Goal: Task Accomplishment & Management: Complete application form

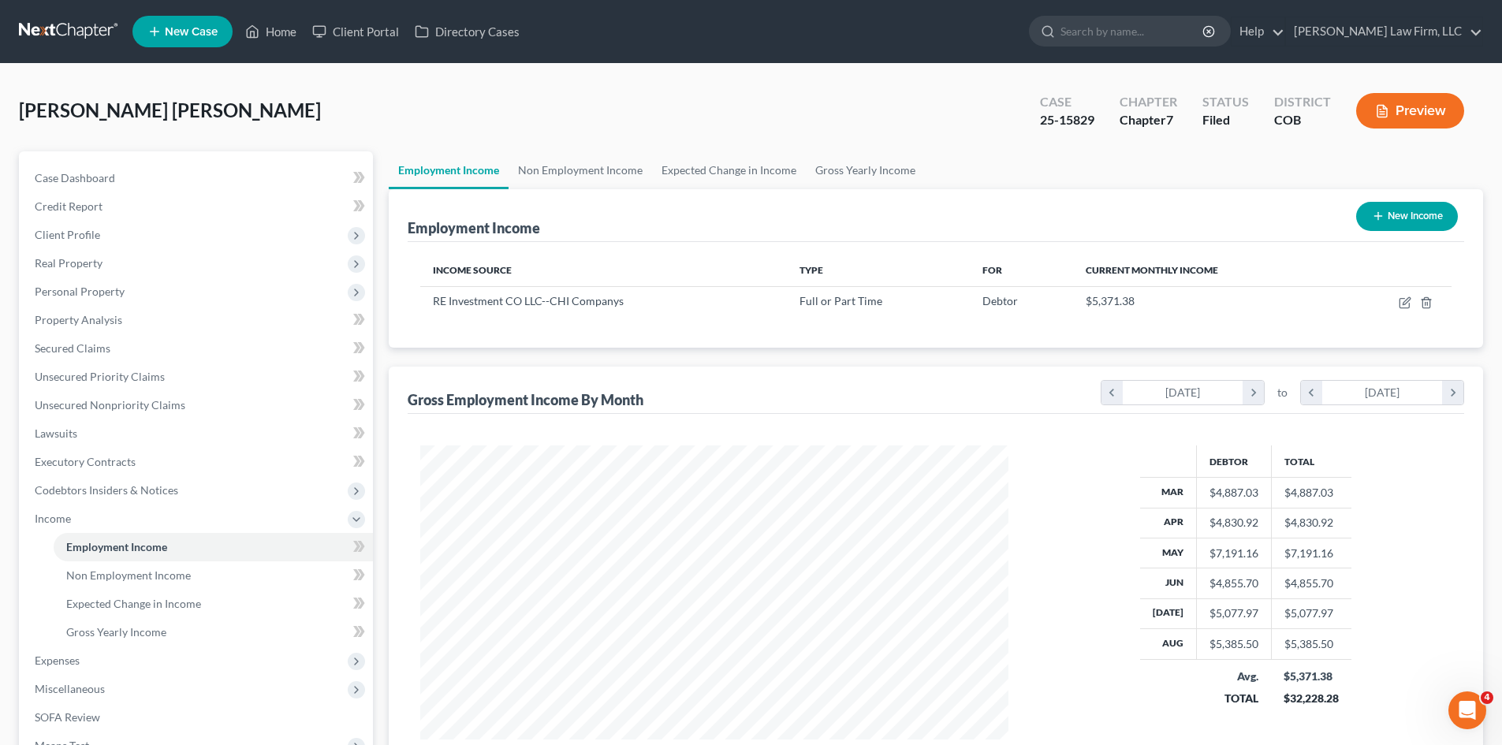
scroll to position [294, 620]
click at [380, 28] on link "Client Portal" at bounding box center [355, 31] width 102 height 28
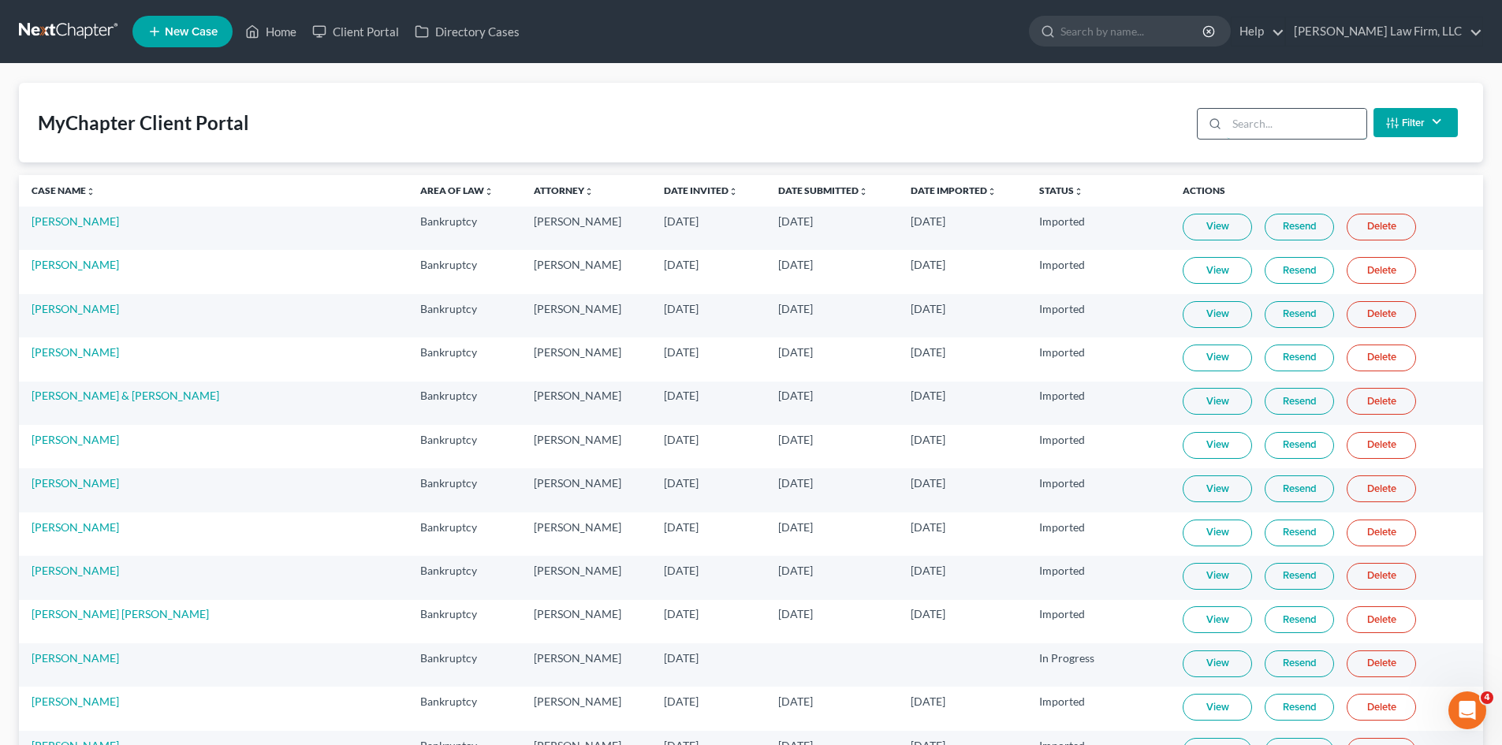
click at [1277, 127] on input "search" at bounding box center [1296, 124] width 140 height 30
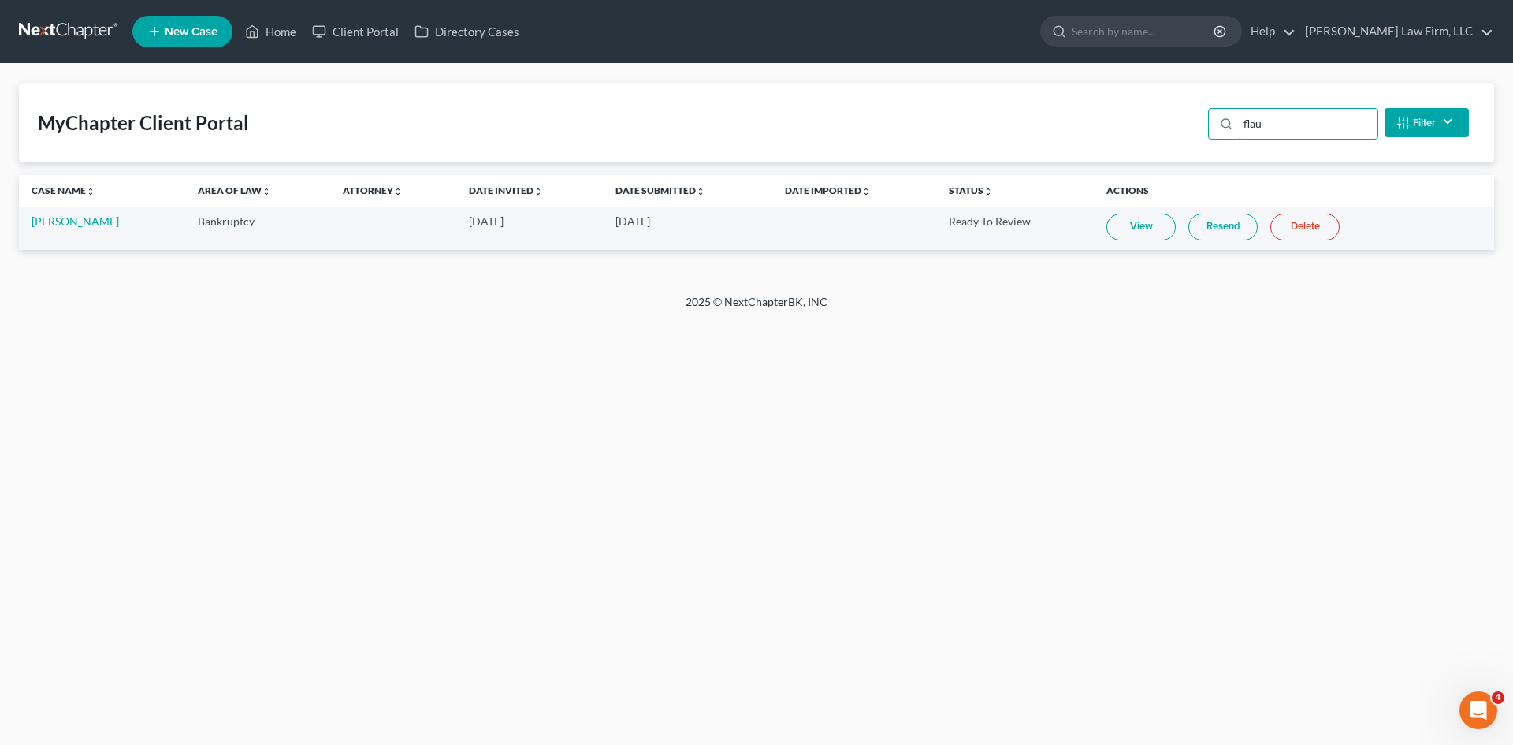
type input "flau"
click at [1099, 238] on td "View Resend Delete" at bounding box center [1294, 228] width 400 height 43
click at [1123, 233] on link "View" at bounding box center [1141, 227] width 69 height 27
click at [1118, 229] on link "View" at bounding box center [1141, 227] width 69 height 27
click at [76, 227] on link "[PERSON_NAME]" at bounding box center [75, 220] width 87 height 13
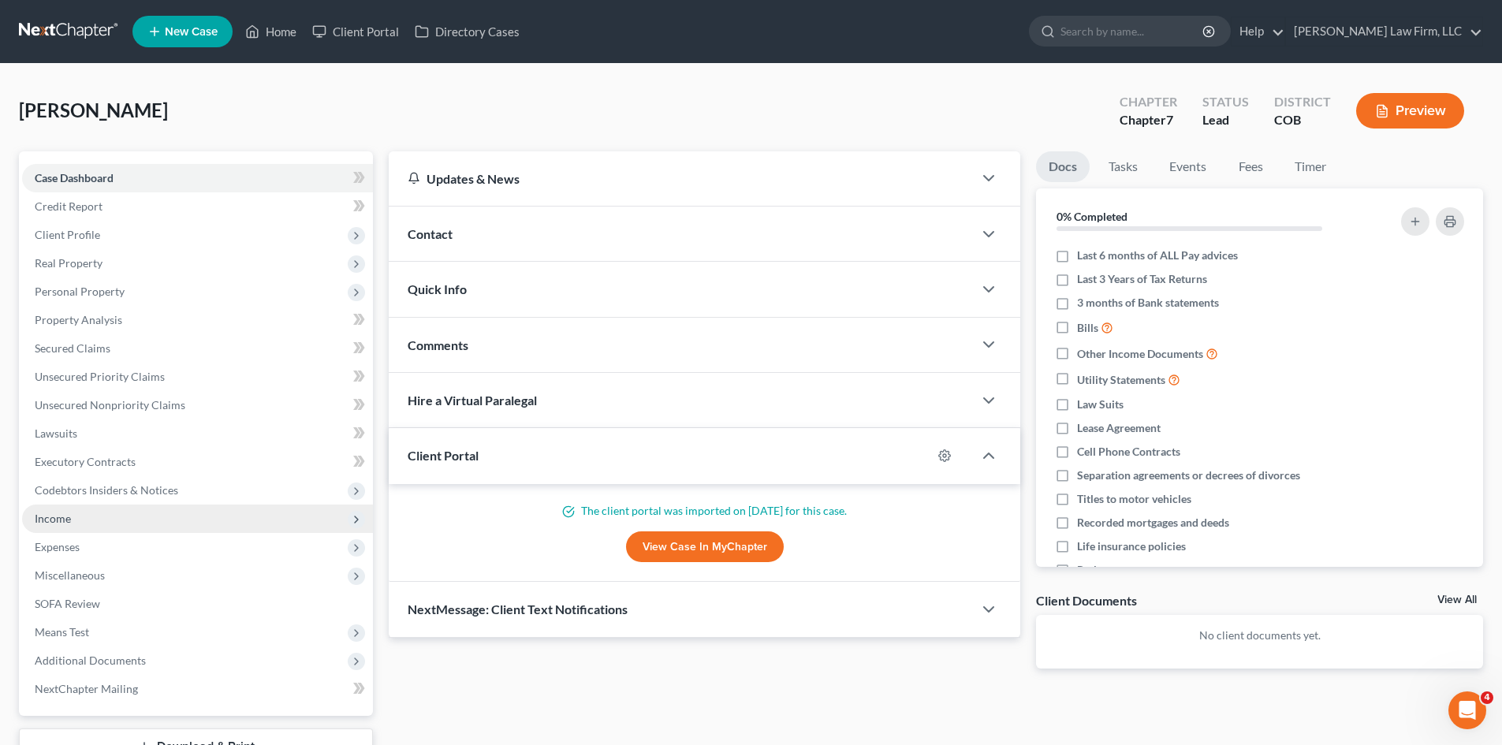
click at [63, 524] on span "Income" at bounding box center [53, 518] width 36 height 13
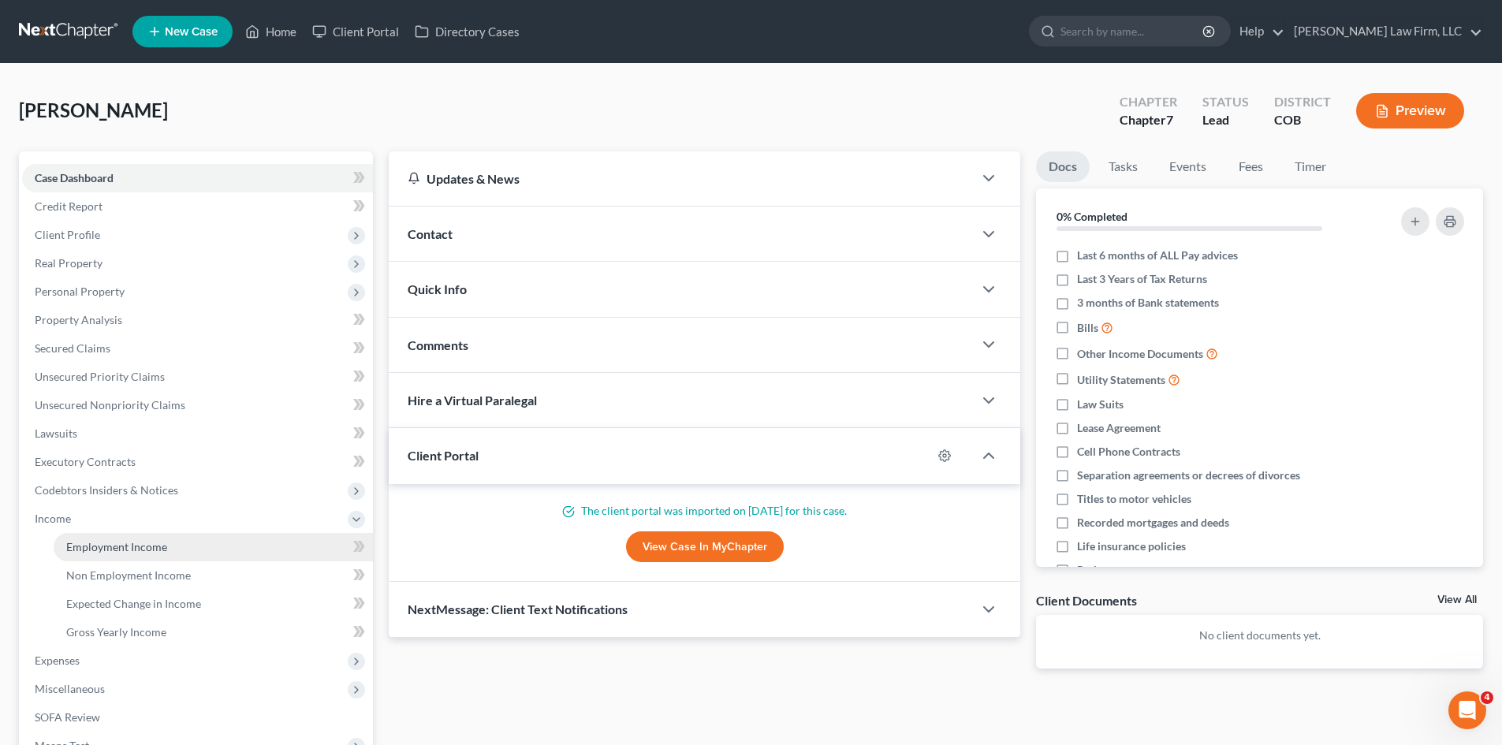
click at [135, 544] on span "Employment Income" at bounding box center [116, 546] width 101 height 13
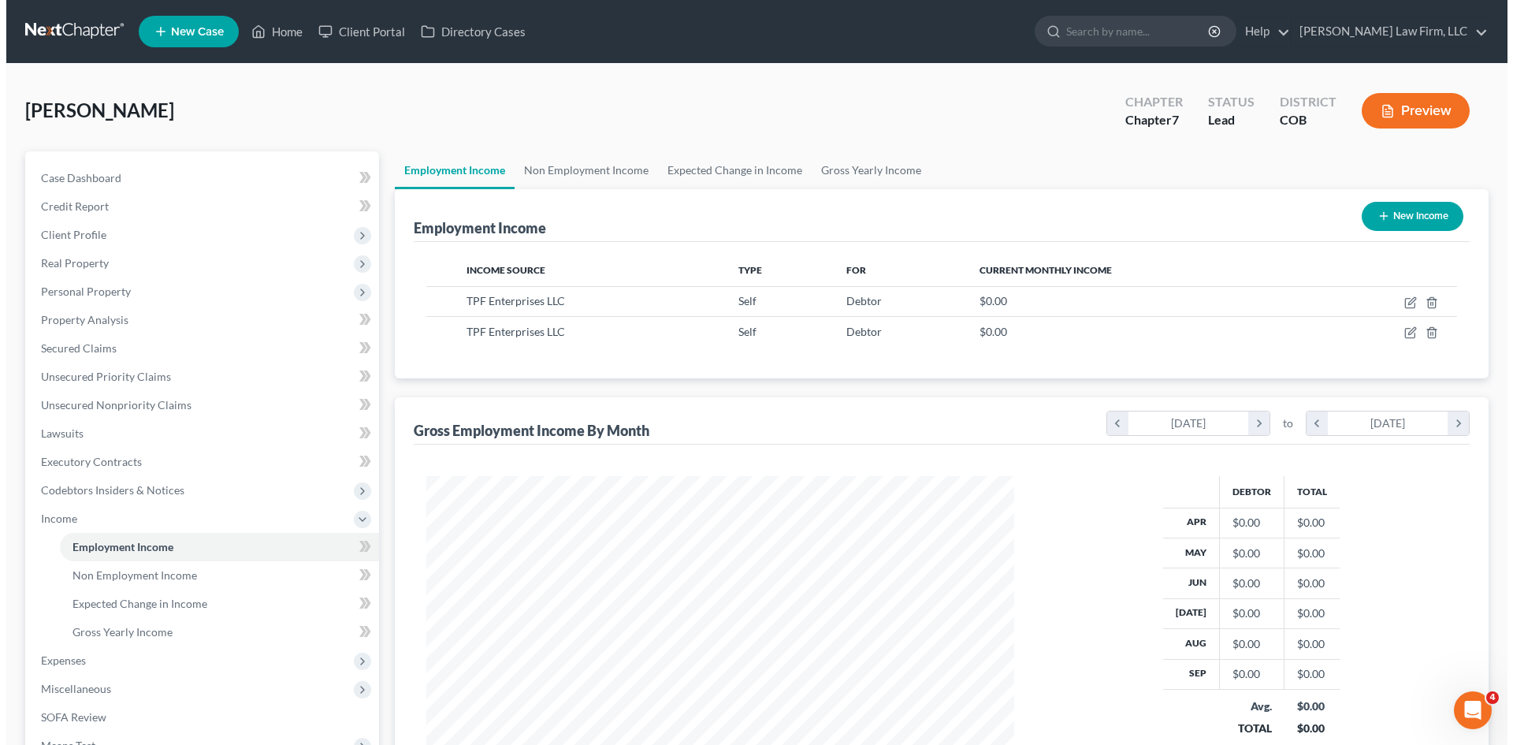
scroll to position [294, 620]
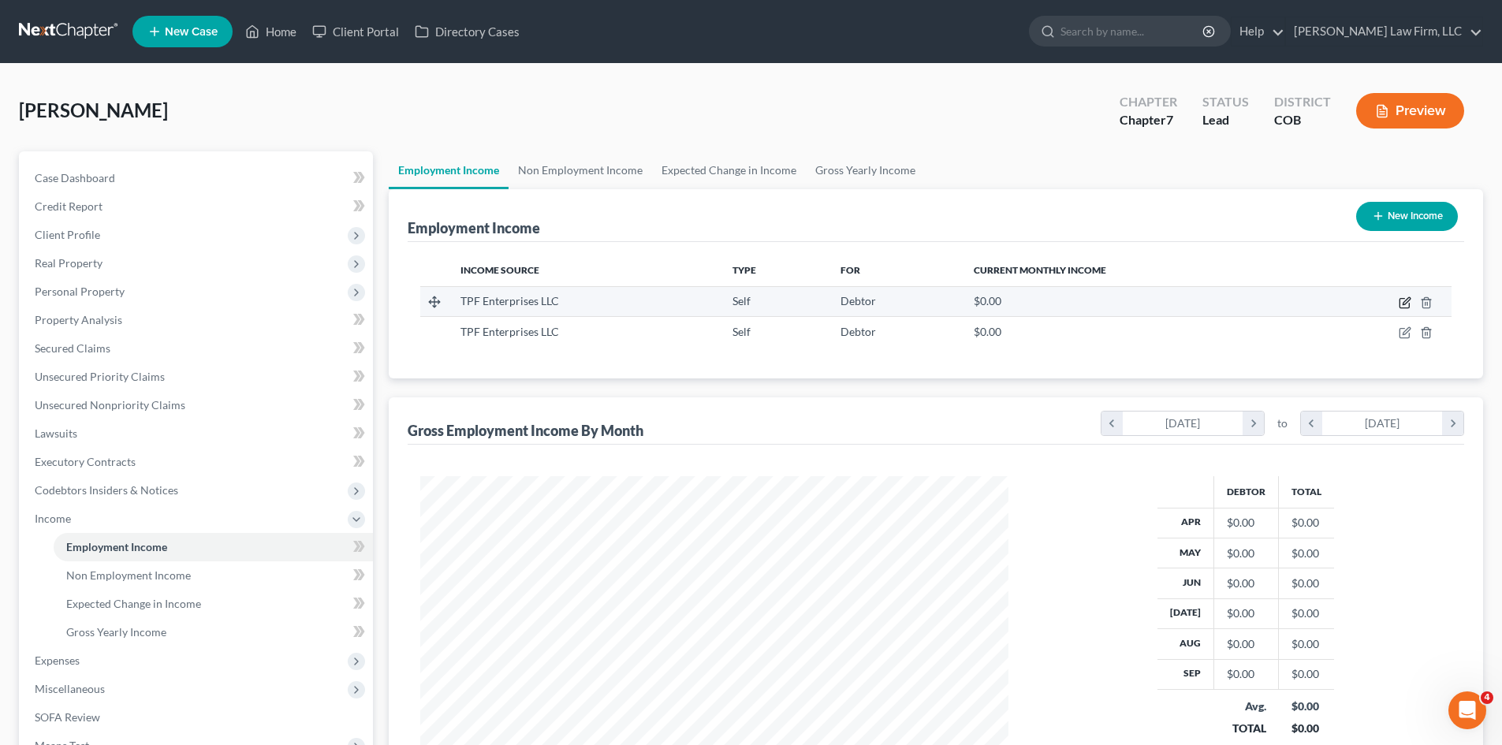
click at [1402, 303] on icon "button" at bounding box center [1404, 302] width 13 height 13
select select "1"
select select "5"
select select "0"
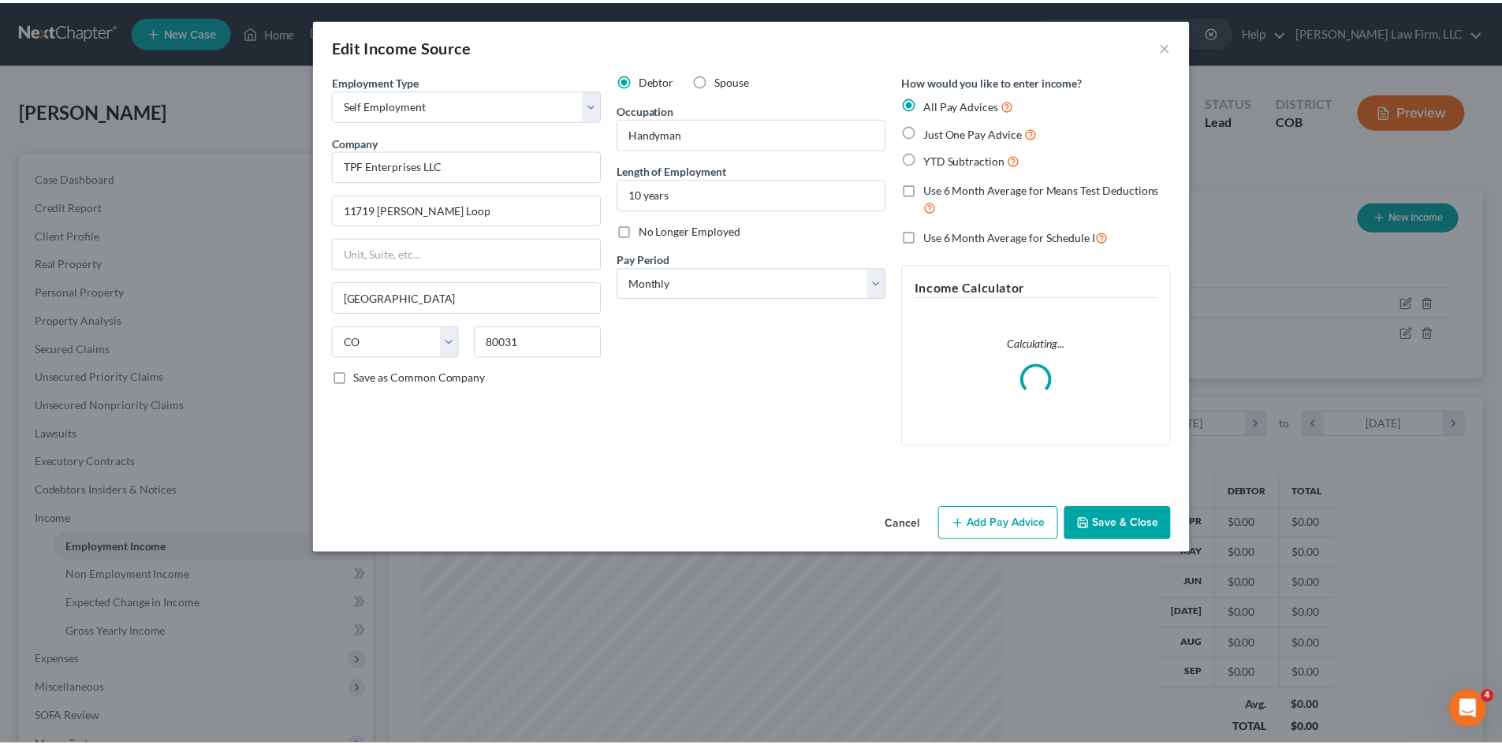
scroll to position [296, 625]
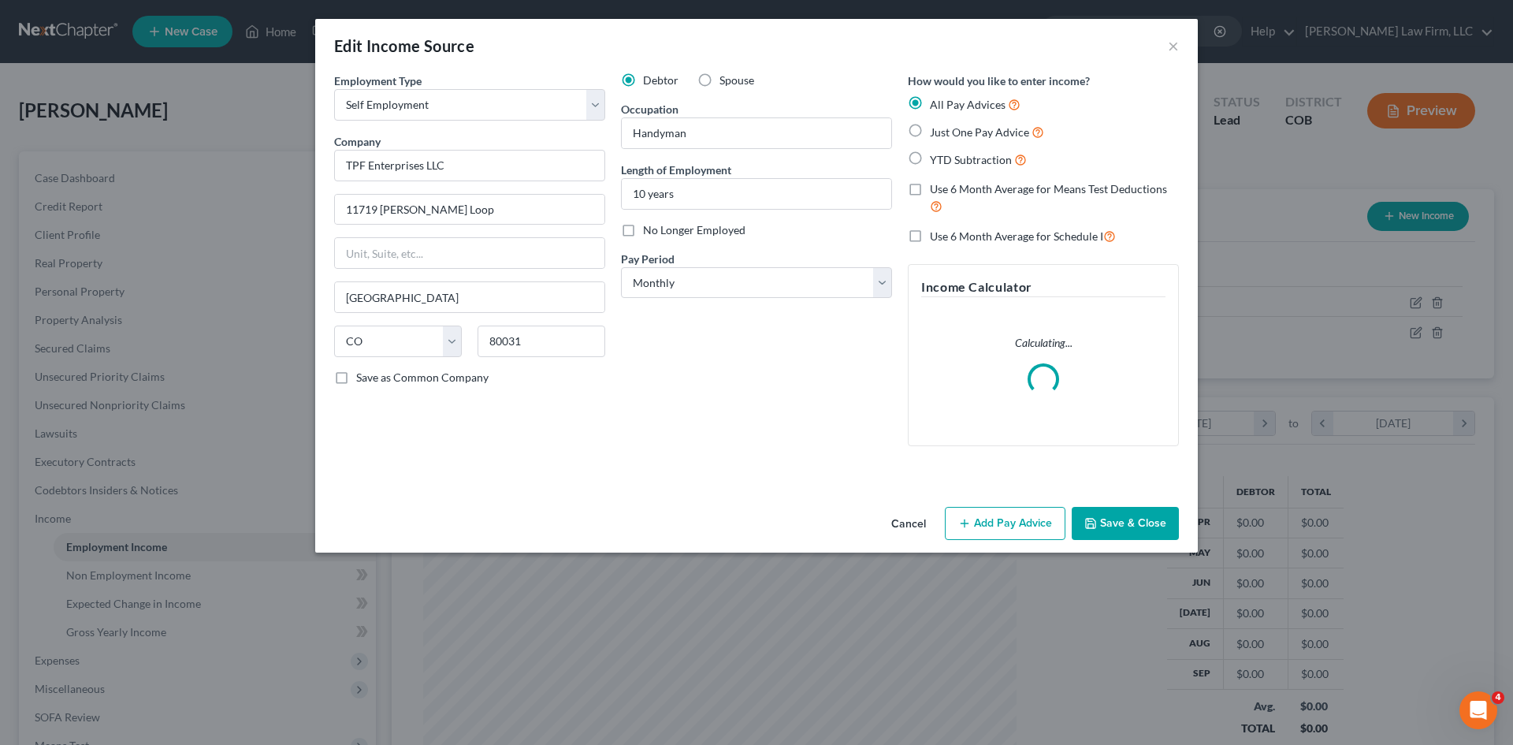
click at [919, 522] on button "Cancel" at bounding box center [909, 524] width 60 height 32
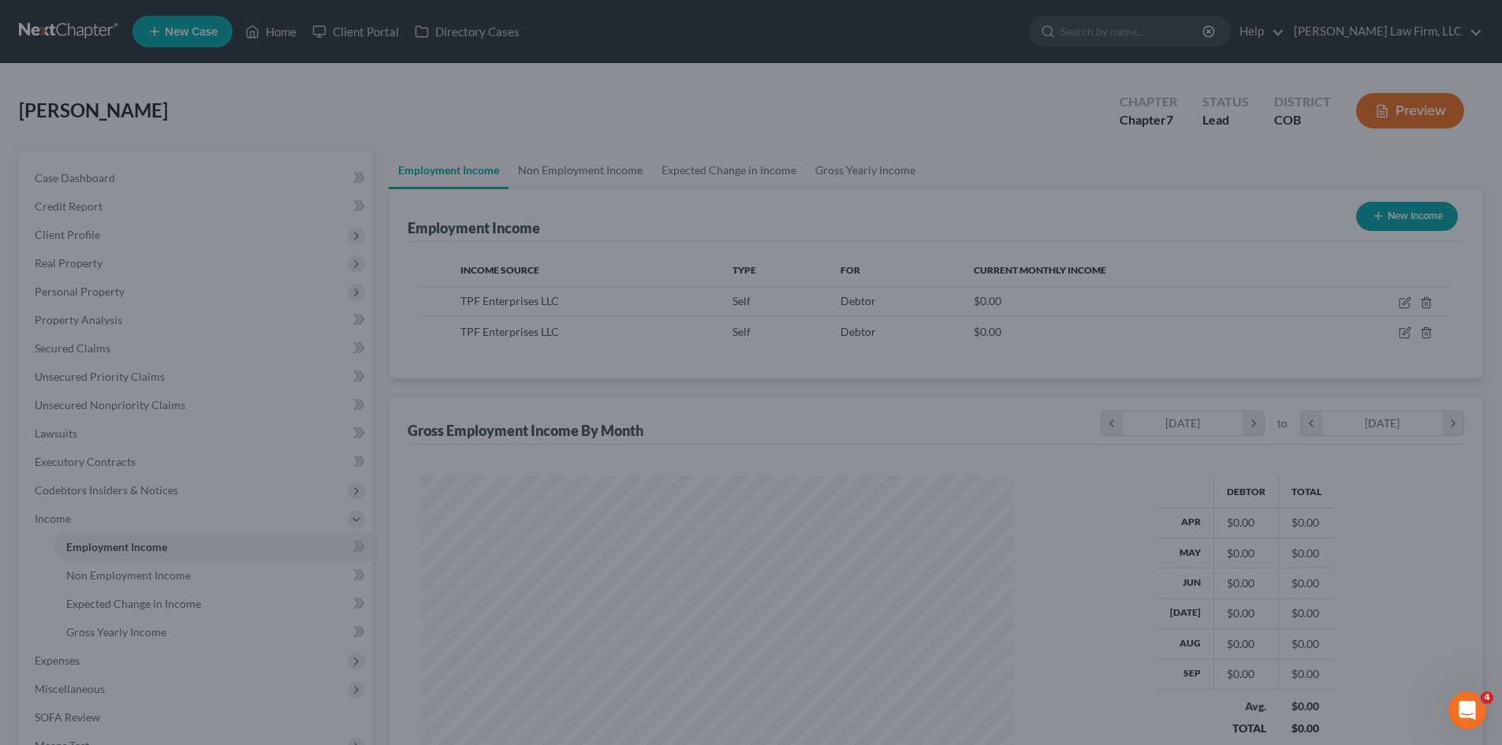
scroll to position [294, 620]
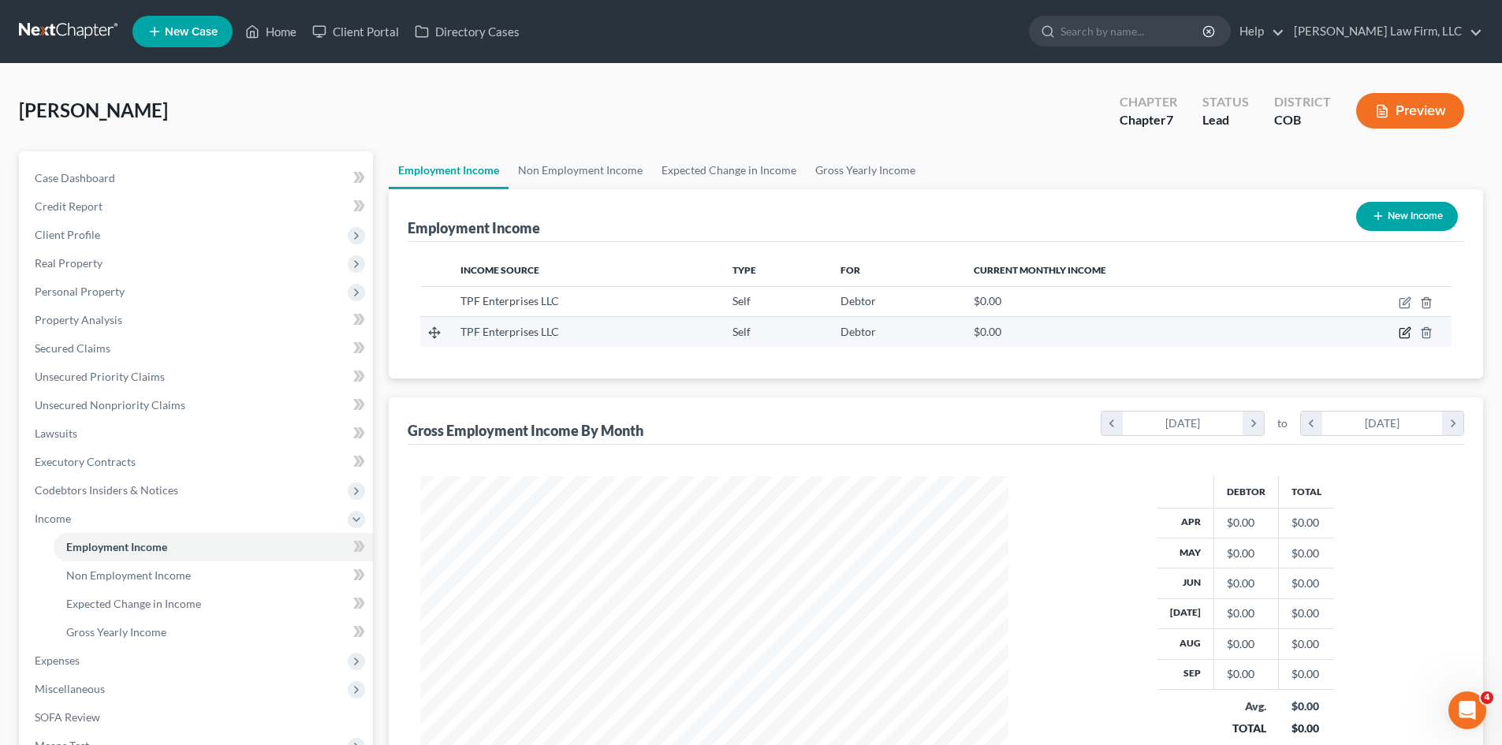
click at [1411, 334] on icon "button" at bounding box center [1404, 332] width 13 height 13
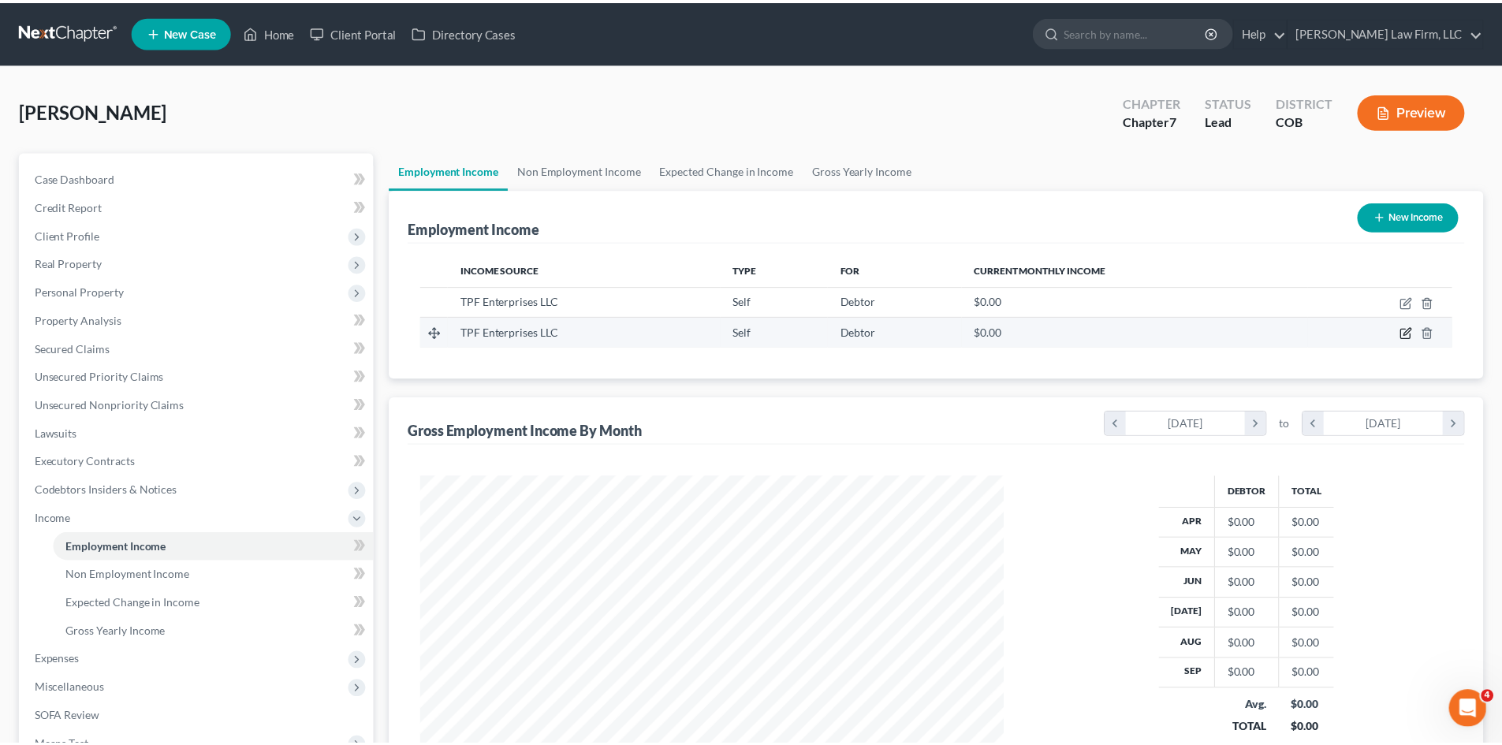
scroll to position [296, 625]
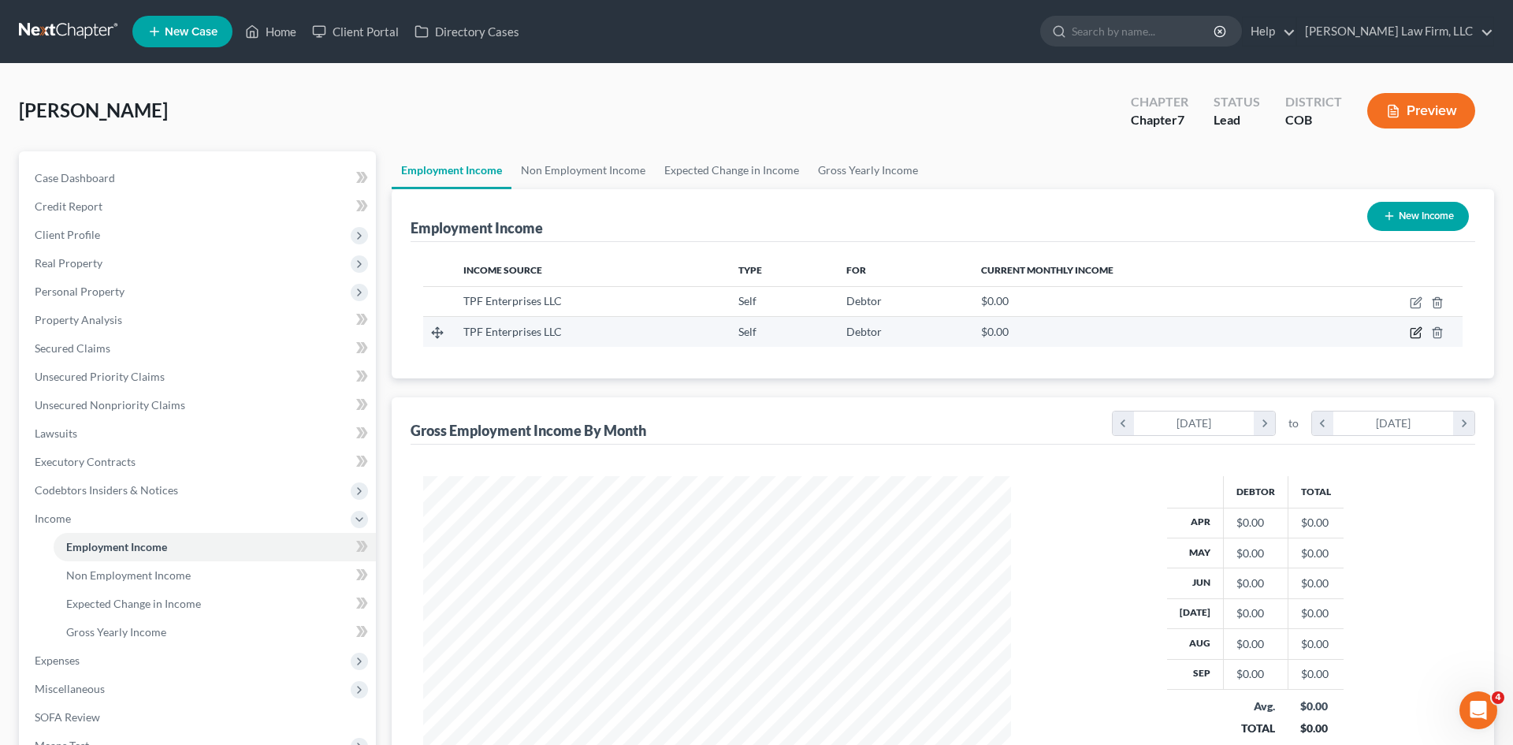
select select "1"
select select "5"
select select "0"
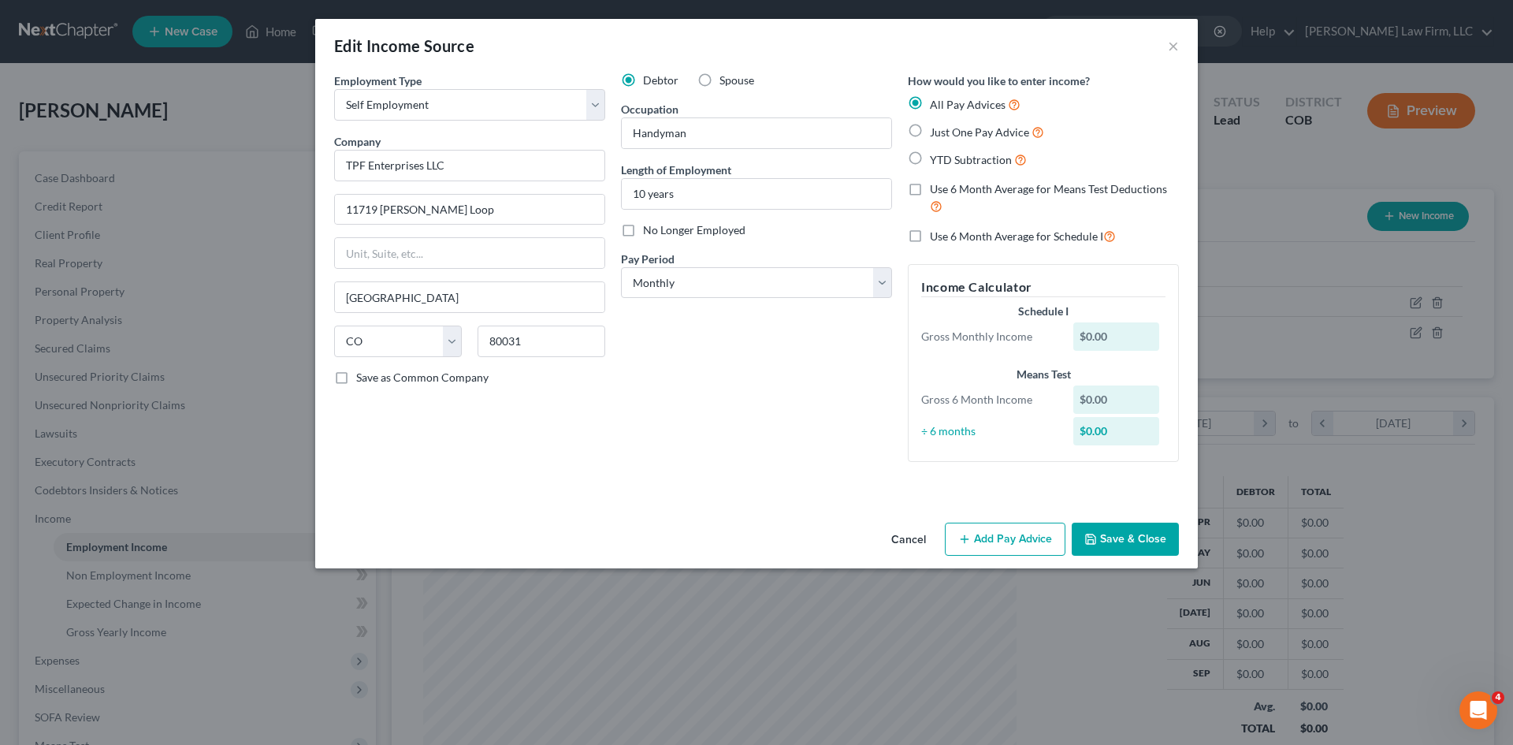
click at [925, 522] on div "Cancel Add Pay Advice Save & Close" at bounding box center [756, 542] width 883 height 52
click at [898, 534] on button "Cancel" at bounding box center [909, 540] width 60 height 32
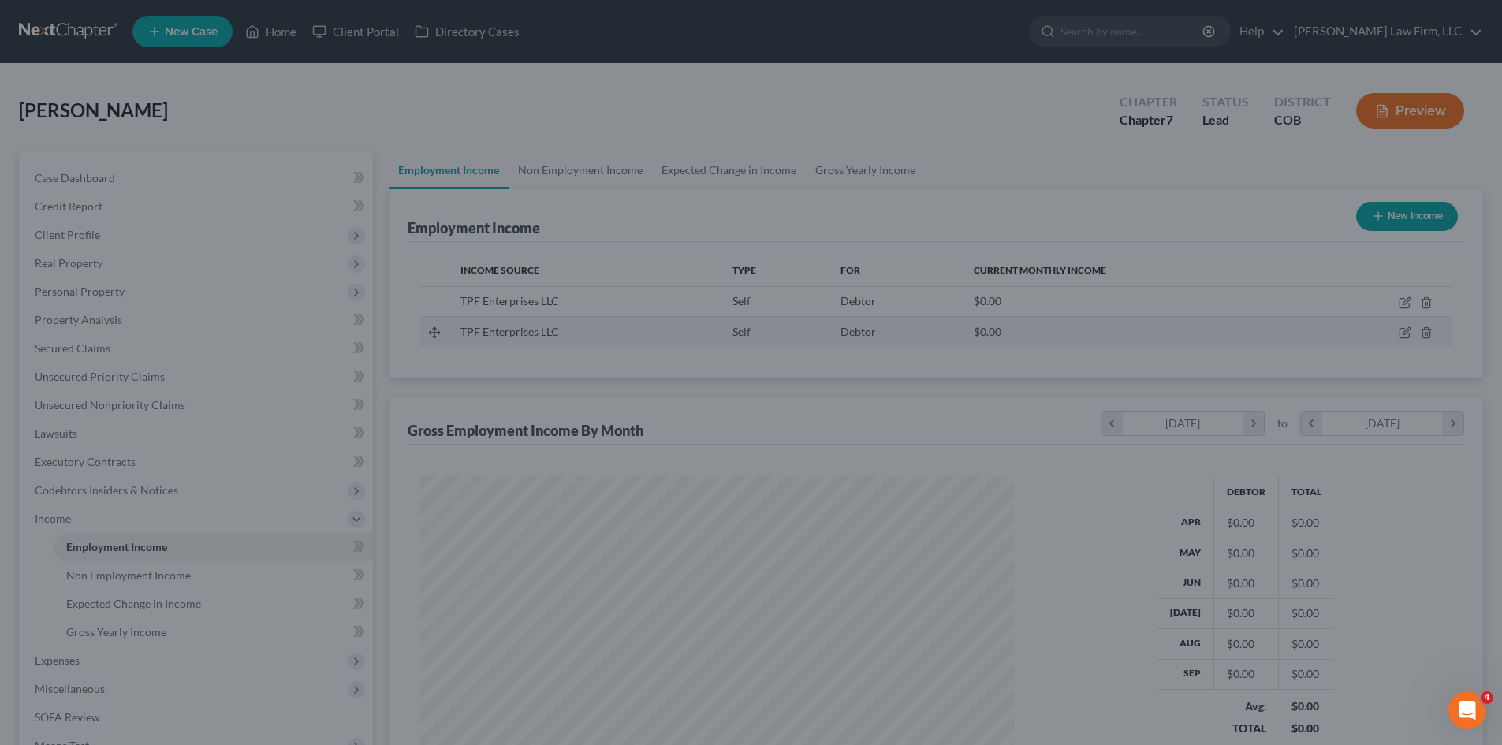
scroll to position [294, 620]
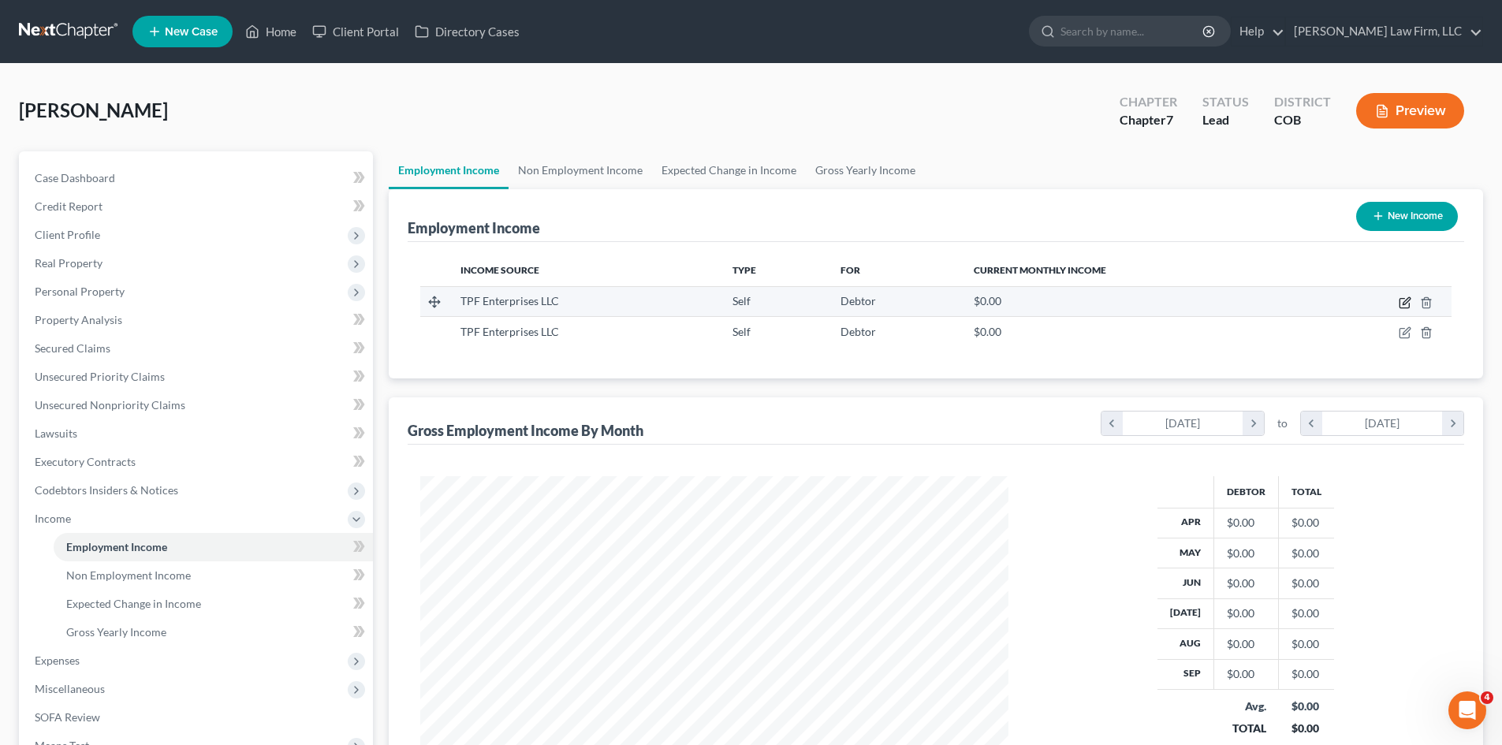
click at [1406, 297] on icon "button" at bounding box center [1404, 302] width 13 height 13
select select "1"
select select "5"
select select "0"
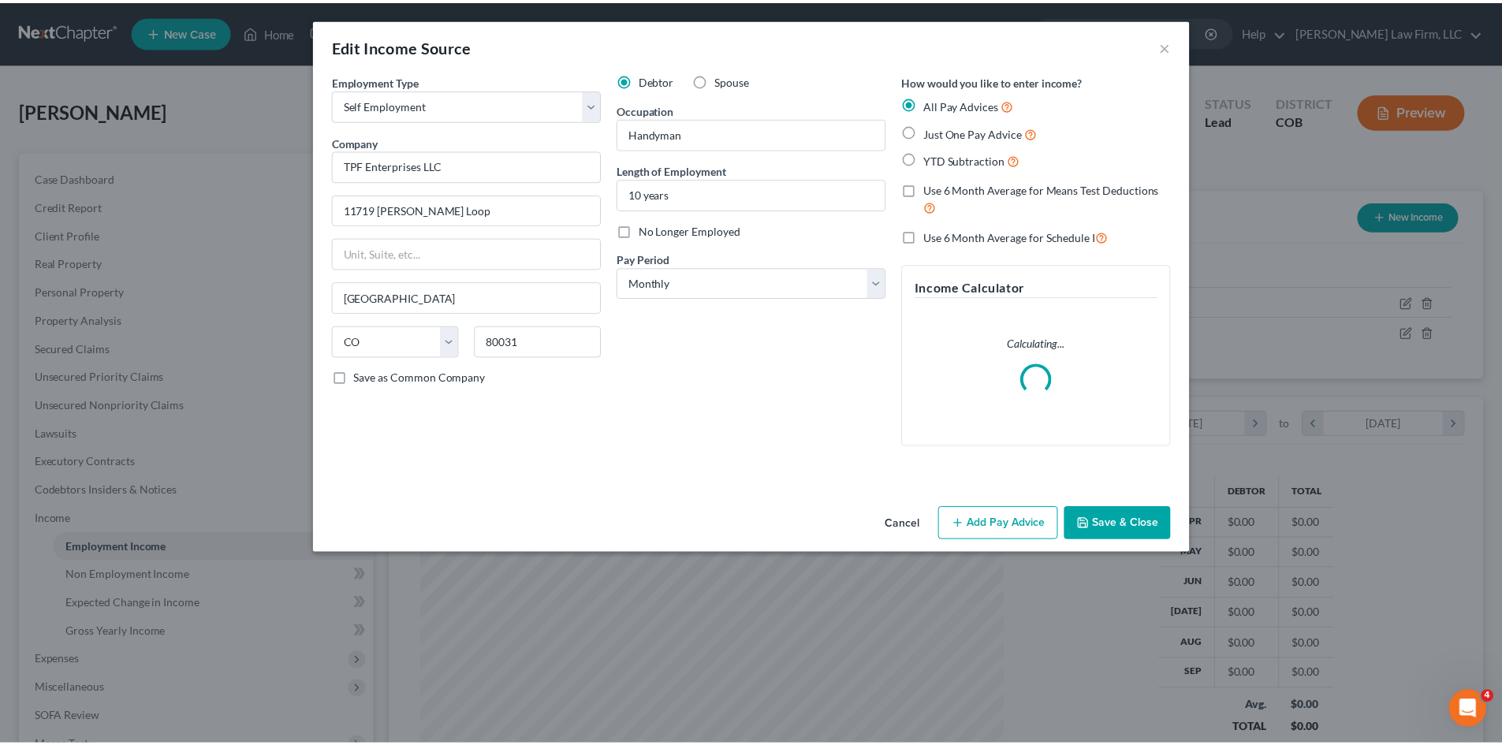
scroll to position [296, 625]
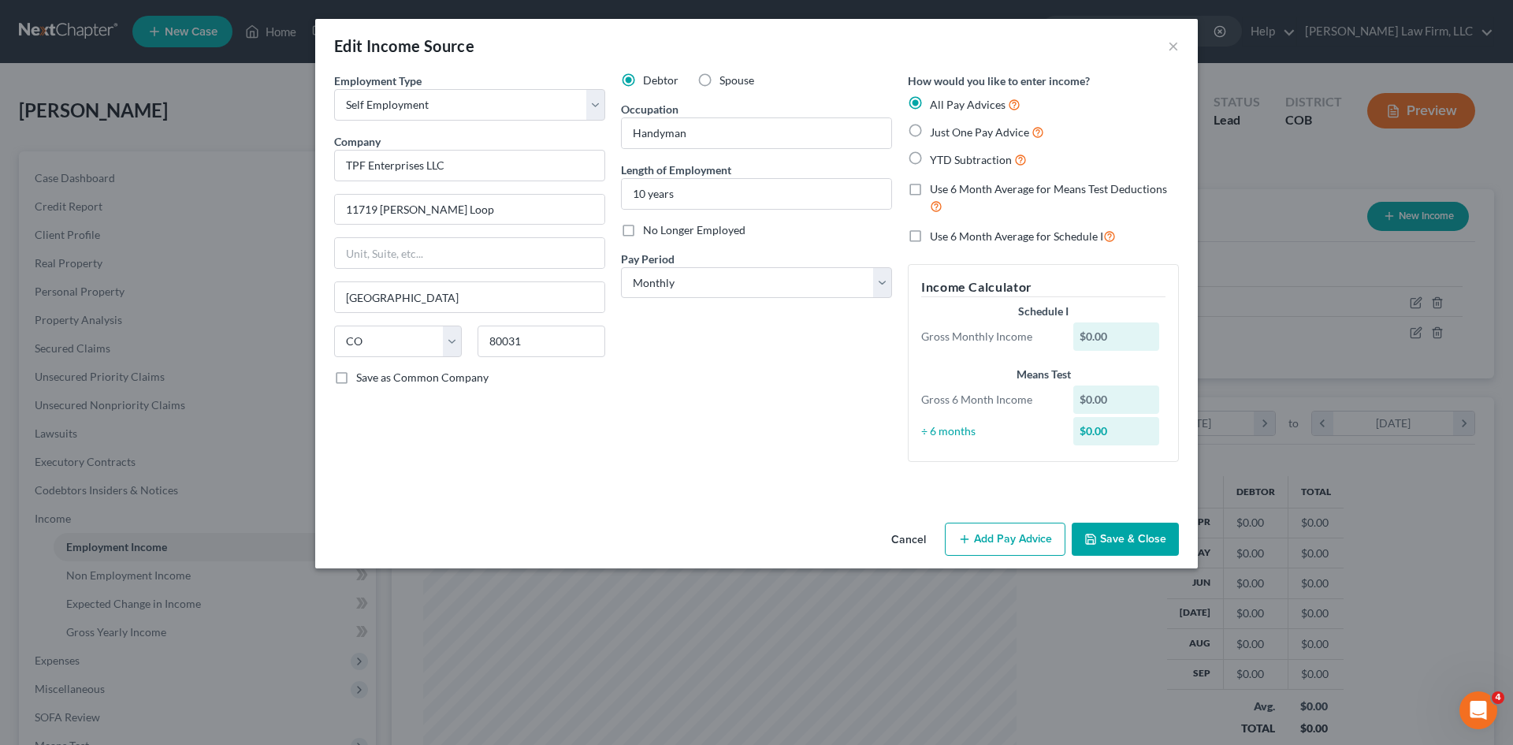
click at [908, 535] on button "Cancel" at bounding box center [909, 540] width 60 height 32
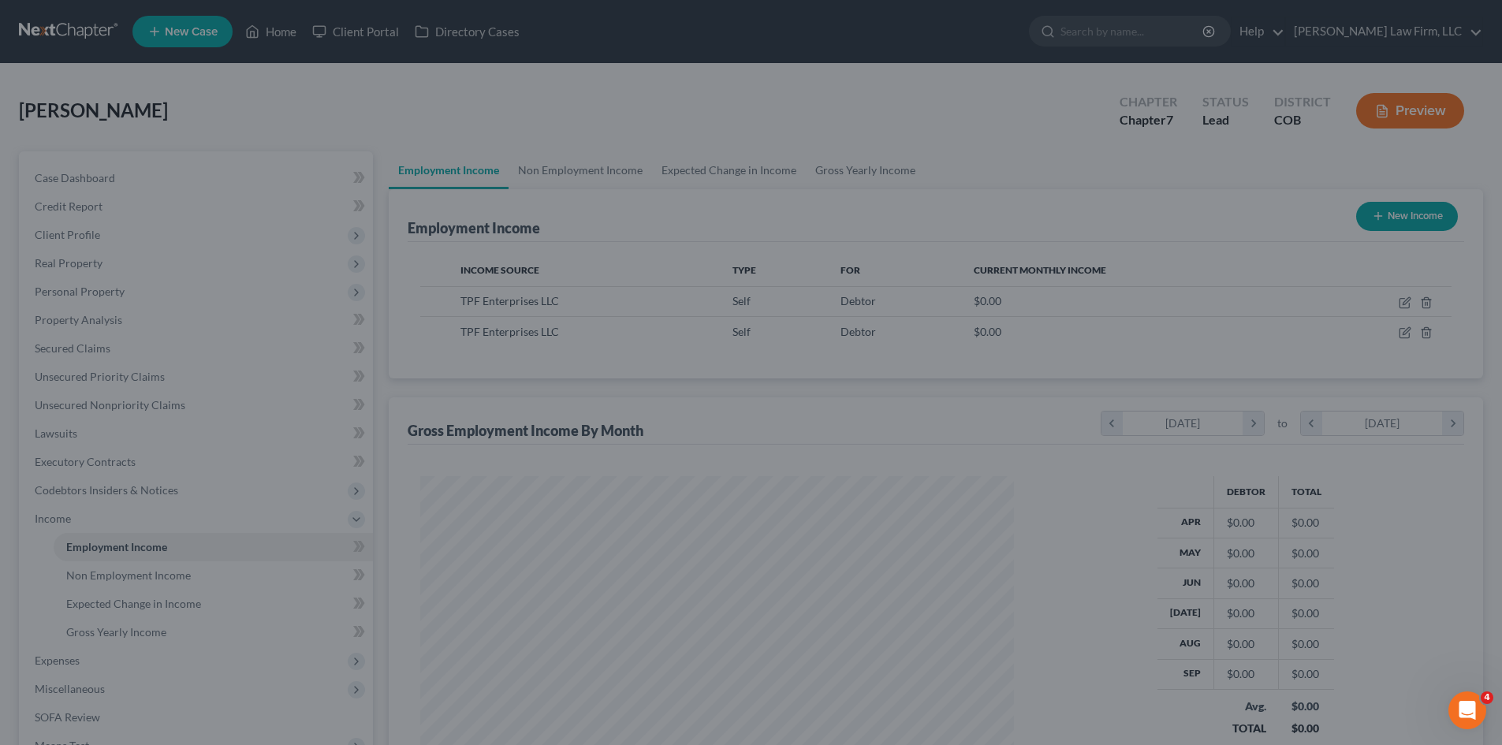
scroll to position [787932, 787607]
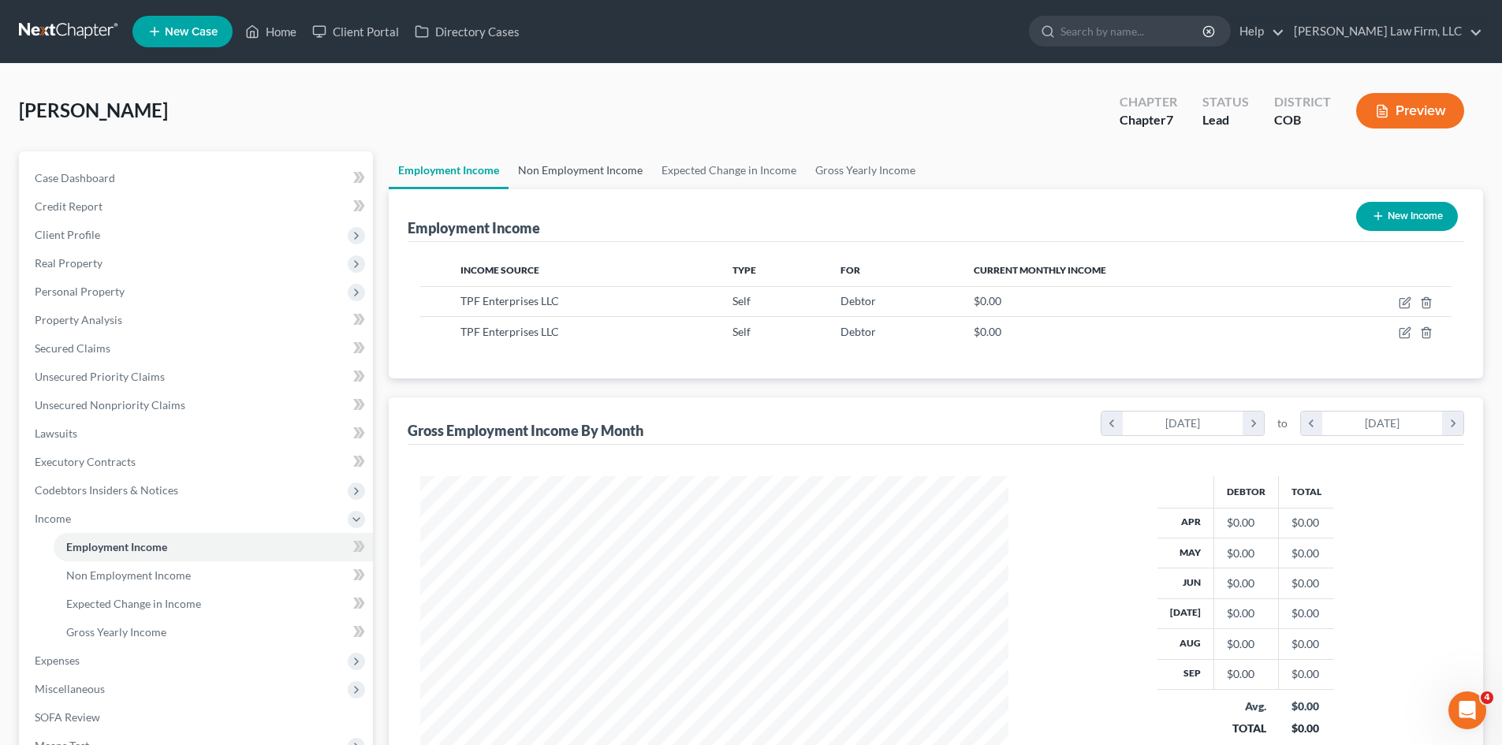
click at [587, 172] on link "Non Employment Income" at bounding box center [579, 170] width 143 height 38
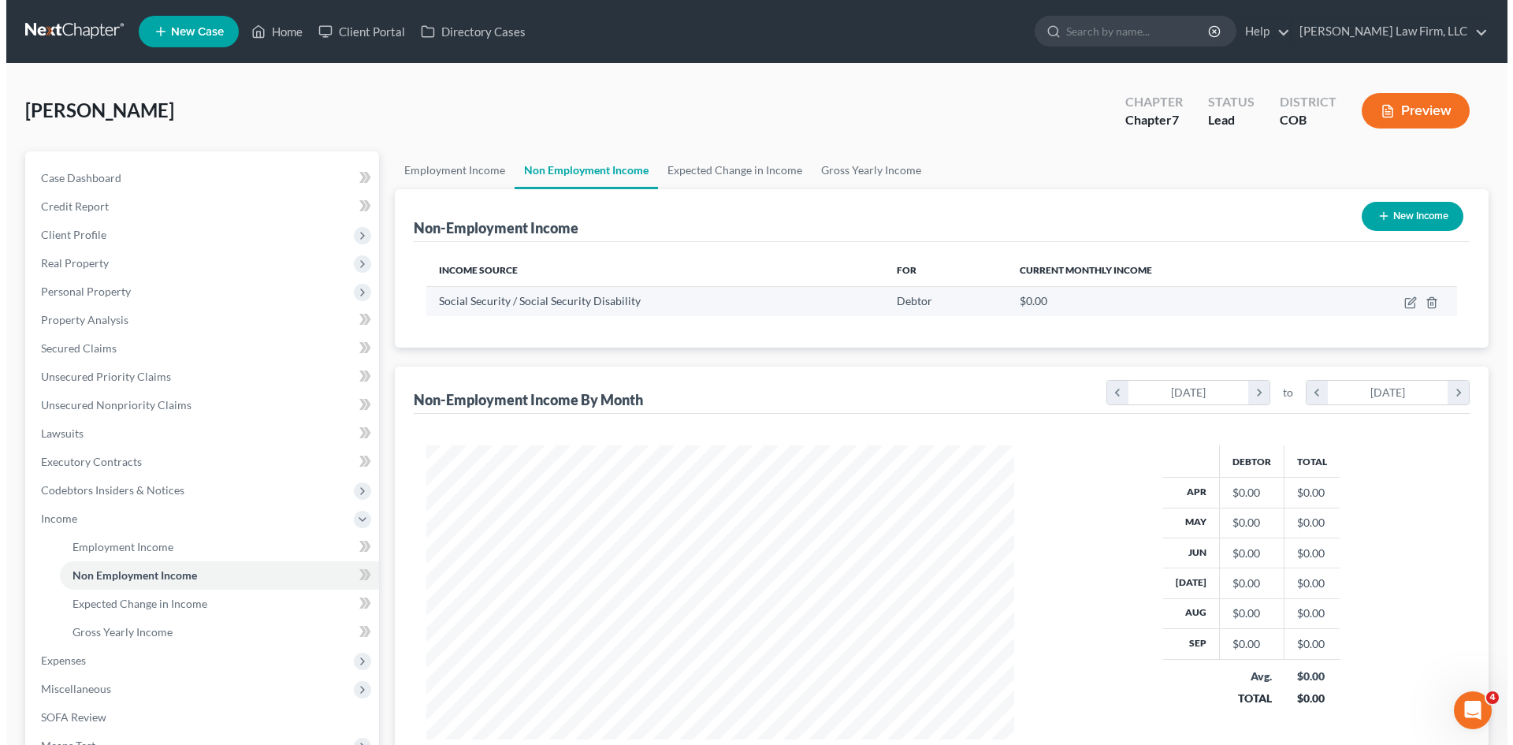
scroll to position [294, 620]
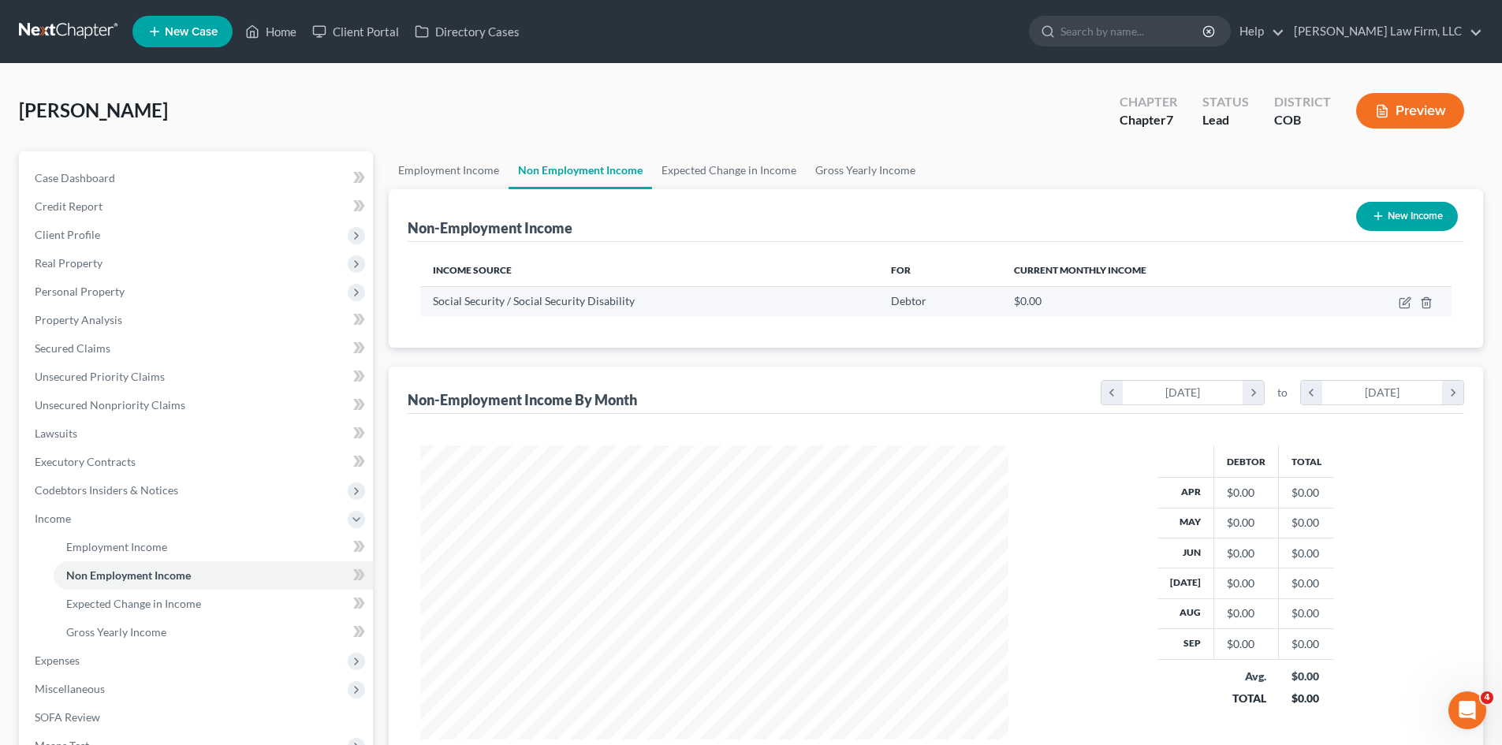
click at [1398, 302] on td at bounding box center [1385, 301] width 132 height 30
click at [1405, 300] on icon "button" at bounding box center [1404, 302] width 13 height 13
select select "4"
select select "0"
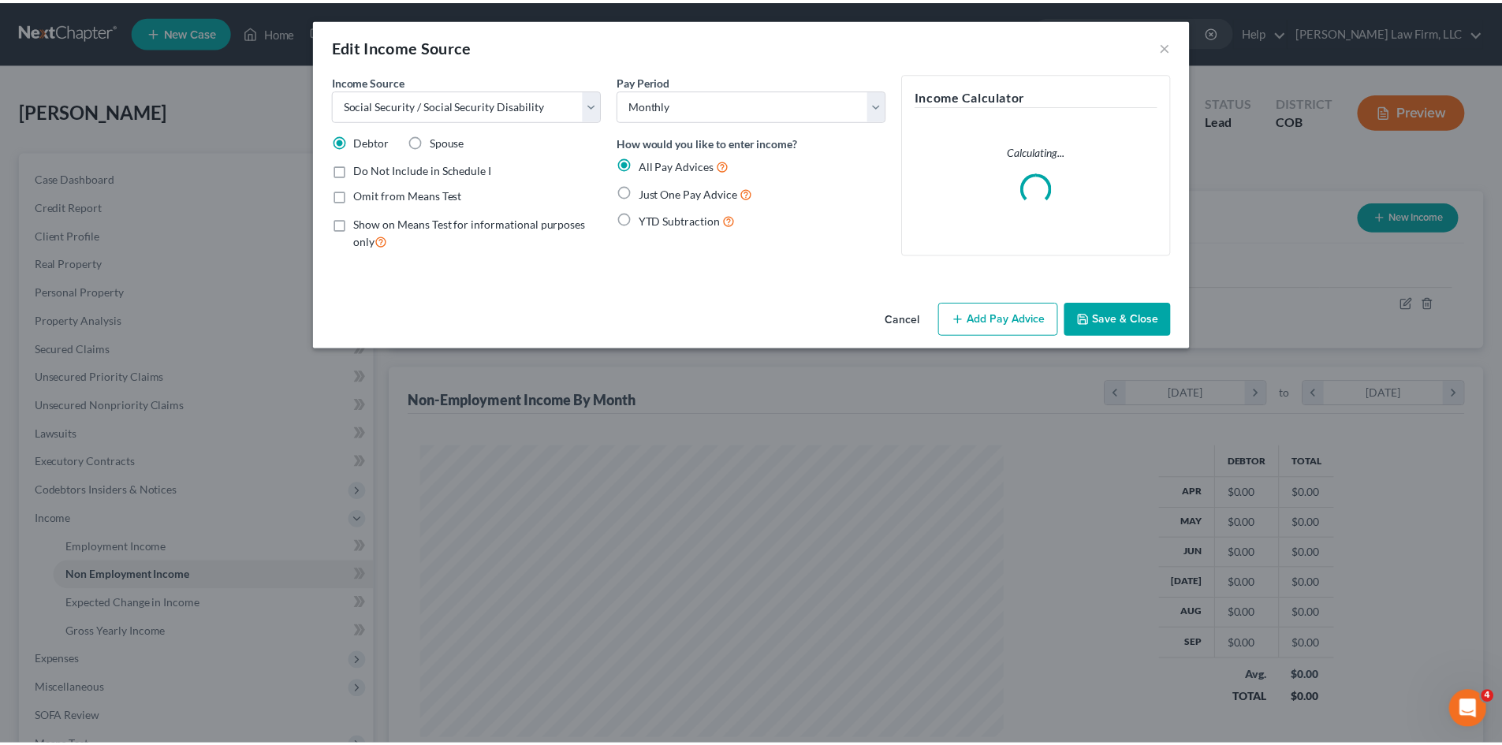
scroll to position [296, 625]
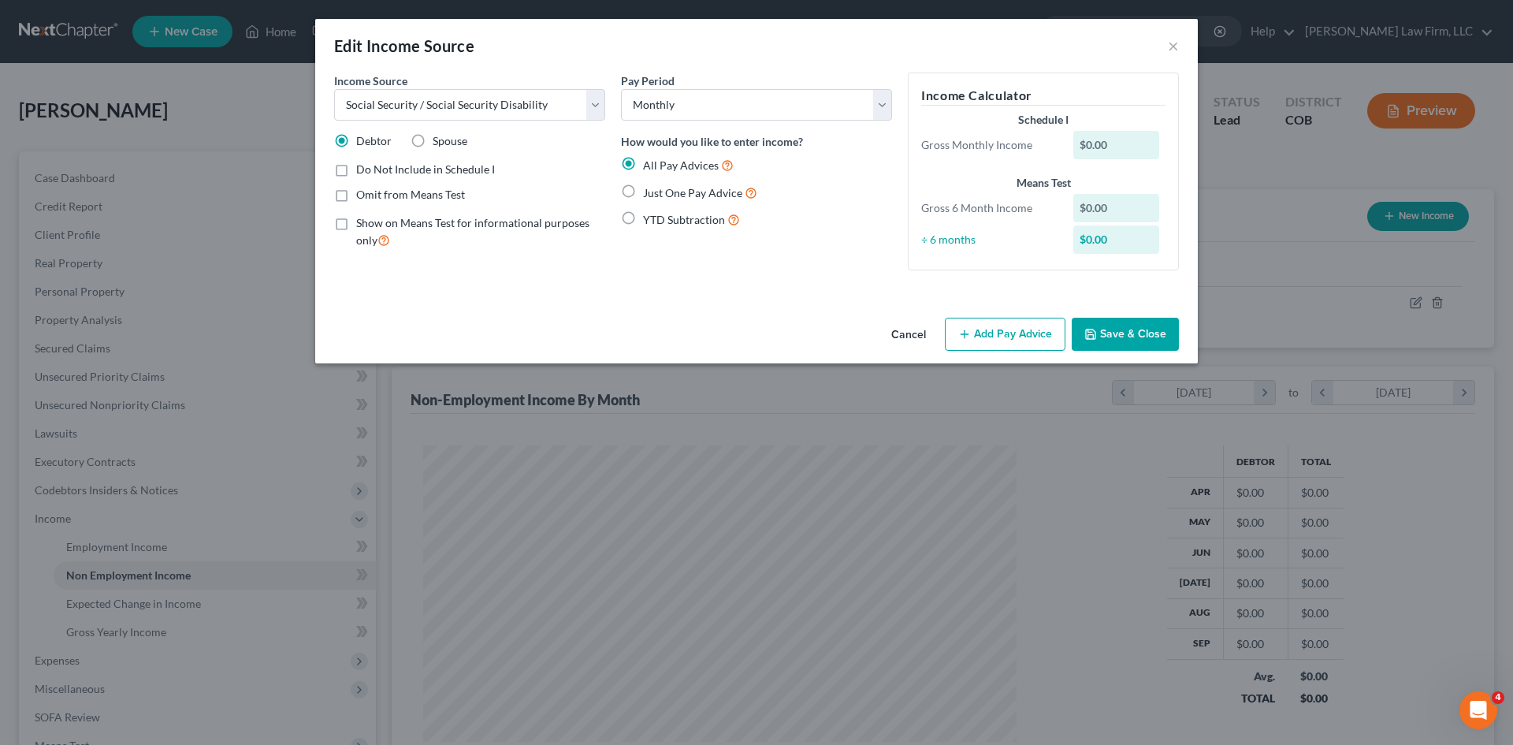
click at [992, 327] on button "Add Pay Advice" at bounding box center [1005, 334] width 121 height 33
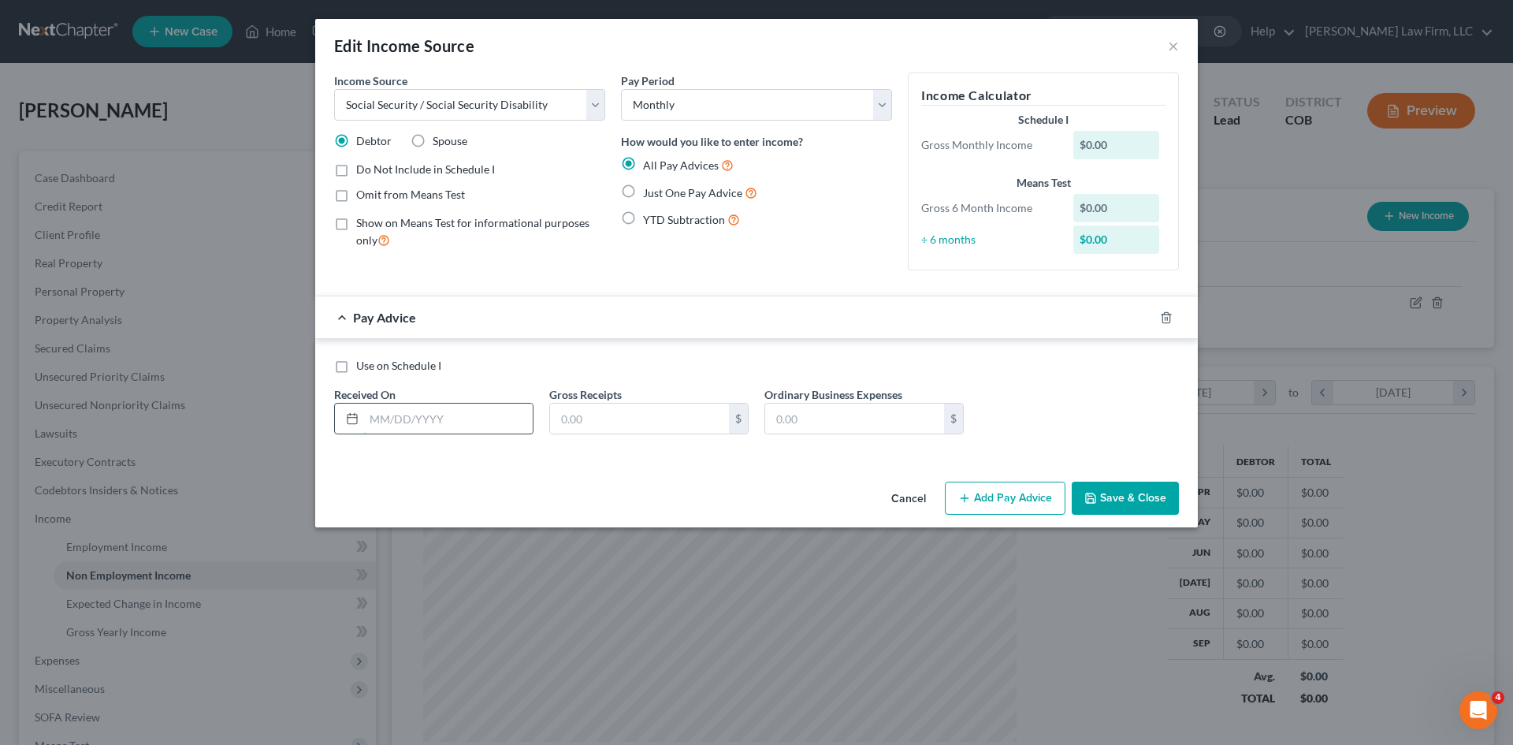
click at [454, 425] on input "text" at bounding box center [448, 419] width 169 height 30
click at [430, 430] on input "09/" at bounding box center [448, 419] width 169 height 30
type input "[DATE]"
click at [1143, 503] on button "Save & Close" at bounding box center [1125, 498] width 107 height 33
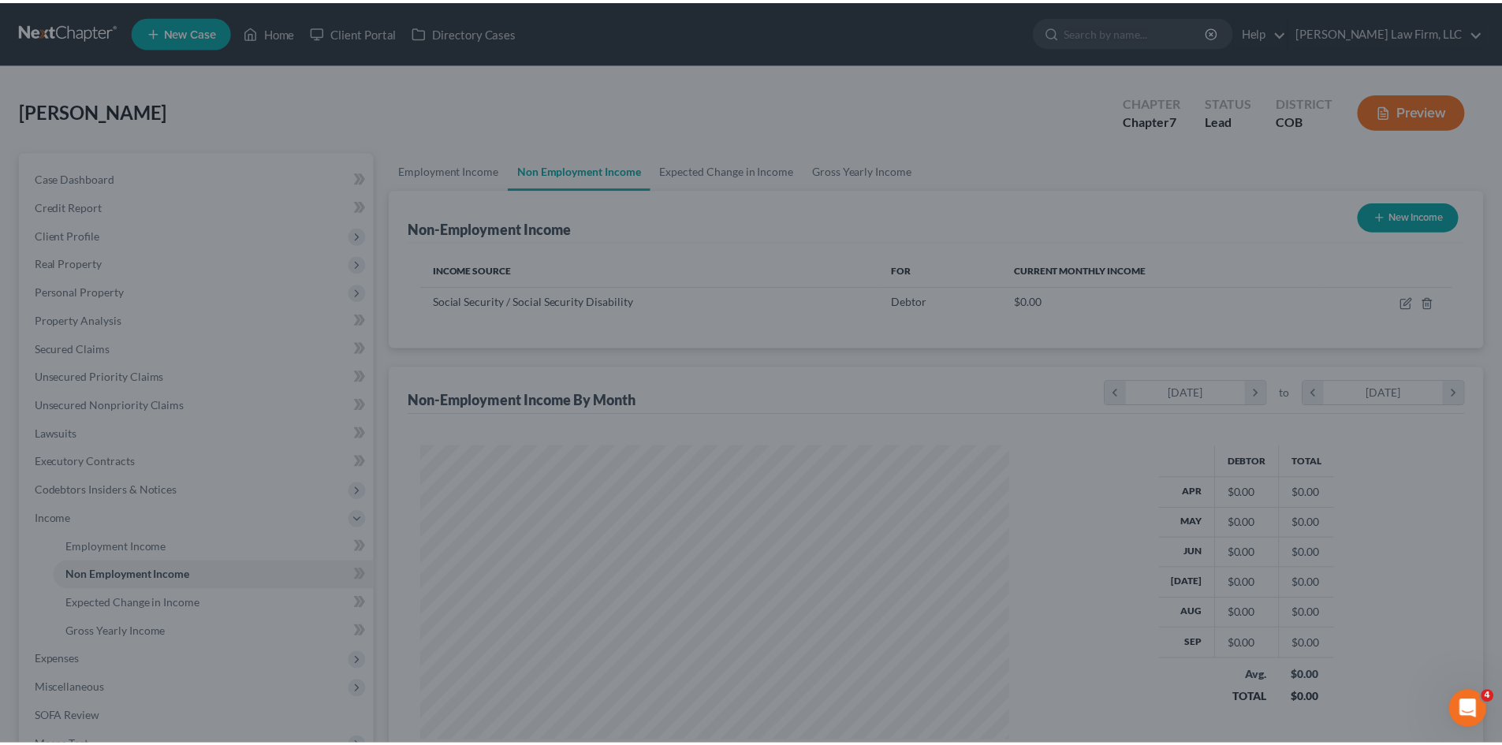
scroll to position [787932, 787607]
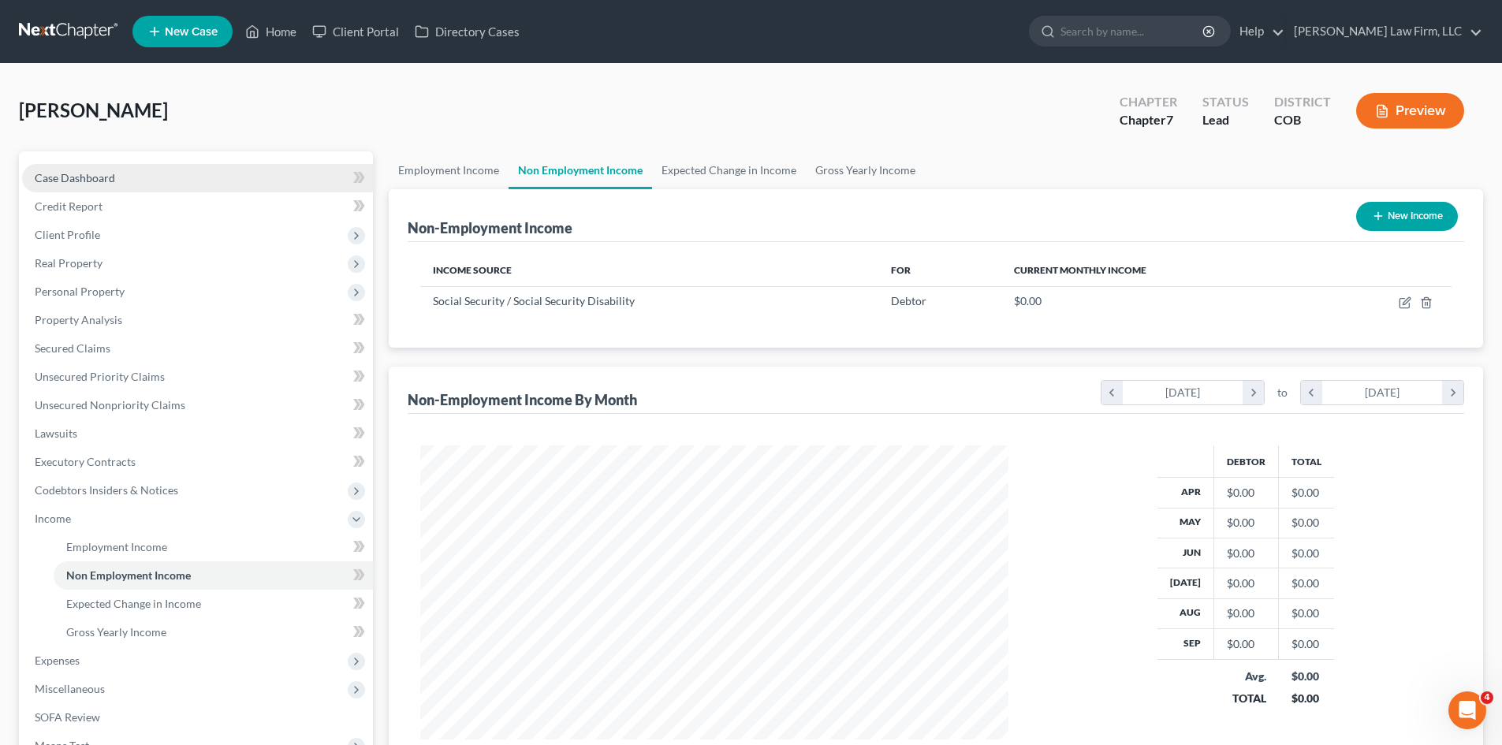
click at [95, 176] on span "Case Dashboard" at bounding box center [75, 177] width 80 height 13
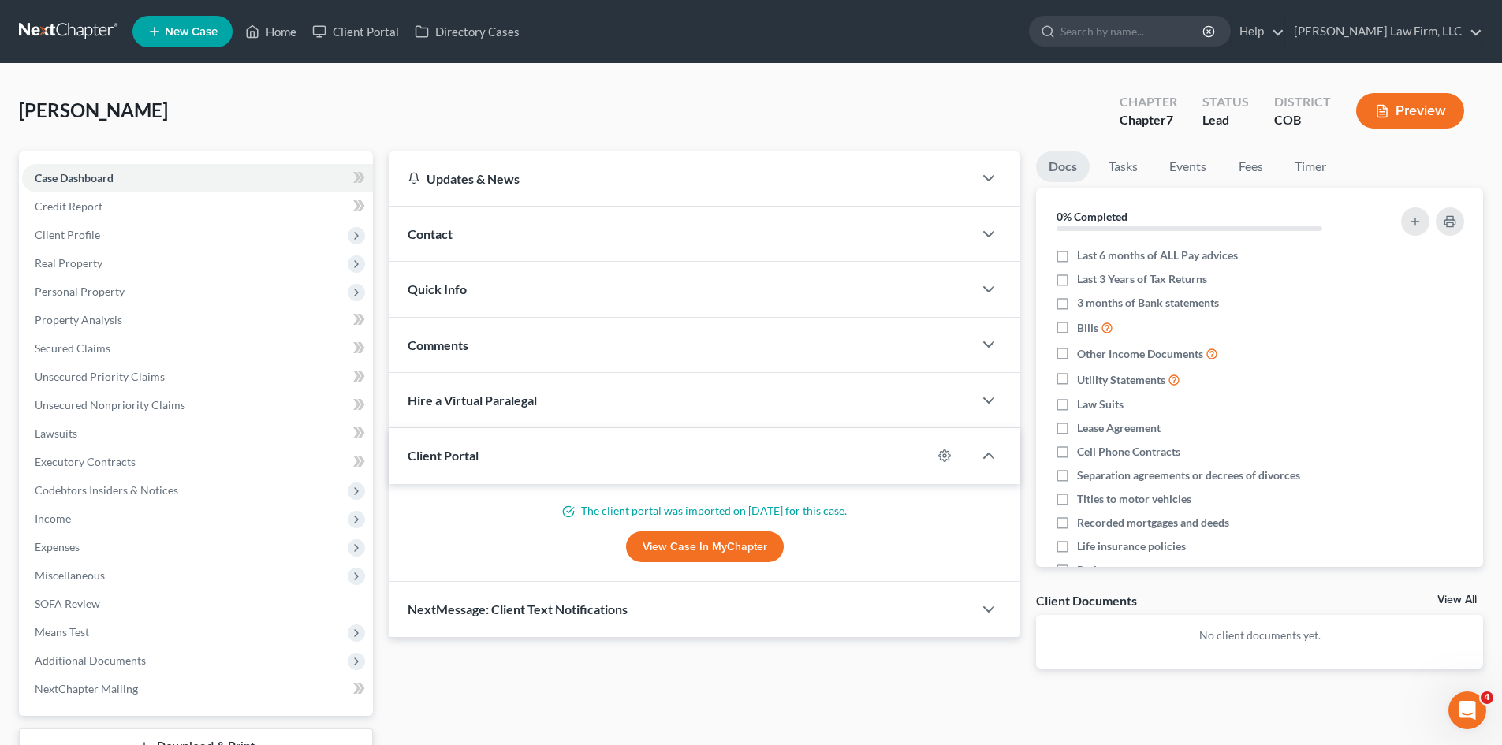
click at [1059, 95] on div "[PERSON_NAME] Upgraded Chapter Chapter 7 Status Lead District COB Preview" at bounding box center [751, 117] width 1464 height 69
click at [95, 262] on span "Real Property" at bounding box center [69, 262] width 68 height 13
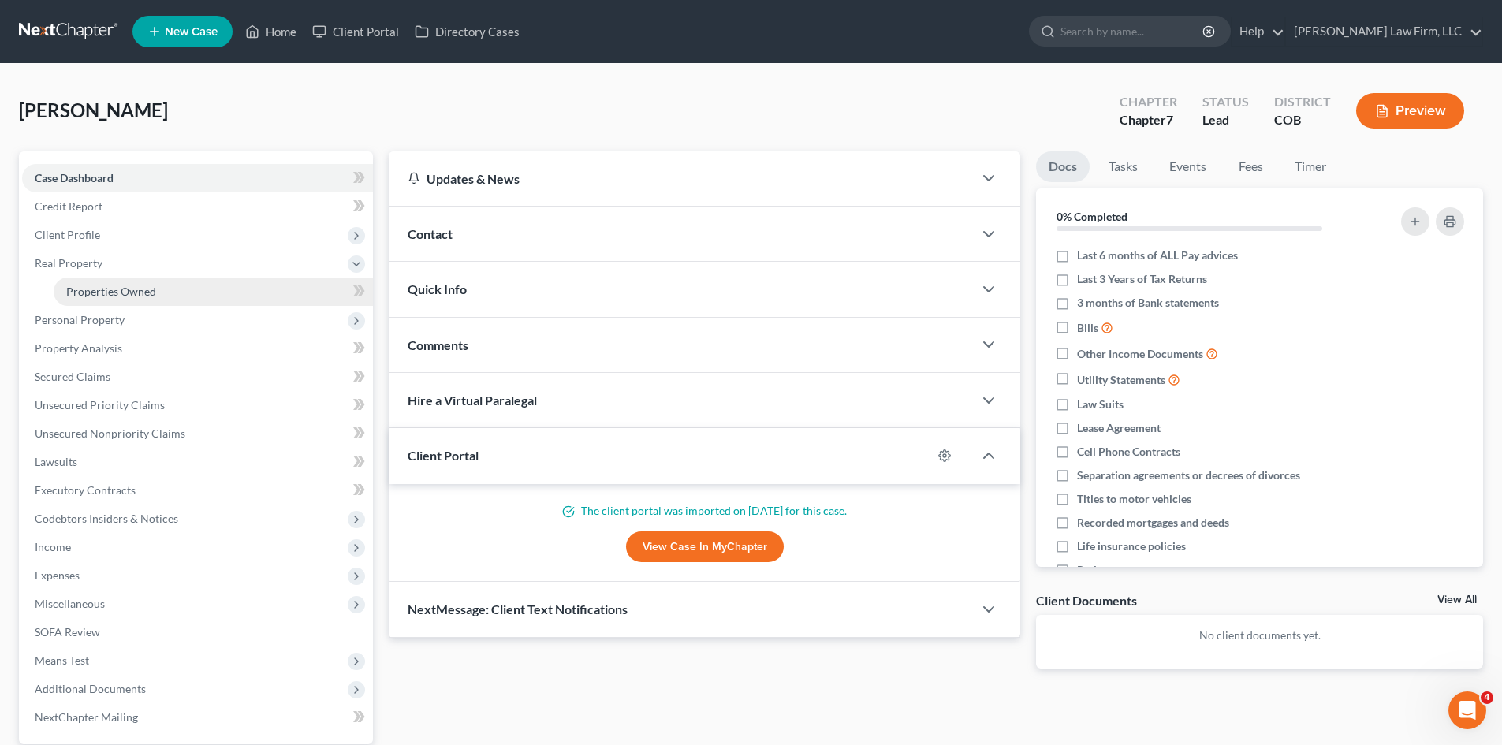
click at [102, 285] on span "Properties Owned" at bounding box center [111, 291] width 90 height 13
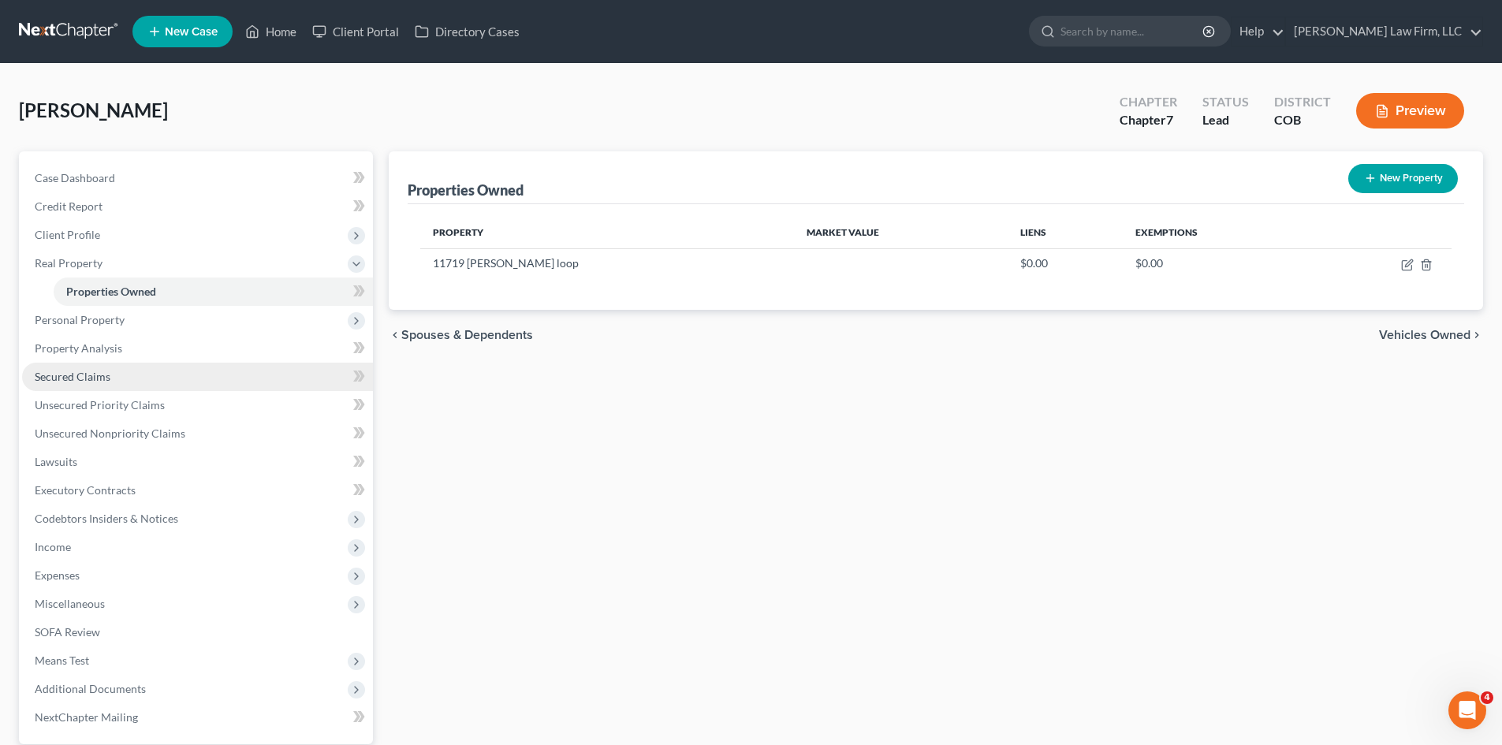
click at [95, 377] on span "Secured Claims" at bounding box center [73, 376] width 76 height 13
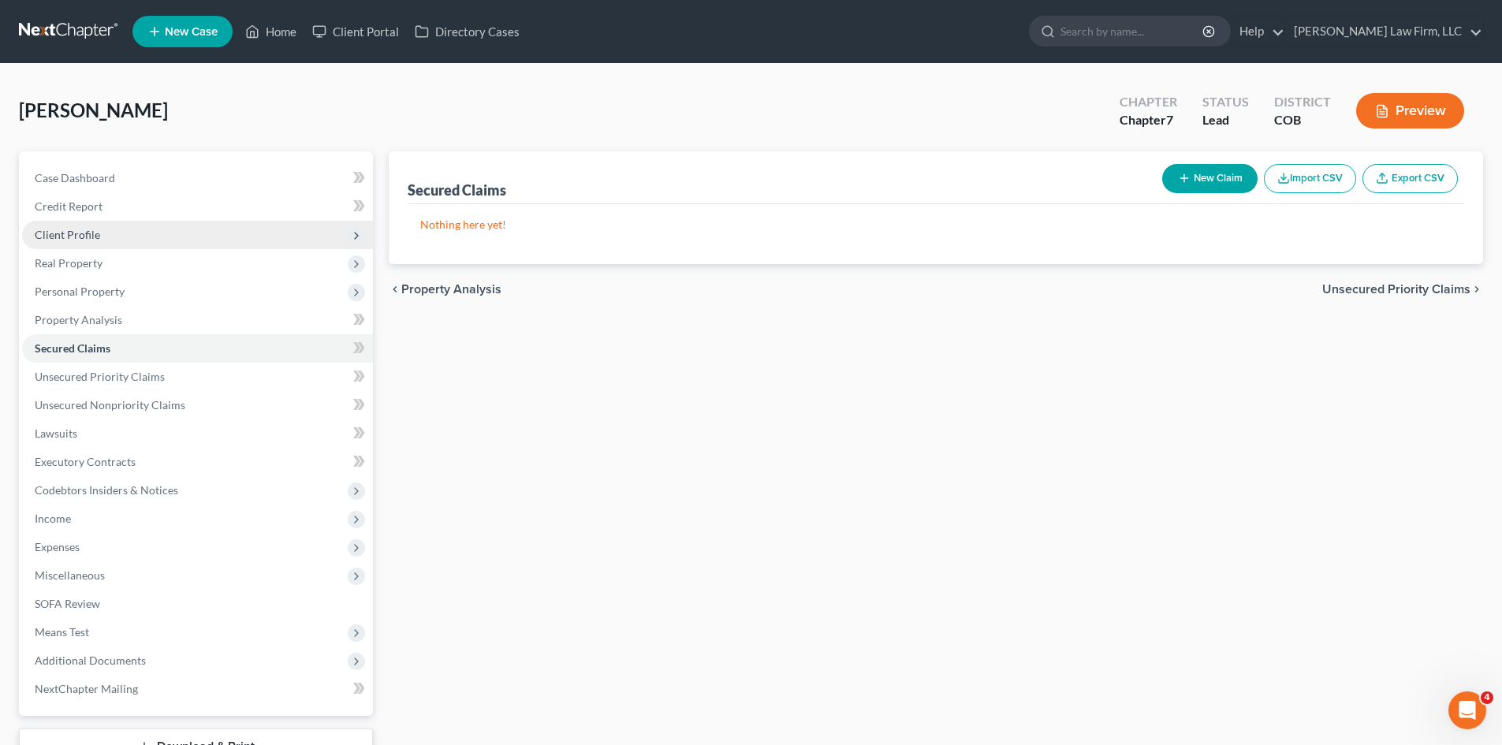
click at [95, 236] on span "Client Profile" at bounding box center [67, 234] width 65 height 13
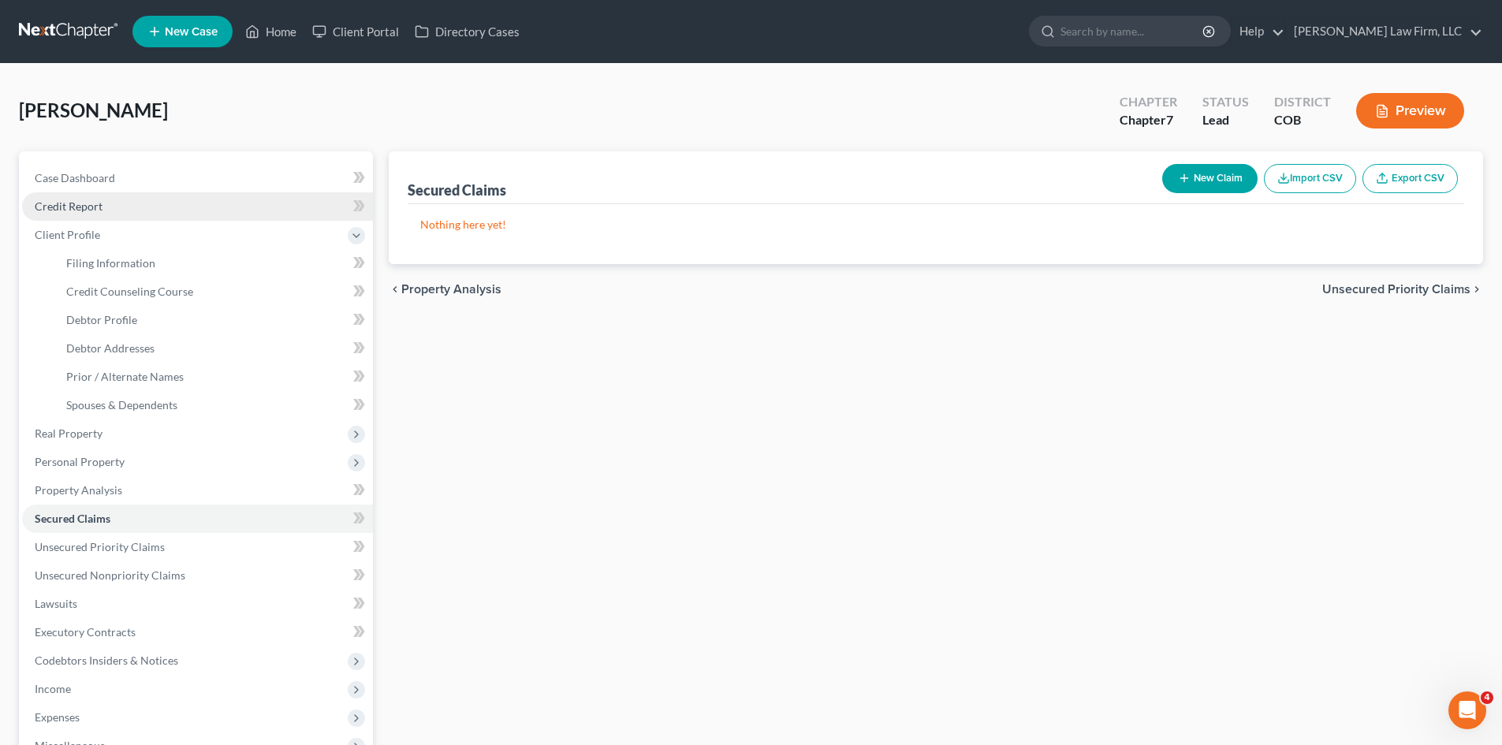
click at [121, 218] on link "Credit Report" at bounding box center [197, 206] width 351 height 28
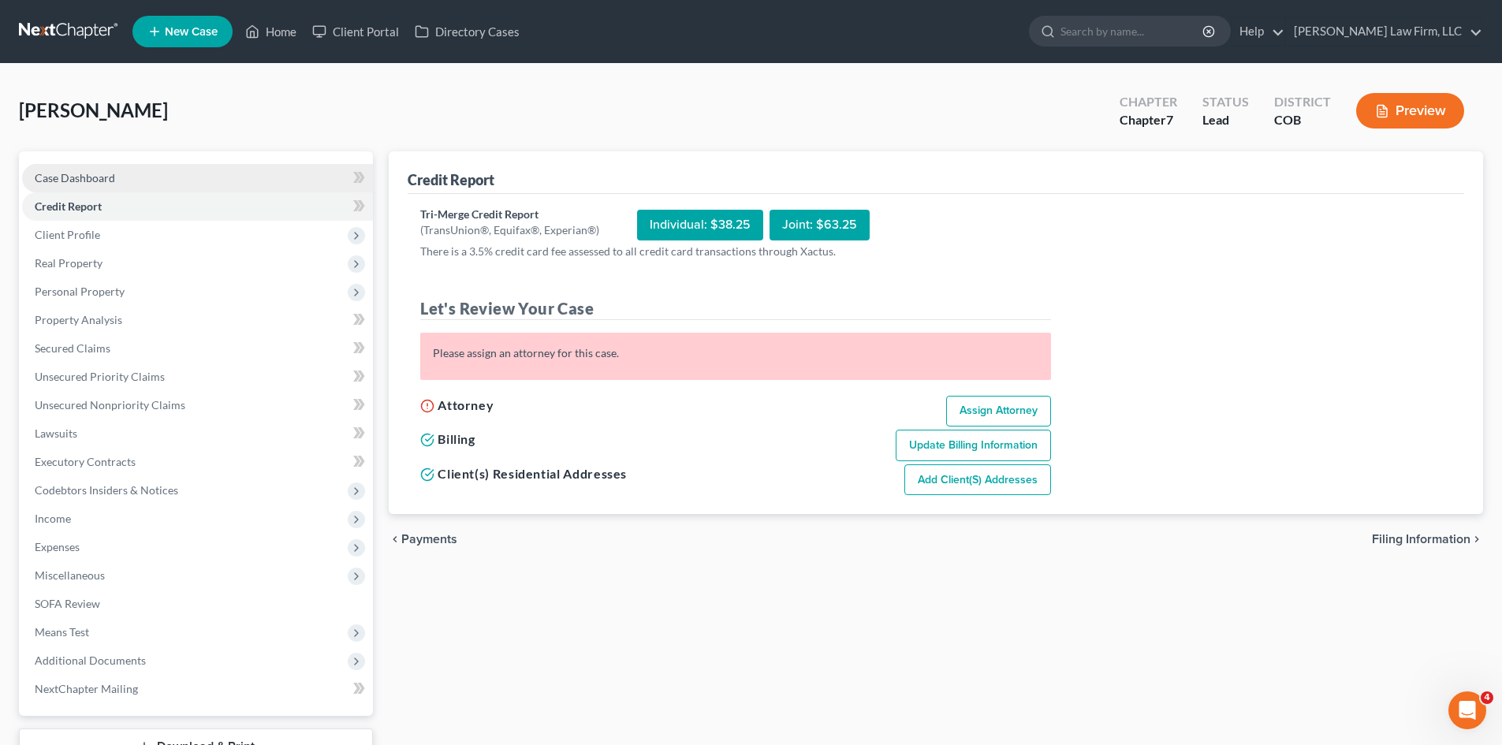
click at [91, 179] on span "Case Dashboard" at bounding box center [75, 177] width 80 height 13
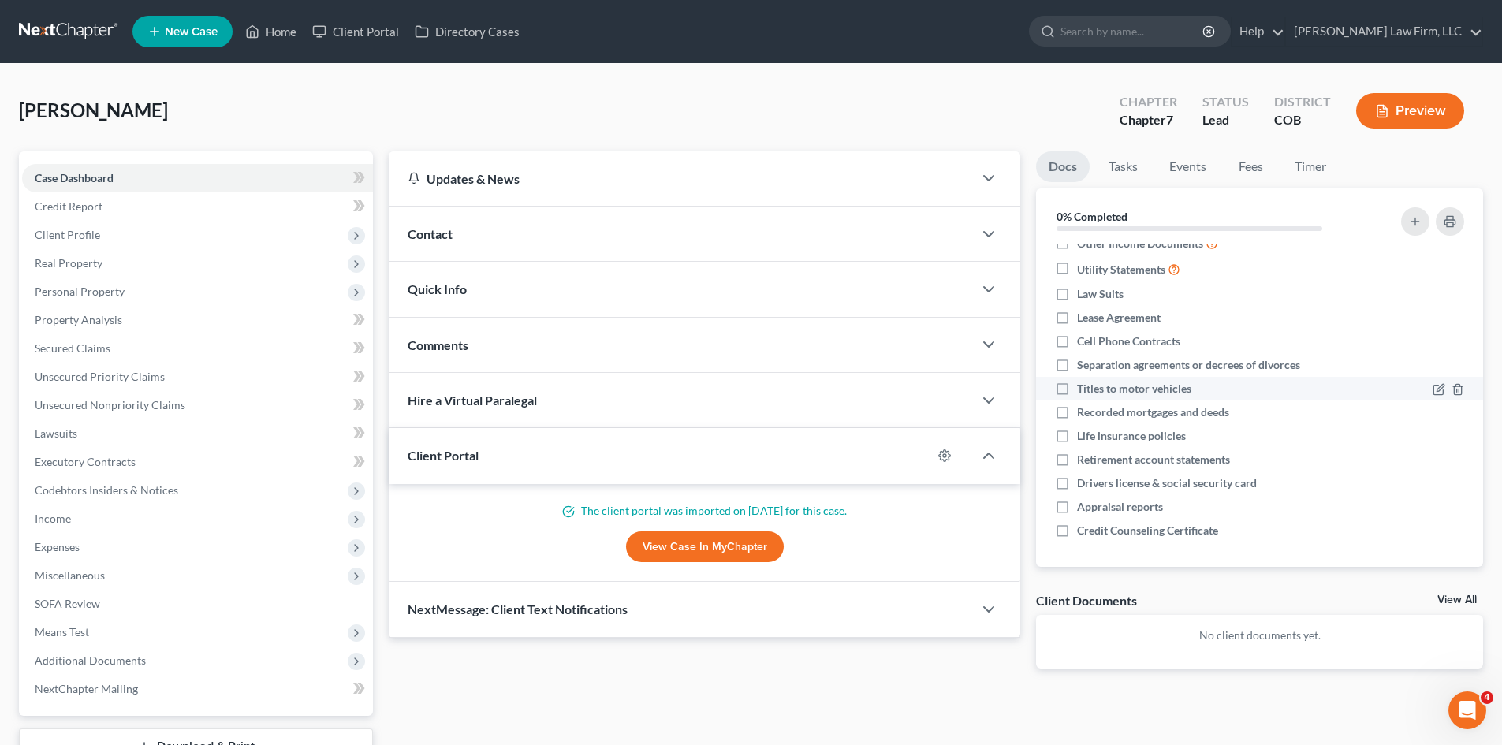
scroll to position [111, 0]
click at [1081, 95] on div "[PERSON_NAME] Upgraded Chapter Chapter 7 Status Lead District COB Preview" at bounding box center [751, 117] width 1464 height 69
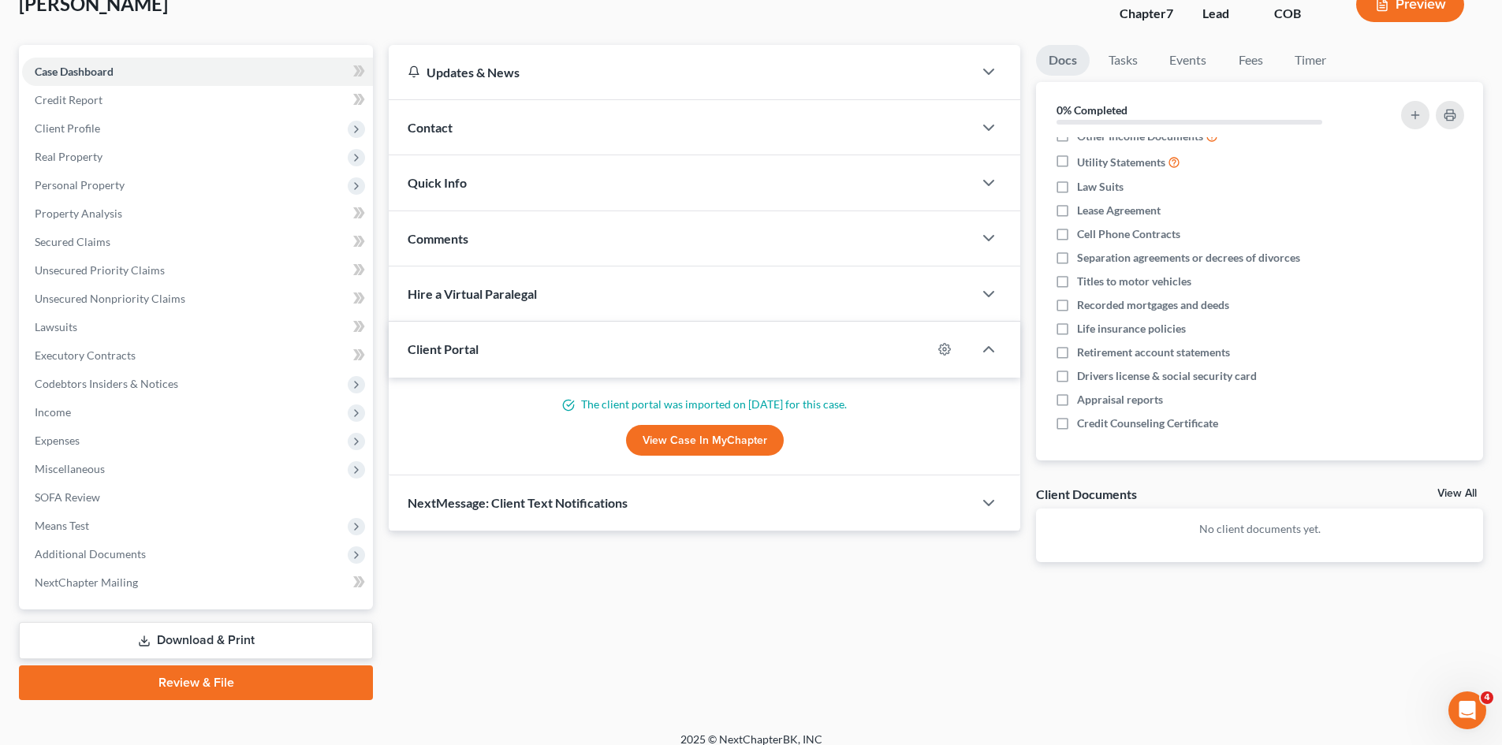
scroll to position [121, 0]
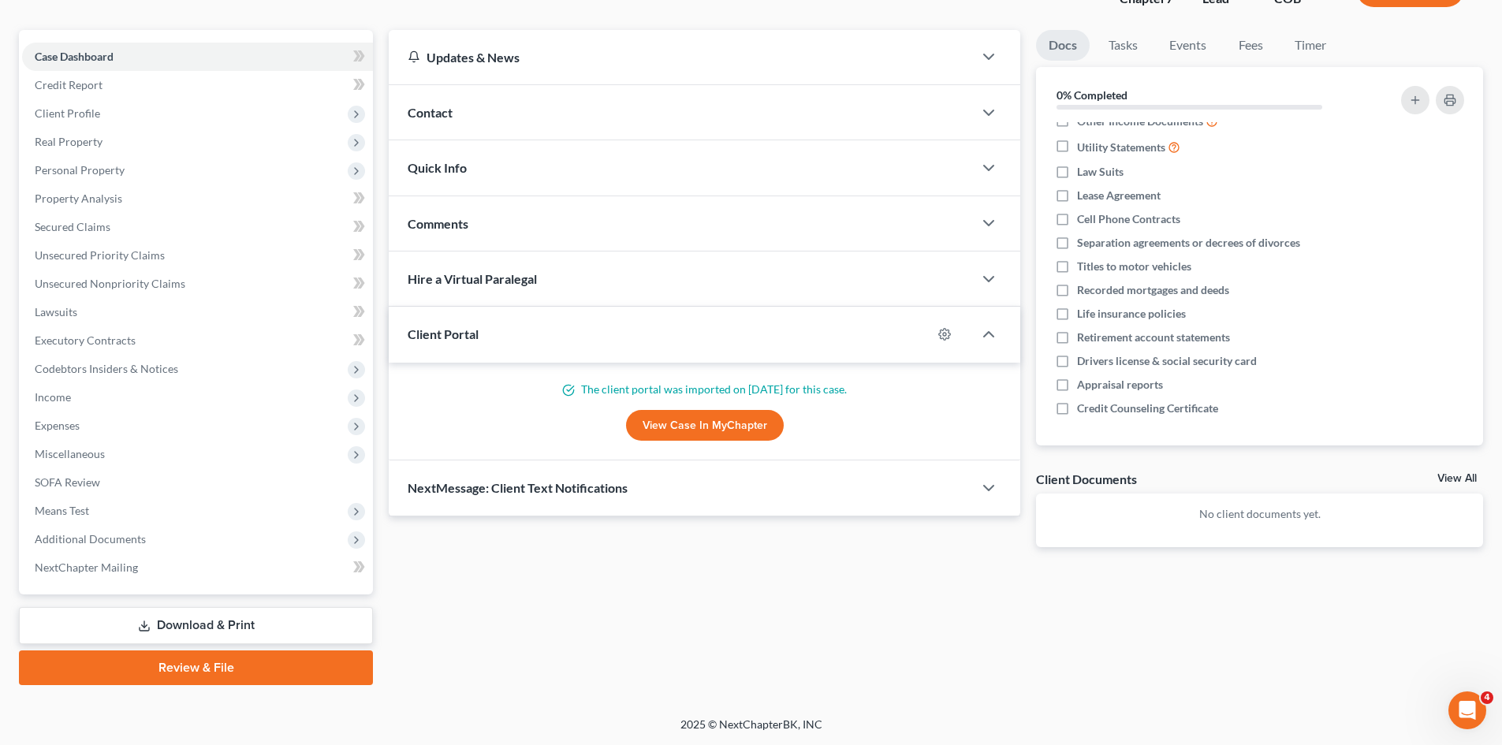
click at [1149, 623] on div "Updates & News × [US_STATE] District Notes: Take a look at NextChapter's Distri…" at bounding box center [936, 357] width 1110 height 655
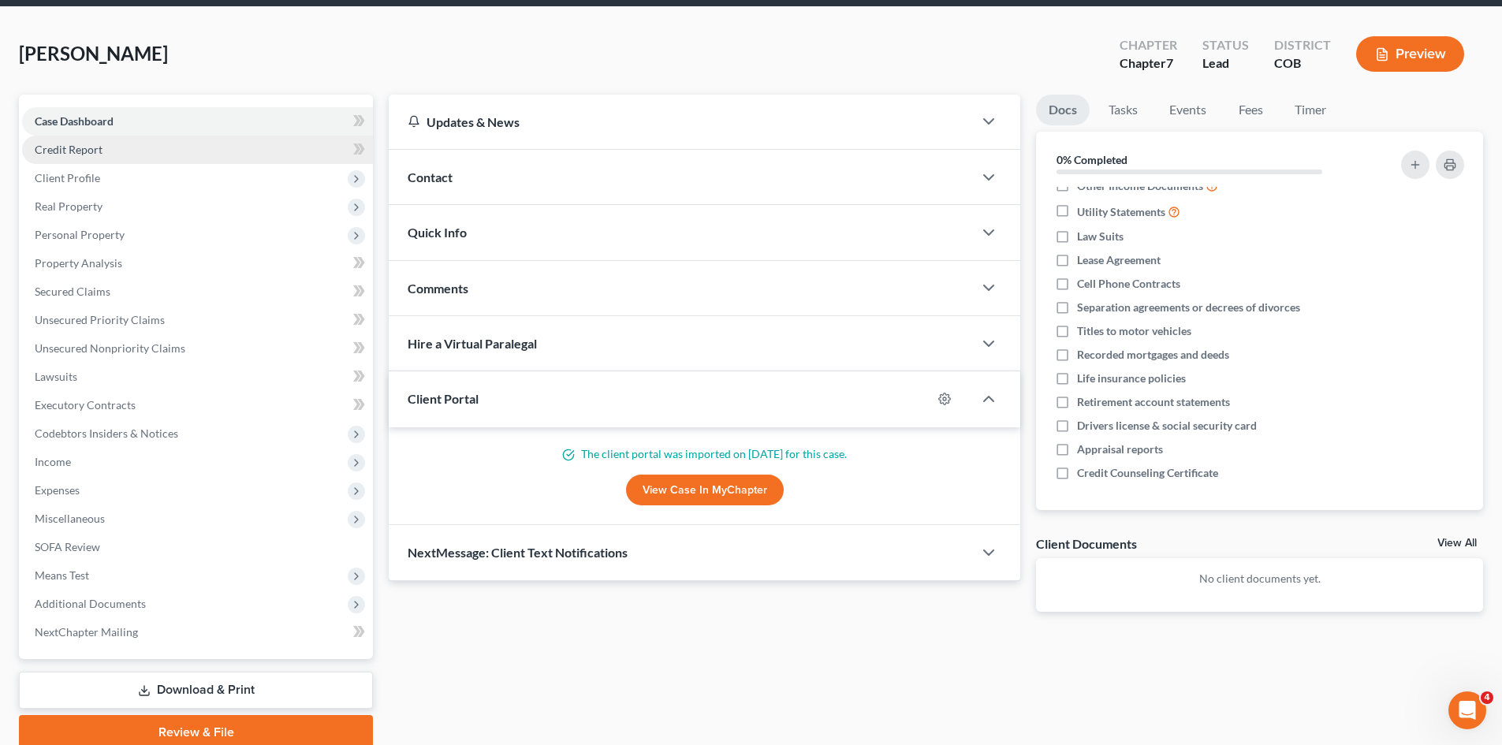
scroll to position [0, 0]
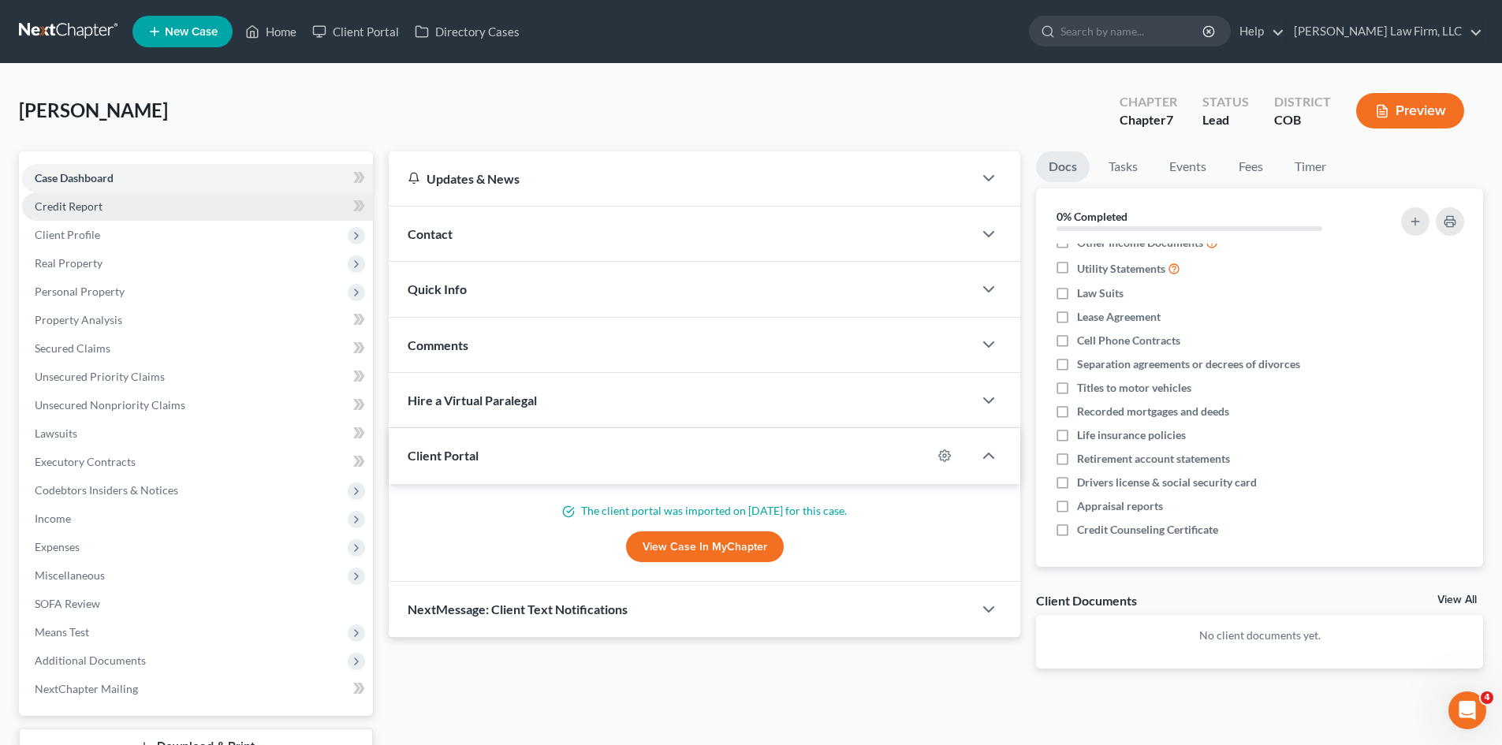
click at [79, 210] on span "Credit Report" at bounding box center [69, 205] width 68 height 13
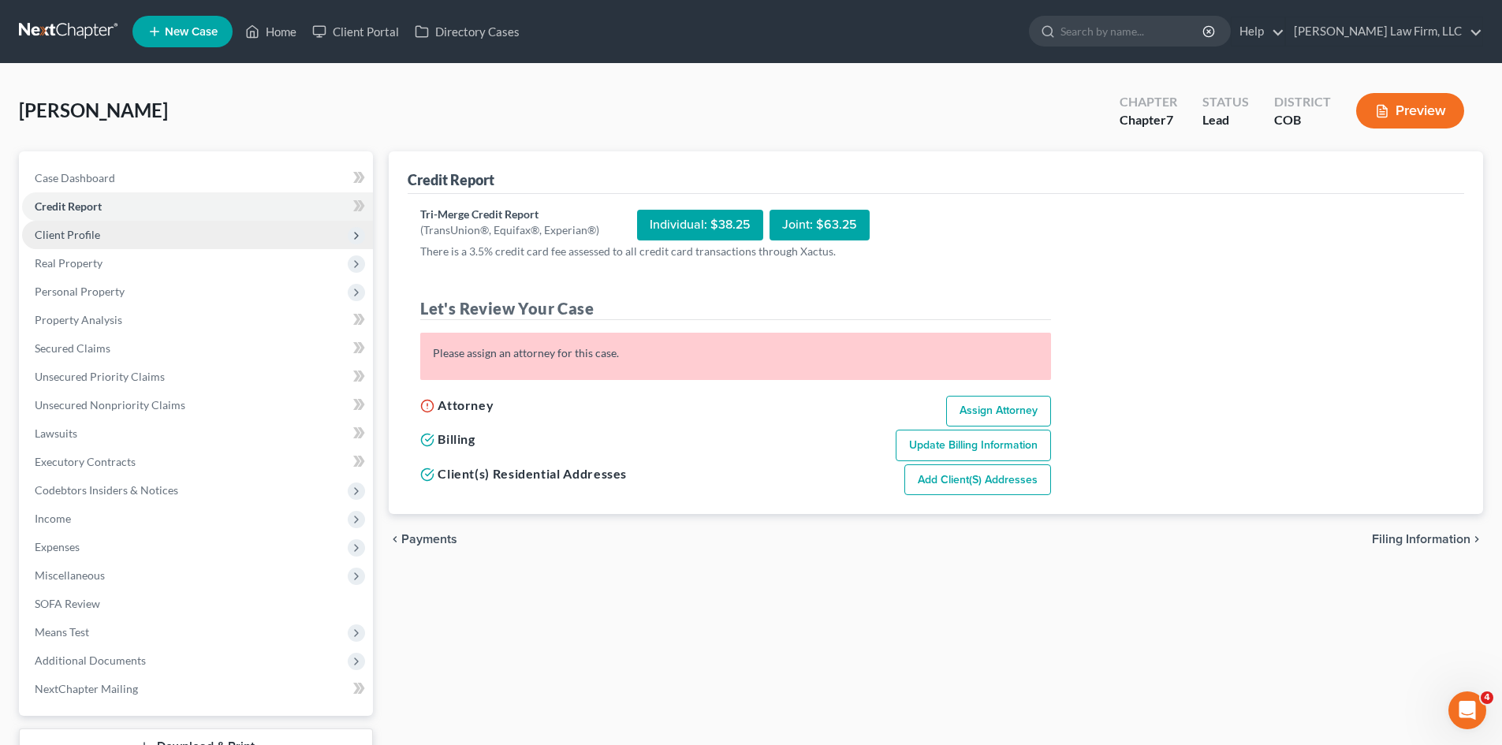
click at [80, 241] on span "Client Profile" at bounding box center [197, 235] width 351 height 28
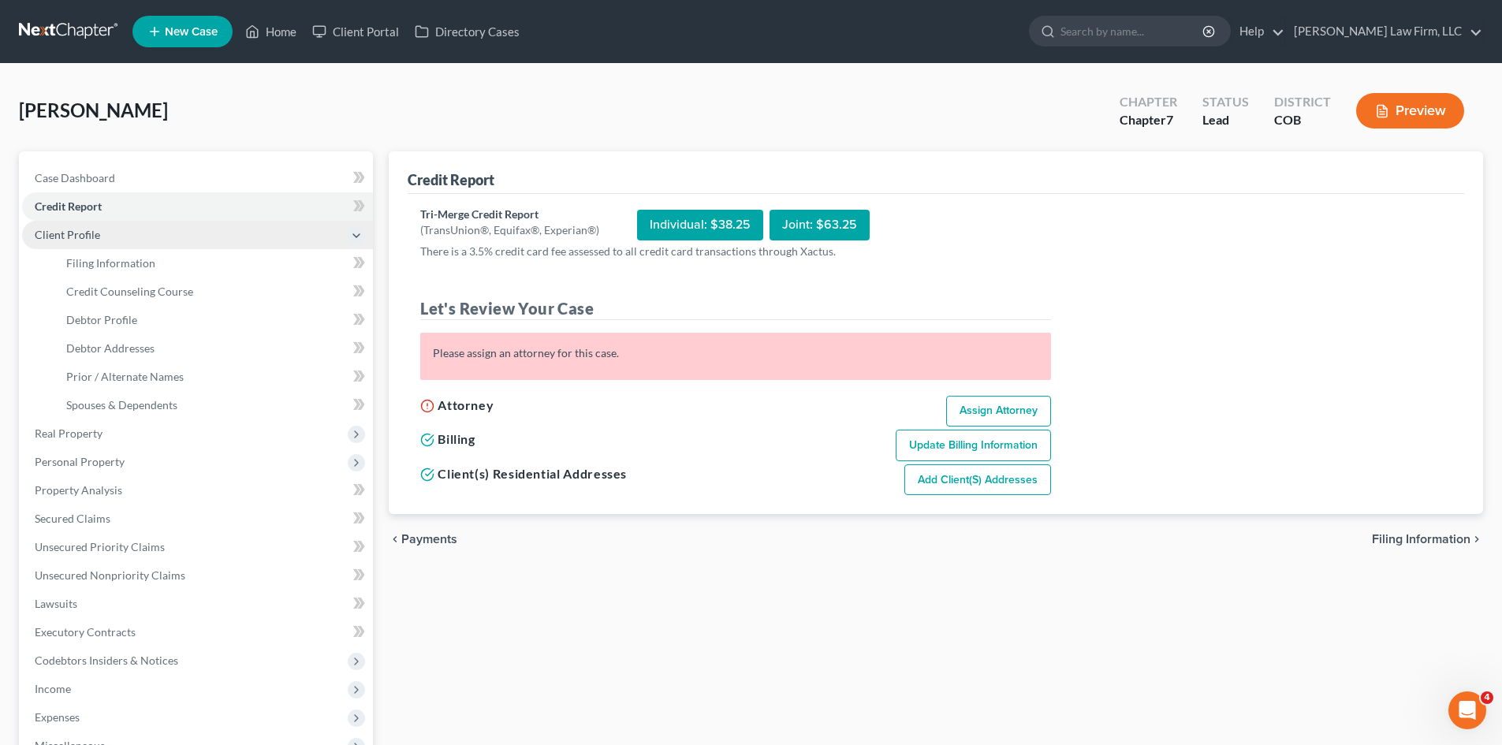
click at [112, 248] on span "Client Profile" at bounding box center [197, 235] width 351 height 28
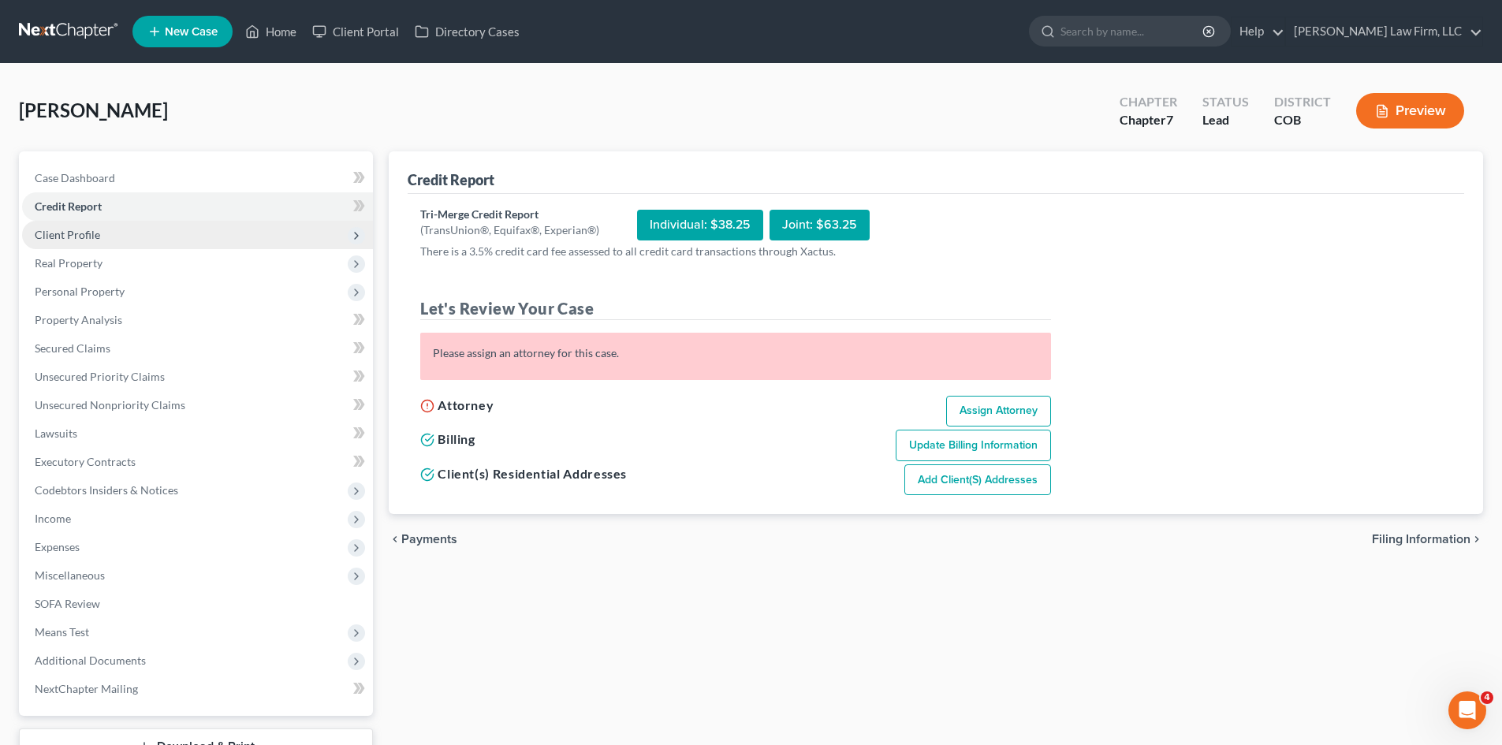
click at [83, 243] on span "Client Profile" at bounding box center [197, 235] width 351 height 28
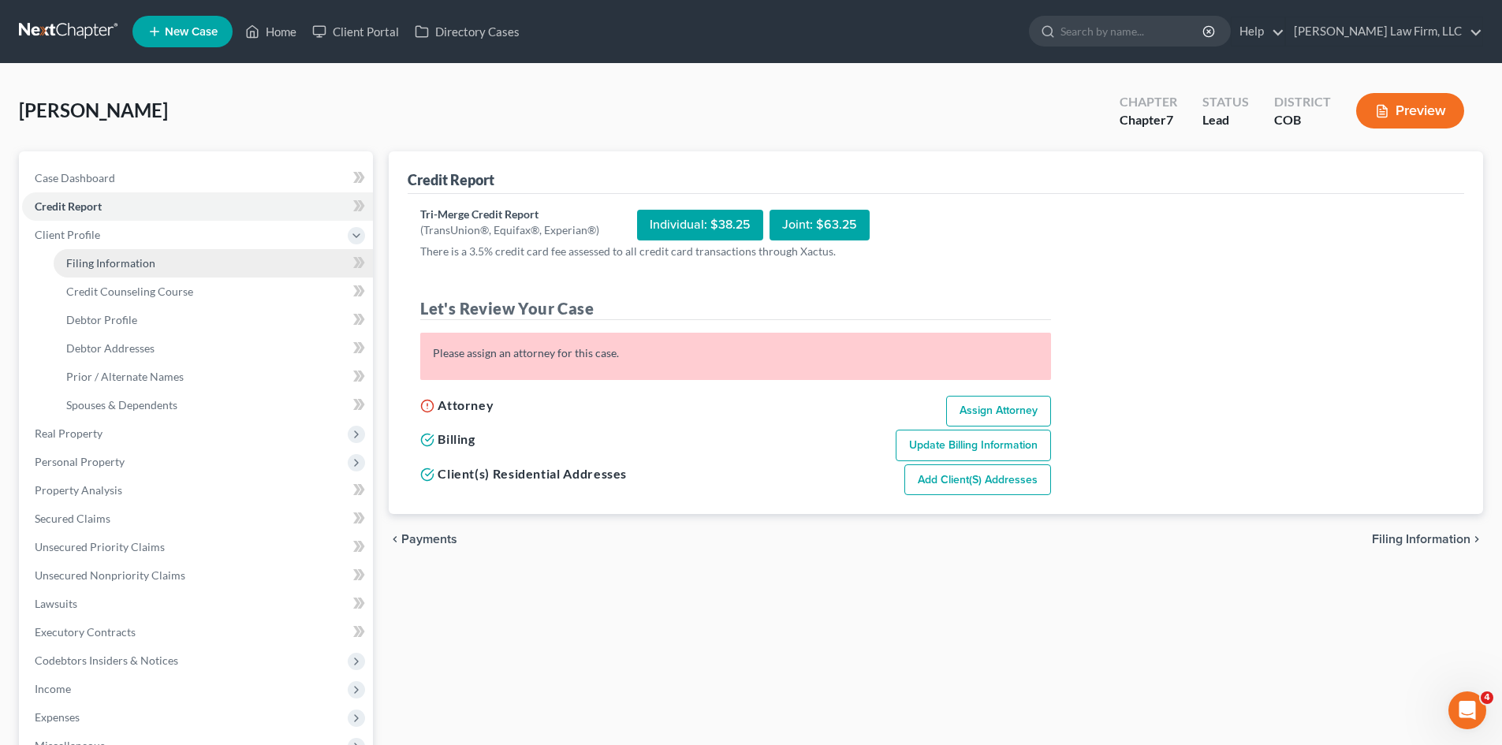
click at [117, 270] on link "Filing Information" at bounding box center [213, 263] width 319 height 28
select select "1"
select select "0"
select select "5"
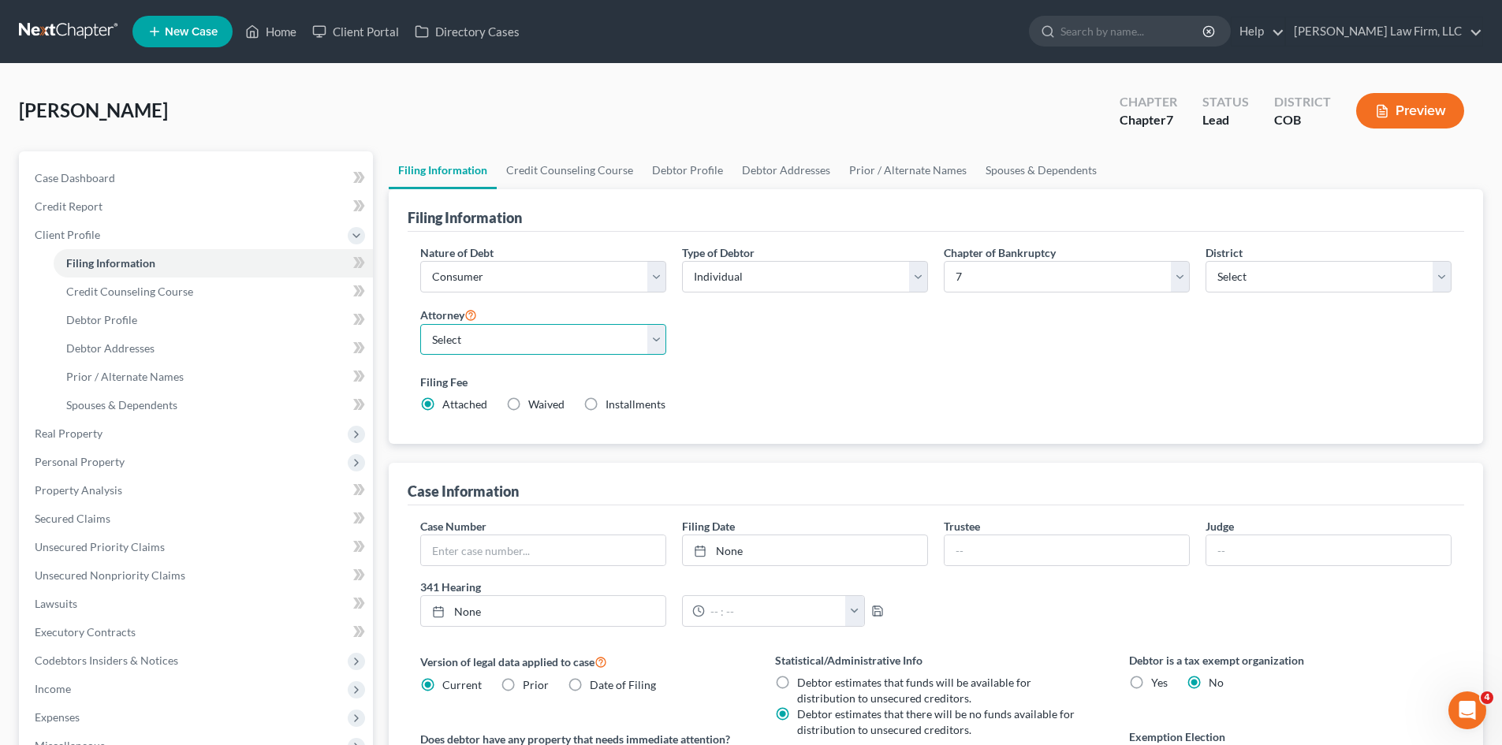
click at [653, 334] on select "Select [PERSON_NAME] - COB [PERSON_NAME] - COB [PERSON_NAME] - COB" at bounding box center [543, 340] width 246 height 32
select select "0"
click at [420, 324] on select "Select [PERSON_NAME] - COB [PERSON_NAME] - COB [PERSON_NAME] - COB" at bounding box center [543, 340] width 246 height 32
click at [538, 152] on link "Credit Counseling Course" at bounding box center [570, 170] width 146 height 38
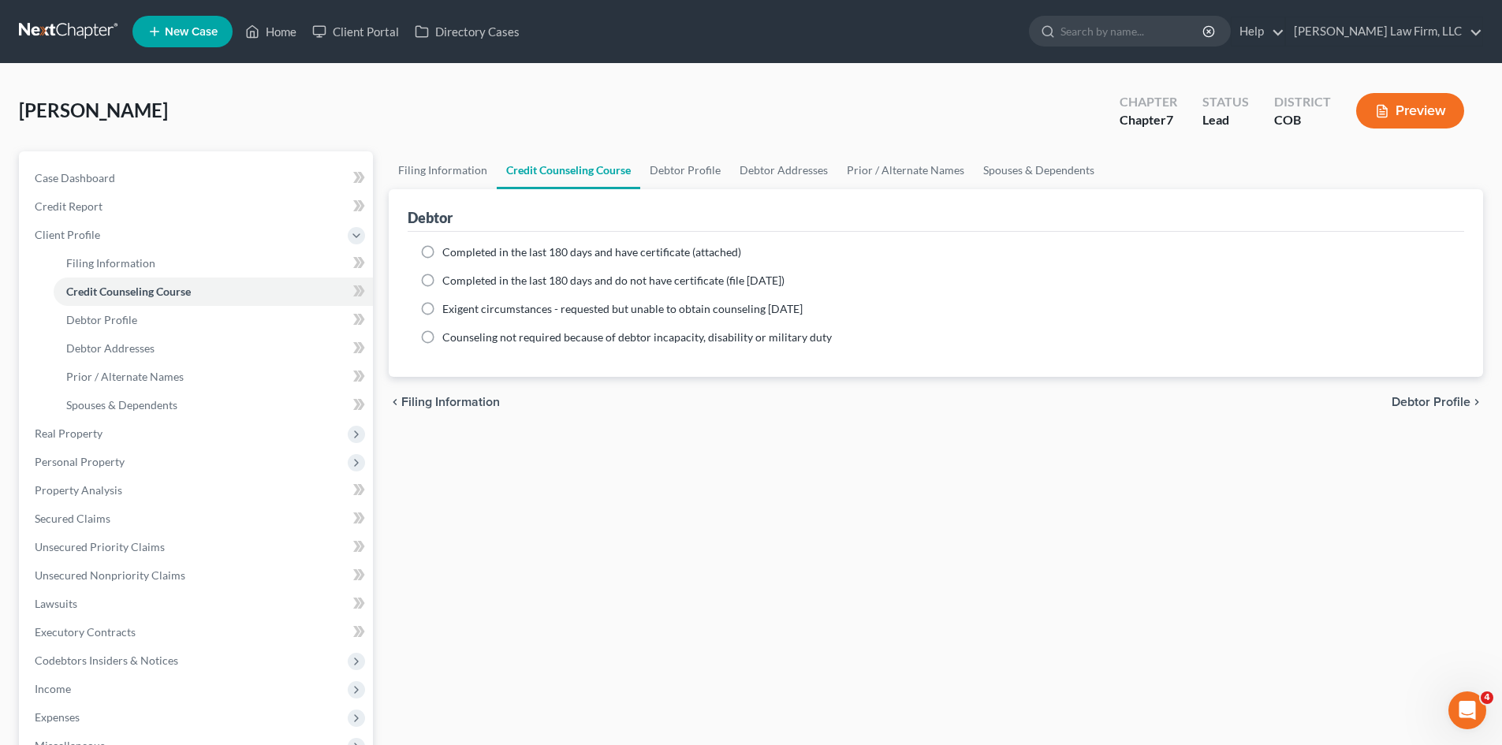
click at [477, 249] on span "Completed in the last 180 days and have certificate (attached)" at bounding box center [591, 251] width 299 height 13
click at [459, 249] on input "Completed in the last 180 days and have certificate (attached)" at bounding box center [454, 249] width 10 height 10
radio input "true"
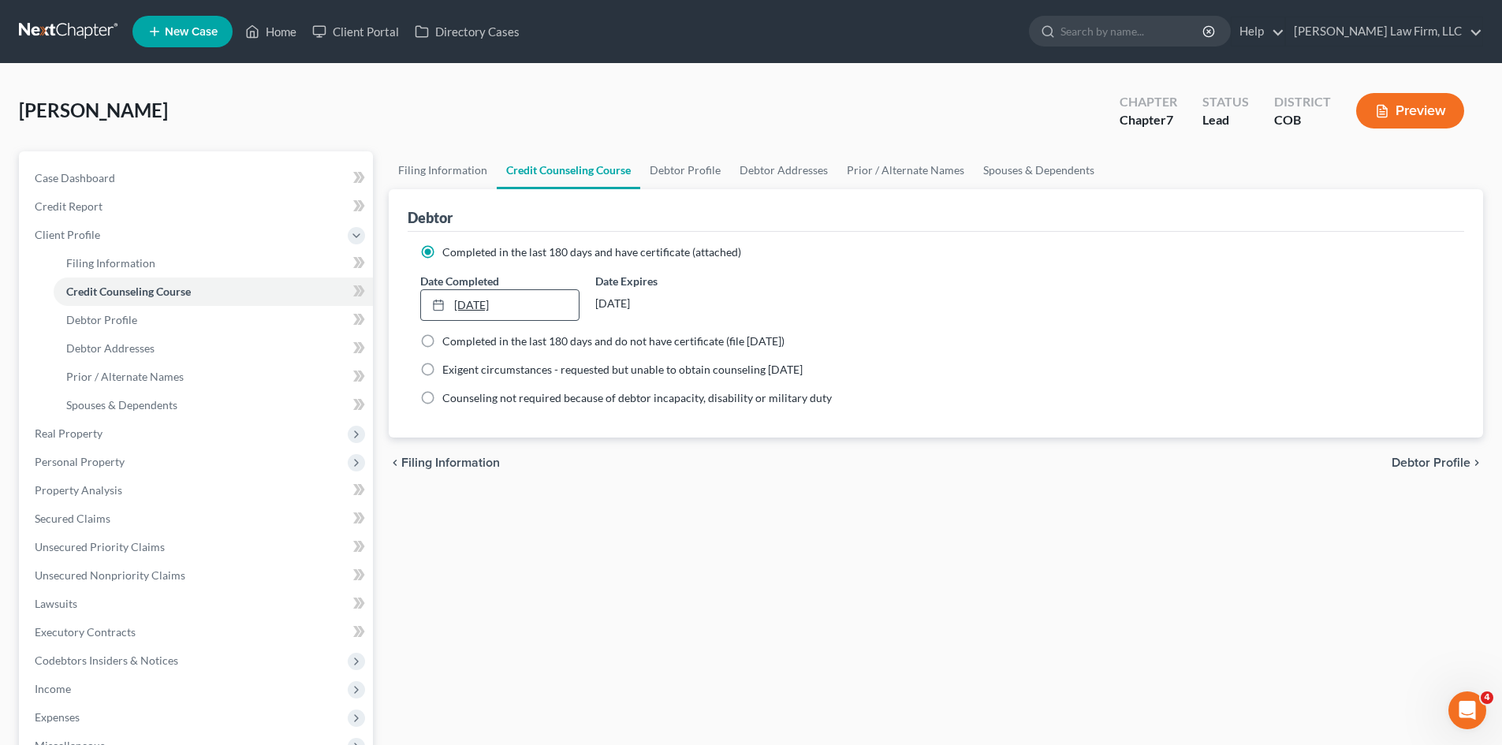
click at [499, 304] on link "[DATE]" at bounding box center [499, 305] width 157 height 30
click at [651, 173] on link "Debtor Profile" at bounding box center [685, 170] width 90 height 38
select select "1"
select select "0"
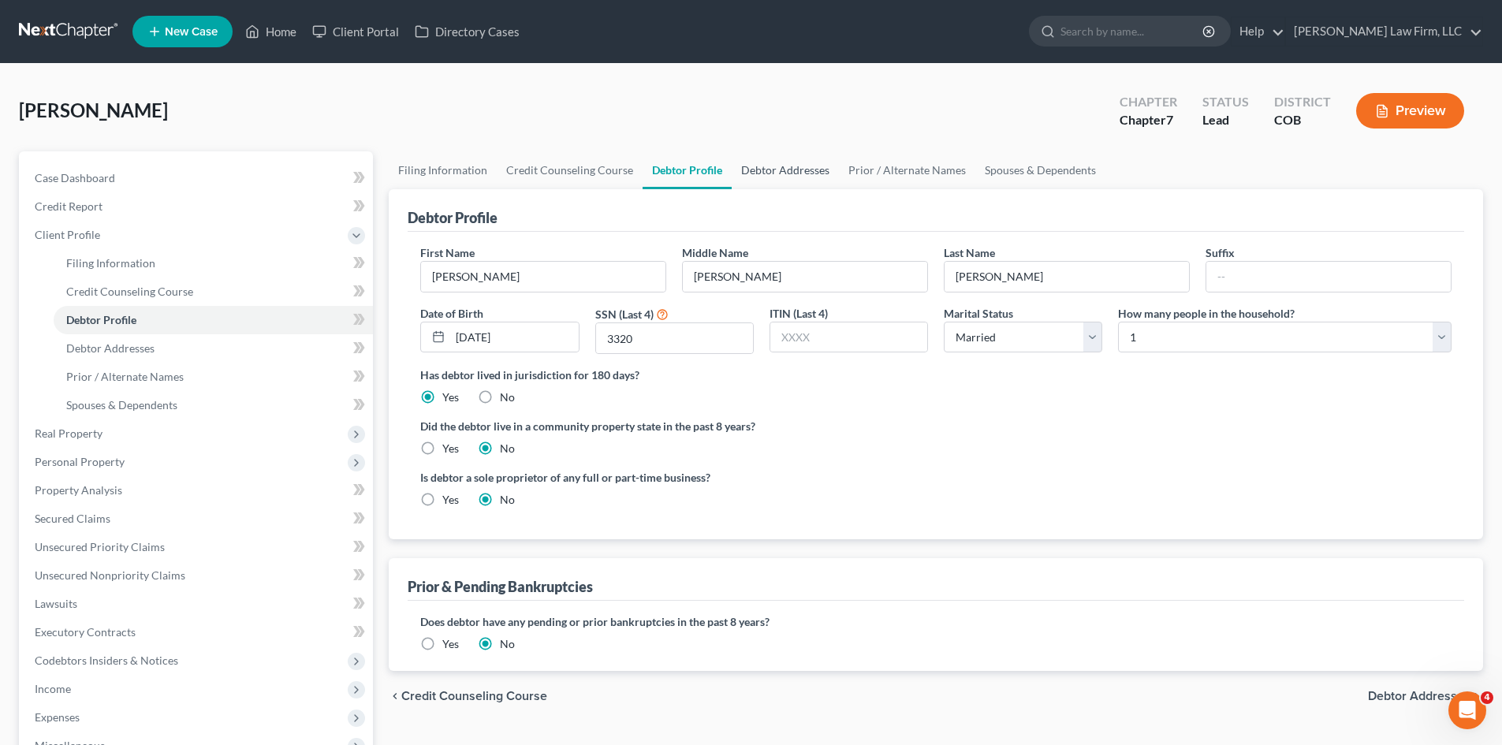
click at [764, 172] on link "Debtor Addresses" at bounding box center [784, 170] width 107 height 38
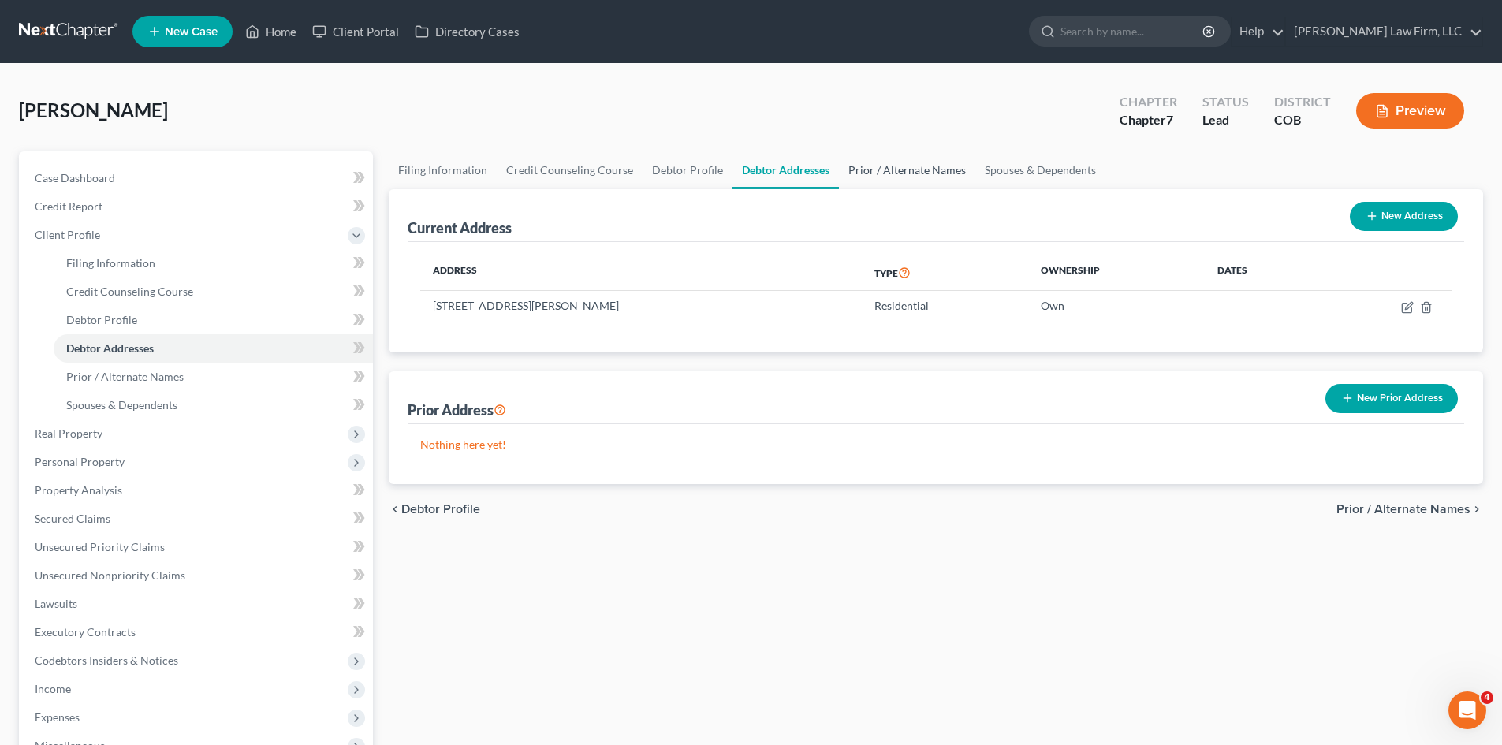
click at [903, 170] on link "Prior / Alternate Names" at bounding box center [907, 170] width 136 height 38
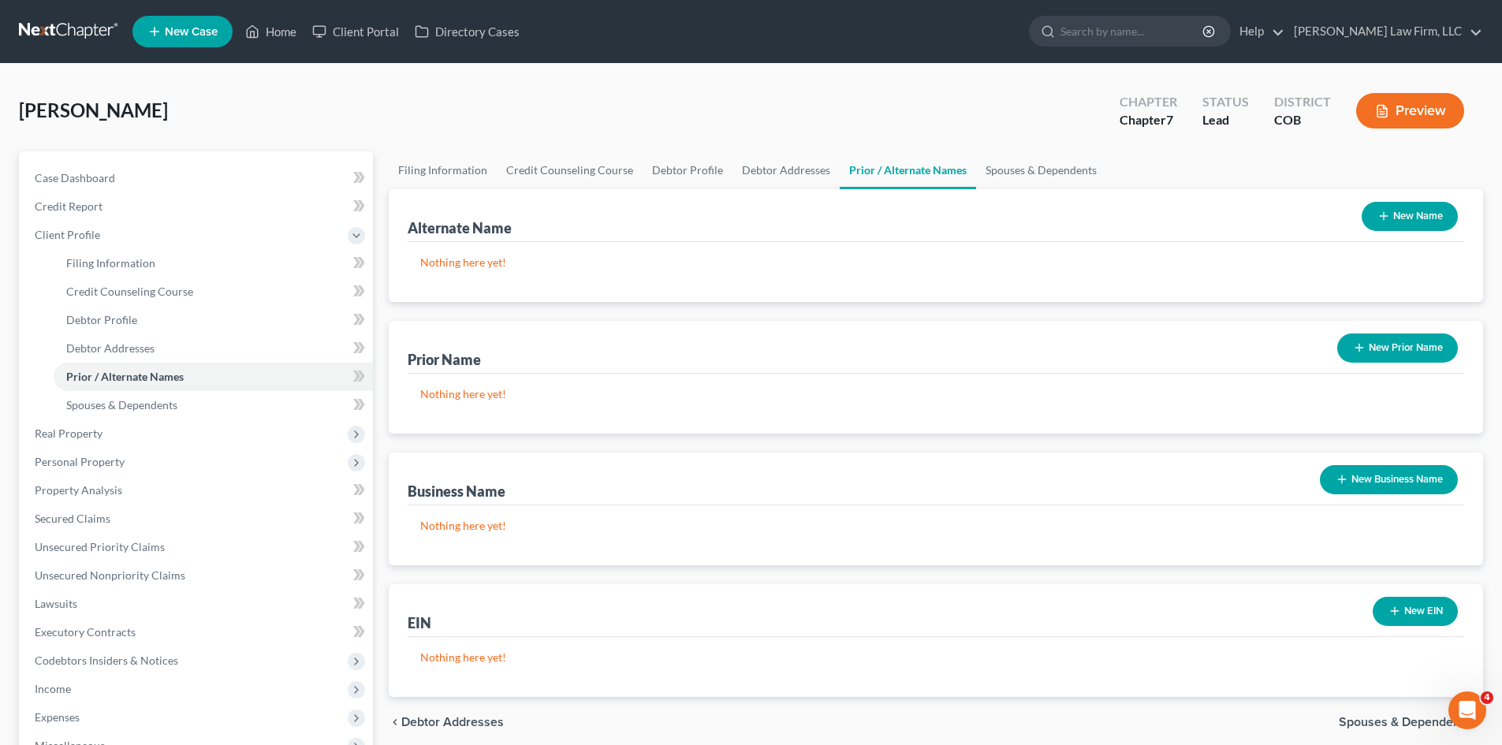
click at [1380, 482] on button "New Business Name" at bounding box center [1388, 479] width 138 height 29
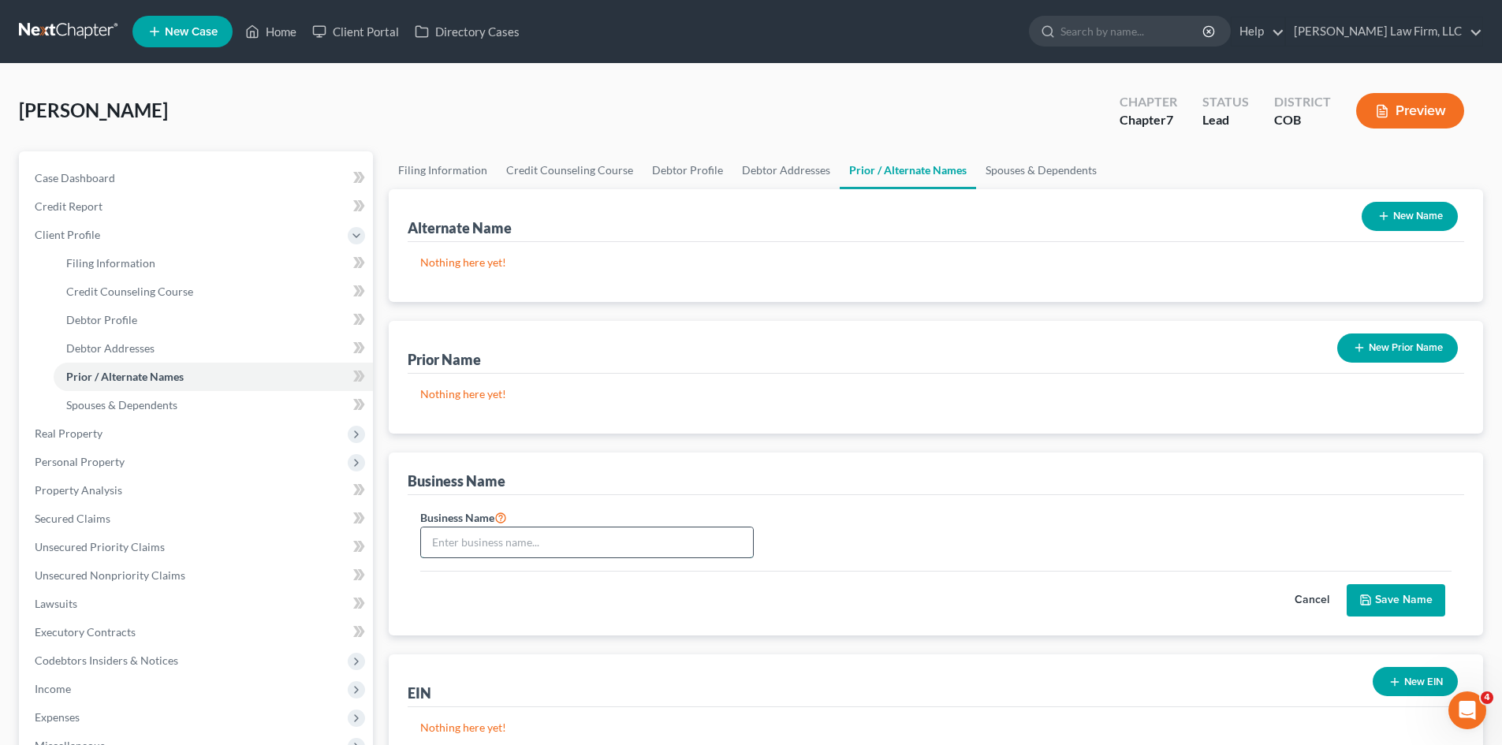
click at [583, 554] on input "text" at bounding box center [587, 542] width 332 height 30
click at [417, 457] on div "Business Name" at bounding box center [936, 473] width 1056 height 43
click at [1005, 175] on link "Spouses & Dependents" at bounding box center [1041, 170] width 130 height 38
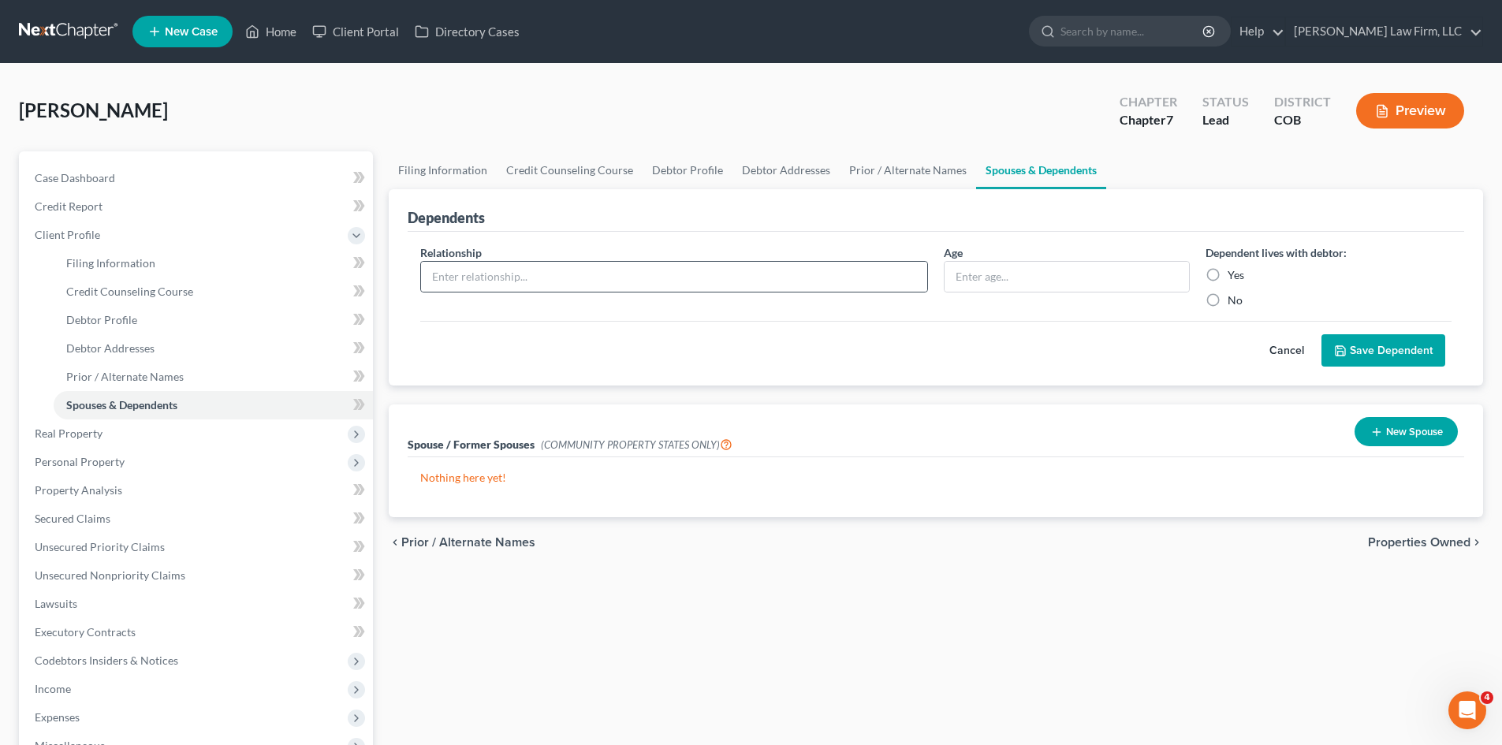
click at [622, 261] on div at bounding box center [674, 277] width 508 height 32
click at [140, 321] on link "Debtor Profile" at bounding box center [213, 320] width 319 height 28
select select "1"
select select "0"
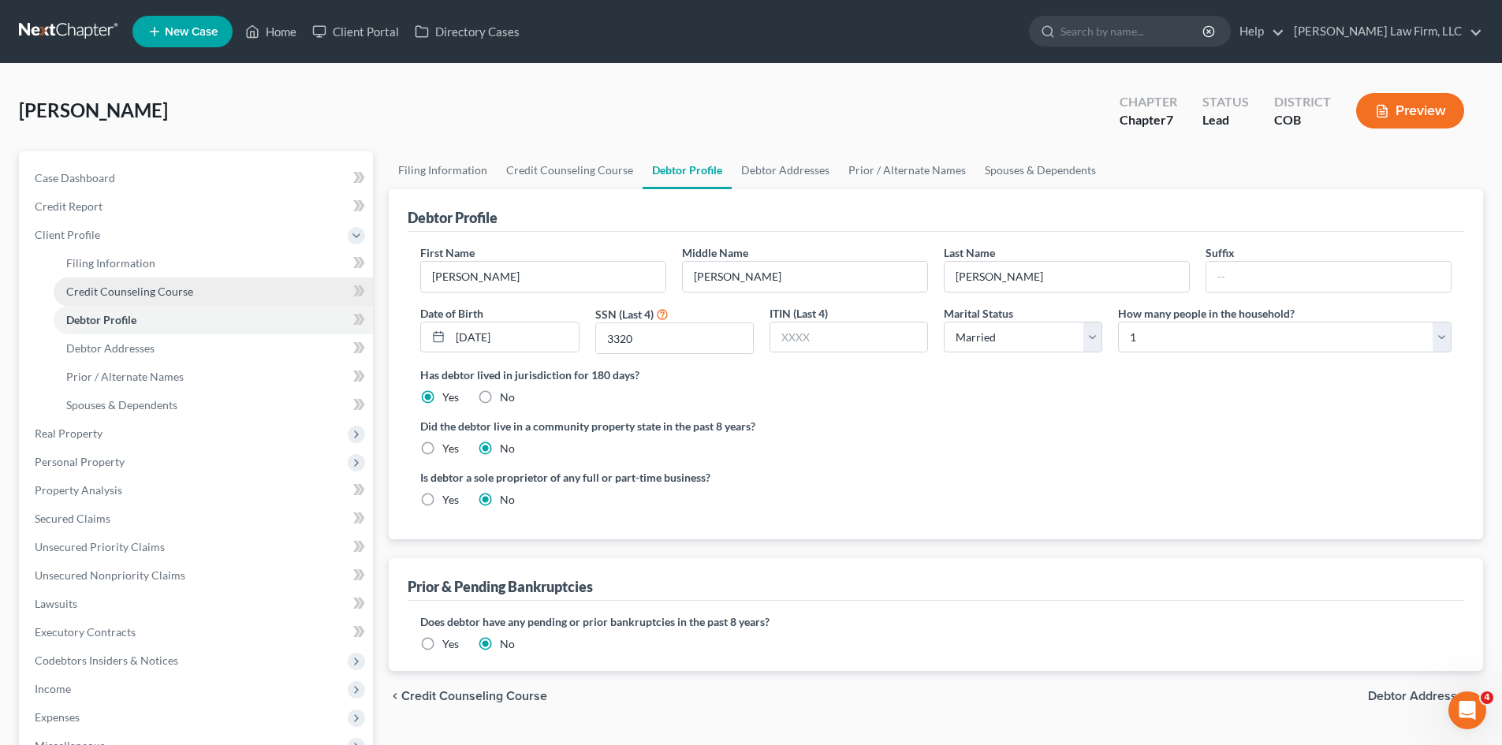
click at [147, 293] on span "Credit Counseling Course" at bounding box center [129, 291] width 127 height 13
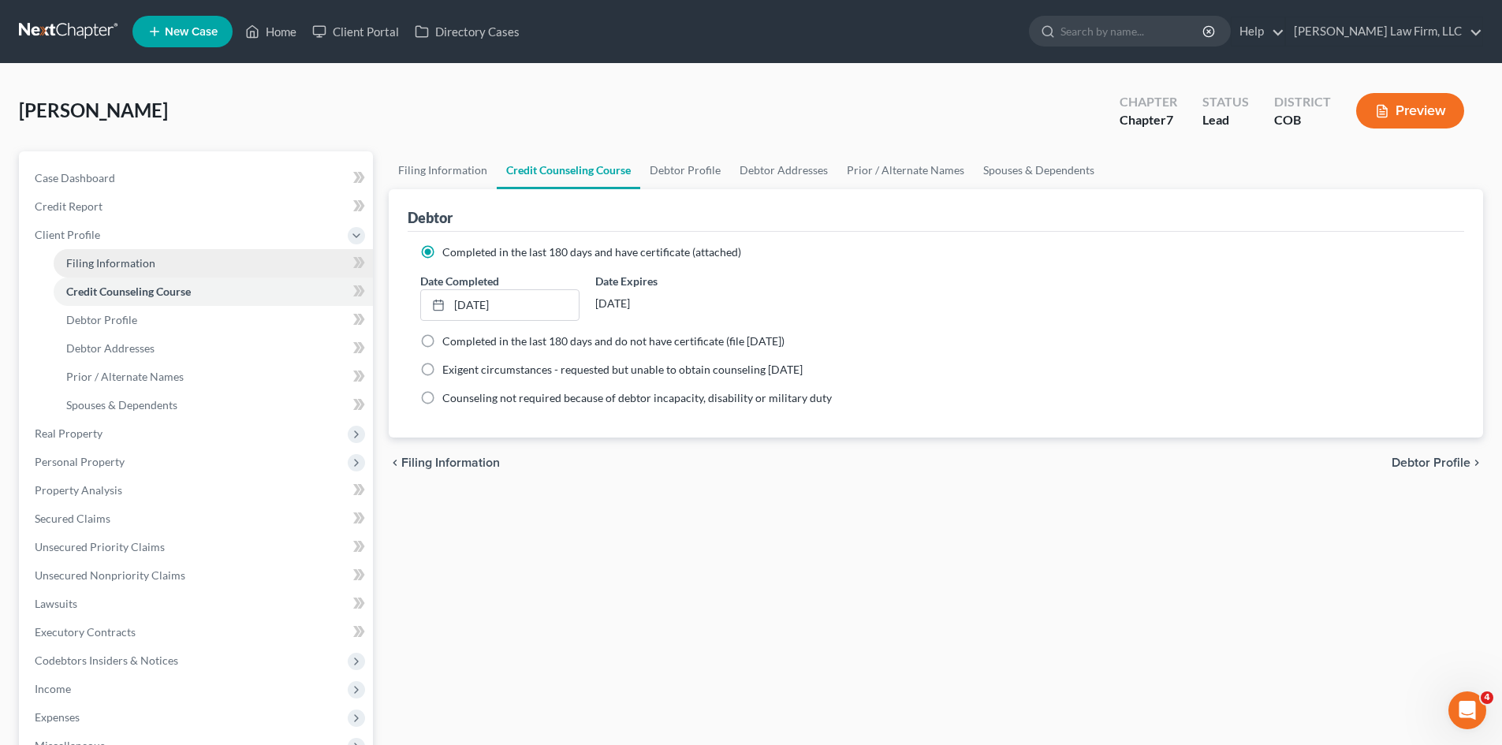
click at [154, 262] on link "Filing Information" at bounding box center [213, 263] width 319 height 28
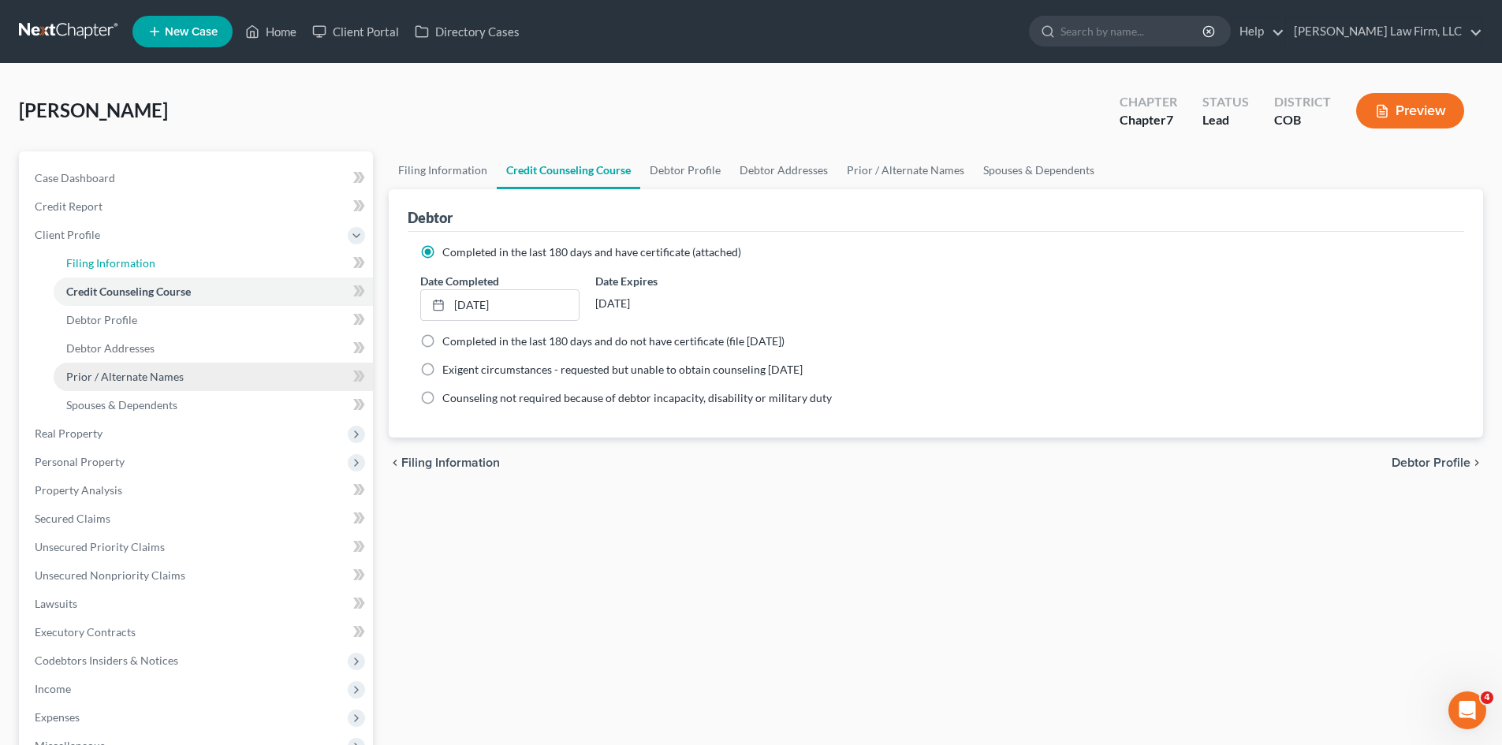
select select "1"
select select "0"
select select "11"
select select "0"
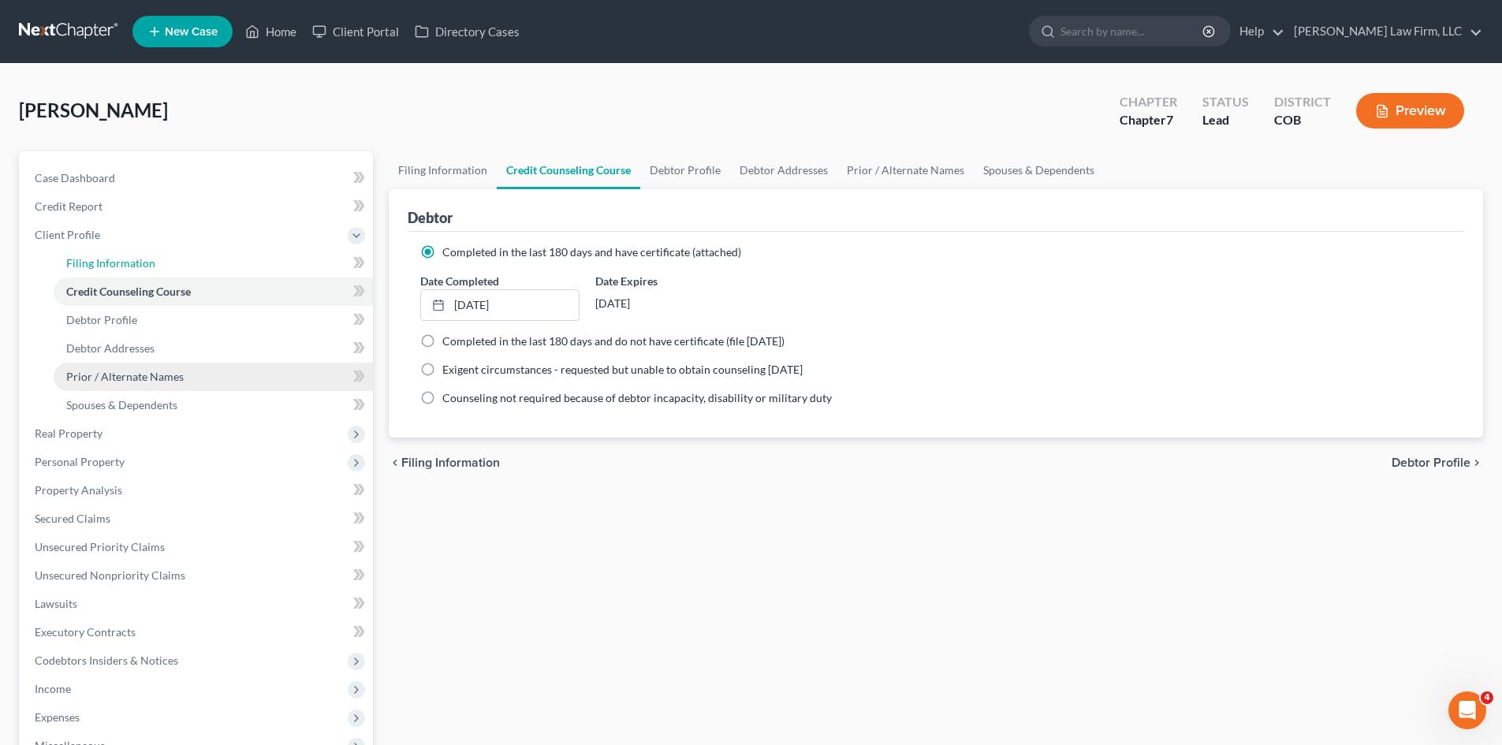
select select "5"
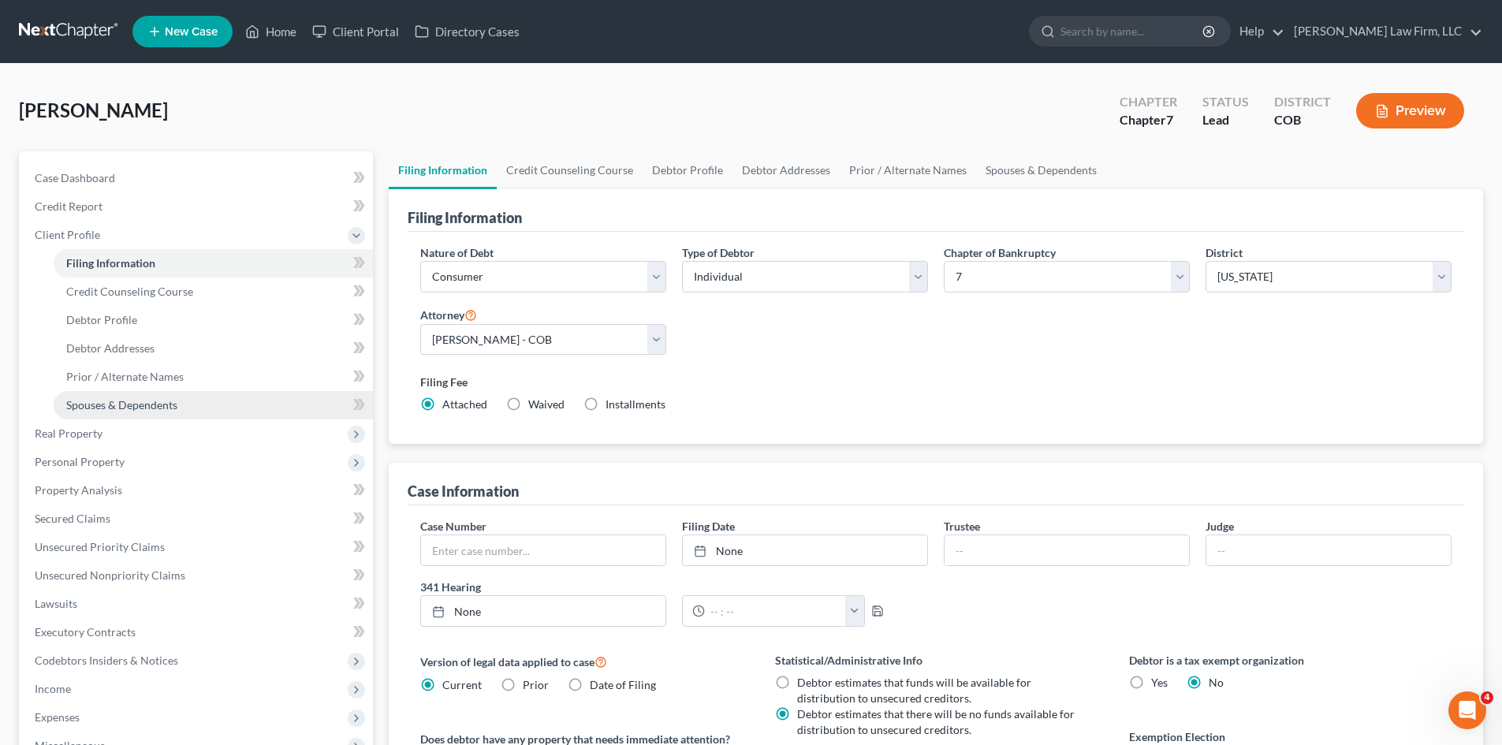
click at [168, 410] on span "Spouses & Dependents" at bounding box center [121, 404] width 111 height 13
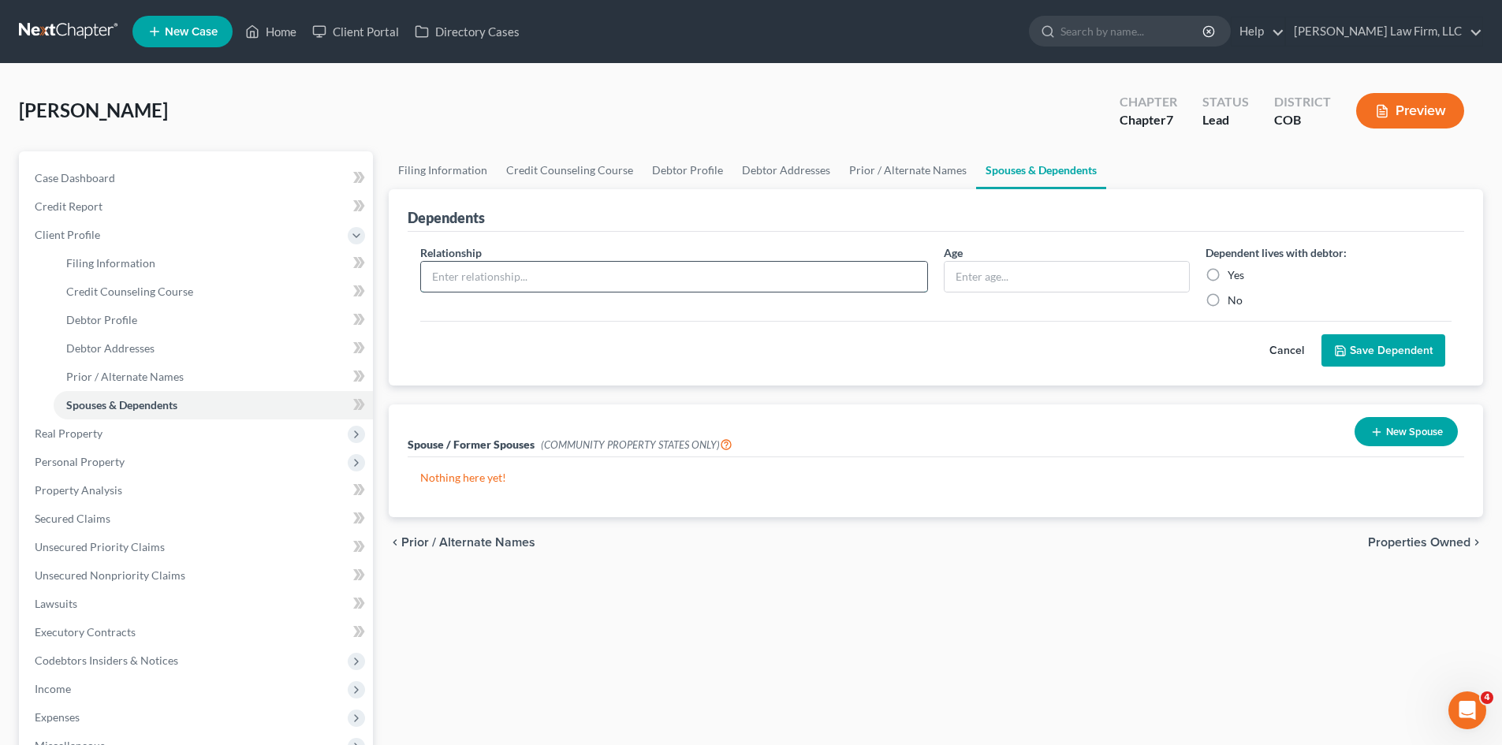
click at [515, 277] on input "text" at bounding box center [674, 277] width 506 height 30
click at [855, 480] on p "Nothing here yet!" at bounding box center [935, 478] width 1031 height 16
click at [524, 285] on input "text" at bounding box center [674, 277] width 506 height 30
type input "[PERSON_NAME]"
click at [1141, 270] on input "text" at bounding box center [1066, 277] width 244 height 30
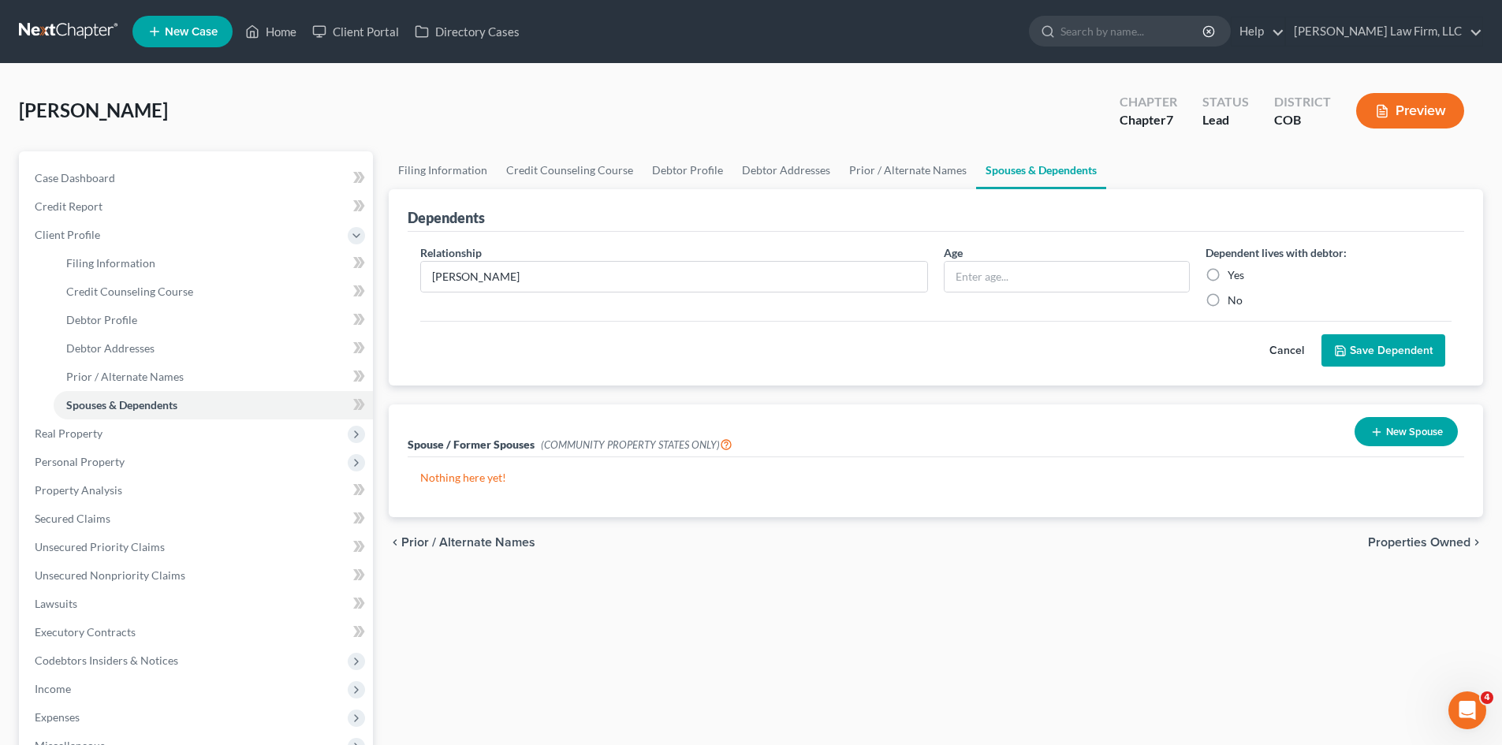
click at [1227, 276] on label "Yes" at bounding box center [1235, 275] width 17 height 16
click at [1234, 276] on input "Yes" at bounding box center [1239, 272] width 10 height 10
radio input "true"
click at [1024, 274] on input "text" at bounding box center [1066, 277] width 244 height 30
type input "76"
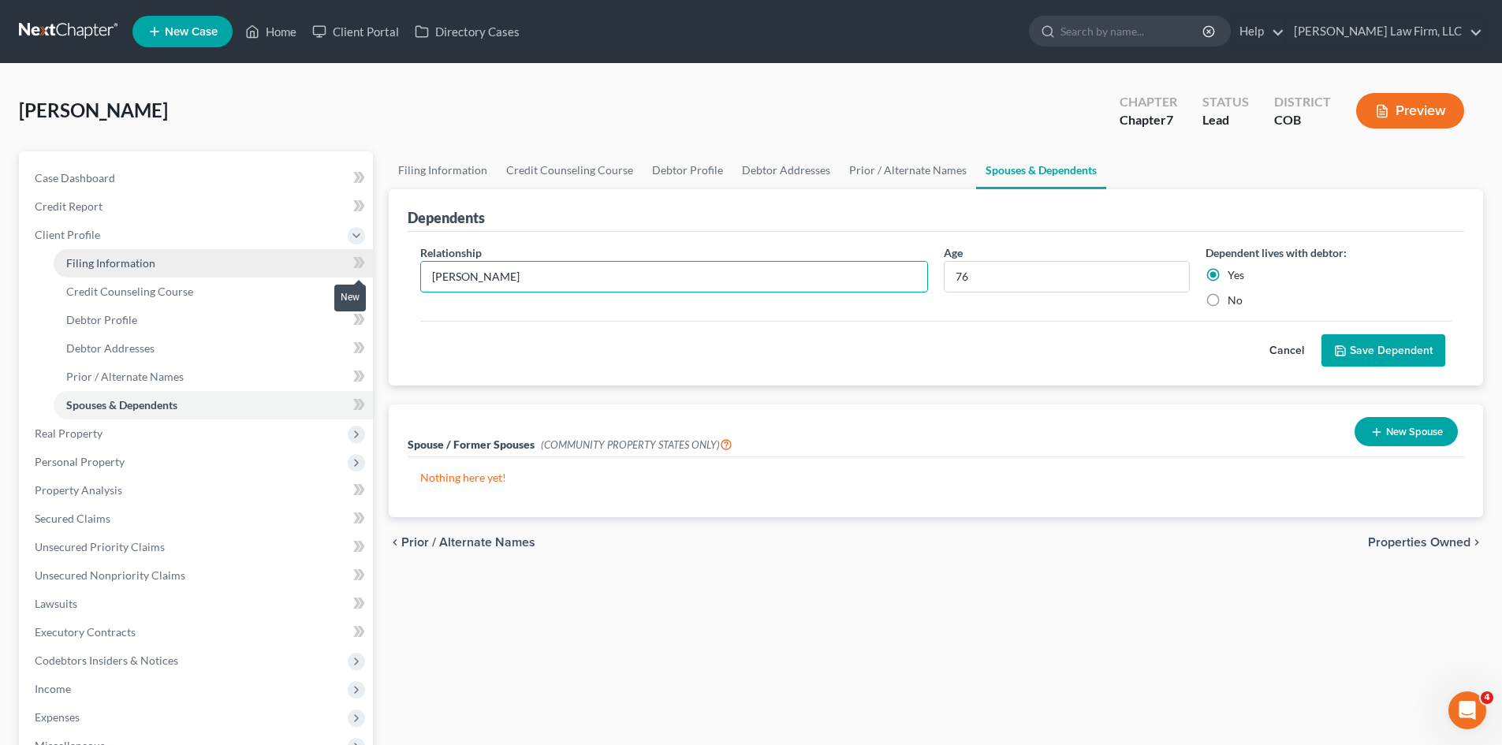
drag, startPoint x: 515, startPoint y: 281, endPoint x: 343, endPoint y: 260, distance: 173.1
click at [346, 259] on div "Petition Navigation Case Dashboard Payments Invoices Payments Payments Credit R…" at bounding box center [751, 563] width 1480 height 825
drag, startPoint x: 979, startPoint y: 277, endPoint x: 865, endPoint y: 285, distance: 113.7
click at [865, 285] on div "Relationship * [PERSON_NAME] Age [DEMOGRAPHIC_DATA] Dependent lives with debtor…" at bounding box center [935, 282] width 1047 height 76
click at [1276, 401] on div "Dependents Relationship * [PERSON_NAME] Age [DEMOGRAPHIC_DATA] Dependent lives …" at bounding box center [936, 353] width 1110 height 329
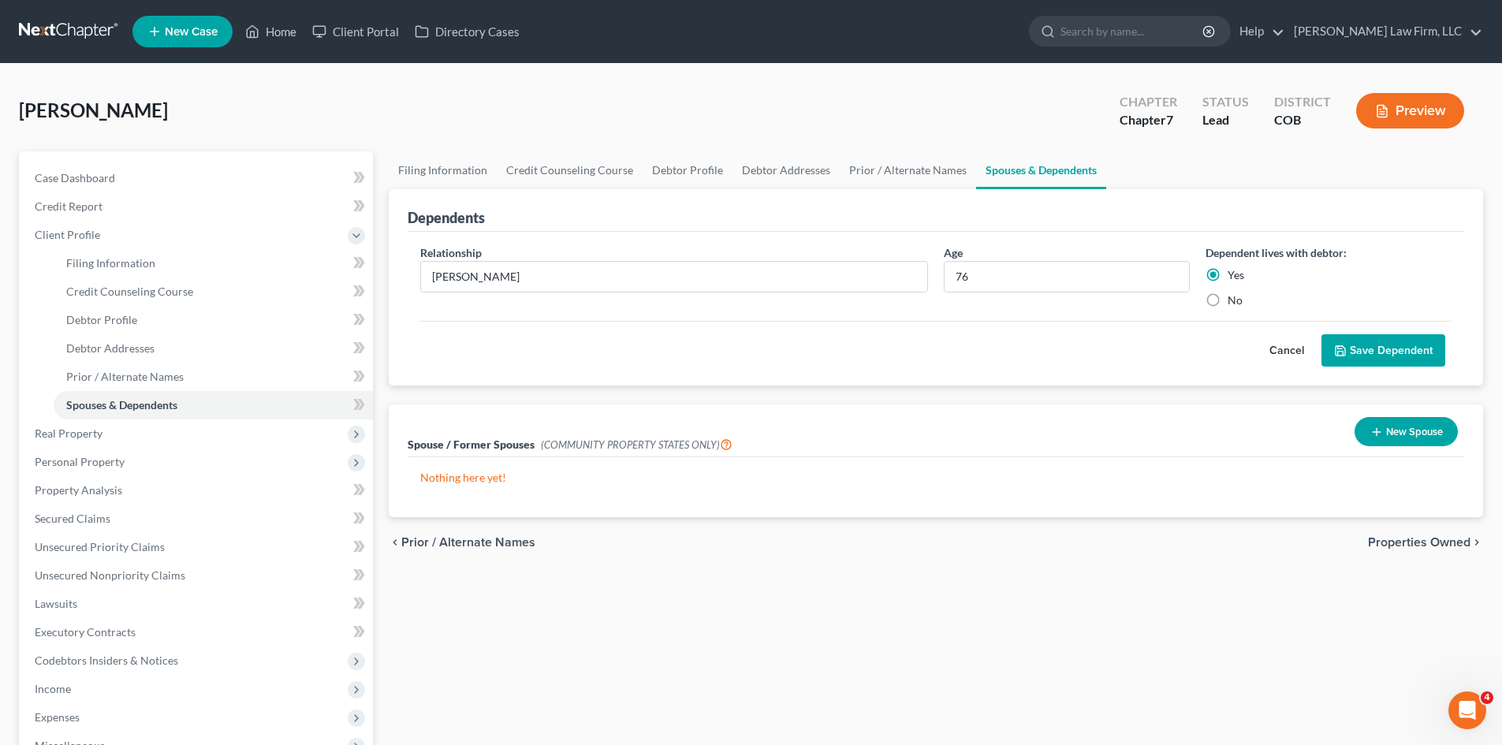
click at [1282, 355] on button "Cancel" at bounding box center [1286, 351] width 69 height 32
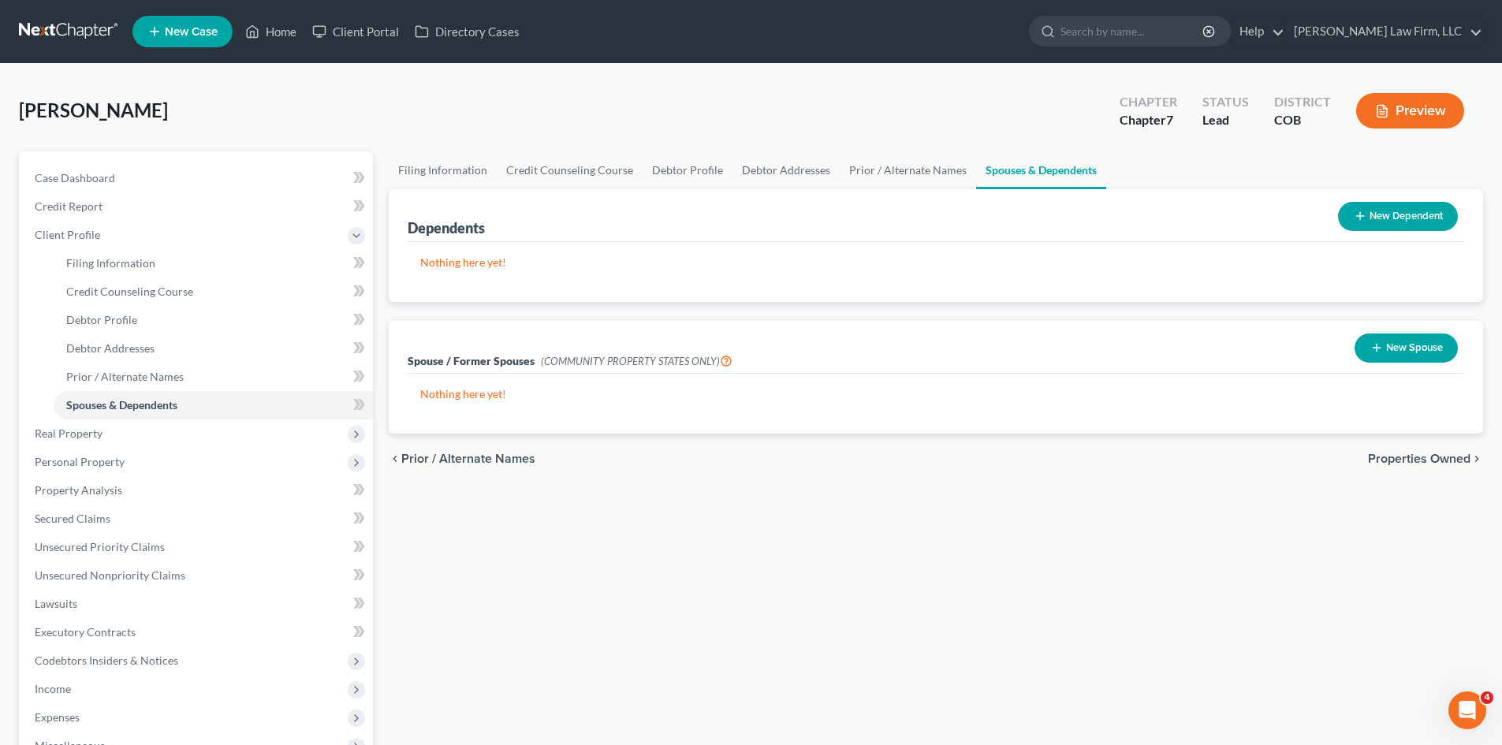
click at [1399, 454] on span "Properties Owned" at bounding box center [1419, 458] width 102 height 13
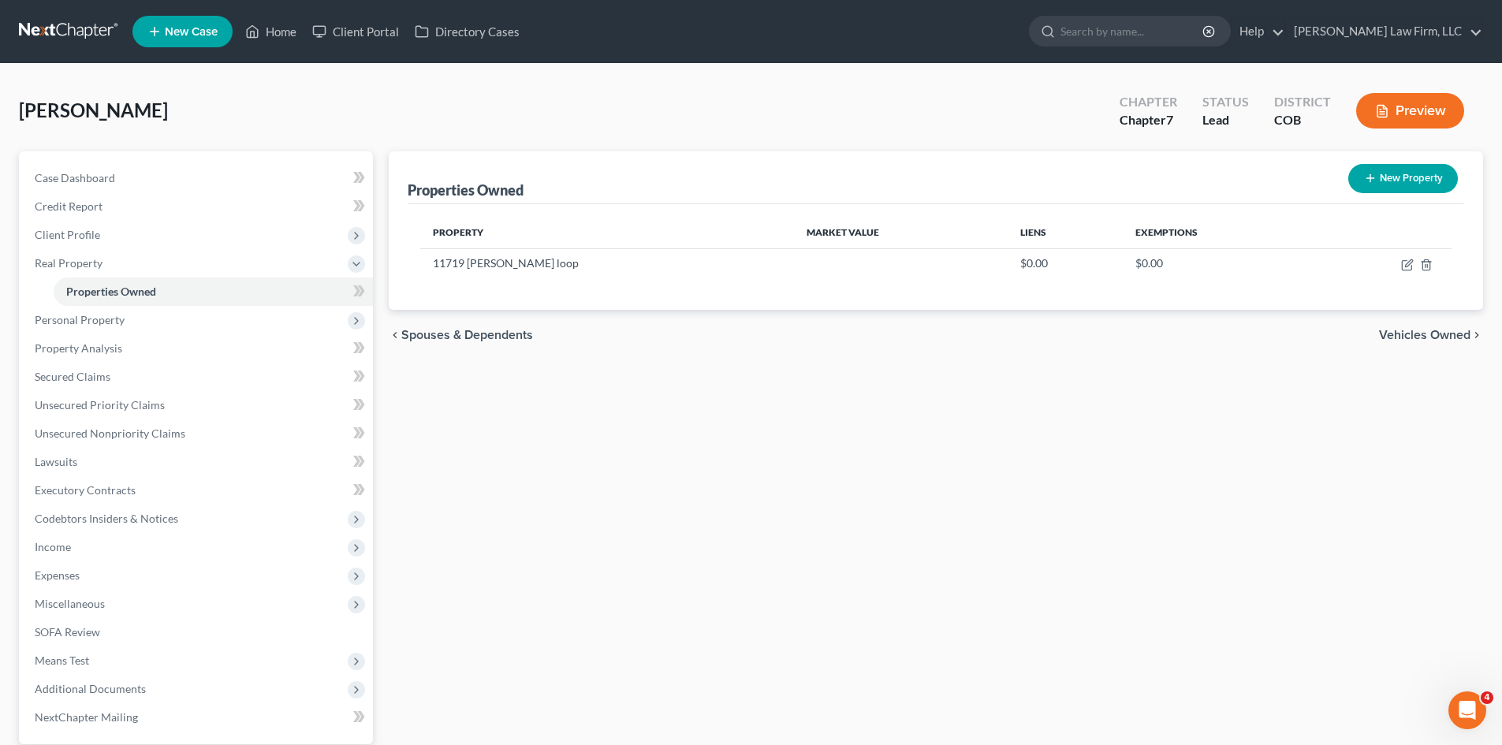
click at [1451, 337] on span "Vehicles Owned" at bounding box center [1424, 335] width 91 height 13
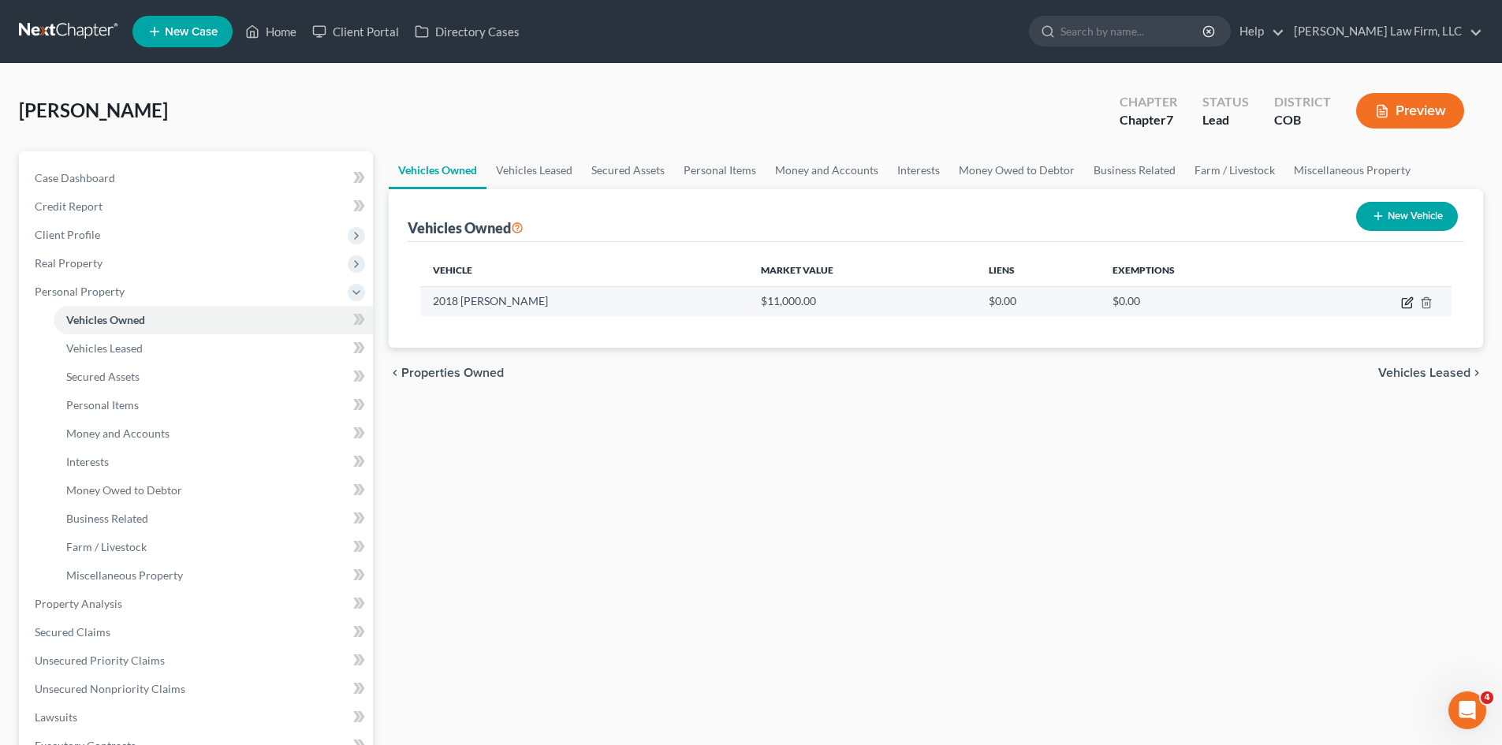
click at [1402, 302] on icon "button" at bounding box center [1405, 303] width 9 height 9
select select "0"
select select "8"
select select "2"
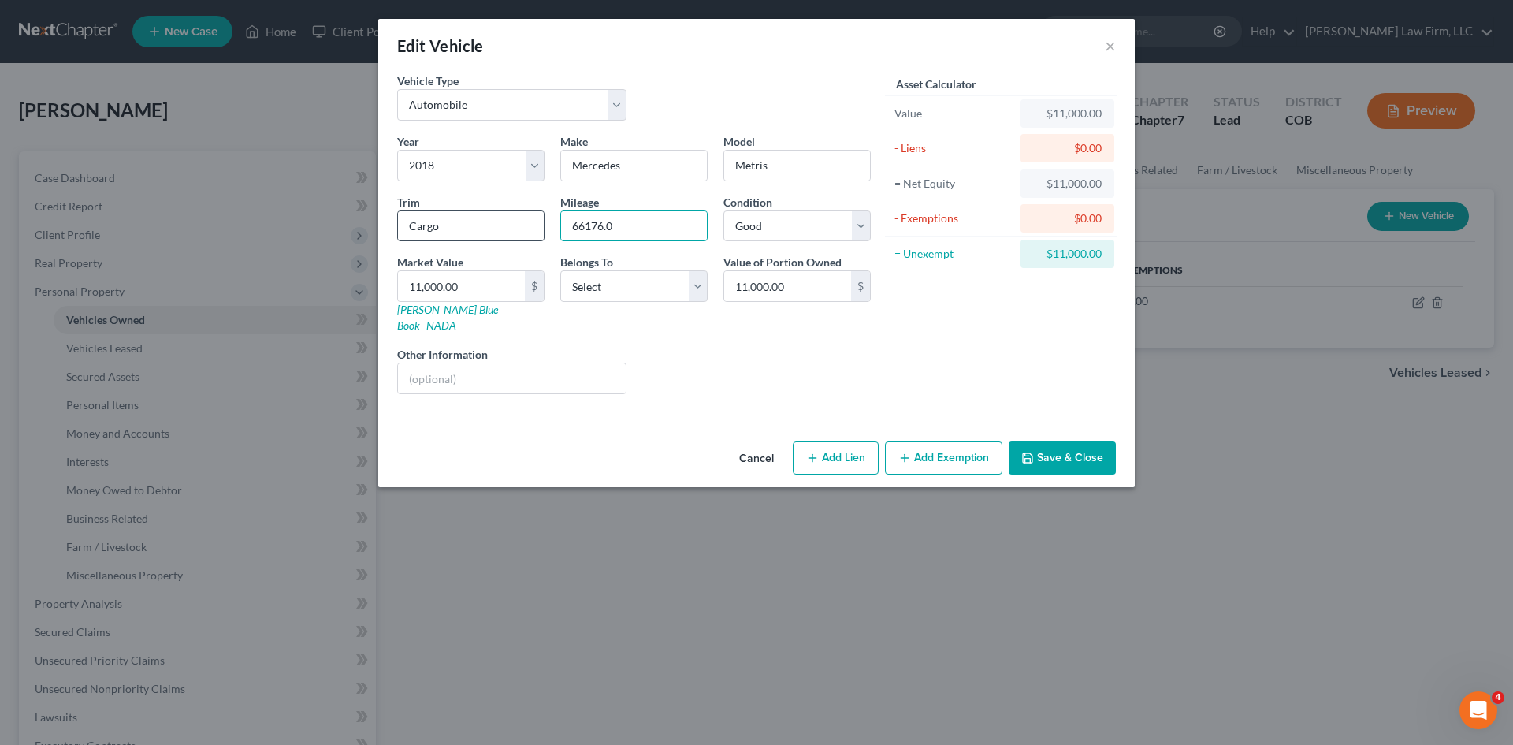
drag, startPoint x: 631, startPoint y: 224, endPoint x: 511, endPoint y: 224, distance: 120.6
click at [511, 224] on div "Year Select 2026 2025 2024 2023 2022 2021 2020 2019 2018 2017 2016 2015 2014 20…" at bounding box center [633, 270] width 489 height 274
click at [510, 276] on input "11,000.00" at bounding box center [461, 286] width 127 height 30
type input "2"
type input "2.00"
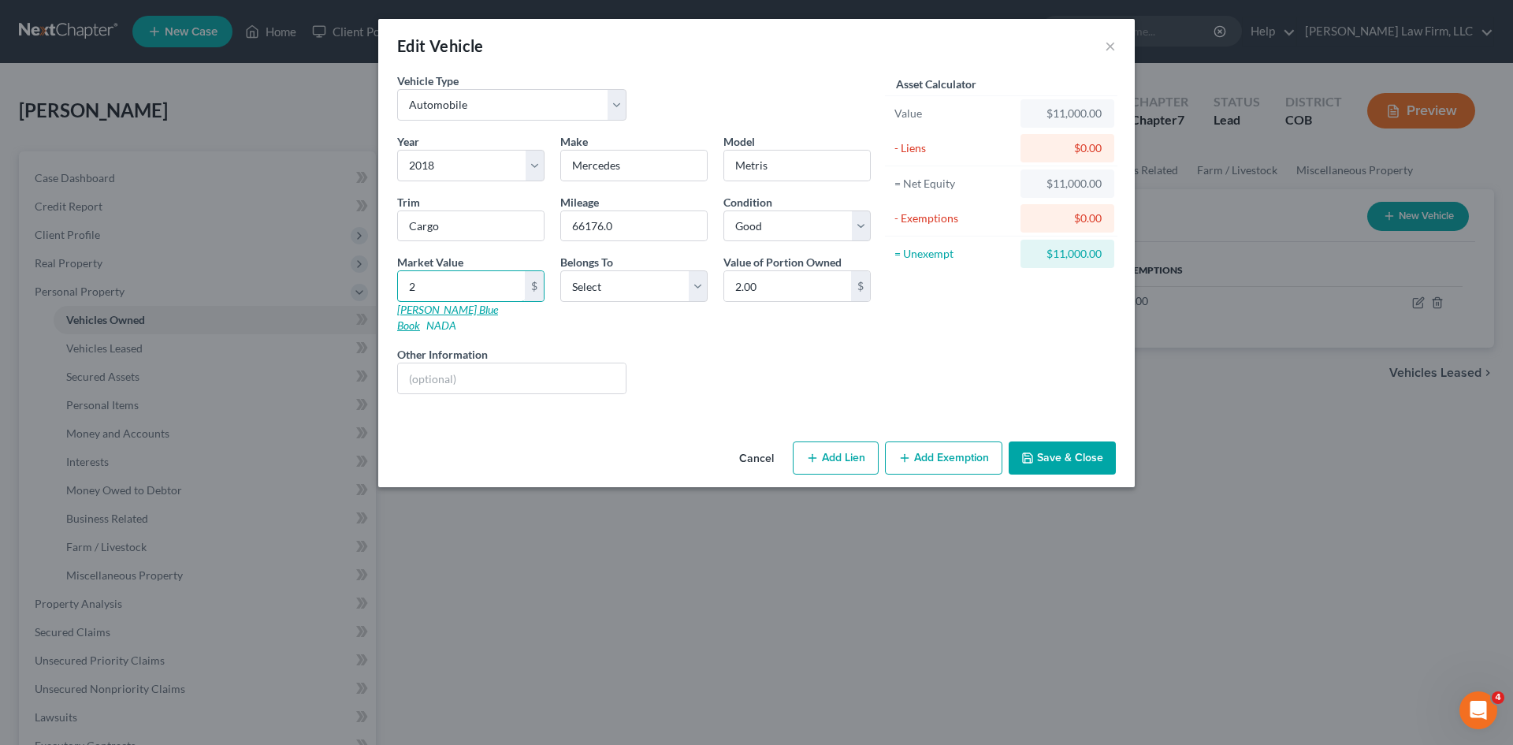
type input "21"
type input "21.00"
type input "216"
type input "216.00"
type input "2167"
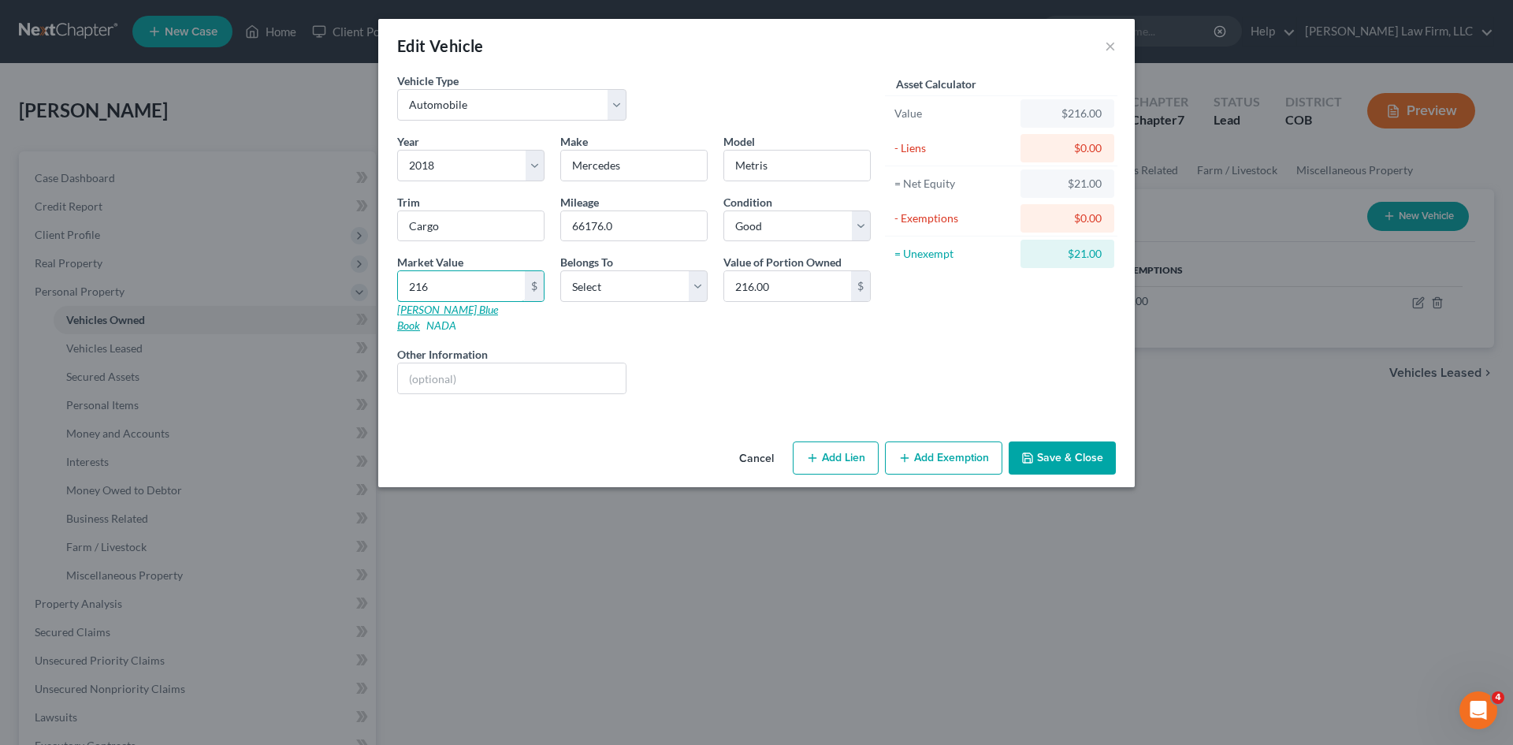
type input "2,167.00"
type input "2,1672"
type input "21,672.00"
type input "21,672"
click at [690, 292] on select "Select Debtor 1 Only Debtor 2 Only Debtor 1 And Debtor 2 Only At Least One Of T…" at bounding box center [633, 286] width 147 height 32
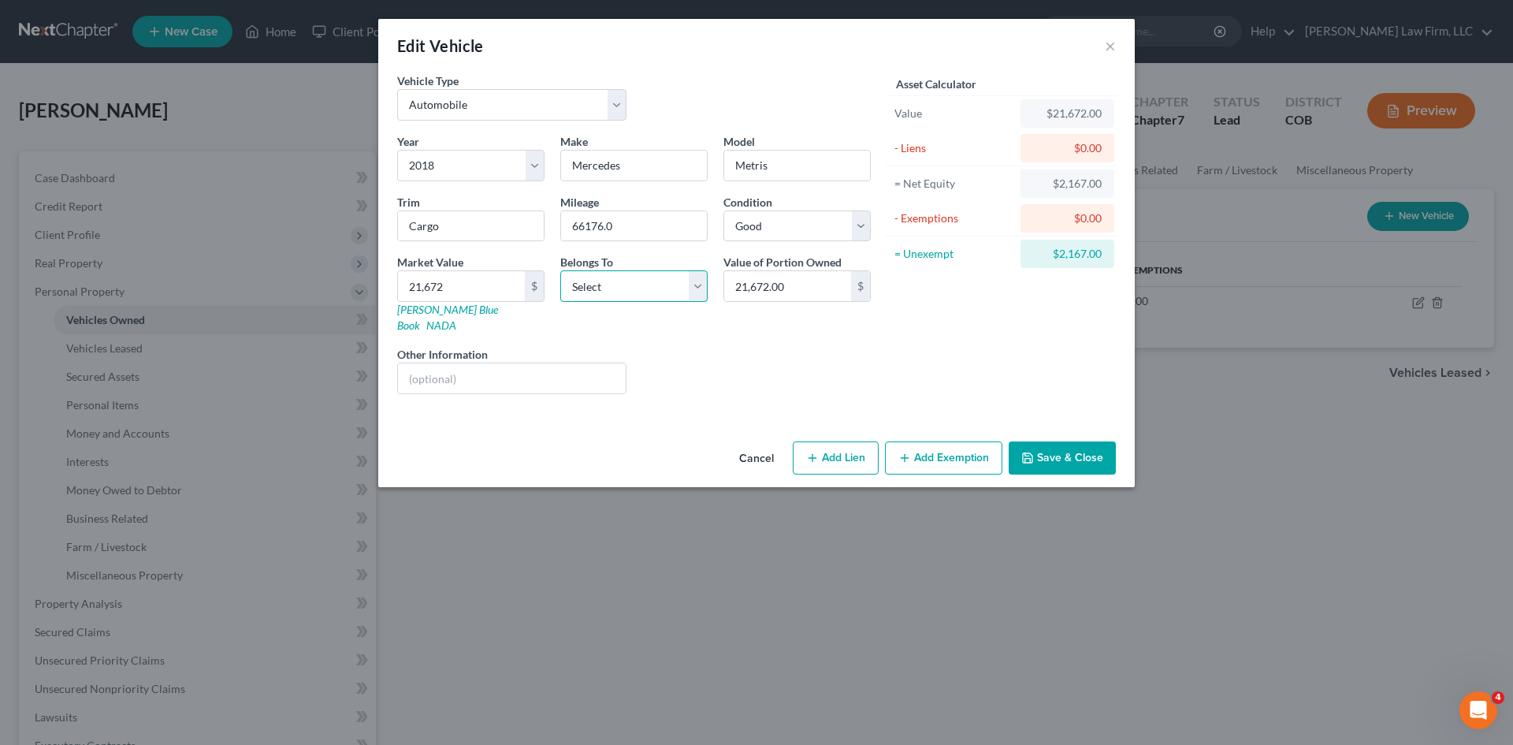
select select "0"
click at [560, 270] on select "Select Debtor 1 Only Debtor 2 Only Debtor 1 And Debtor 2 Only At Least One Of T…" at bounding box center [633, 286] width 147 height 32
click at [943, 441] on button "Add Exemption" at bounding box center [943, 457] width 117 height 33
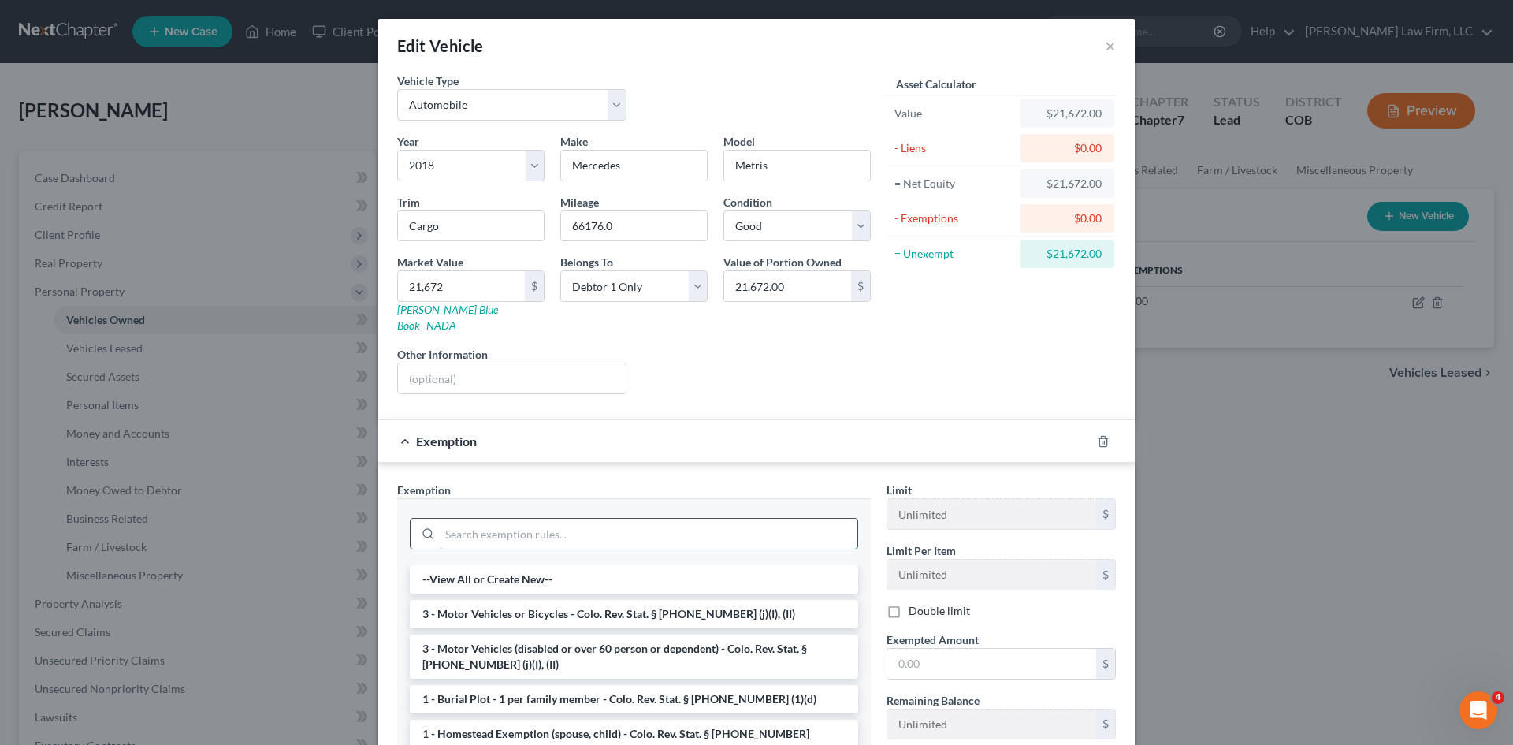
click at [586, 533] on input "search" at bounding box center [649, 534] width 418 height 30
click at [628, 635] on li "3 - Motor Vehicles (disabled or over 60 person or dependent) - Colo. Rev. Stat.…" at bounding box center [634, 657] width 449 height 44
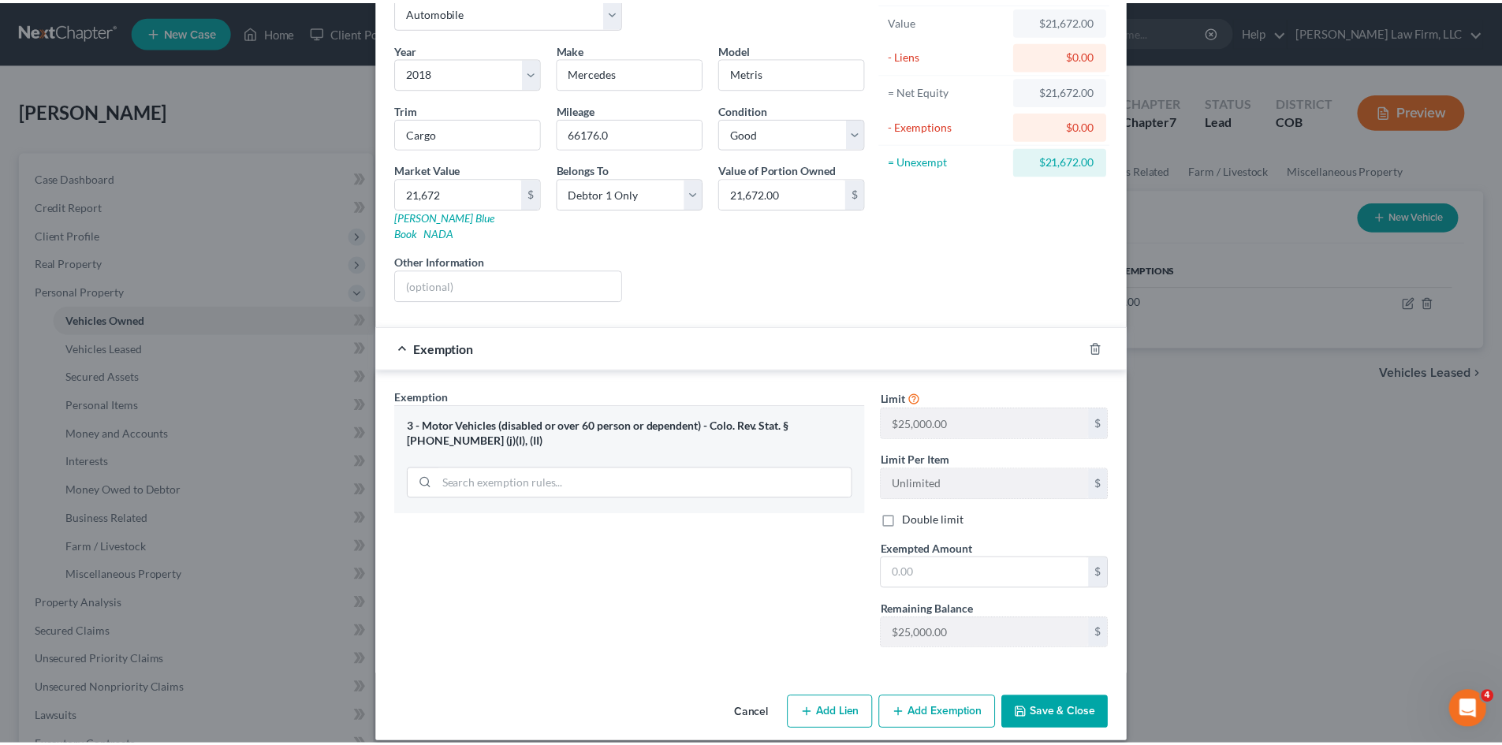
scroll to position [94, 0]
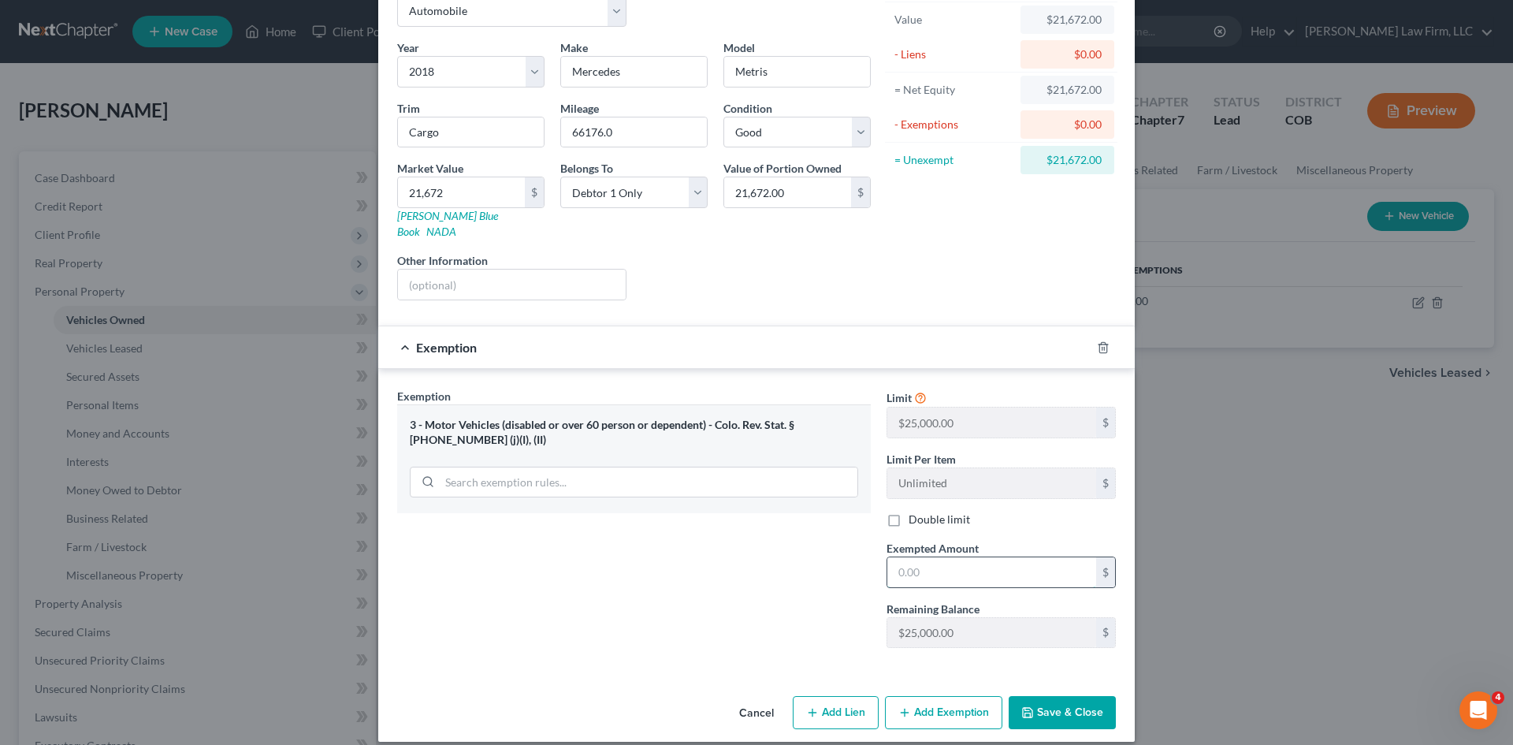
click at [933, 557] on input "text" at bounding box center [992, 572] width 209 height 30
type input "21,672"
click at [1041, 701] on button "Save & Close" at bounding box center [1062, 712] width 107 height 33
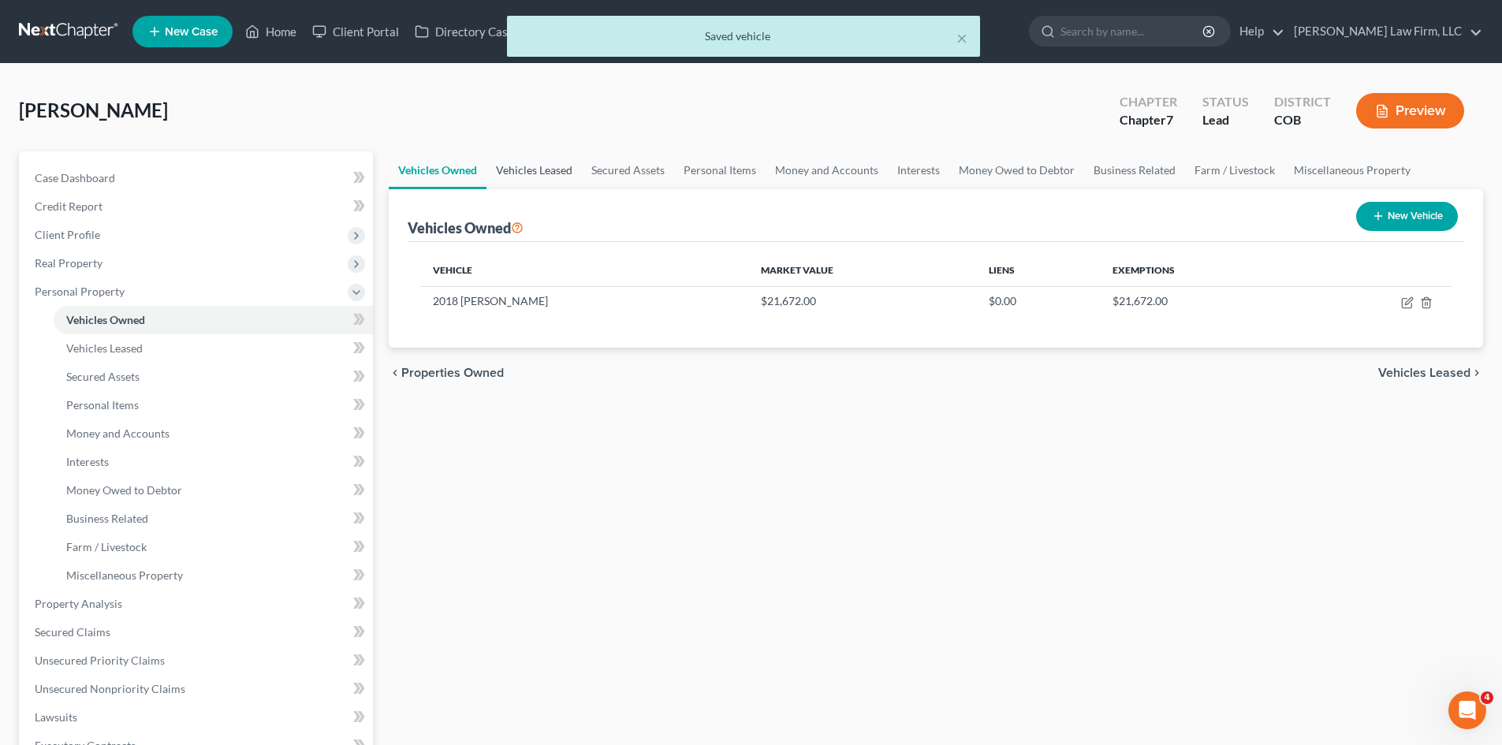
click at [552, 168] on link "Vehicles Leased" at bounding box center [533, 170] width 95 height 38
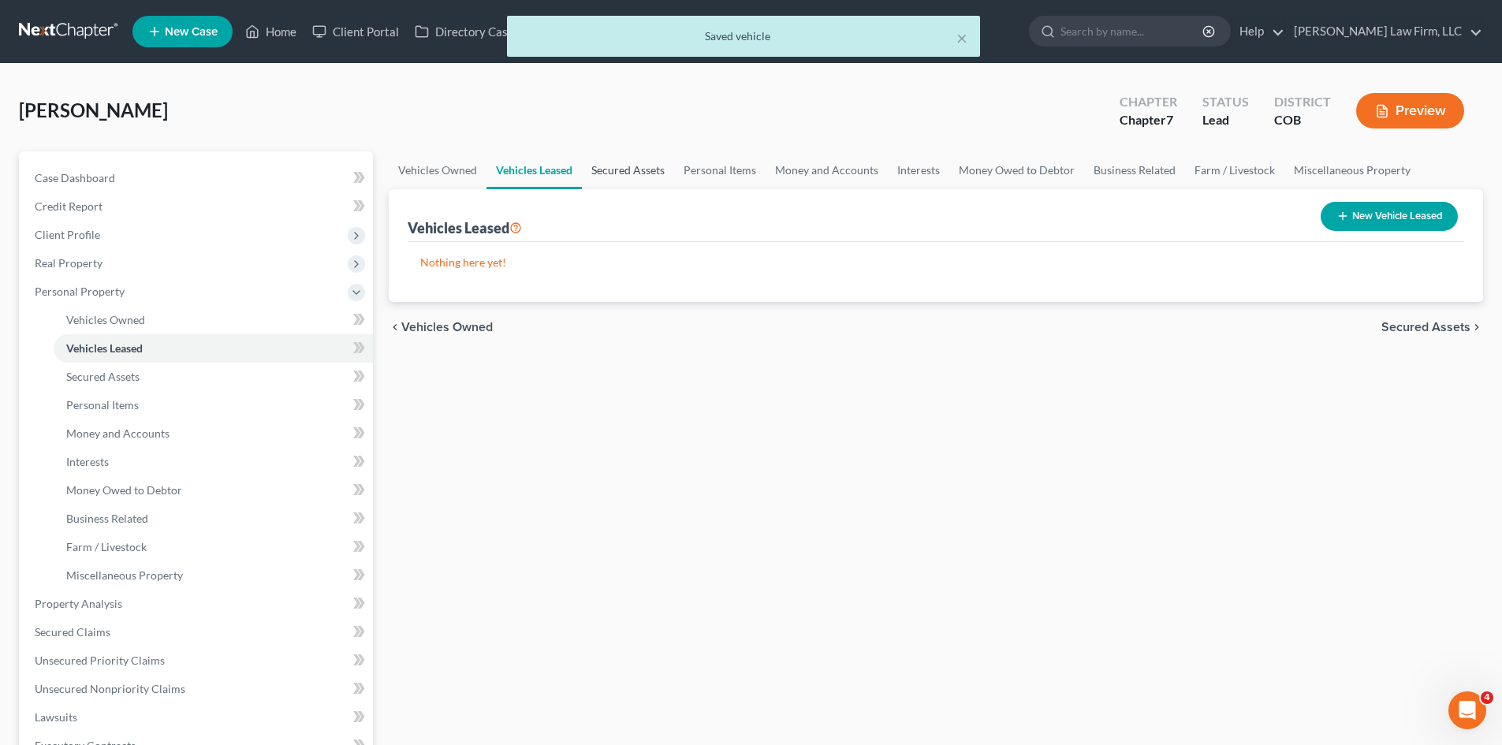
click at [622, 173] on link "Secured Assets" at bounding box center [628, 170] width 92 height 38
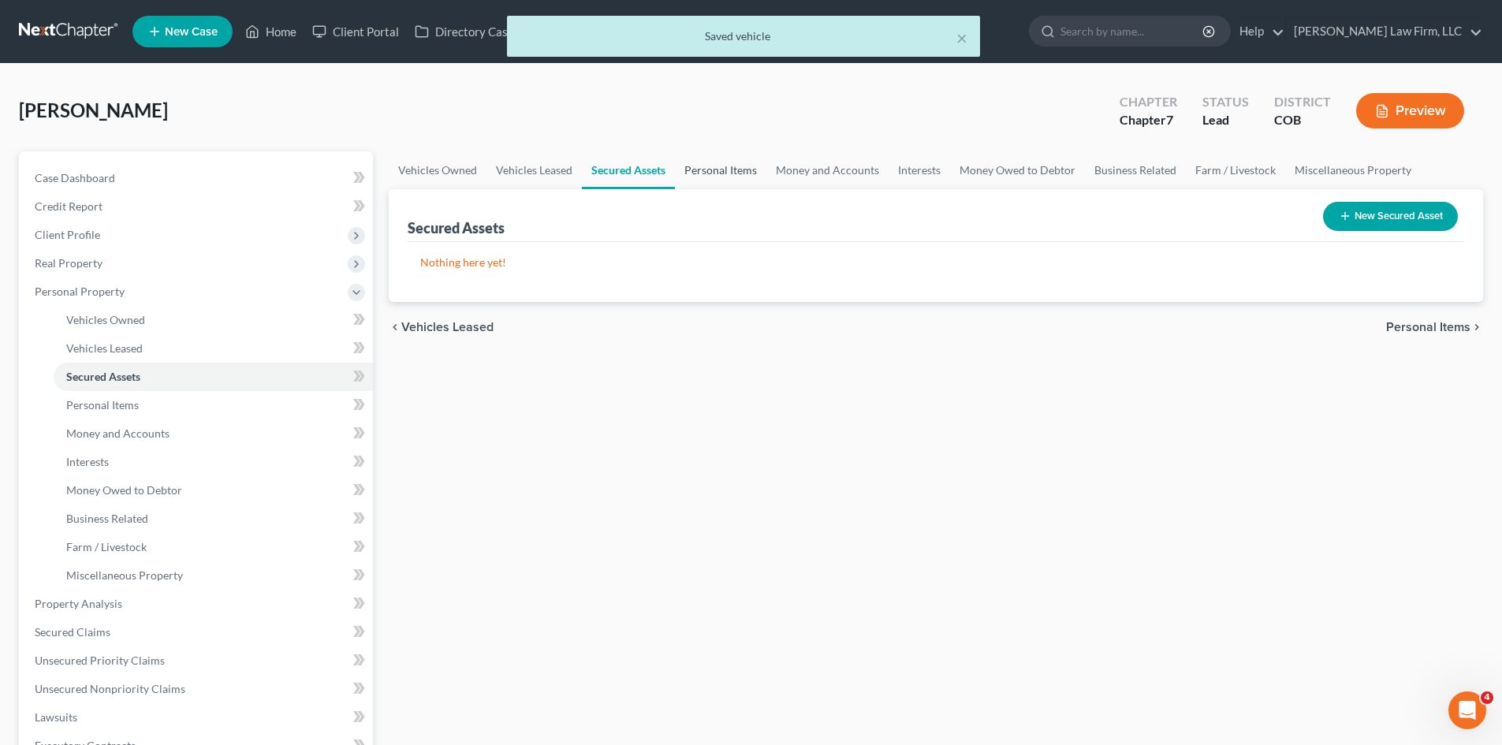
click at [709, 170] on link "Personal Items" at bounding box center [720, 170] width 91 height 38
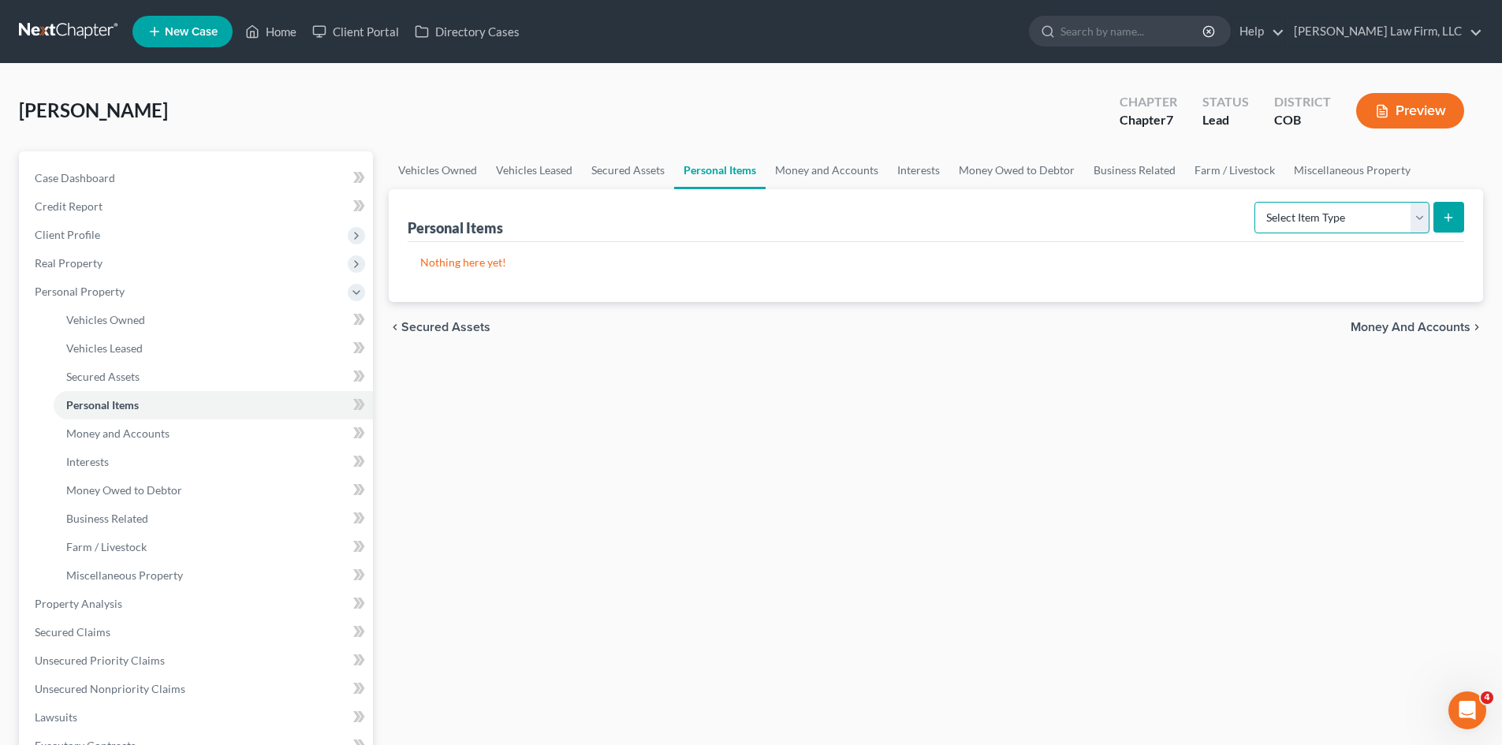
click at [1424, 218] on select "Select Item Type Clothing Collectibles Of Value Electronics Firearms Household …" at bounding box center [1341, 218] width 175 height 32
select select "clothing"
click at [1256, 202] on select "Select Item Type Clothing Collectibles Of Value Electronics Firearms Household …" at bounding box center [1341, 218] width 175 height 32
click at [1459, 211] on button "submit" at bounding box center [1448, 217] width 31 height 31
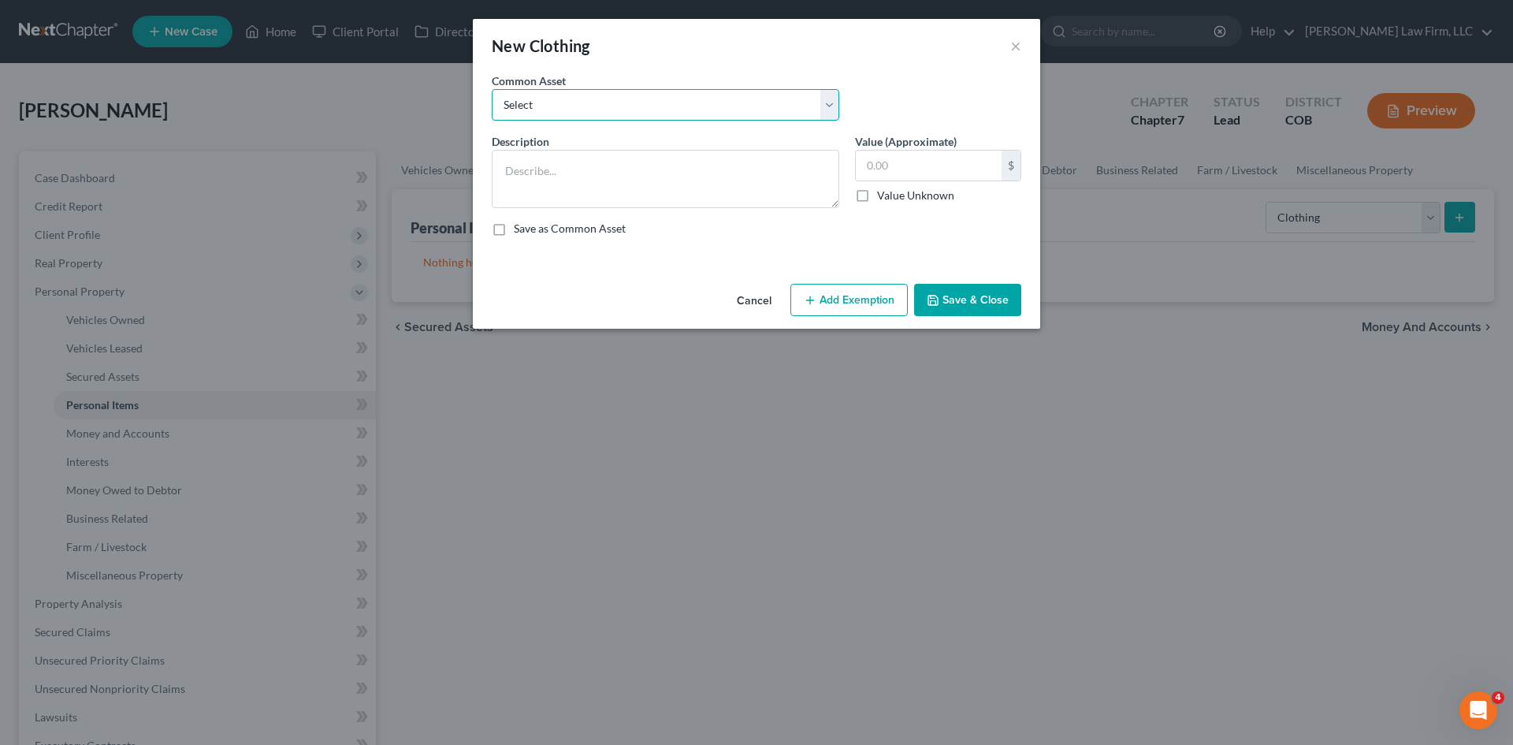
click at [676, 107] on select "Select Debtor's clothing and shoes for 1 person Debtor's clothing and shoes for…" at bounding box center [666, 105] width 348 height 32
drag, startPoint x: 644, startPoint y: 268, endPoint x: 628, endPoint y: 213, distance: 57.4
click at [644, 267] on div "An exemption set must first be selected from the Filing Information section. Co…" at bounding box center [757, 175] width 568 height 205
click at [610, 173] on textarea at bounding box center [666, 179] width 348 height 58
type textarea "Clothing and apparel"
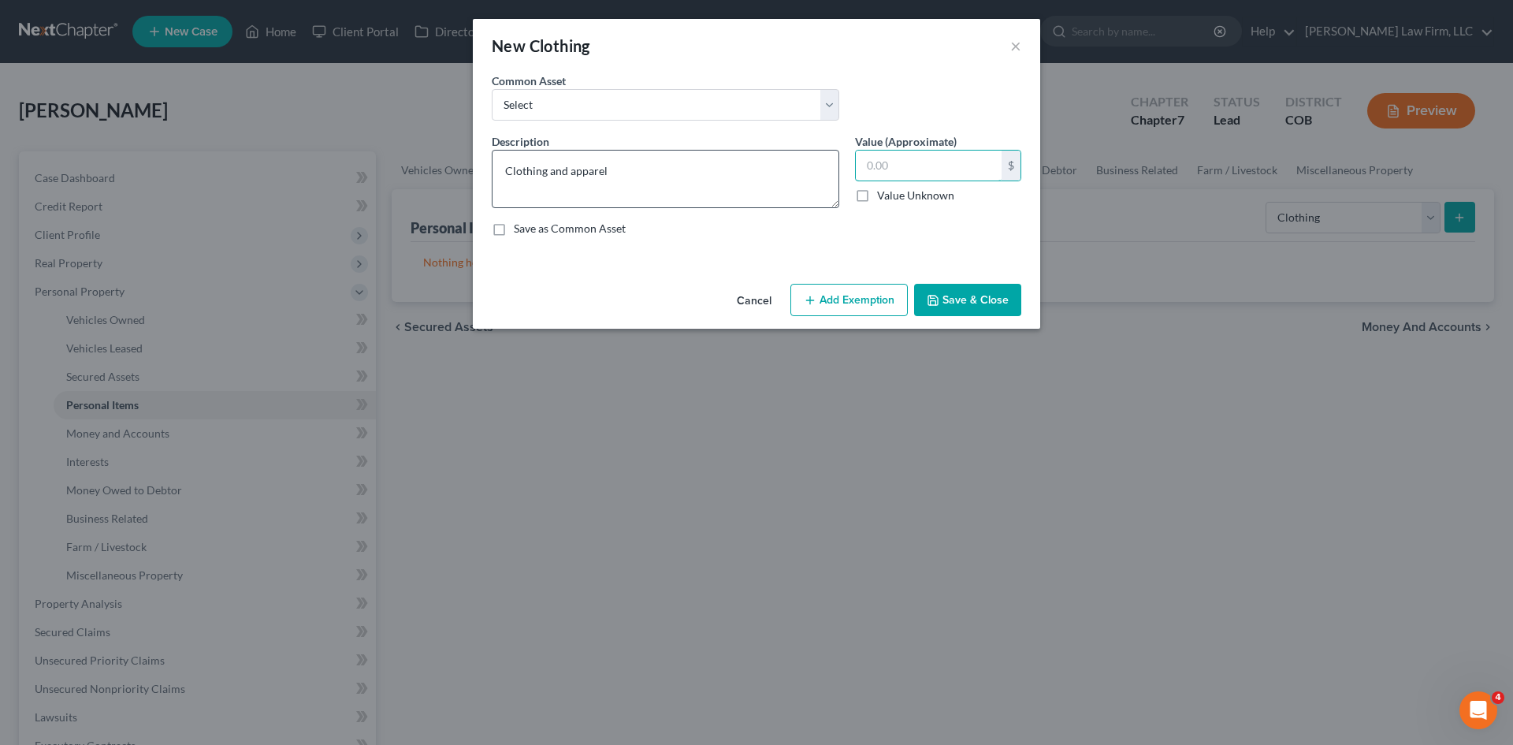
drag, startPoint x: 884, startPoint y: 171, endPoint x: 835, endPoint y: 173, distance: 49.7
click at [835, 173] on div "Description * Clothing and apparel Value (Approximate) $ Value Unknown Balance …" at bounding box center [756, 191] width 545 height 116
type input "50"
click at [843, 294] on button "Add Exemption" at bounding box center [849, 300] width 117 height 33
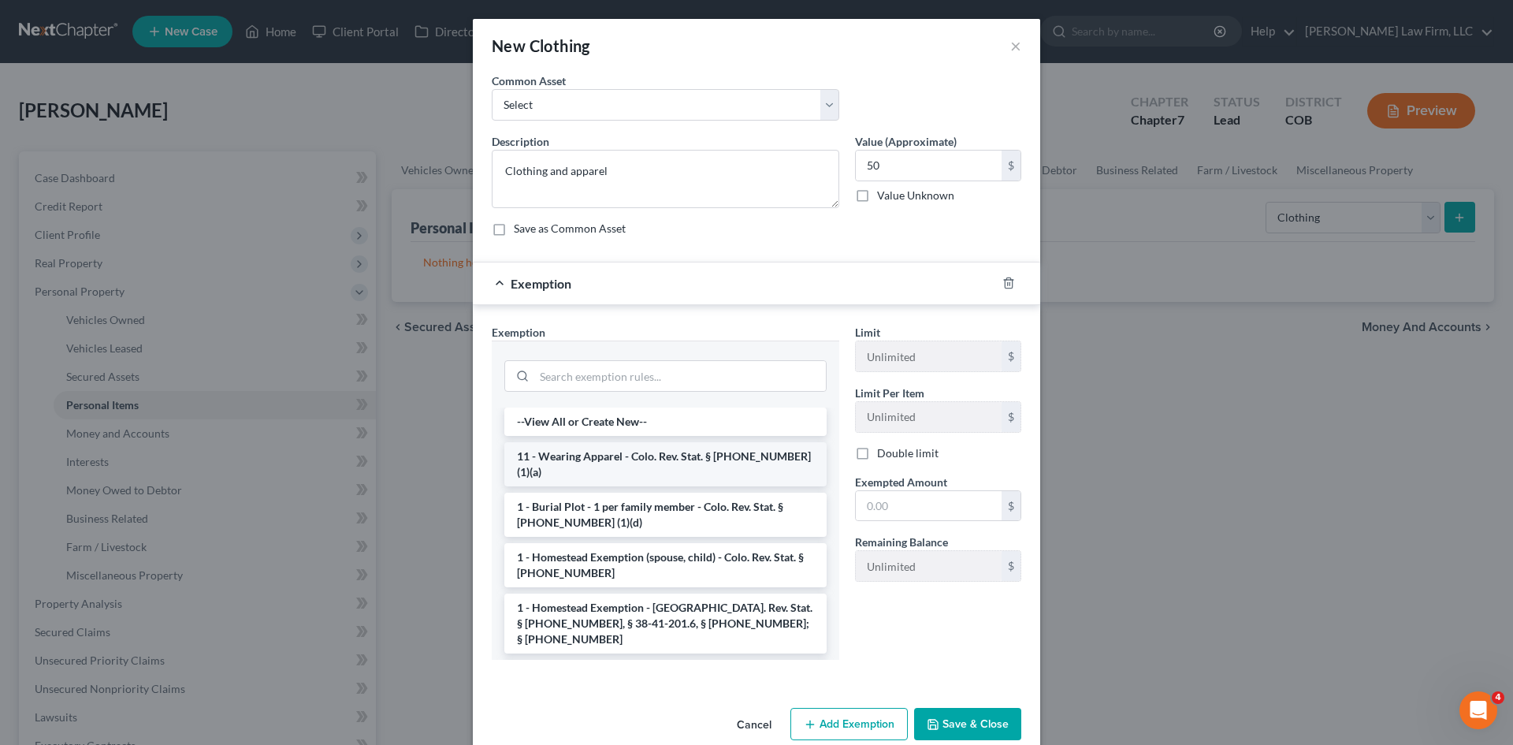
click at [620, 457] on li "11 - Wearing Apparel - Colo. Rev. Stat. § [PHONE_NUMBER] (1)(a)" at bounding box center [665, 464] width 322 height 44
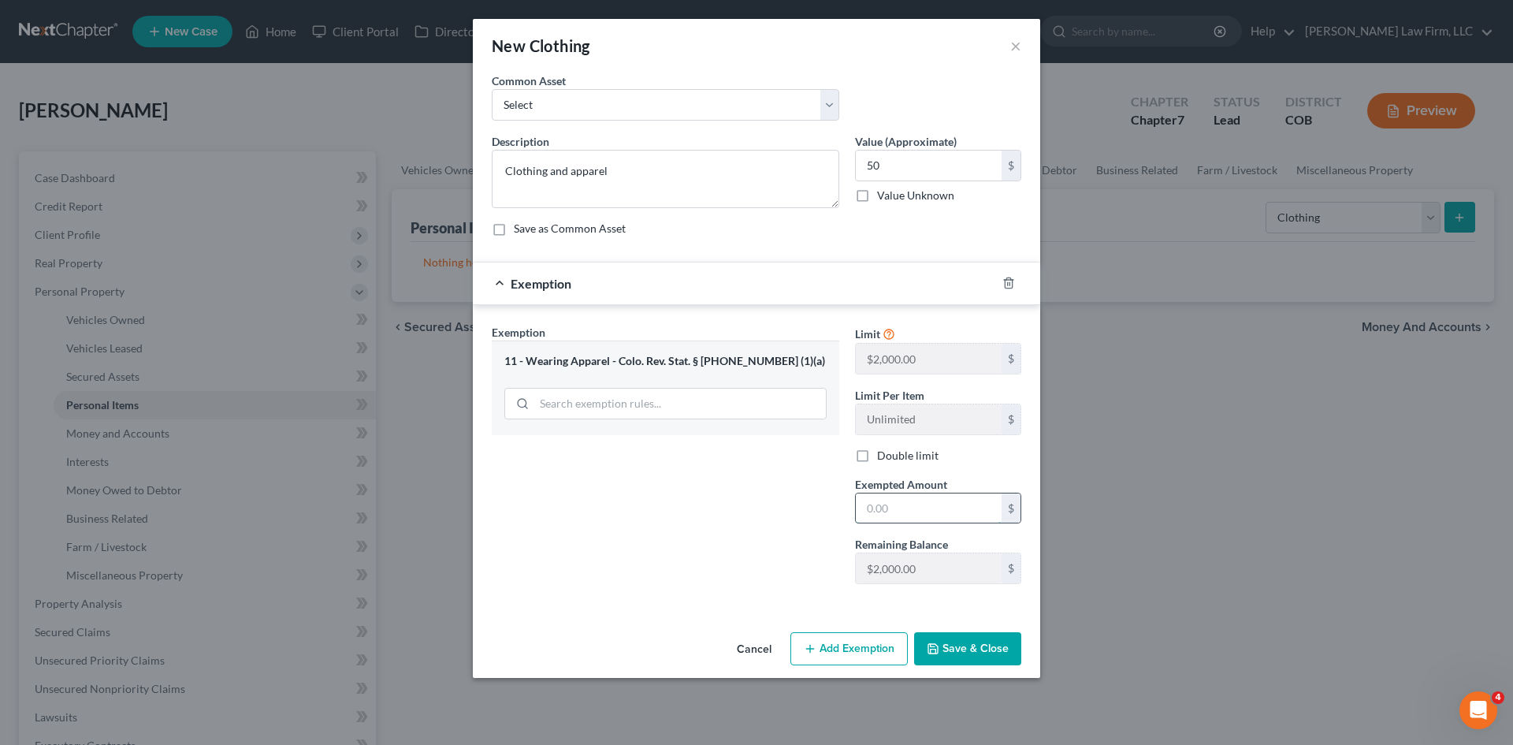
click at [917, 496] on input "text" at bounding box center [929, 508] width 146 height 30
type input "50"
click at [748, 579] on div "Exemption Set must be selected for CA. Exemption * 11 - Wearing Apparel - Colo.…" at bounding box center [665, 460] width 363 height 273
click at [993, 647] on button "Save & Close" at bounding box center [967, 648] width 107 height 33
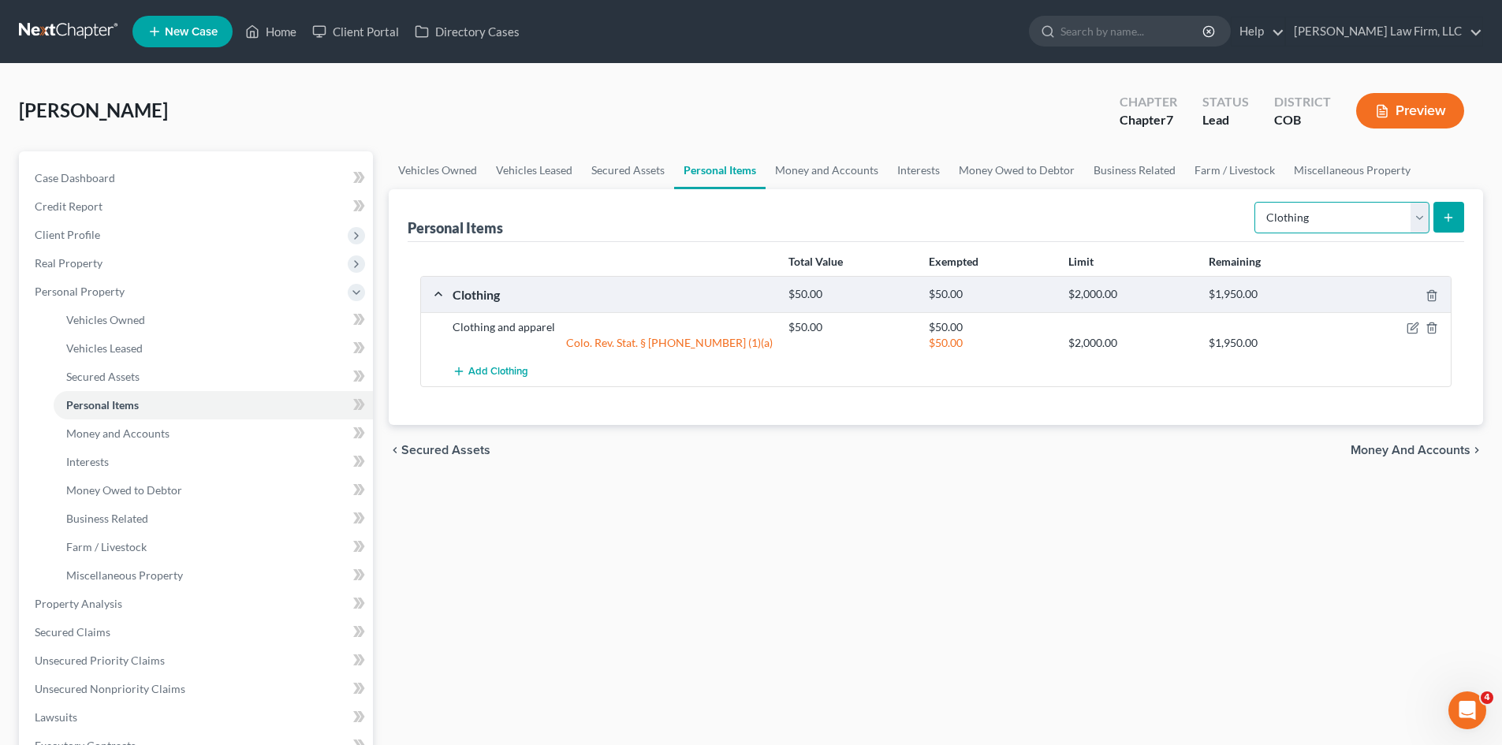
drag, startPoint x: 1425, startPoint y: 221, endPoint x: 1417, endPoint y: 227, distance: 9.6
click at [1425, 221] on select "Select Item Type Clothing Collectibles Of Value Electronics Firearms Household …" at bounding box center [1341, 218] width 175 height 32
select select "electronics"
click at [1256, 202] on select "Select Item Type Clothing Collectibles Of Value Electronics Firearms Household …" at bounding box center [1341, 218] width 175 height 32
click at [1452, 215] on icon "submit" at bounding box center [1448, 217] width 13 height 13
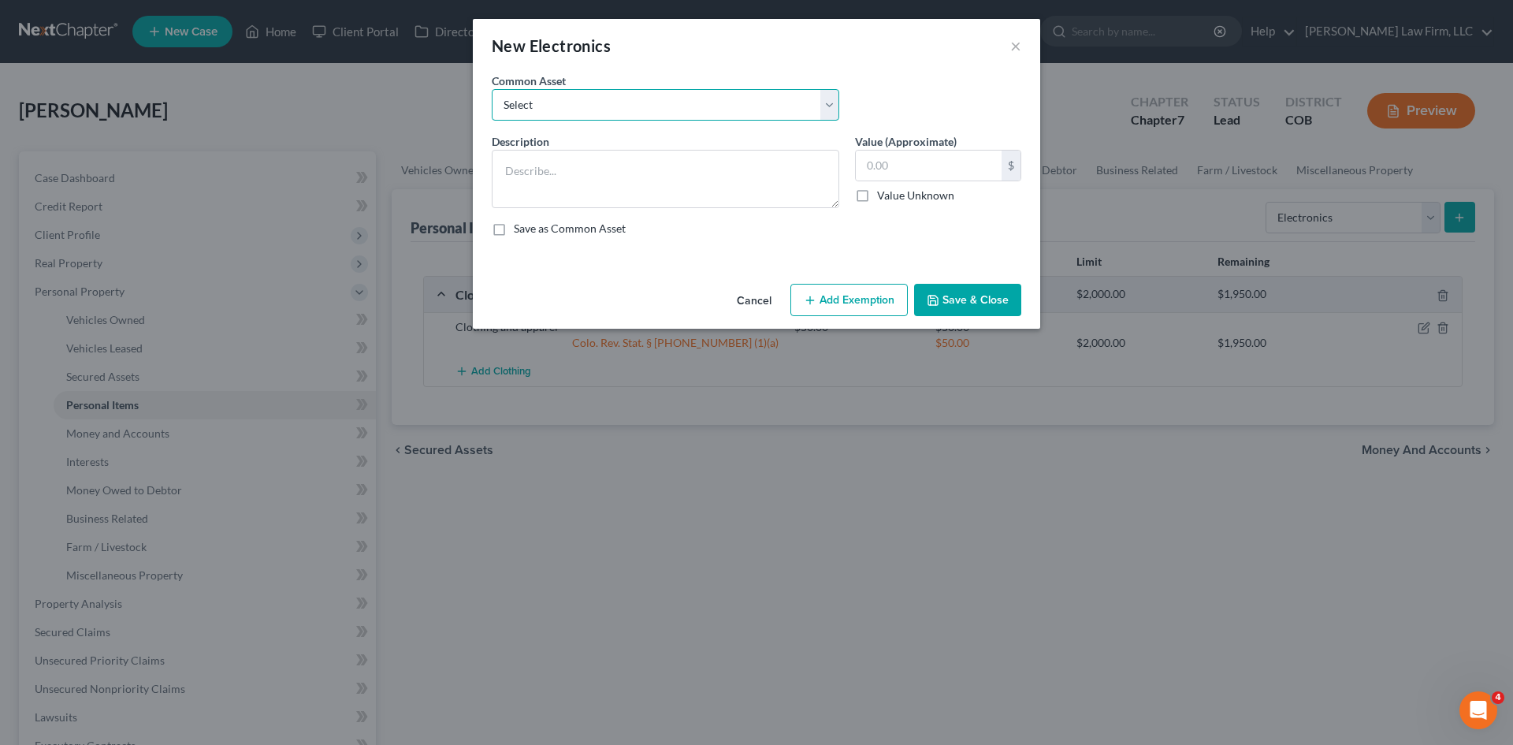
click at [601, 105] on select "Select TV, Xbox, Playstation, Nintendo, iPhone, iWatch TV, Xbox, Playstation, N…" at bounding box center [666, 105] width 348 height 32
click at [545, 203] on textarea at bounding box center [666, 179] width 348 height 58
type textarea "TV, computer, Iphone 13,"
click at [924, 173] on input "text" at bounding box center [929, 166] width 146 height 30
type input "500"
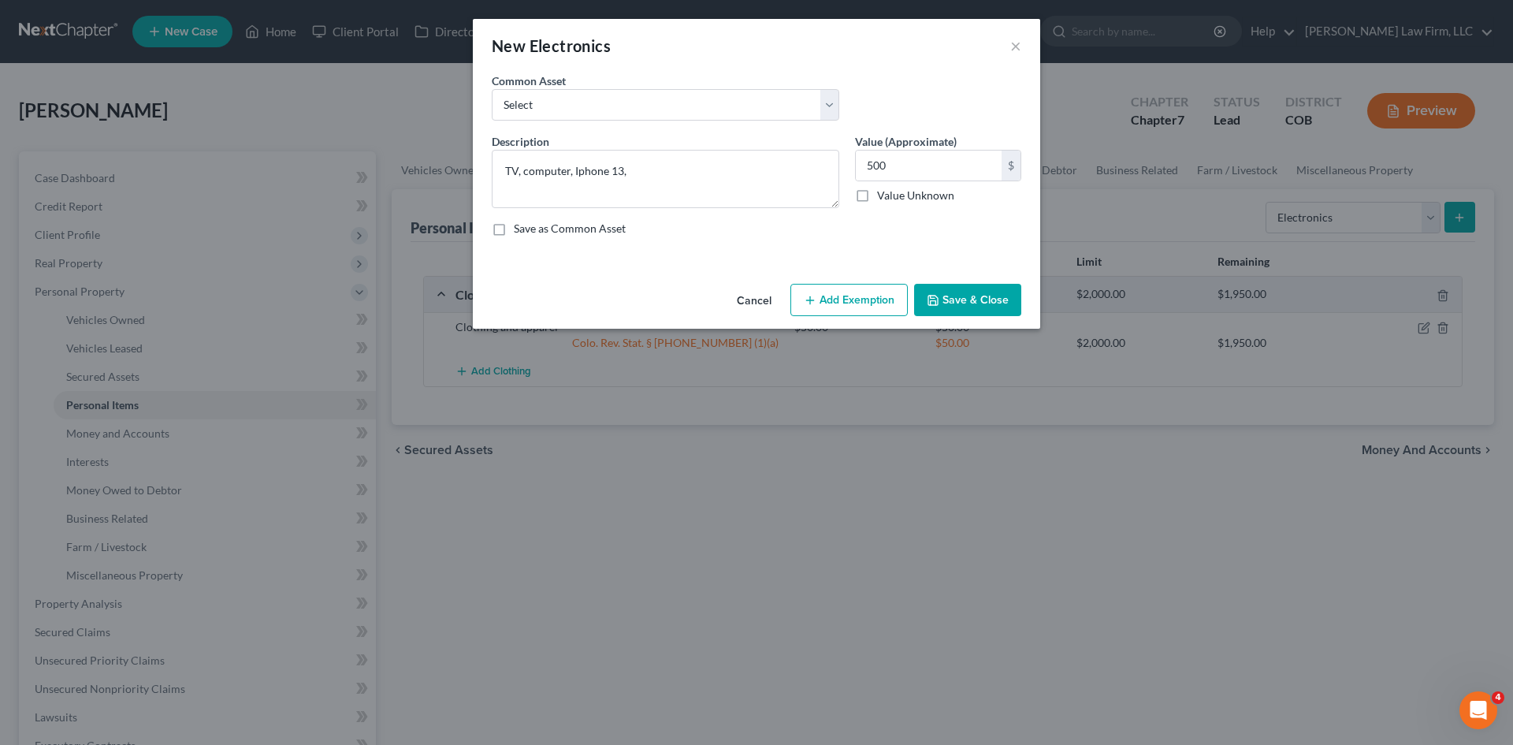
click at [854, 294] on button "Add Exemption" at bounding box center [849, 300] width 117 height 33
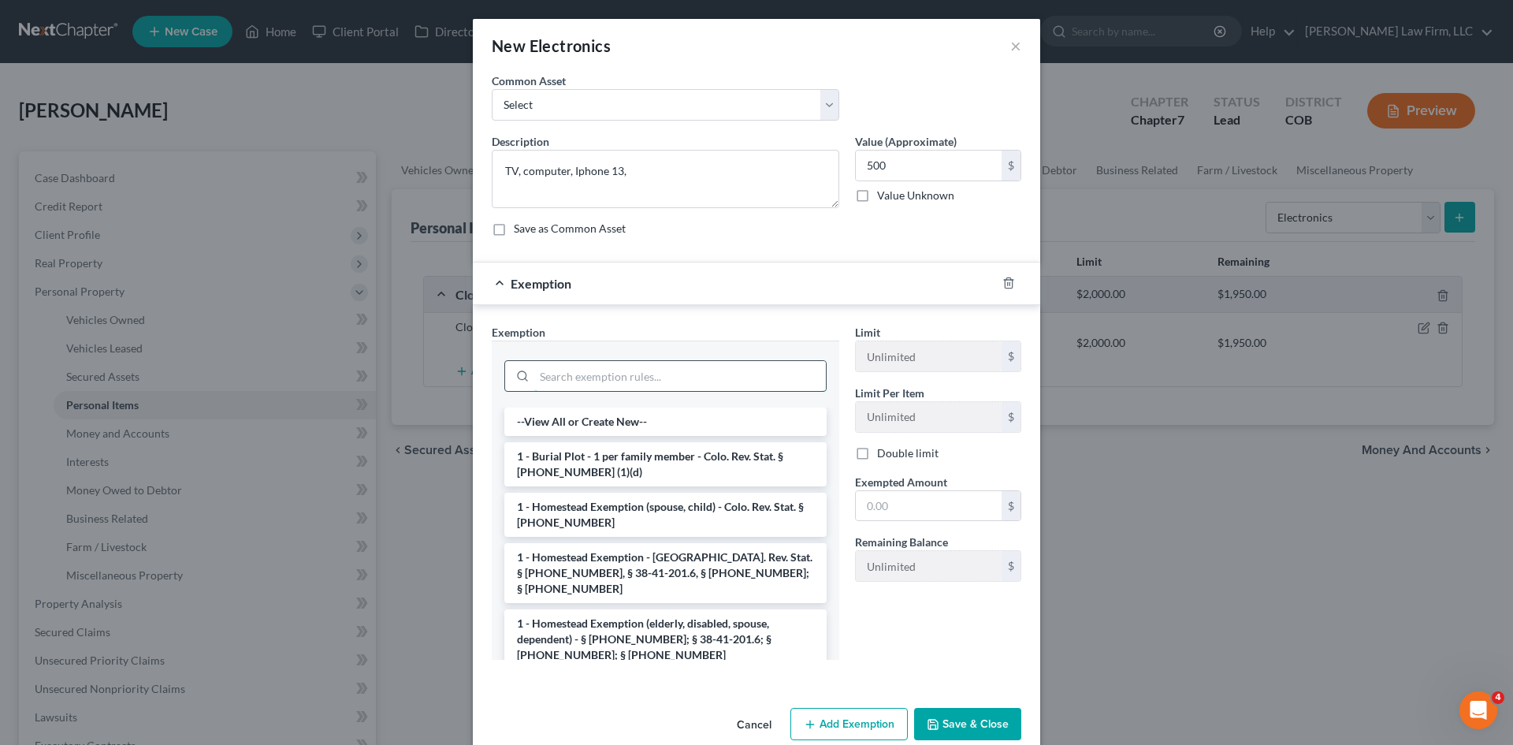
click at [561, 364] on input "search" at bounding box center [680, 376] width 292 height 30
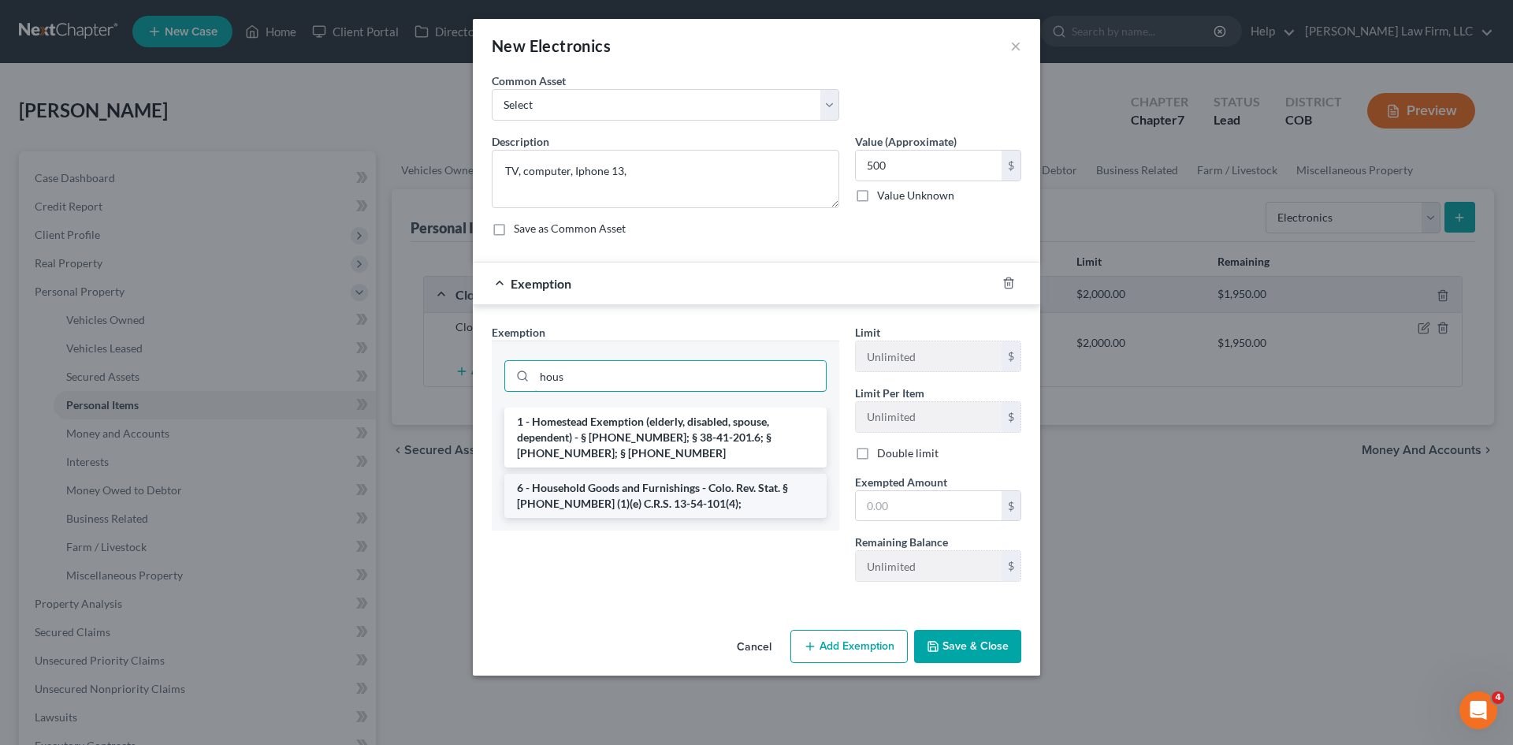
type input "hous"
click at [653, 484] on li "6 - Household Goods and Furnishings - Colo. Rev. Stat. § [PHONE_NUMBER] (1)(e) …" at bounding box center [665, 496] width 322 height 44
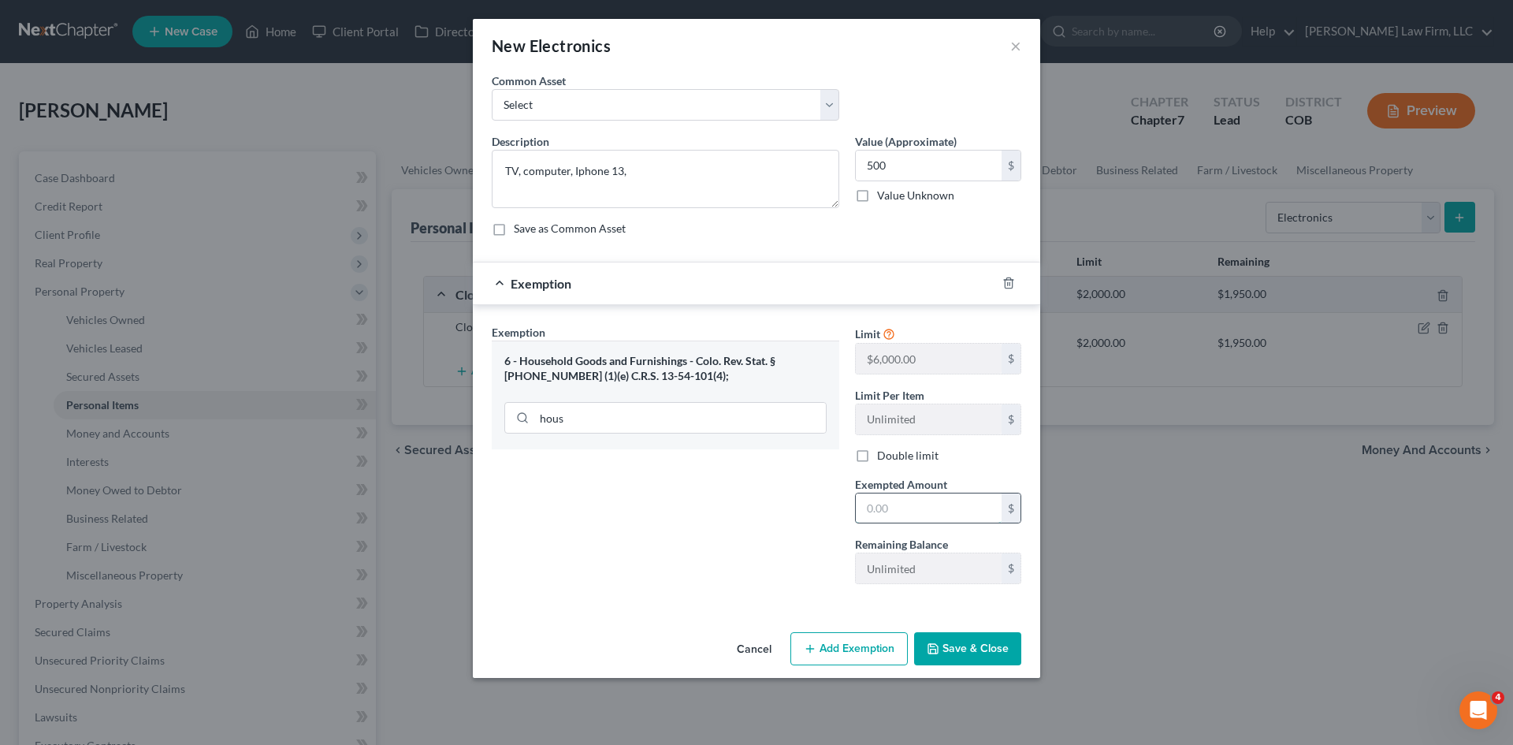
click at [933, 508] on input "text" at bounding box center [929, 508] width 146 height 30
type input "500"
drag, startPoint x: 997, startPoint y: 662, endPoint x: 1007, endPoint y: 653, distance: 13.4
click at [997, 661] on button "Save & Close" at bounding box center [967, 648] width 107 height 33
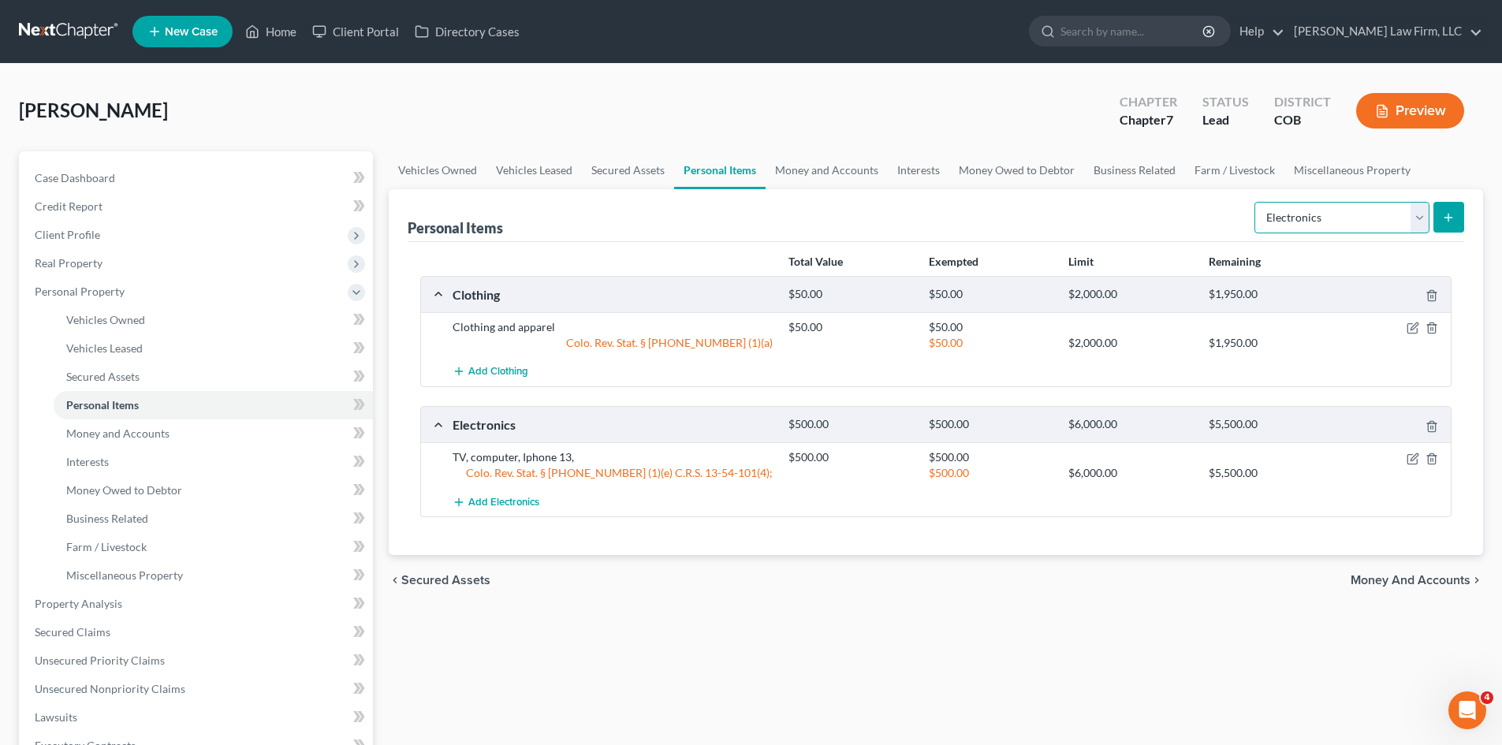
click at [1424, 214] on select "Select Item Type Clothing Collectibles Of Value Electronics Firearms Household …" at bounding box center [1341, 218] width 175 height 32
select select "household_goods"
click at [1256, 202] on select "Select Item Type Clothing Collectibles Of Value Electronics Firearms Household …" at bounding box center [1341, 218] width 175 height 32
click at [1435, 224] on button "submit" at bounding box center [1448, 217] width 31 height 31
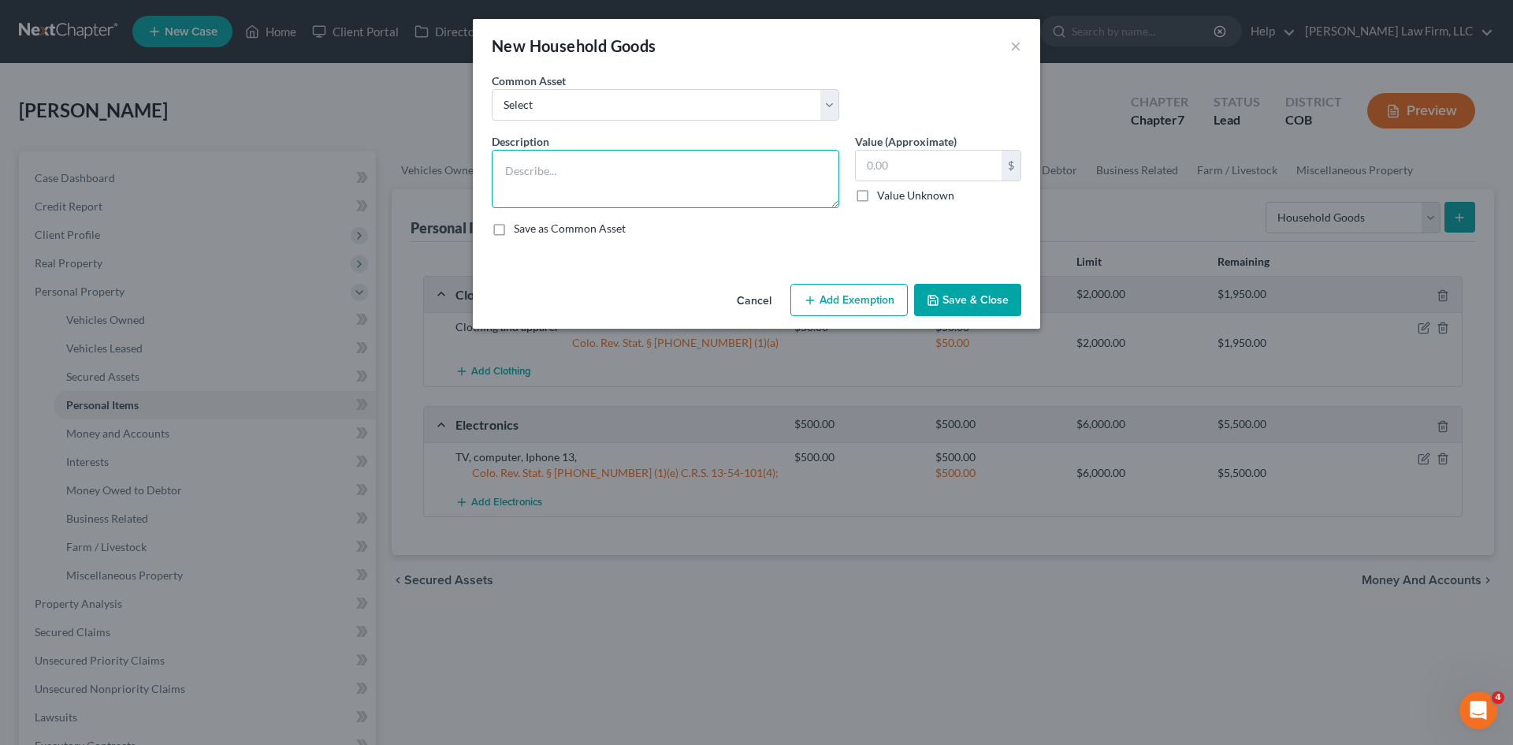
click at [580, 183] on textarea at bounding box center [666, 179] width 348 height 58
type textarea "B"
type textarea "Beds, dressers, TV trays, coffee tables, couches, kitchen utensils cookware, ki…"
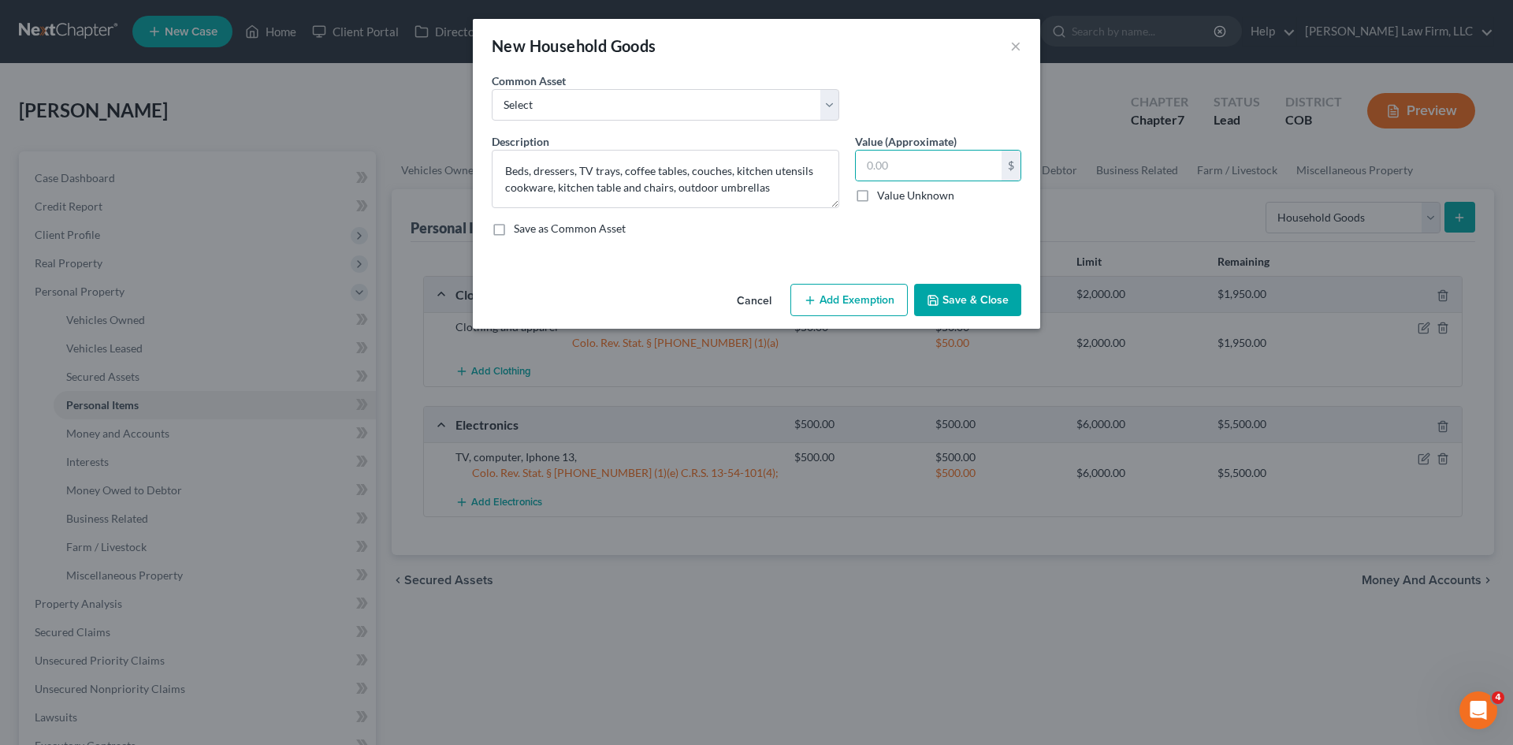
click at [869, 288] on button "Add Exemption" at bounding box center [849, 300] width 117 height 33
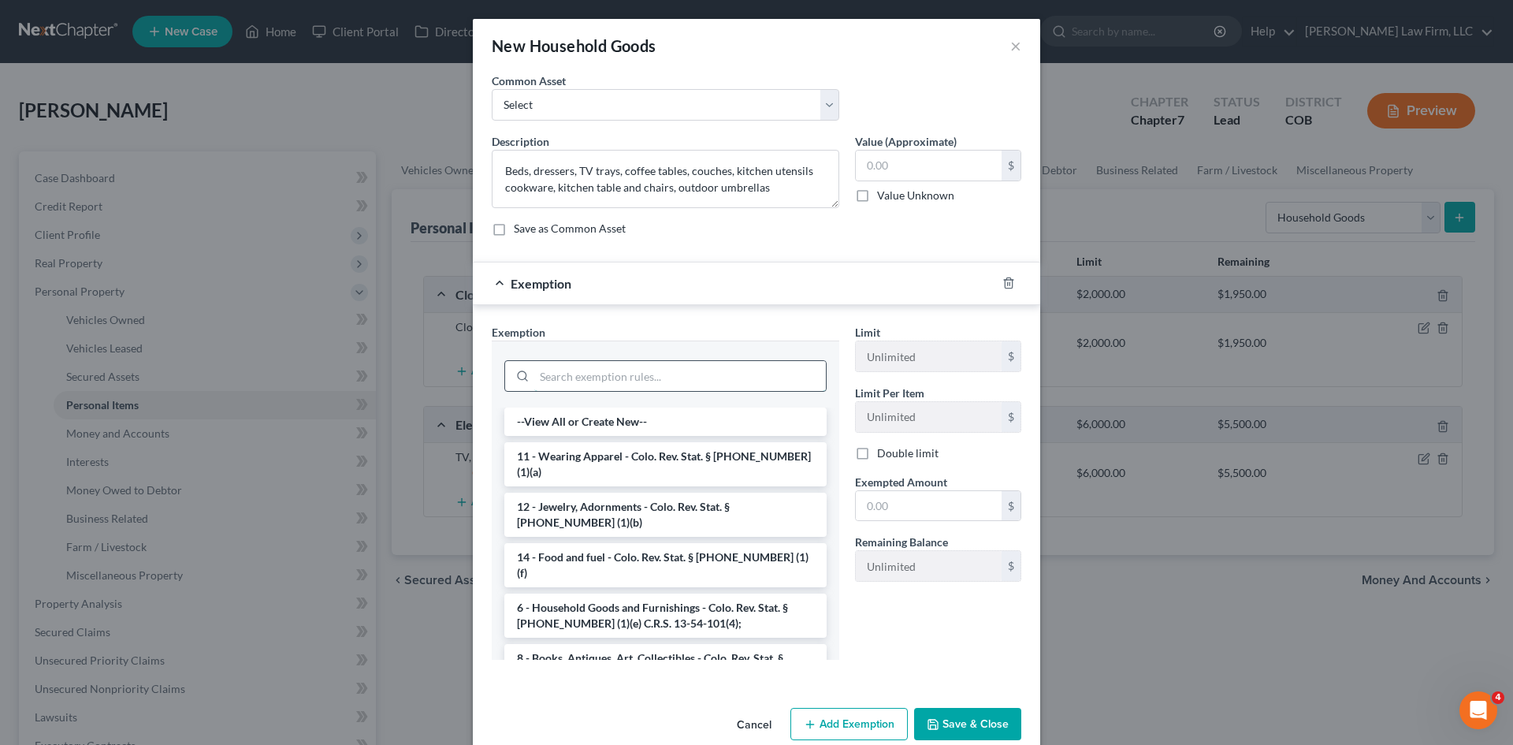
click at [633, 372] on input "search" at bounding box center [680, 376] width 292 height 30
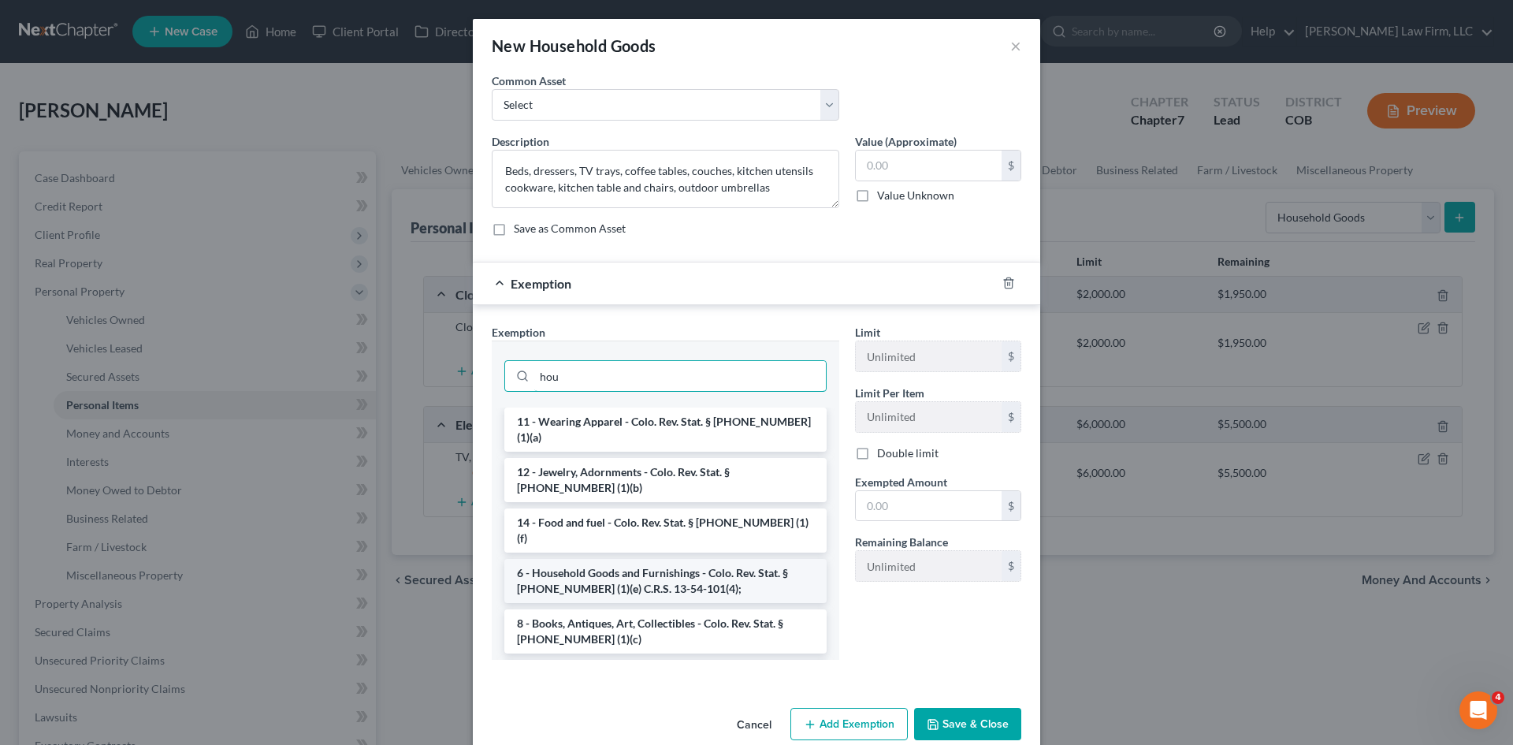
type input "hou"
click at [676, 559] on li "6 - Household Goods and Furnishings - Colo. Rev. Stat. § [PHONE_NUMBER] (1)(e) …" at bounding box center [665, 581] width 322 height 44
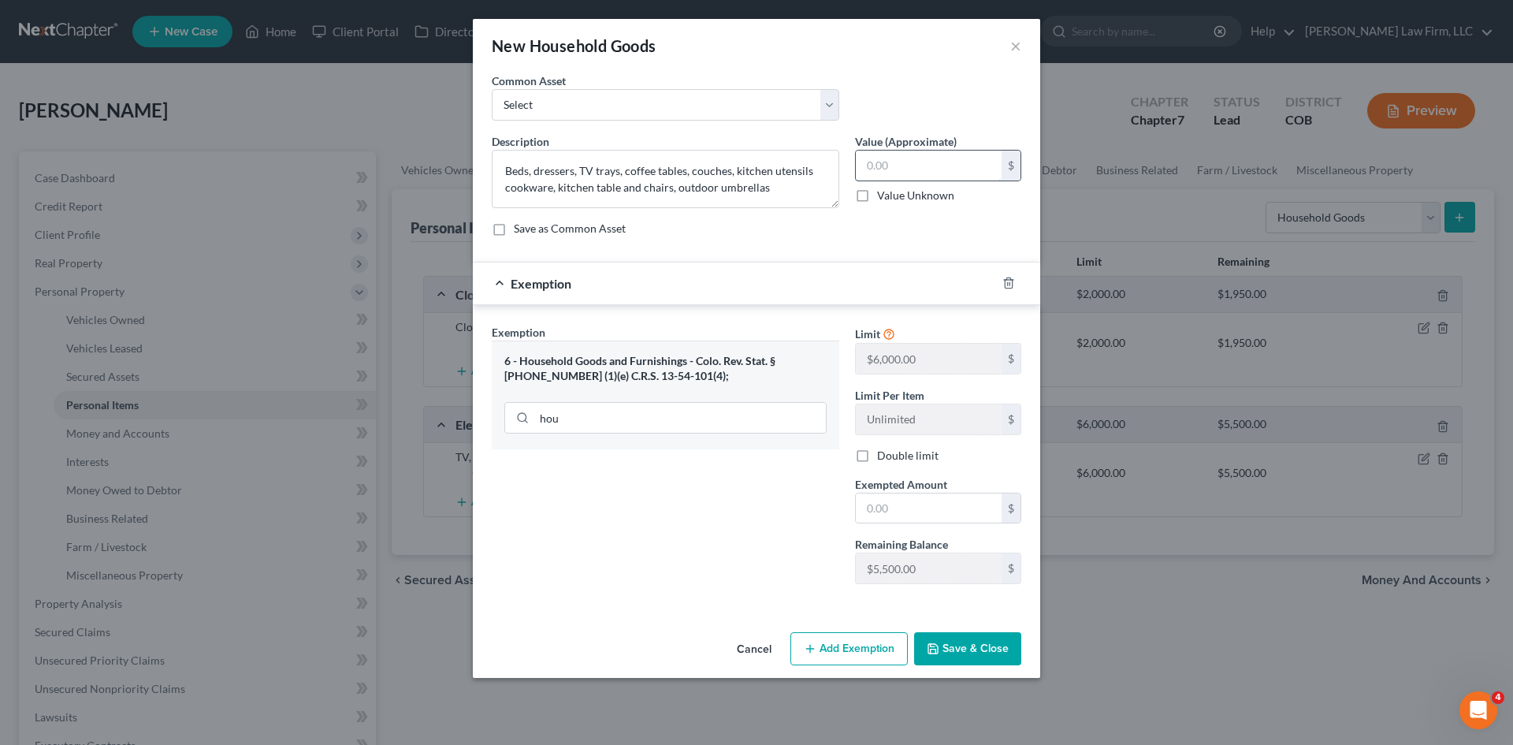
click at [921, 172] on input "text" at bounding box center [929, 166] width 146 height 30
click at [631, 413] on input "hou" at bounding box center [680, 418] width 292 height 30
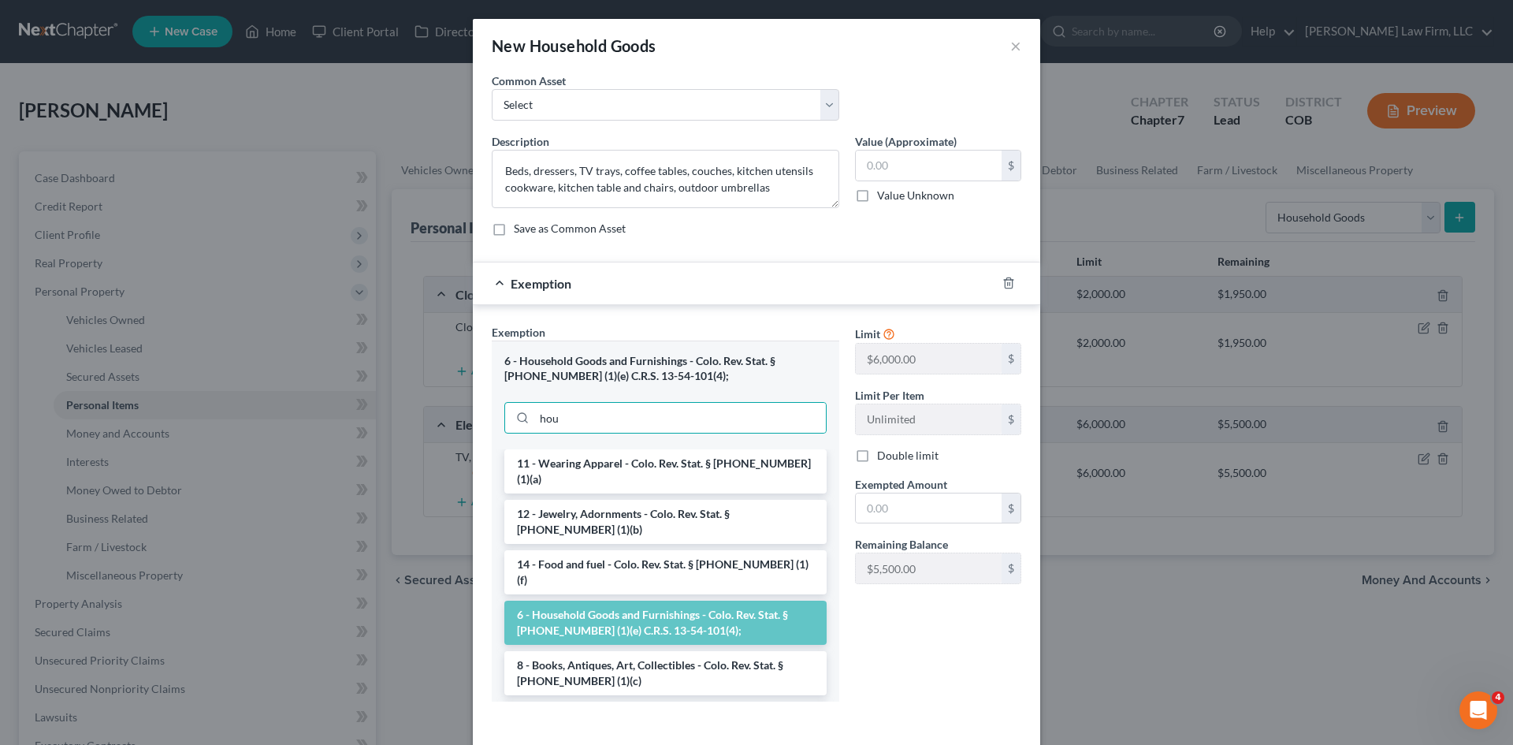
click at [582, 601] on li "6 - Household Goods and Furnishings - Colo. Rev. Stat. § [PHONE_NUMBER] (1)(e) …" at bounding box center [665, 623] width 322 height 44
click at [590, 424] on input "hou" at bounding box center [680, 418] width 292 height 30
click at [538, 601] on li "6 - Household Goods and Furnishings - Colo. Rev. Stat. § [PHONE_NUMBER] (1)(e) …" at bounding box center [665, 623] width 322 height 44
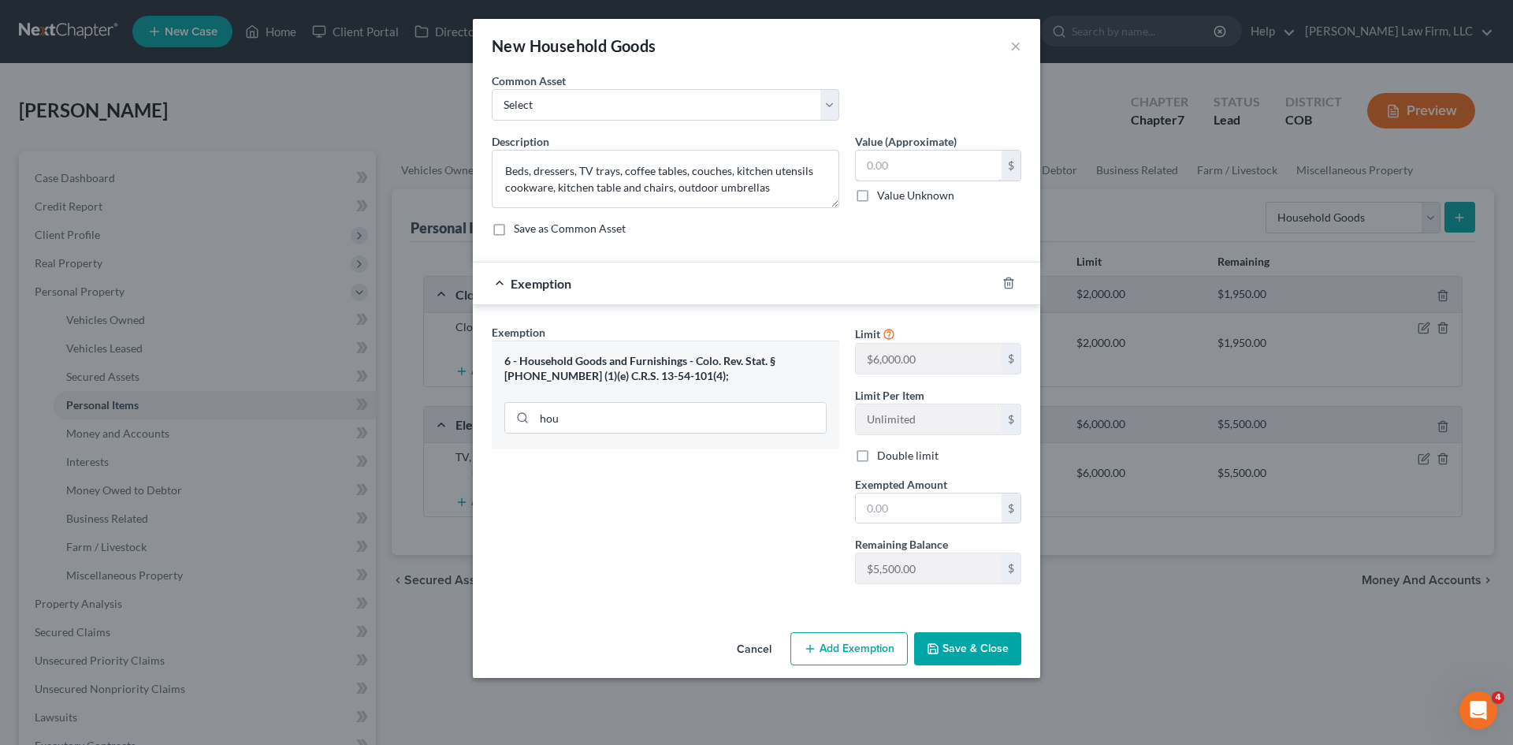
drag, startPoint x: 922, startPoint y: 170, endPoint x: 850, endPoint y: 171, distance: 71.7
click at [853, 170] on div "Value (Approximate) $ Value Unknown Balance Undetermined $ Value Unknown" at bounding box center [938, 170] width 182 height 75
type input "600"
click at [926, 497] on input "text" at bounding box center [929, 508] width 146 height 30
type input "600"
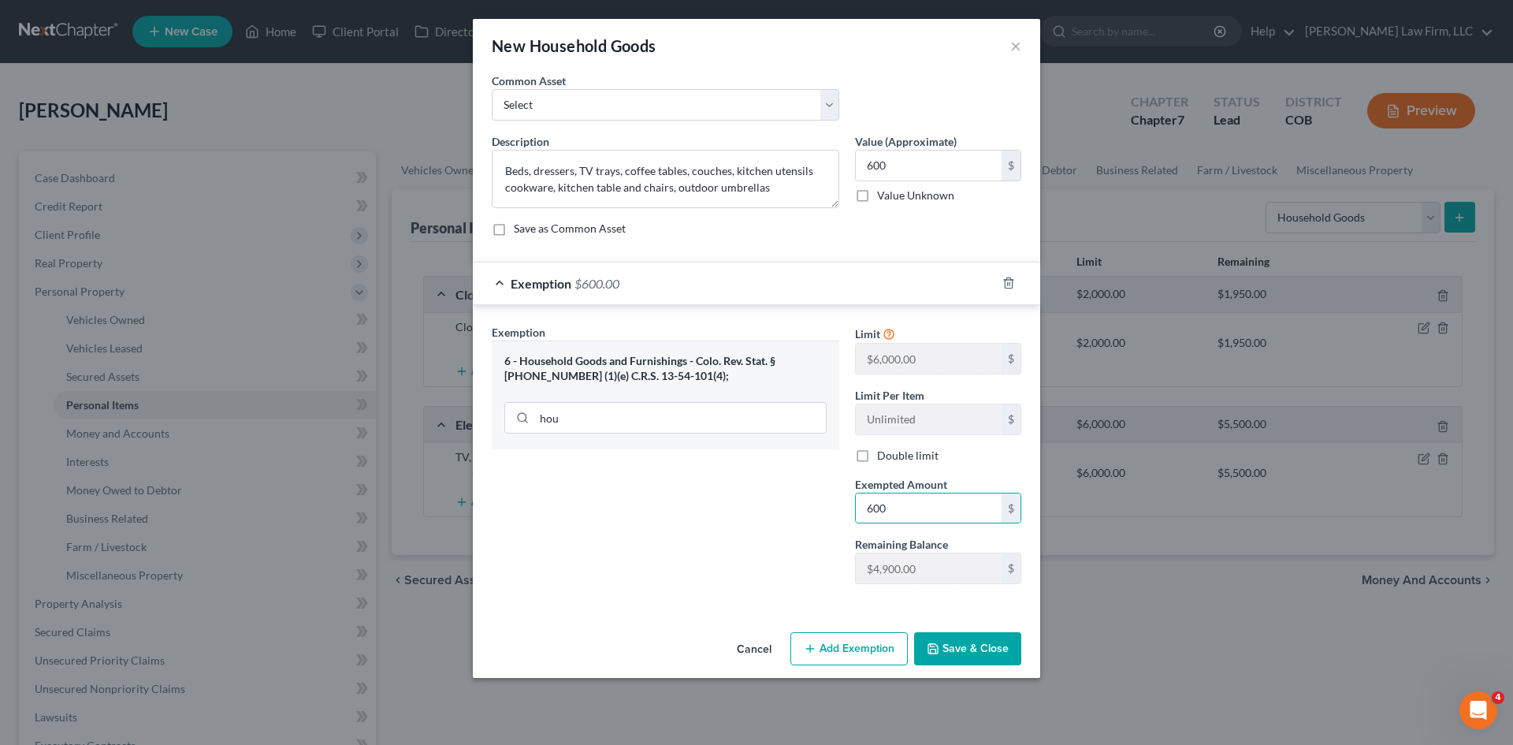
click at [989, 657] on button "Save & Close" at bounding box center [967, 648] width 107 height 33
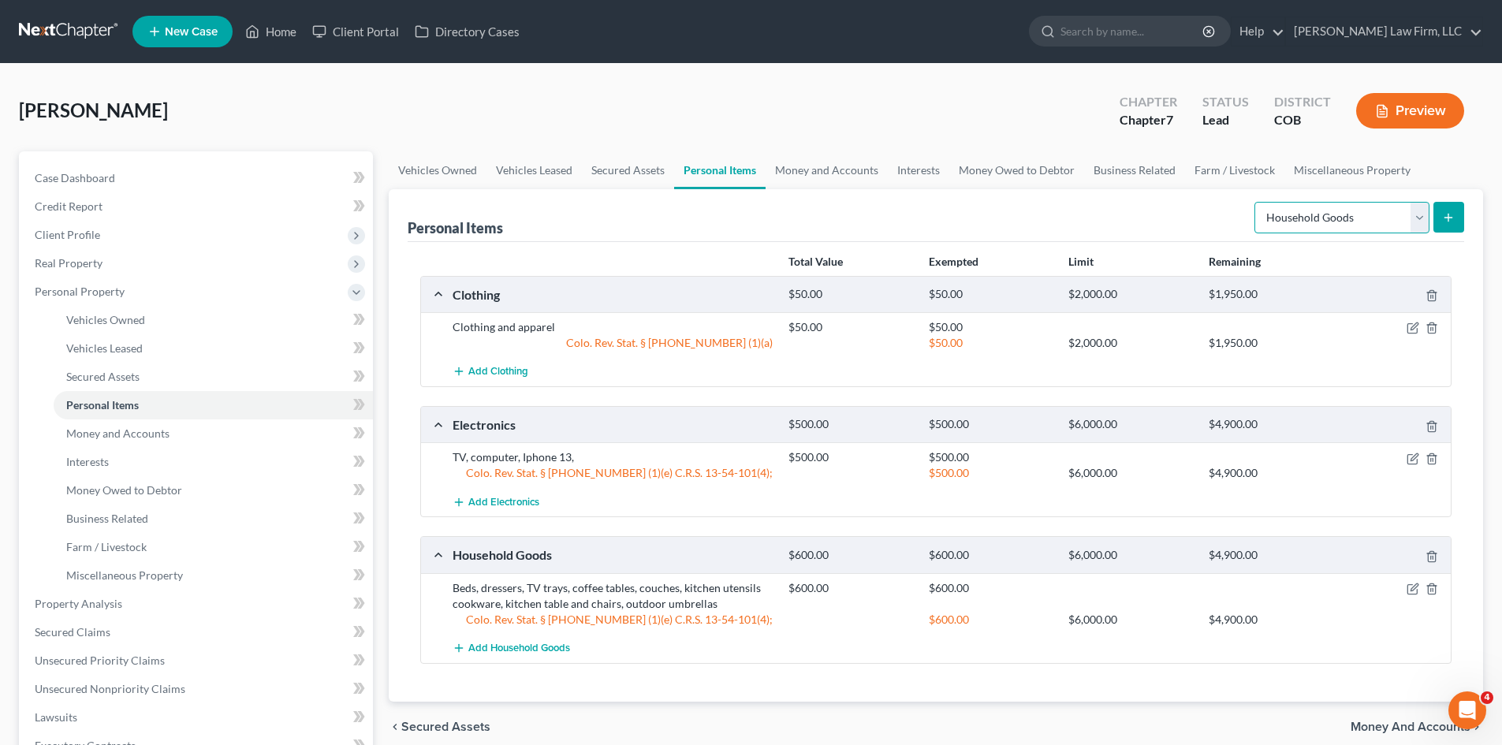
click at [1415, 220] on select "Select Item Type Clothing Collectibles Of Value Electronics Firearms Household …" at bounding box center [1341, 218] width 175 height 32
select select "jewelry"
click at [1256, 202] on select "Select Item Type Clothing Collectibles Of Value Electronics Firearms Household …" at bounding box center [1341, 218] width 175 height 32
click at [1448, 214] on line "submit" at bounding box center [1448, 217] width 0 height 7
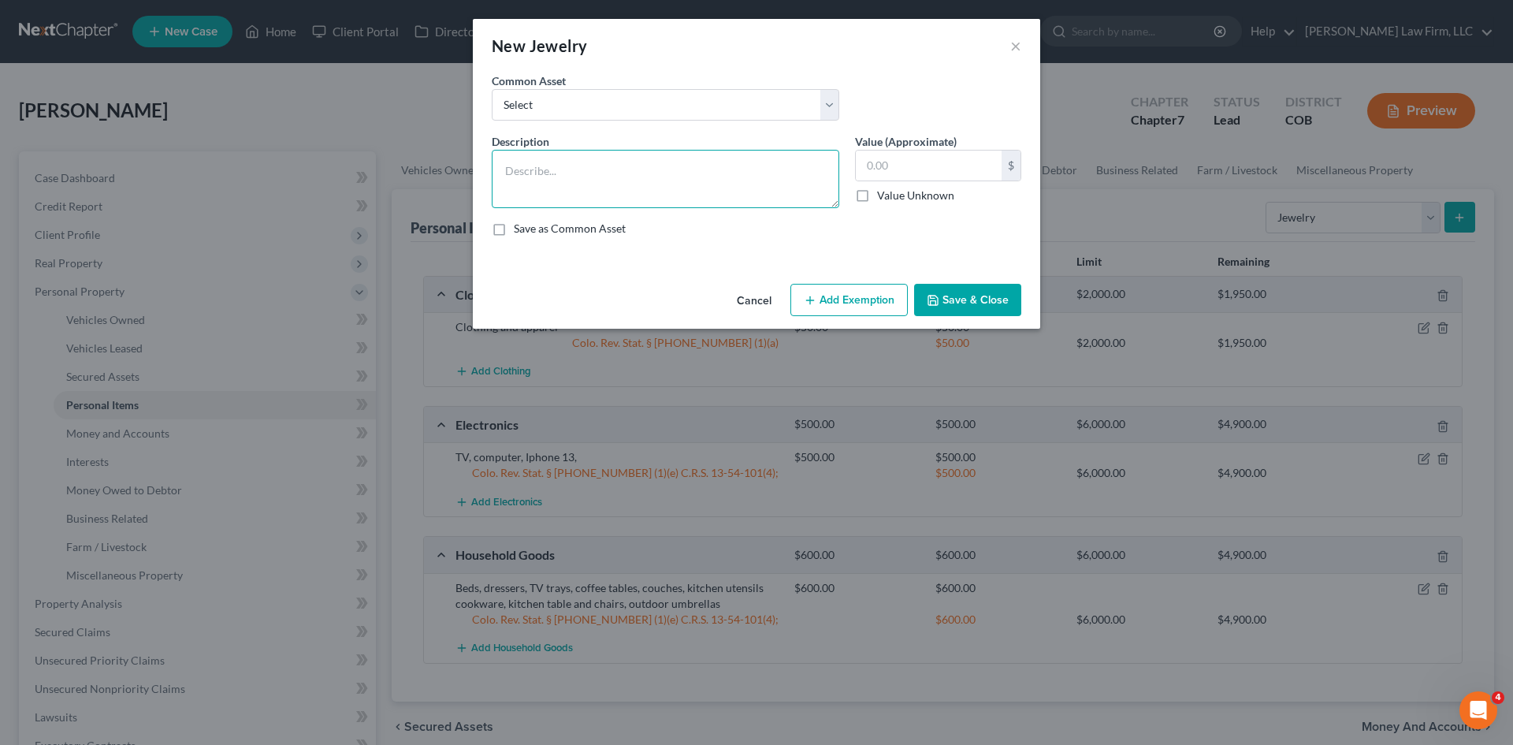
click at [603, 175] on textarea at bounding box center [666, 179] width 348 height 58
click at [599, 172] on textarea "Wedding band," at bounding box center [666, 179] width 348 height 58
click at [903, 172] on input "text" at bounding box center [929, 166] width 146 height 30
click at [824, 297] on button "Add Exemption" at bounding box center [849, 300] width 117 height 33
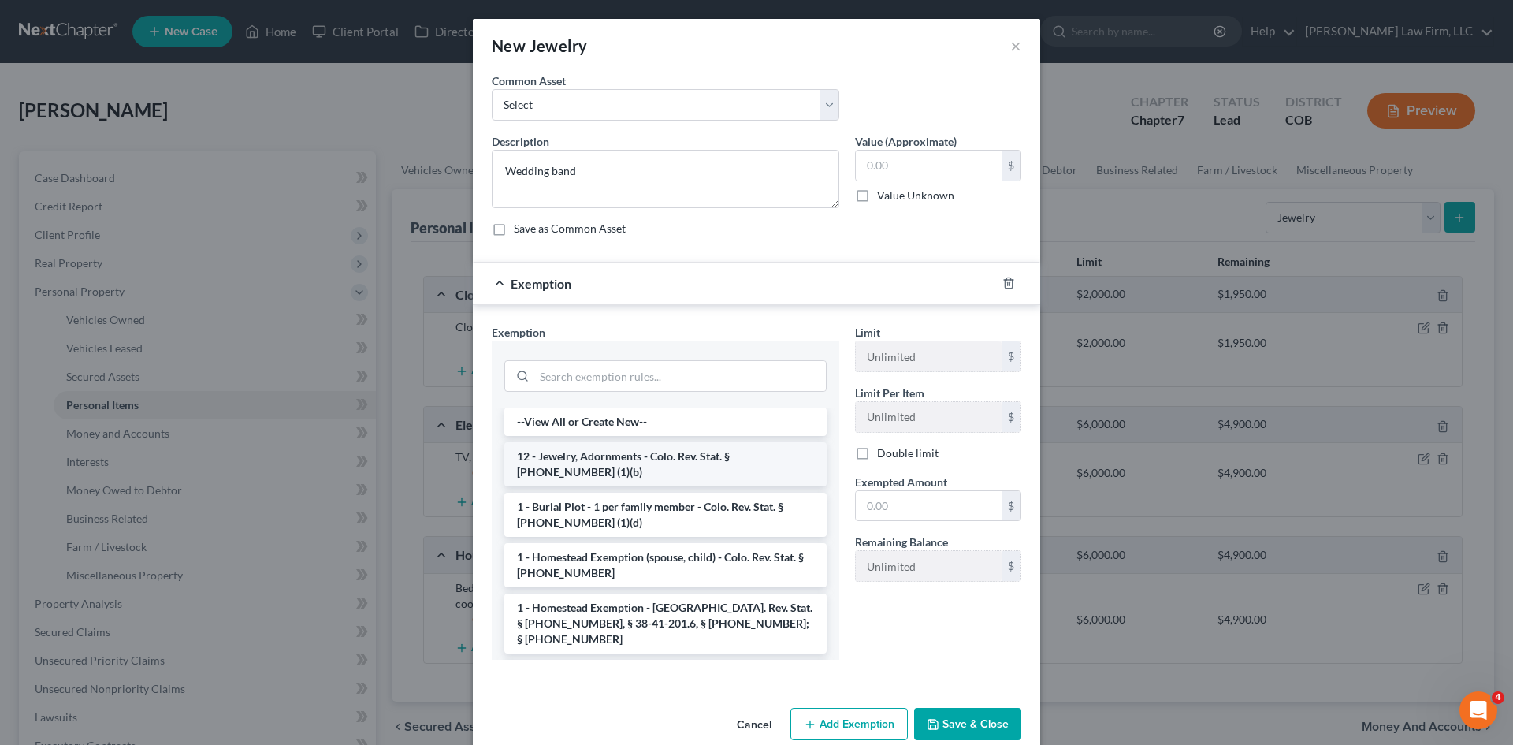
click at [624, 460] on li "12 - Jewelry, Adornments - Colo. Rev. Stat. § [PHONE_NUMBER] (1)(b)" at bounding box center [665, 464] width 322 height 44
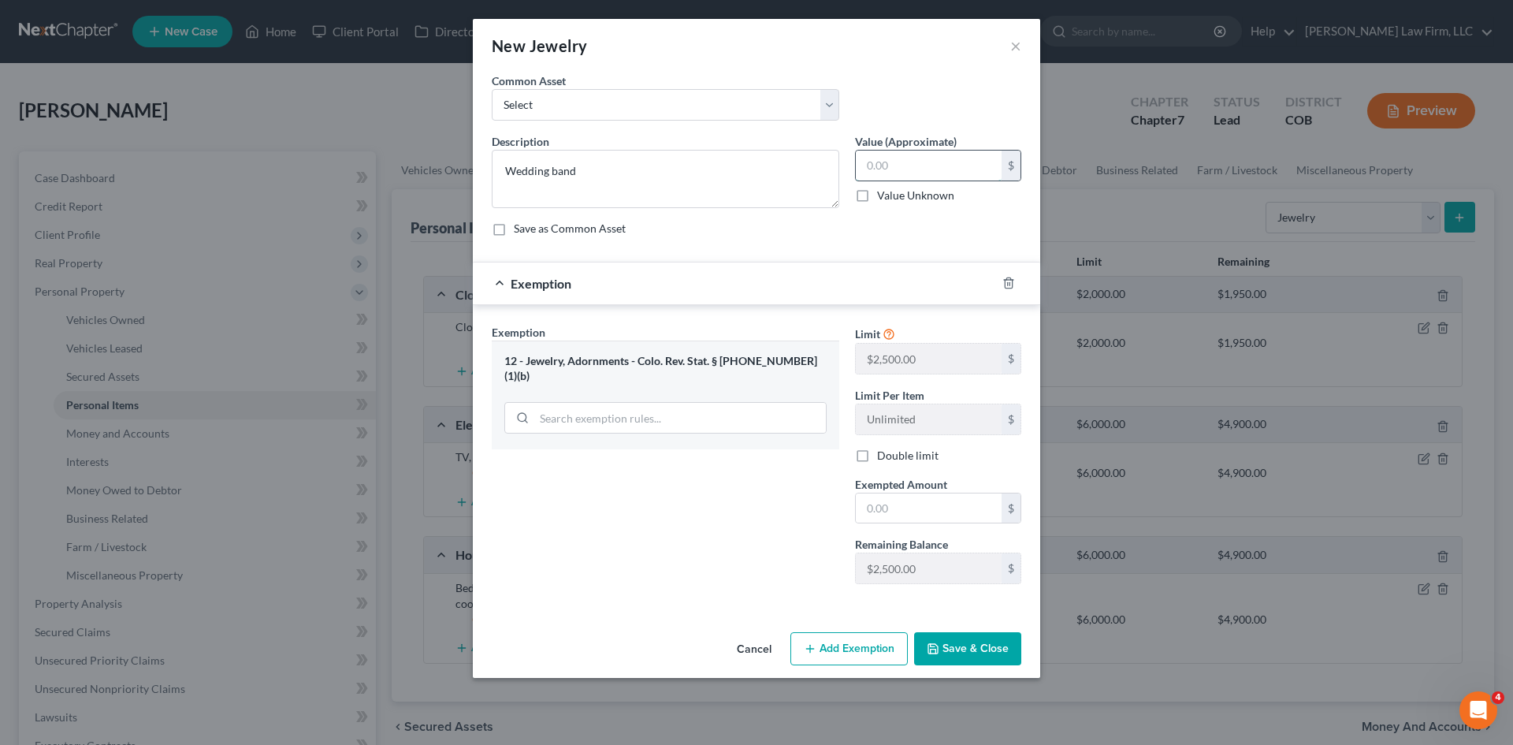
click at [903, 168] on input "text" at bounding box center [929, 166] width 146 height 30
click at [623, 190] on textarea "Wedding band" at bounding box center [666, 179] width 348 height 58
drag, startPoint x: 624, startPoint y: 190, endPoint x: 424, endPoint y: 178, distance: 200.6
click at [424, 178] on div "New Jewelry × An exemption set must first be selected from the Filing Informati…" at bounding box center [756, 372] width 1513 height 745
type textarea "Wedding band"
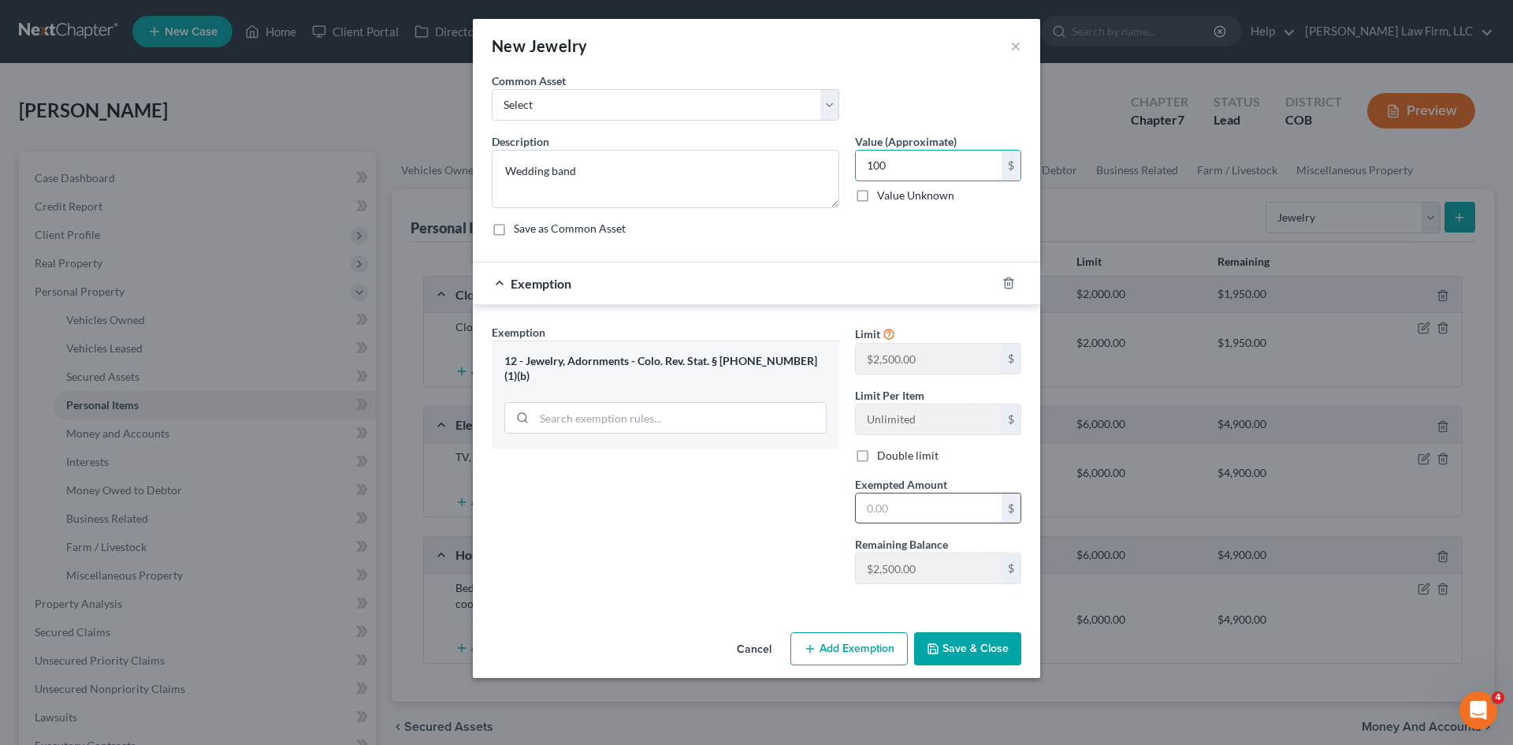
type input "100"
click at [904, 510] on input "text" at bounding box center [929, 508] width 146 height 30
type input "100"
click at [981, 659] on button "Save & Close" at bounding box center [967, 648] width 107 height 33
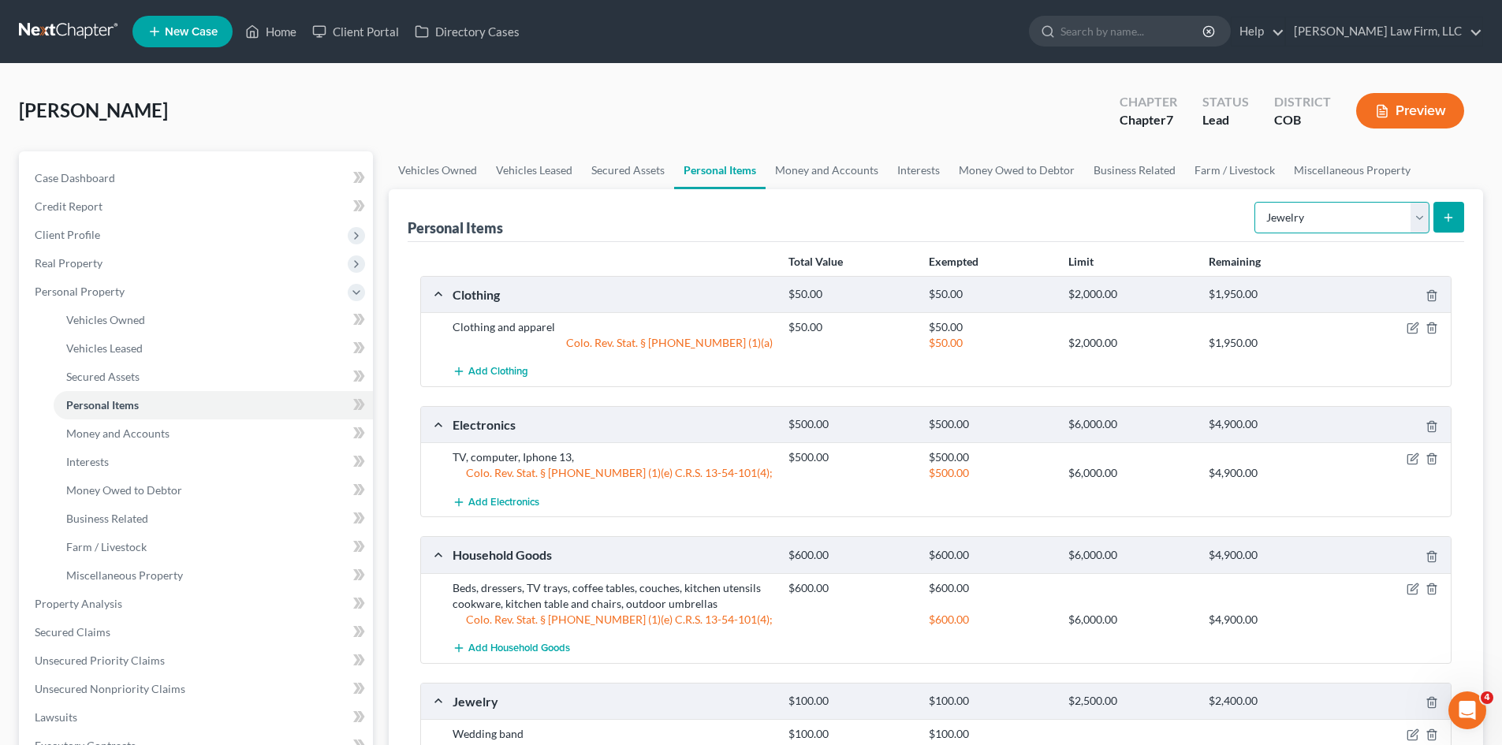
click at [1415, 227] on select "Select Item Type Clothing Collectibles Of Value Electronics Firearms Household …" at bounding box center [1341, 218] width 175 height 32
select select "pets"
click at [1256, 202] on select "Select Item Type Clothing Collectibles Of Value Electronics Firearms Household …" at bounding box center [1341, 218] width 175 height 32
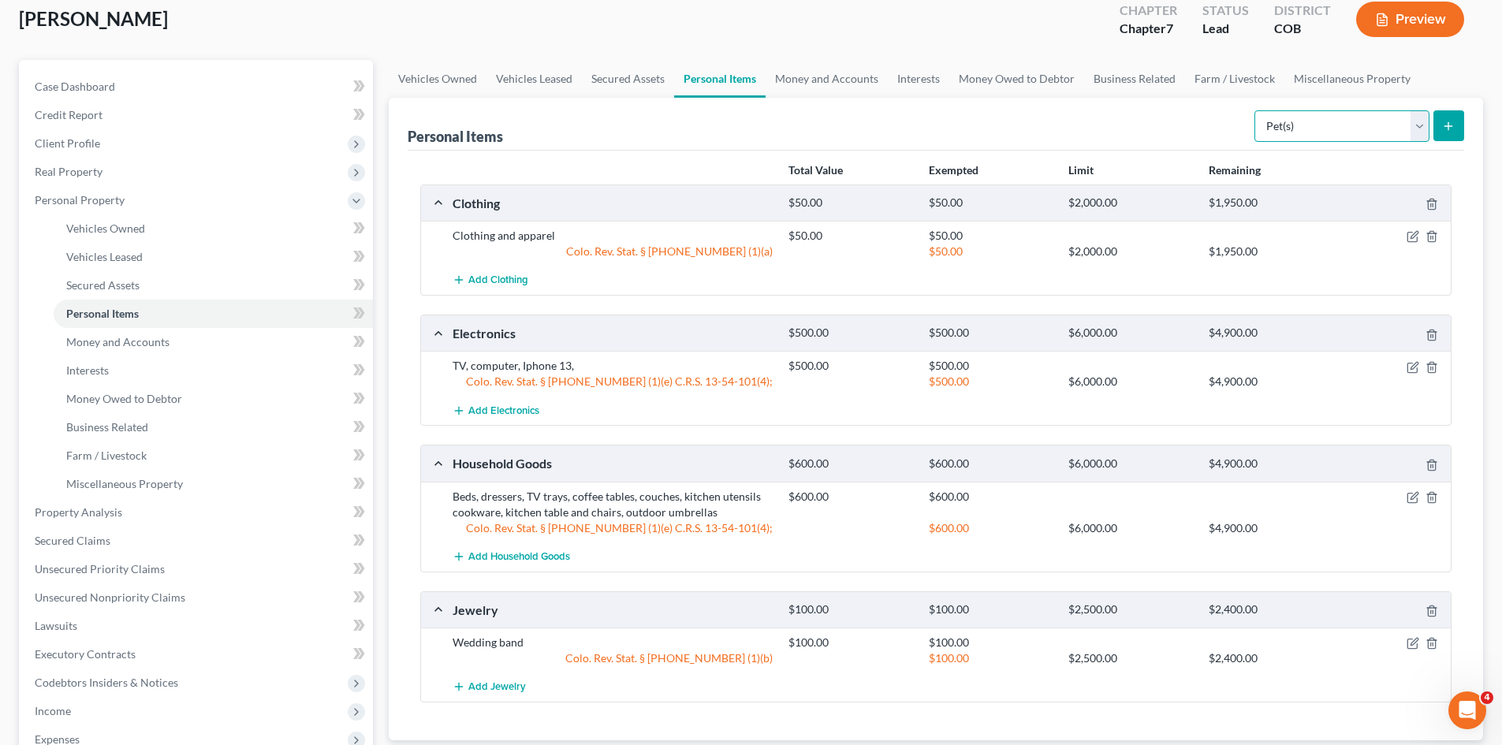
scroll to position [90, 0]
click at [1454, 120] on button "submit" at bounding box center [1448, 127] width 31 height 31
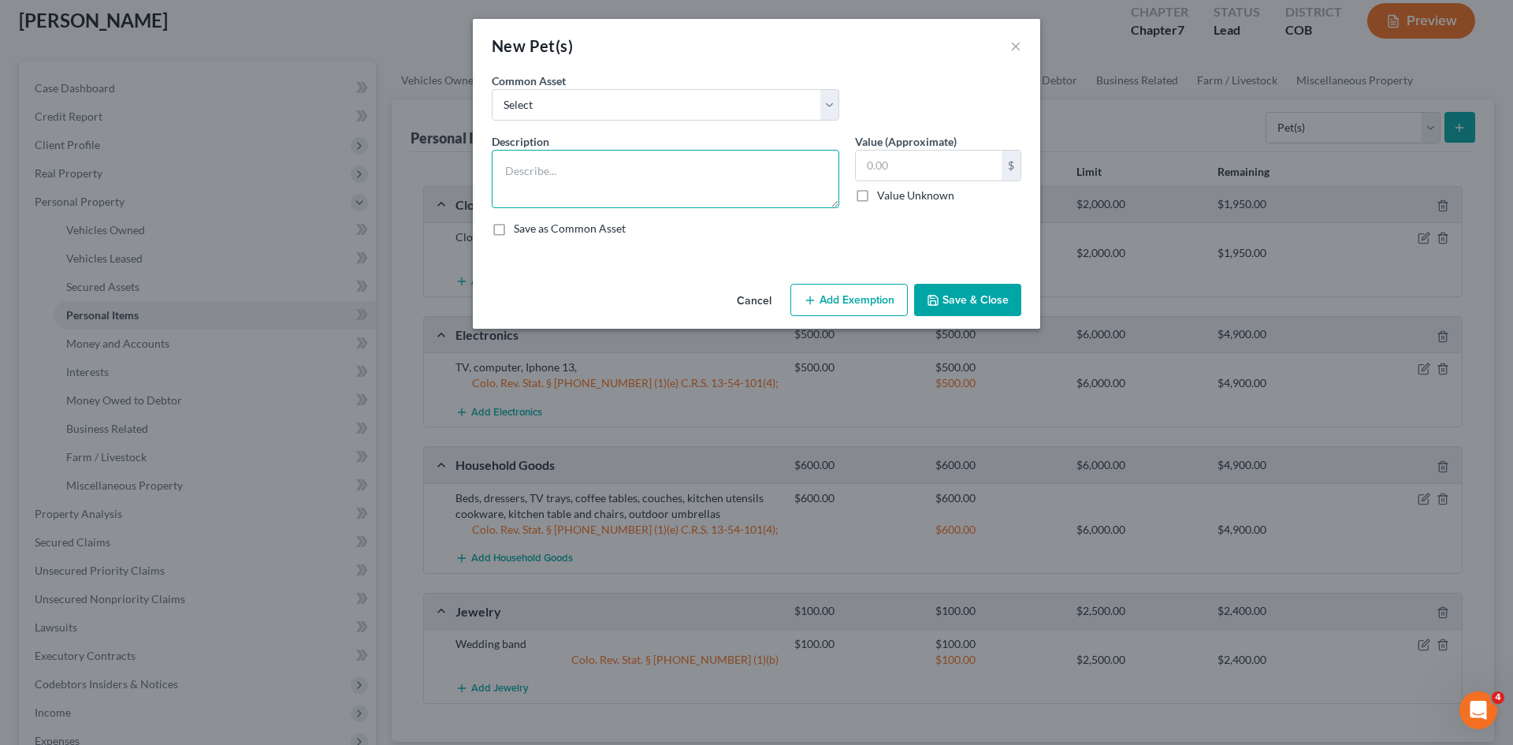
click at [689, 184] on textarea at bounding box center [666, 179] width 348 height 58
type textarea "1 dog"
click at [984, 294] on button "Save & Close" at bounding box center [967, 300] width 107 height 33
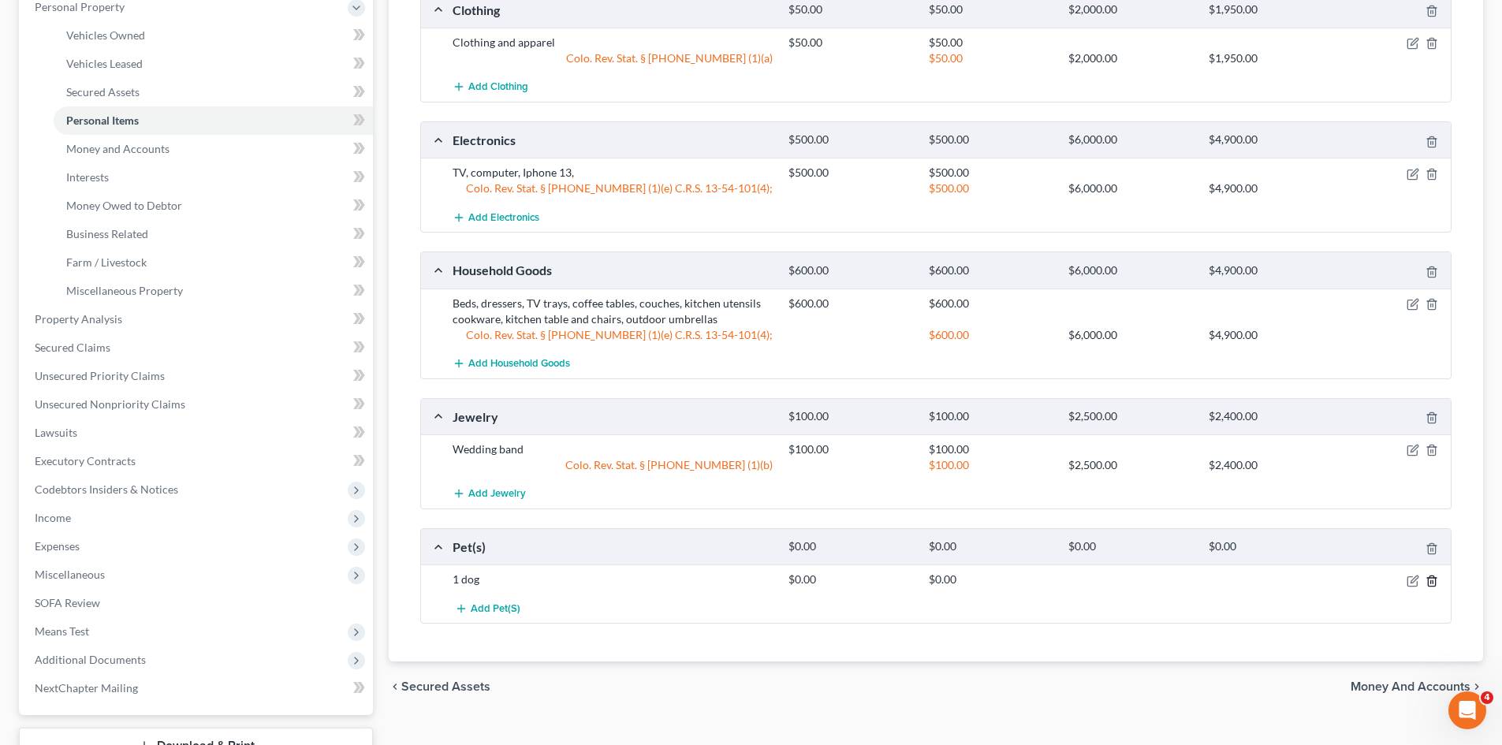
scroll to position [405, 0]
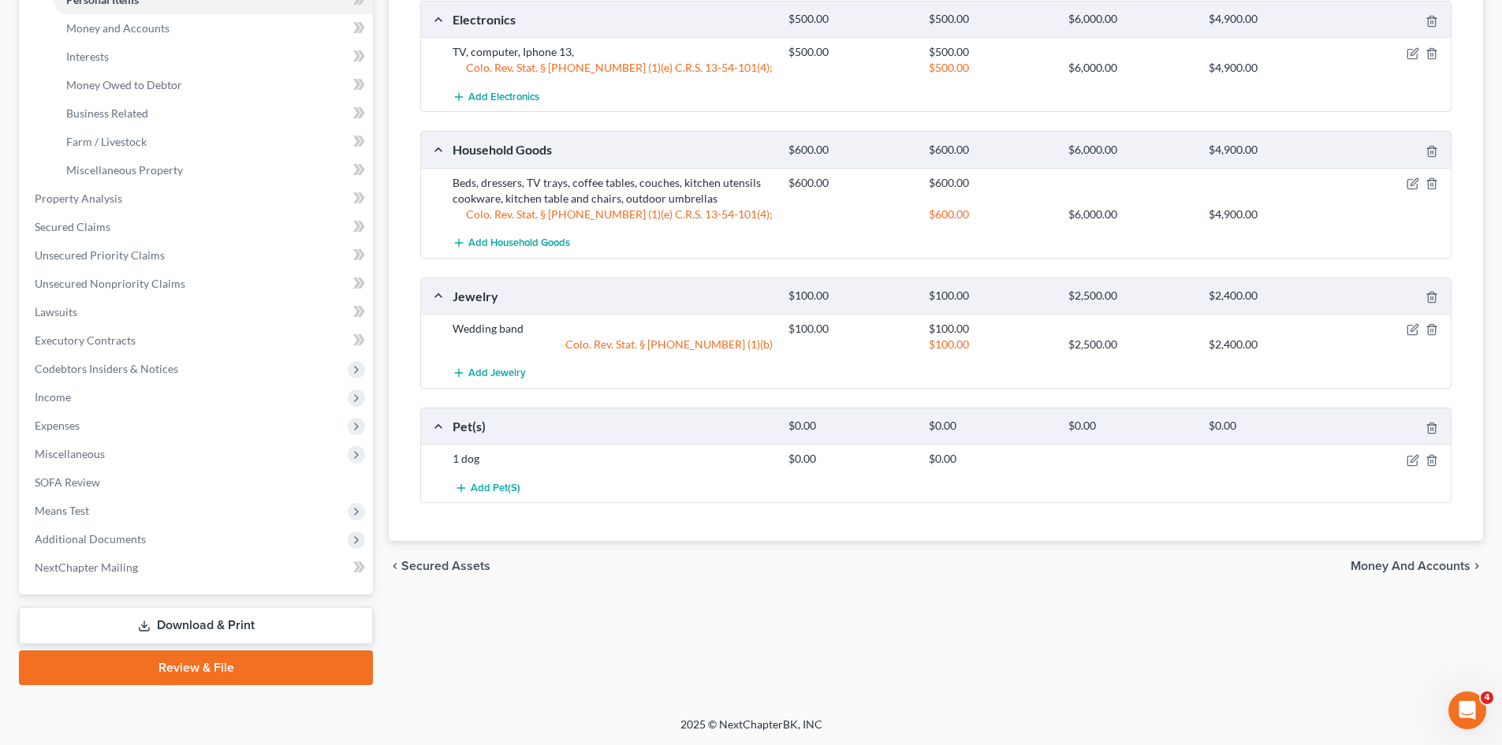
click at [1381, 570] on span "Money and Accounts" at bounding box center [1410, 566] width 120 height 13
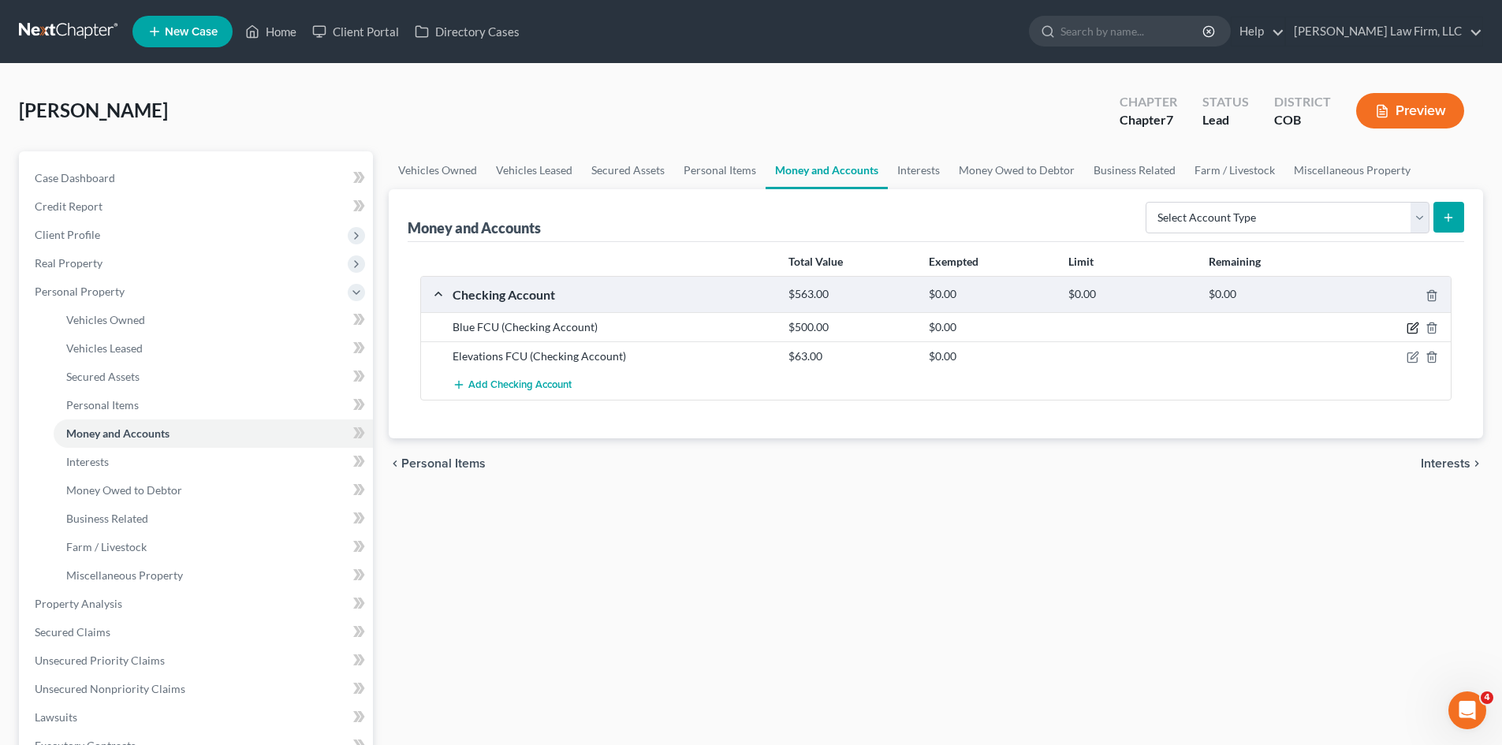
click at [1414, 326] on icon "button" at bounding box center [1412, 328] width 13 height 13
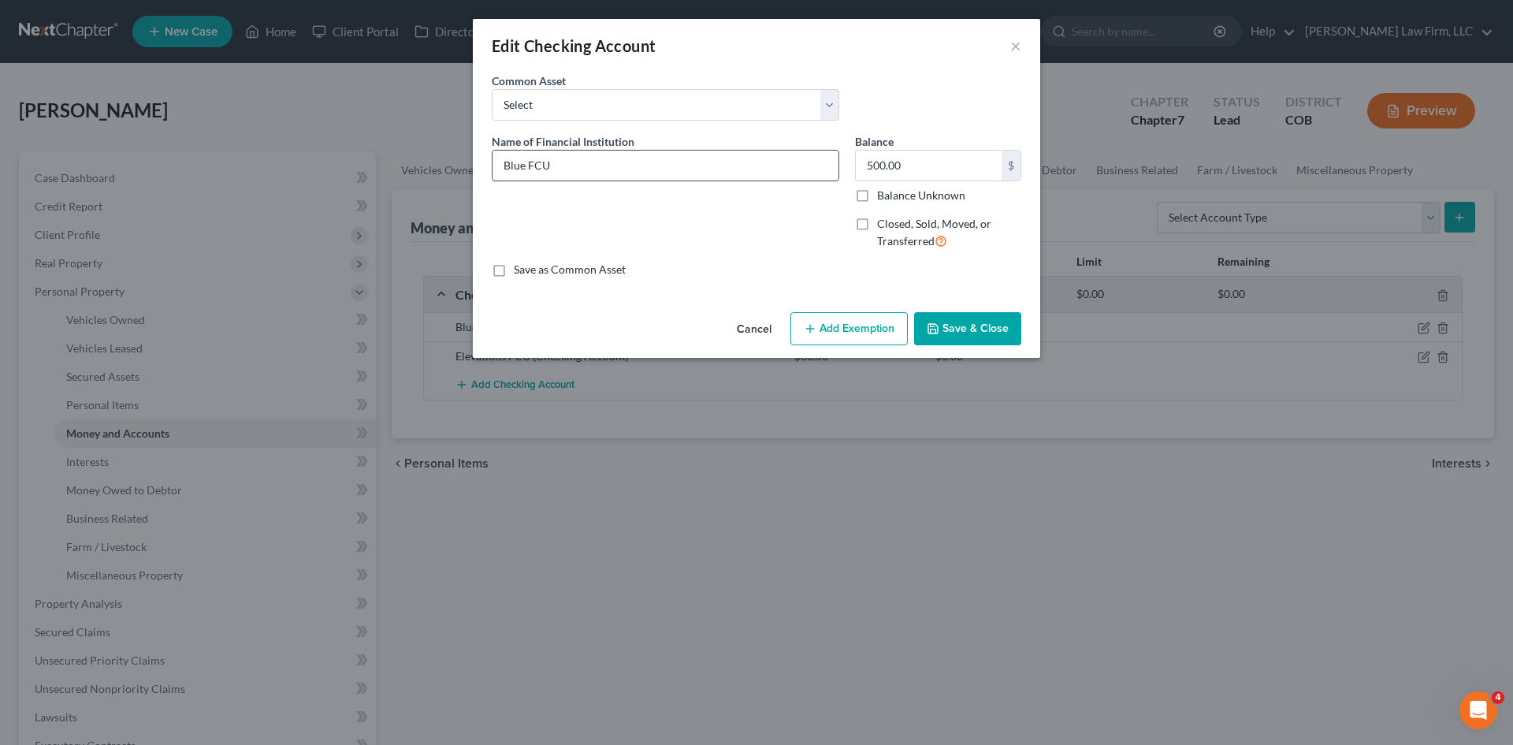
click at [601, 162] on input "Blue FCU" at bounding box center [666, 166] width 346 height 30
type input "Blue FCU c"
click at [751, 317] on button "Cancel" at bounding box center [754, 330] width 60 height 32
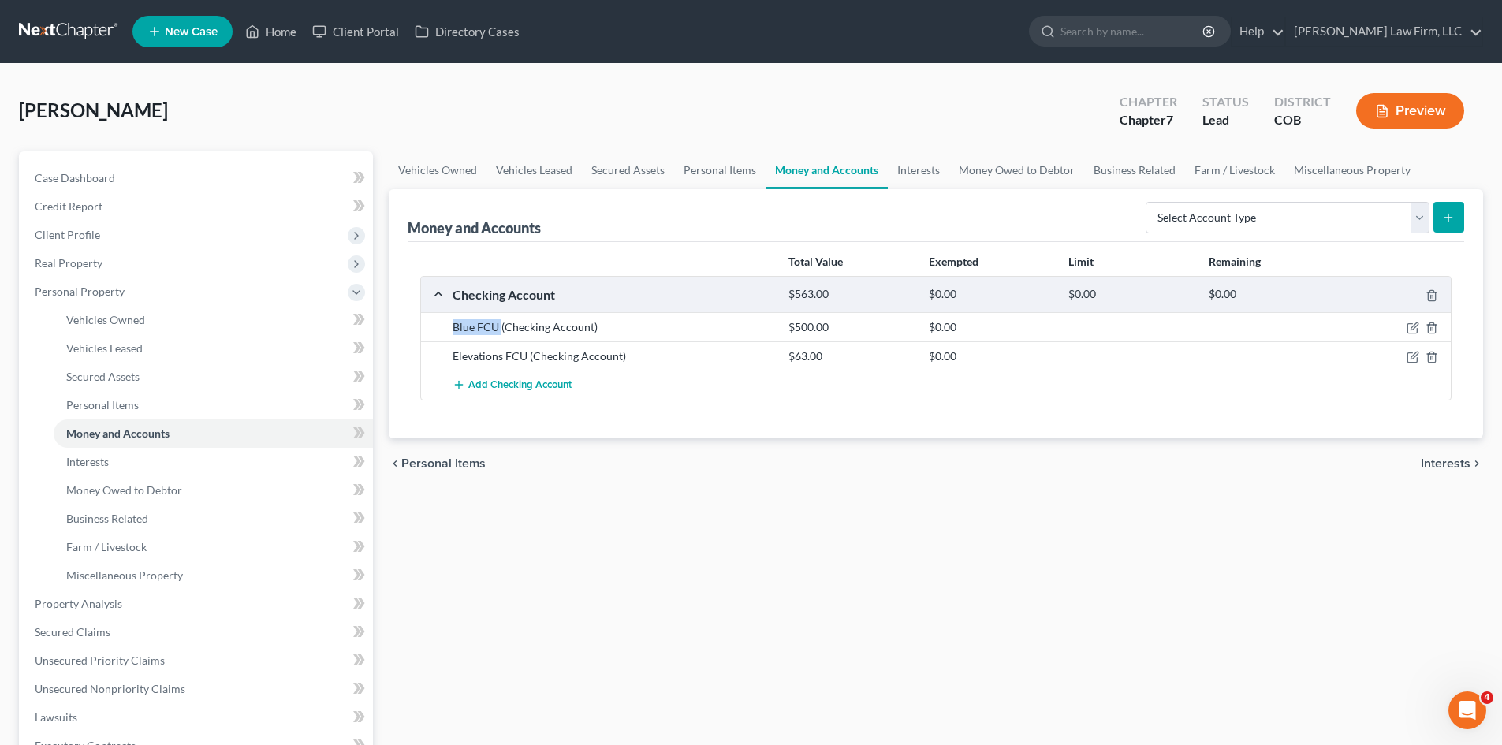
drag, startPoint x: 445, startPoint y: 326, endPoint x: 502, endPoint y: 329, distance: 56.9
click at [502, 329] on div "Blue FCU (Checking Account)" at bounding box center [613, 327] width 336 height 16
copy div "Blue FCU"
drag, startPoint x: 454, startPoint y: 355, endPoint x: 527, endPoint y: 355, distance: 73.3
click at [527, 355] on div "Elevations FCU (Checking Account)" at bounding box center [613, 356] width 336 height 16
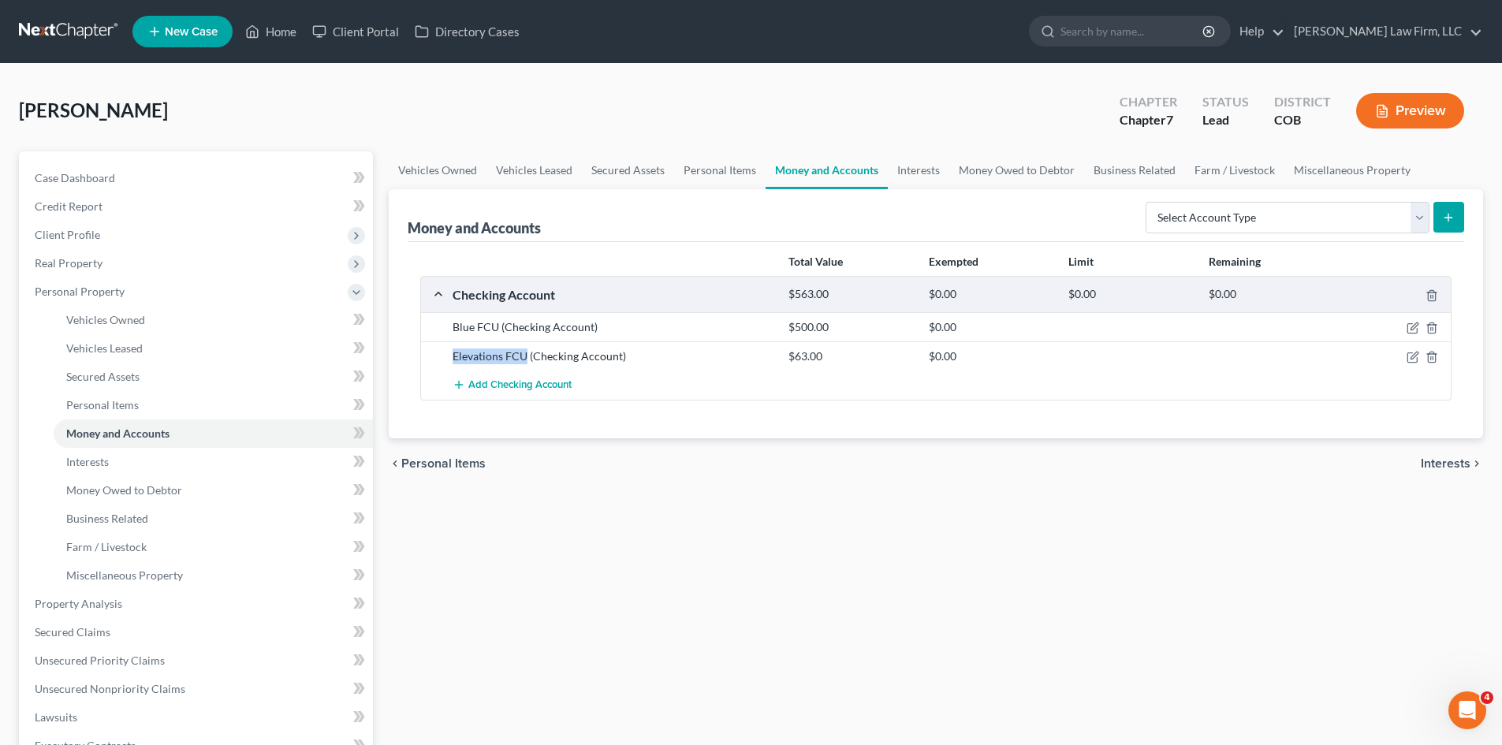
copy div "Elevations FCU"
click at [924, 172] on link "Interests" at bounding box center [918, 170] width 61 height 38
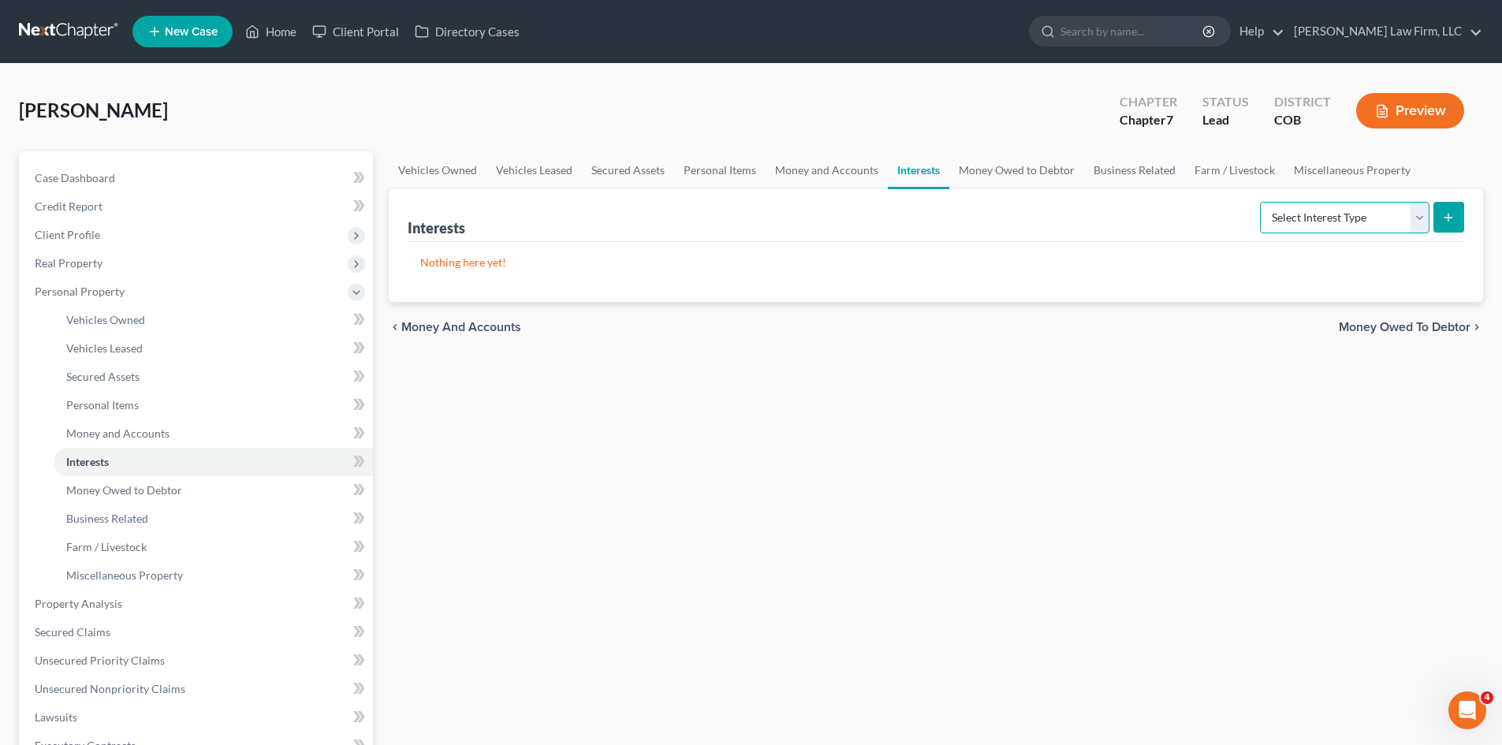
click at [1393, 216] on select "Select Interest Type 401K Annuity Bond Education IRA Government Bond Government…" at bounding box center [1344, 218] width 169 height 32
click at [980, 179] on link "Money Owed to Debtor" at bounding box center [1016, 170] width 135 height 38
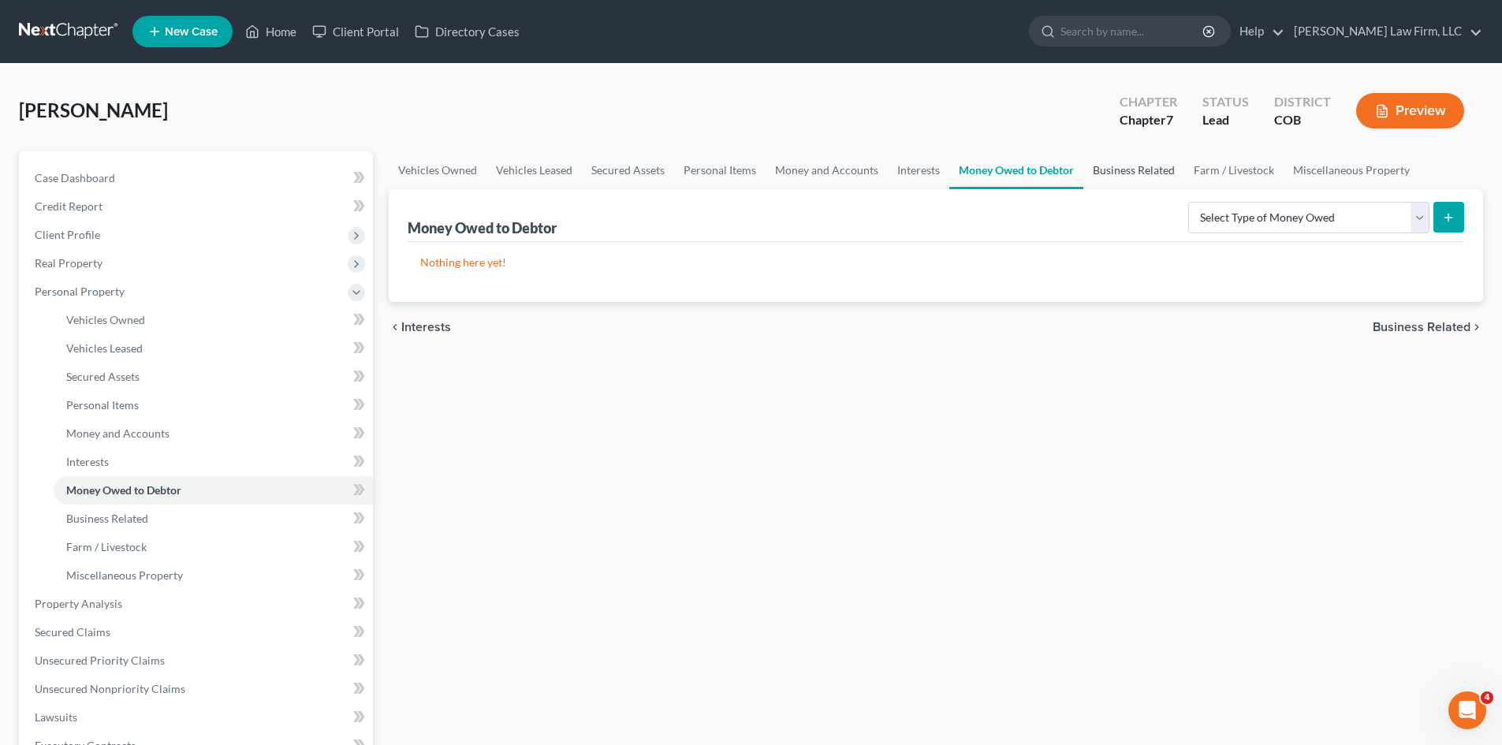
click at [1119, 169] on link "Business Related" at bounding box center [1133, 170] width 101 height 38
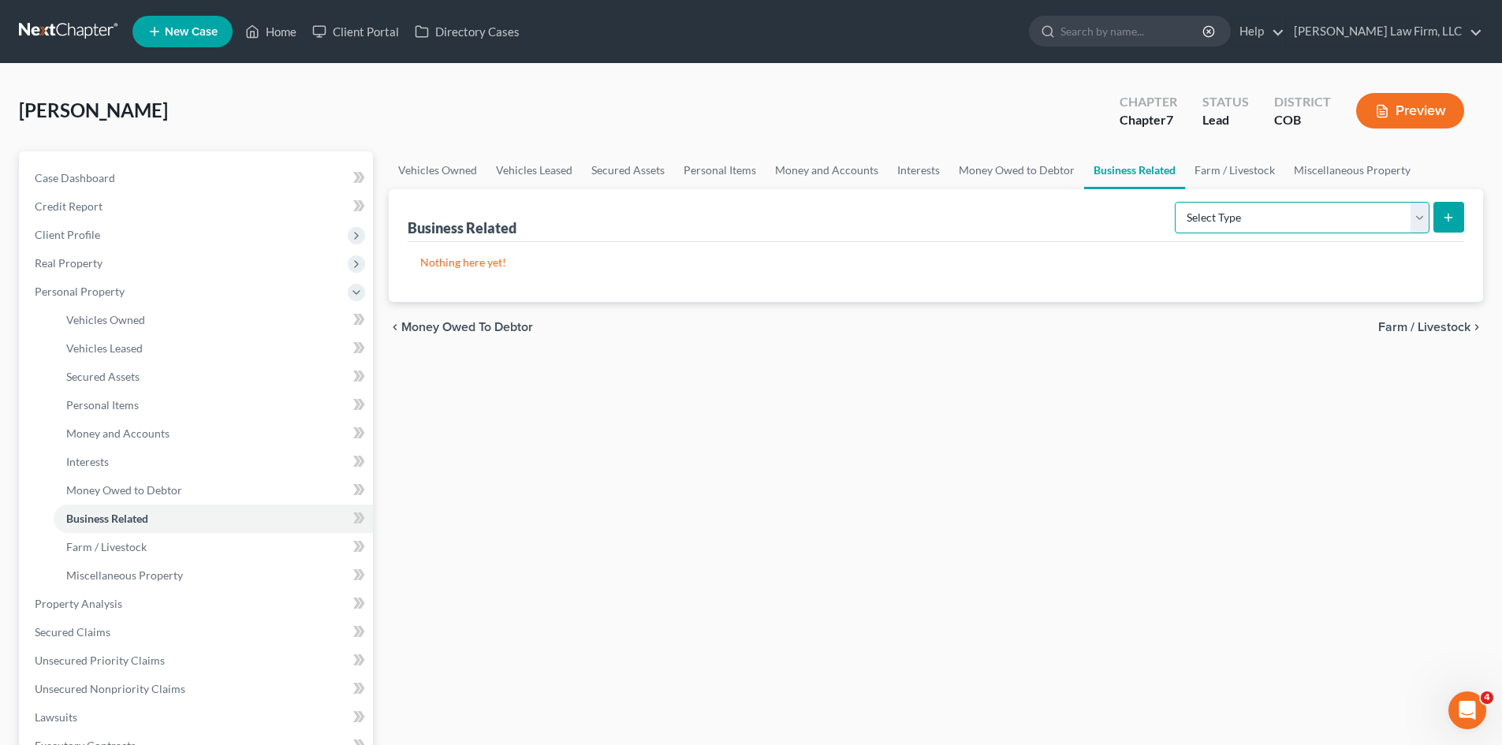
click at [1304, 218] on select "Select Type Customer Lists Franchises Inventory Licenses Machinery Office Equip…" at bounding box center [1301, 218] width 255 height 32
click at [1201, 175] on link "Farm / Livestock" at bounding box center [1234, 170] width 99 height 38
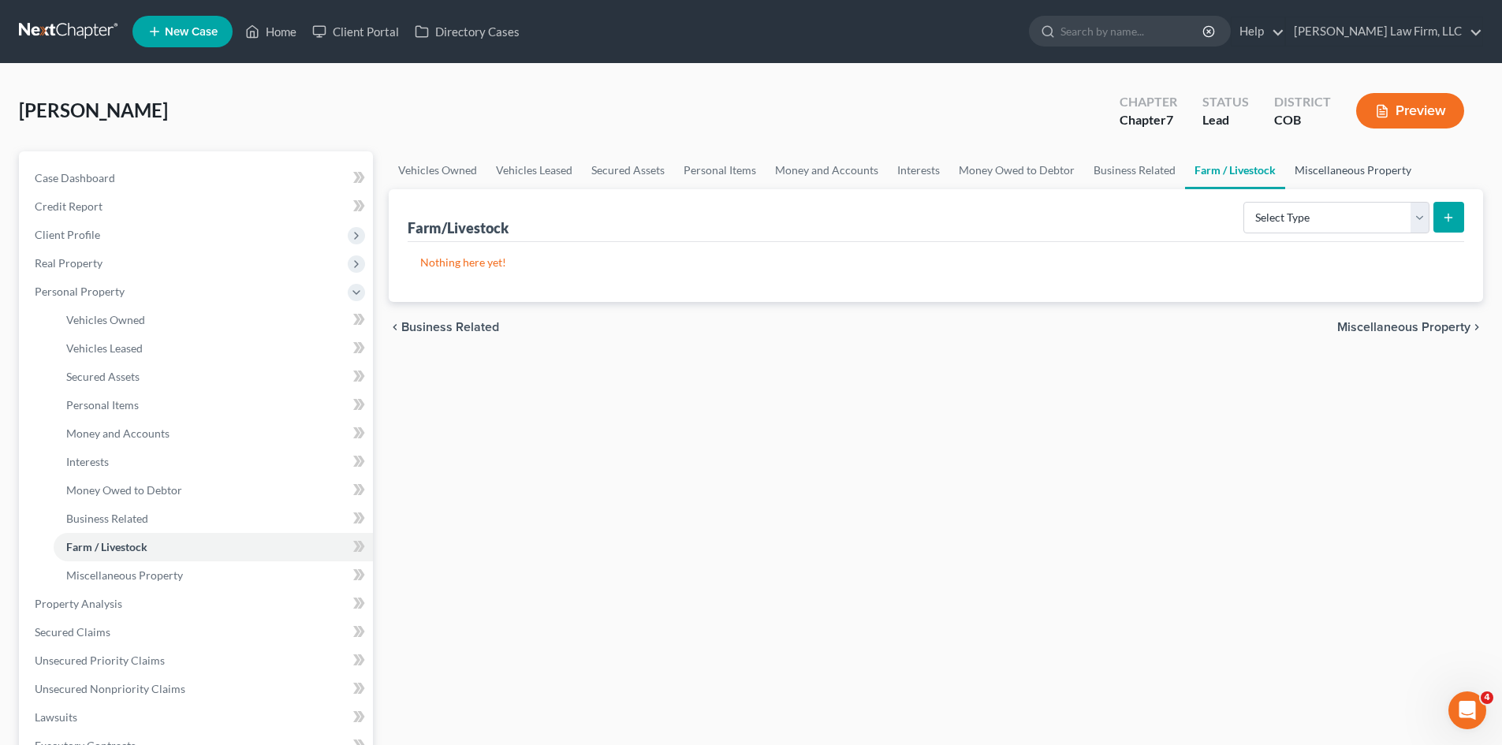
click at [1346, 166] on link "Miscellaneous Property" at bounding box center [1353, 170] width 136 height 38
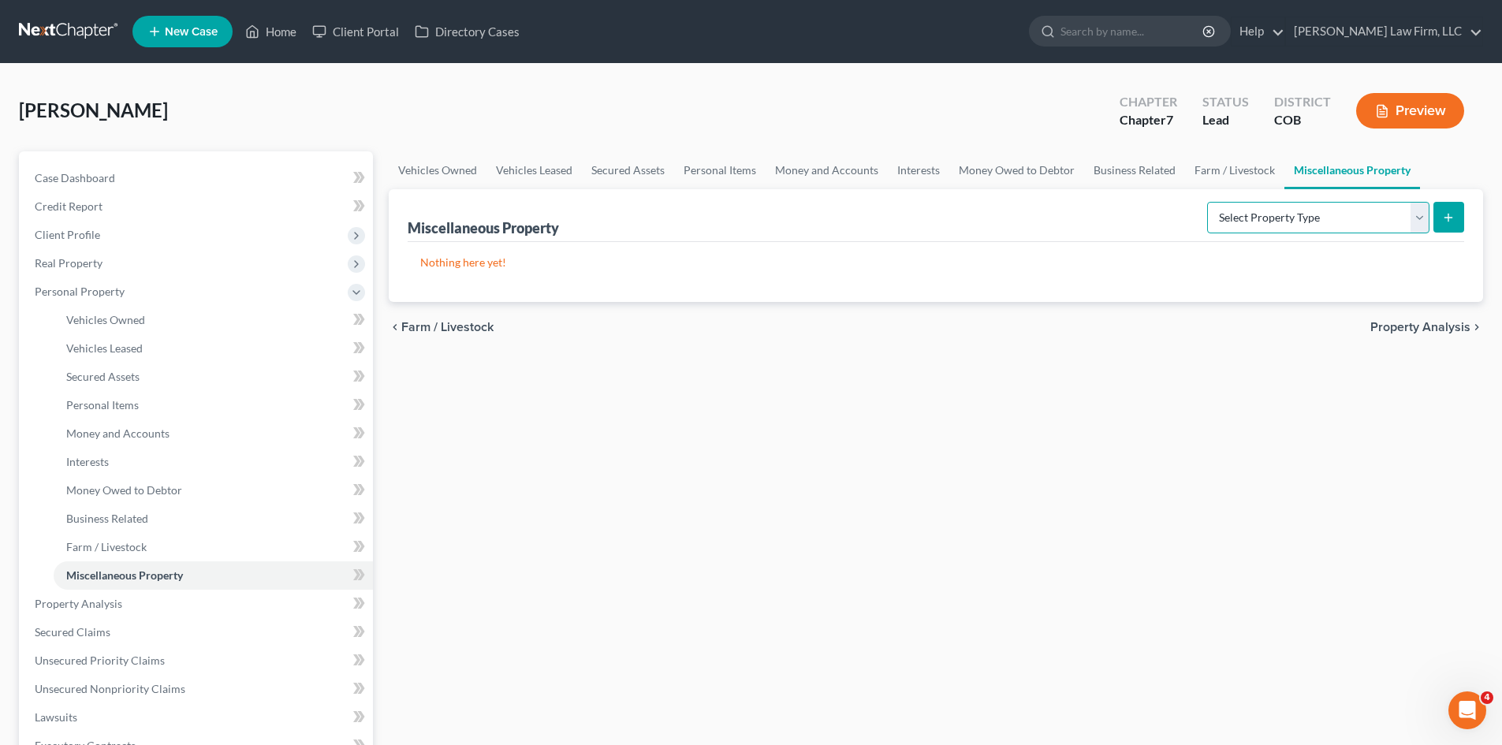
click at [1411, 225] on select "Select Property Type Assigned for Creditor Benefit [DATE] Holding for Another N…" at bounding box center [1318, 218] width 222 height 32
click at [1111, 429] on div "Vehicles Owned Vehicles Leased Secured Assets Personal Items Money and Accounts…" at bounding box center [936, 620] width 1110 height 939
click at [1403, 321] on span "Property Analysis" at bounding box center [1420, 327] width 100 height 13
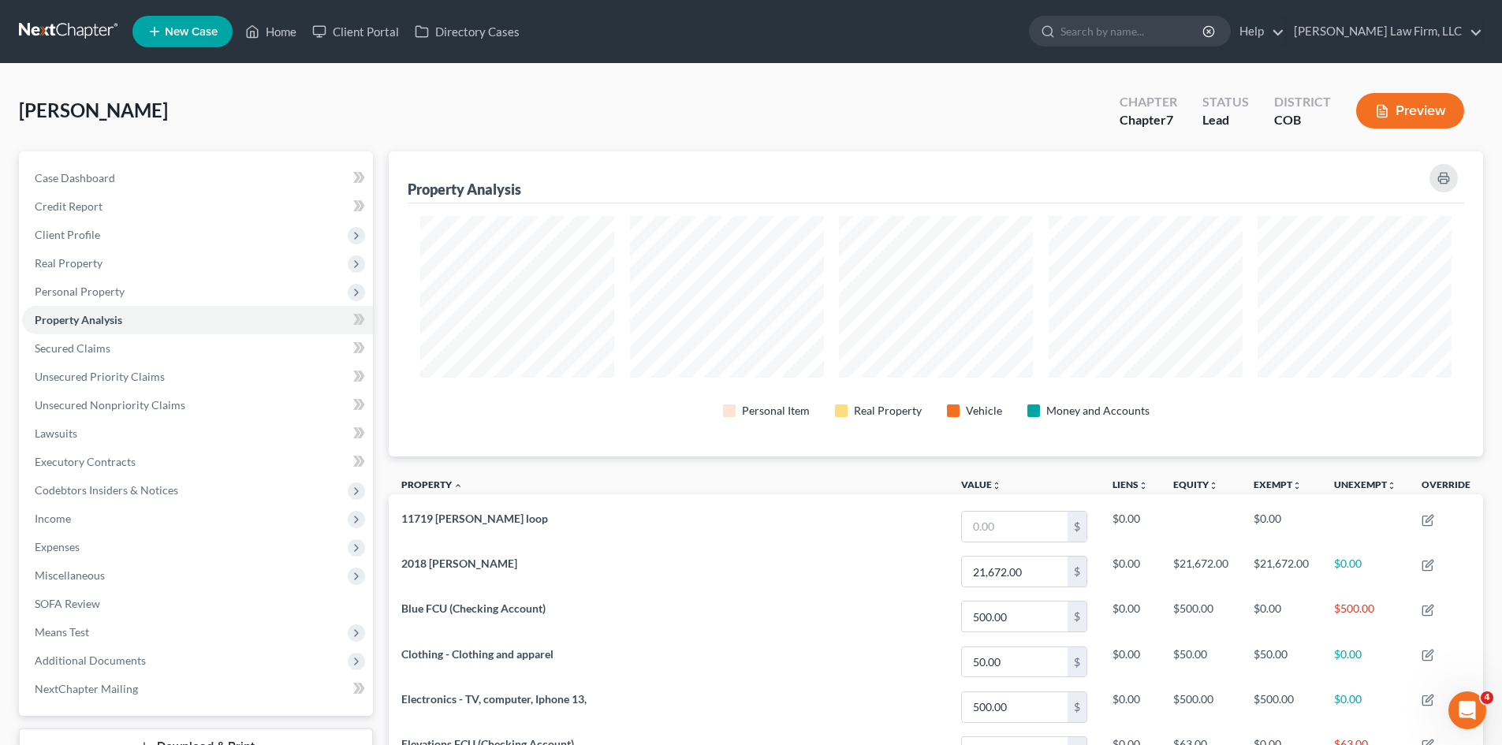
scroll to position [305, 1094]
click at [109, 344] on span "Secured Claims" at bounding box center [73, 347] width 76 height 13
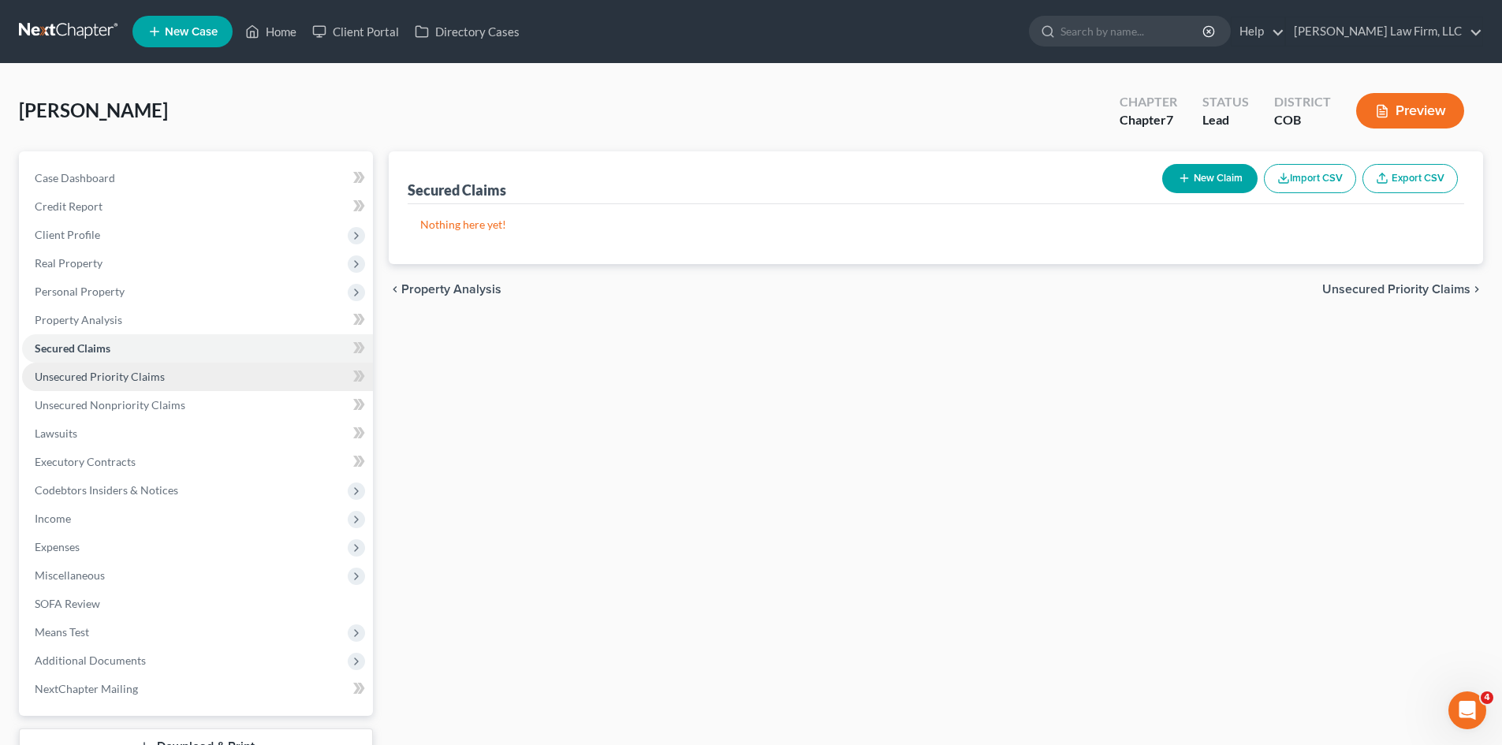
click at [86, 386] on link "Unsecured Priority Claims" at bounding box center [197, 377] width 351 height 28
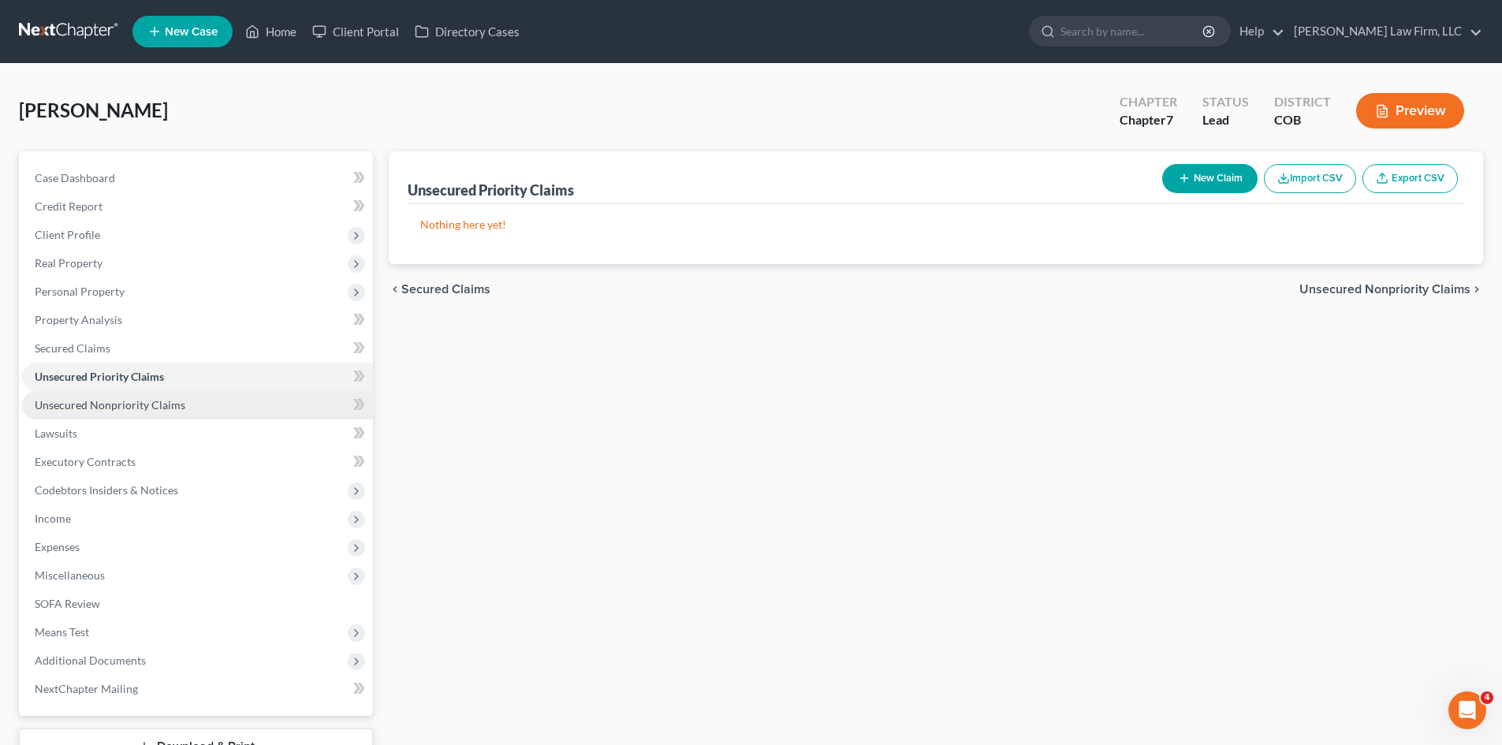
click at [95, 410] on span "Unsecured Nonpriority Claims" at bounding box center [110, 404] width 151 height 13
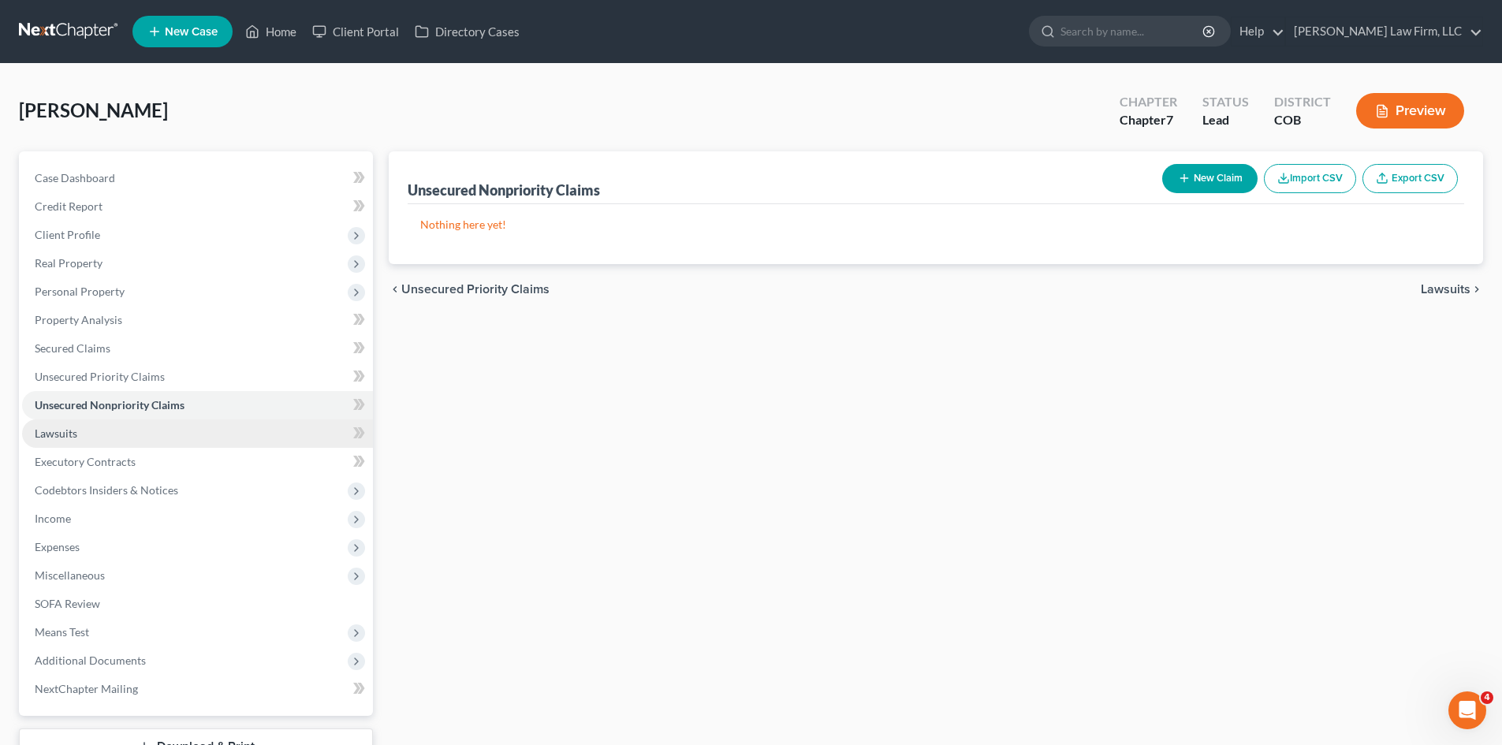
click at [96, 436] on link "Lawsuits" at bounding box center [197, 433] width 351 height 28
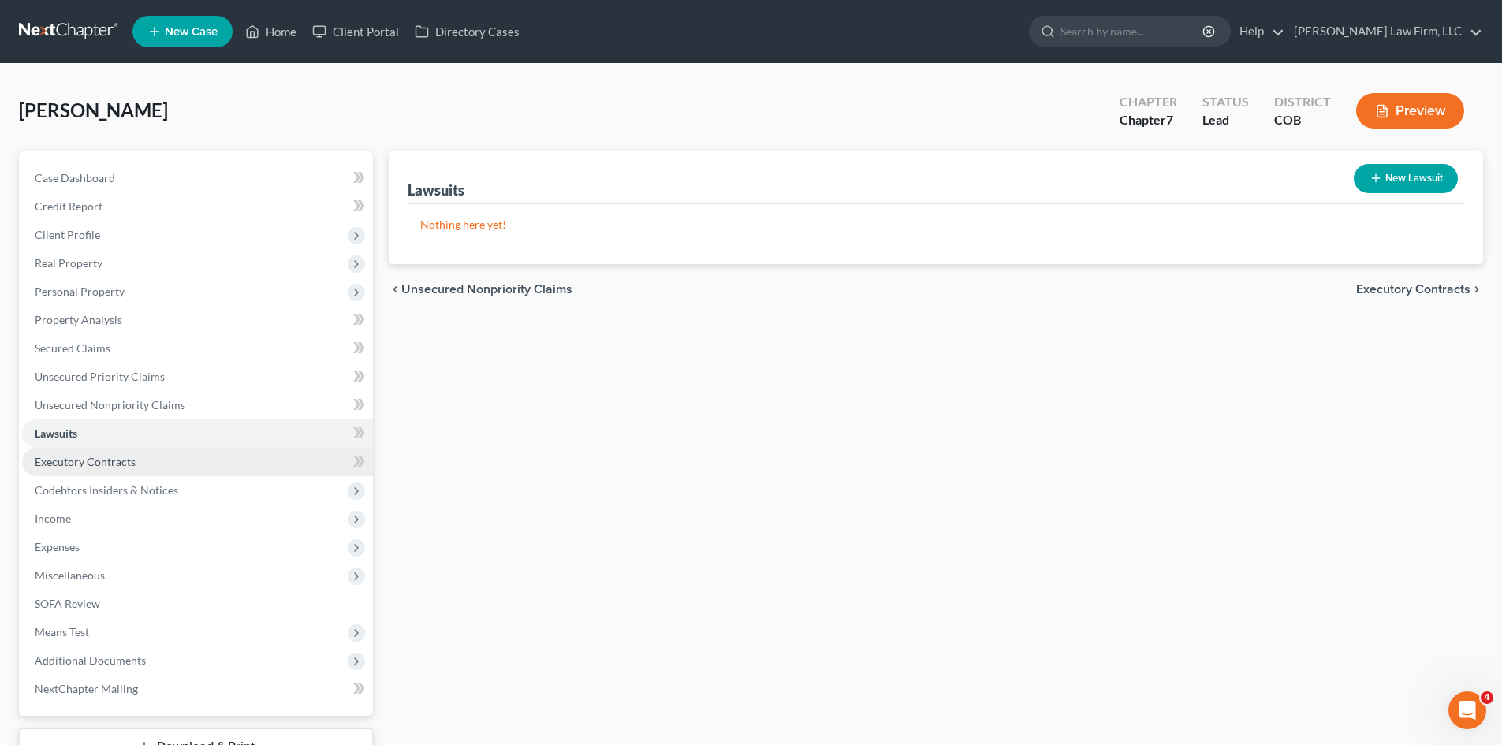
click at [92, 448] on link "Executory Contracts" at bounding box center [197, 462] width 351 height 28
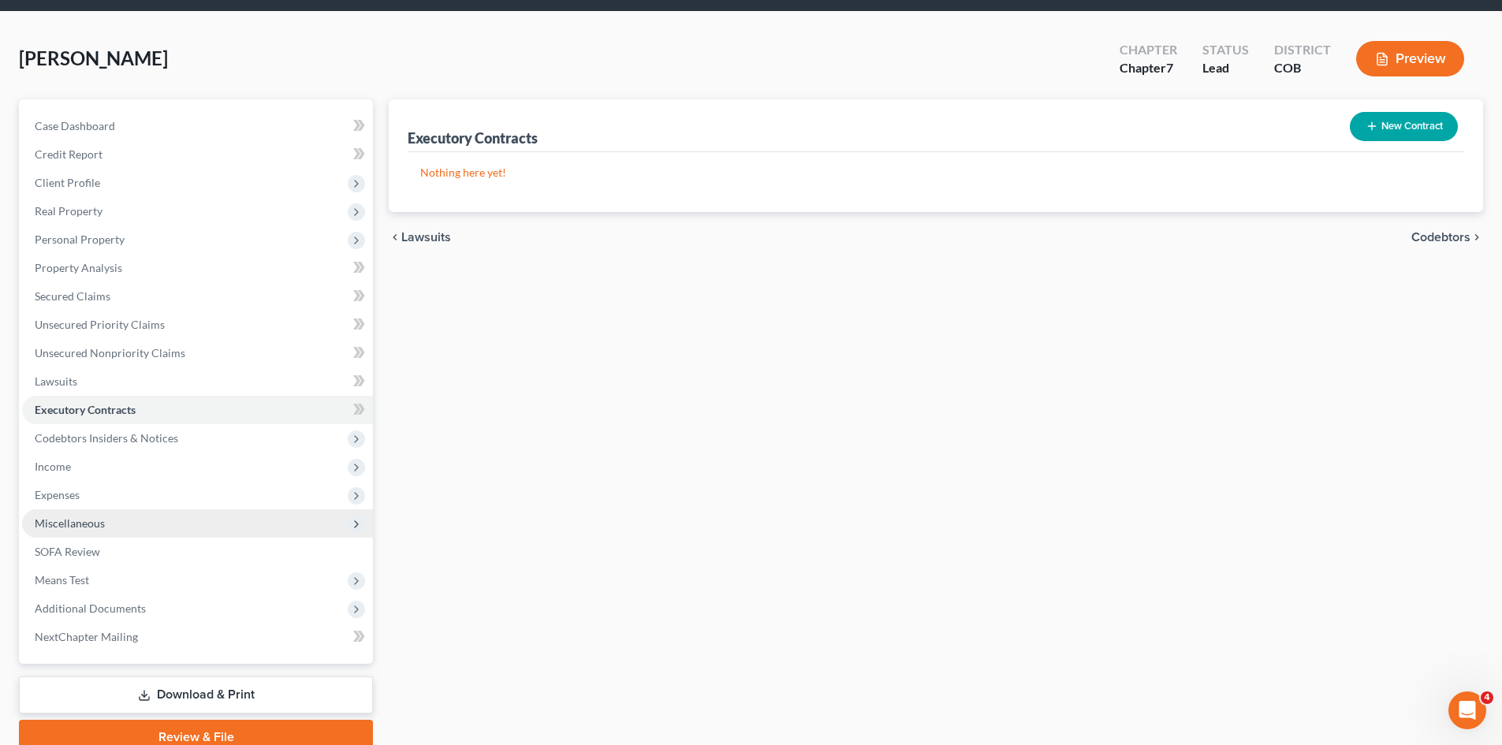
scroll to position [121, 0]
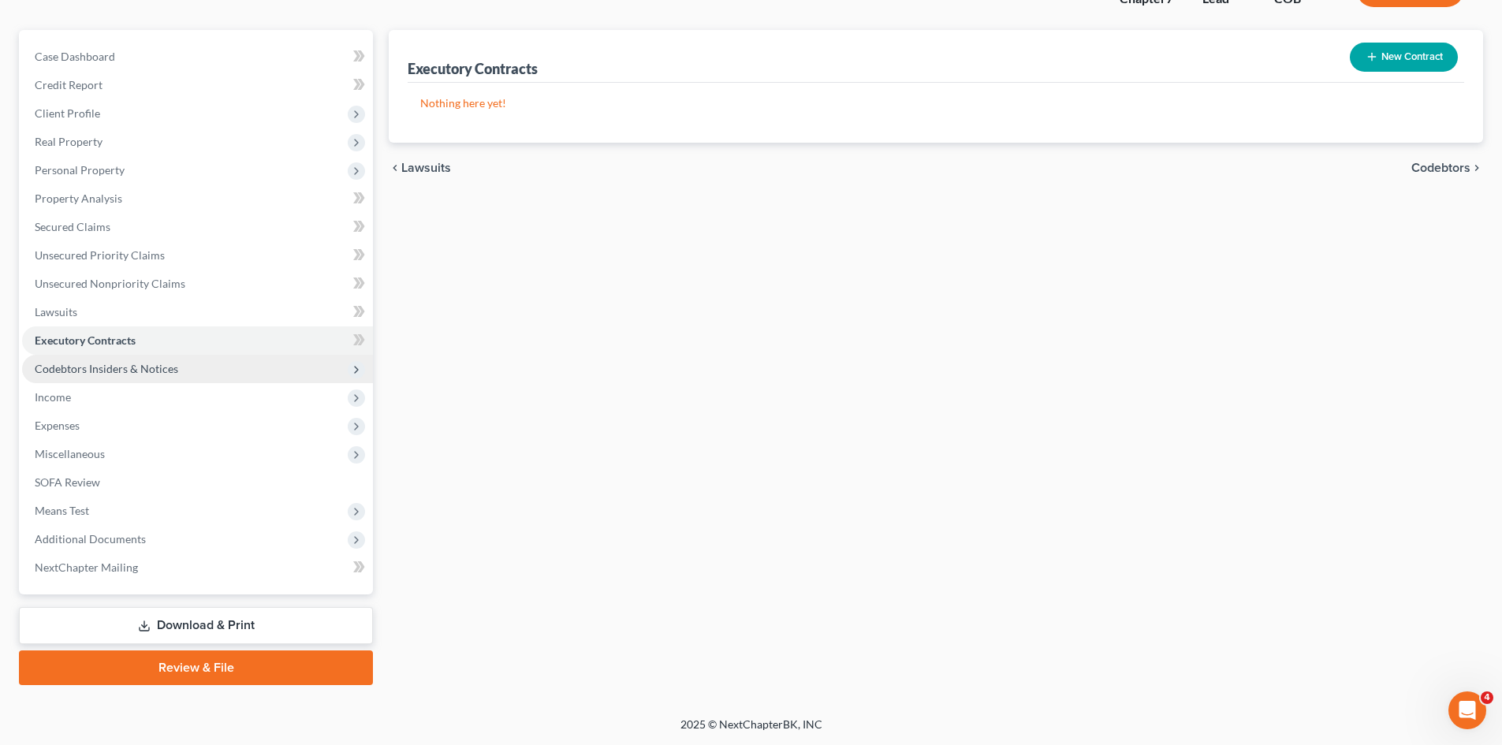
click at [121, 367] on span "Codebtors Insiders & Notices" at bounding box center [106, 368] width 143 height 13
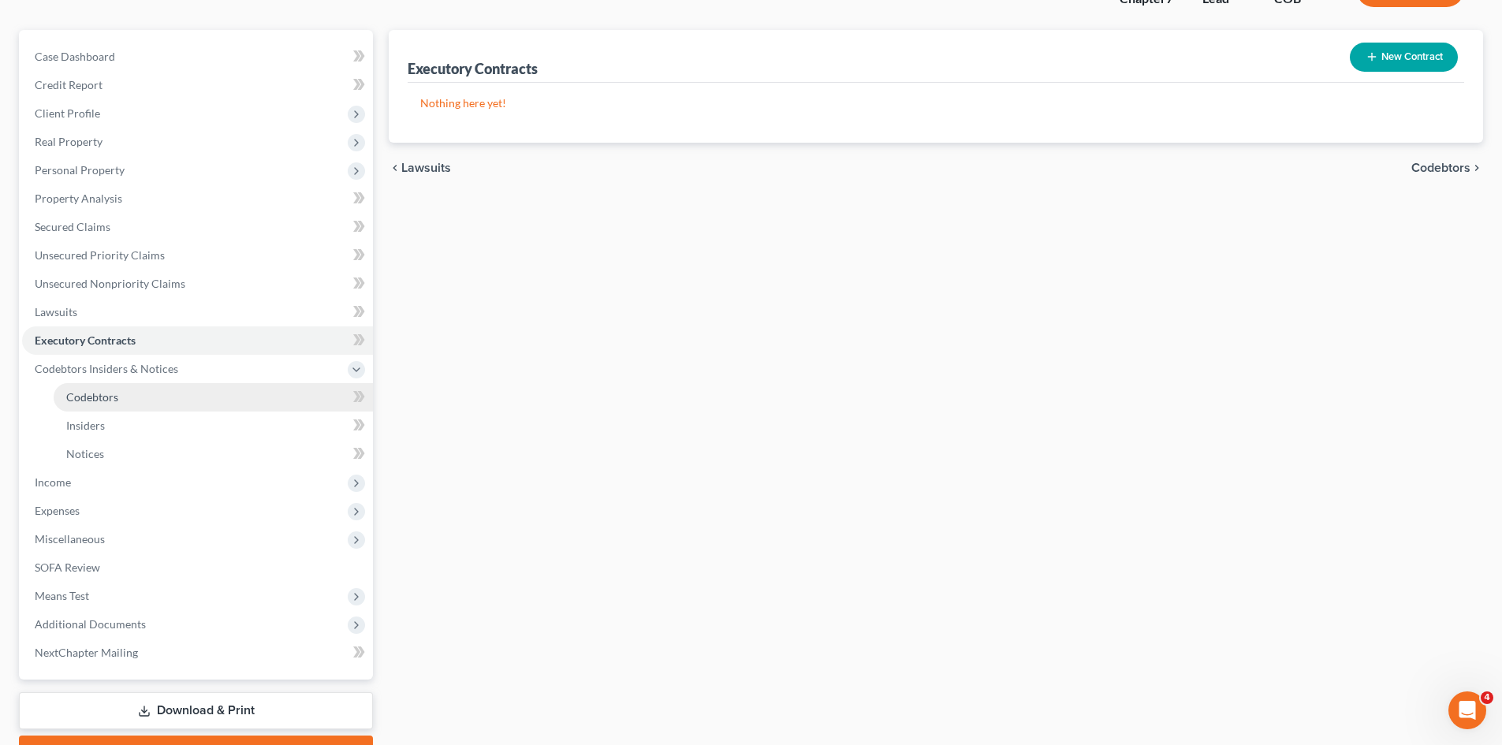
click at [110, 390] on span "Codebtors" at bounding box center [92, 396] width 52 height 13
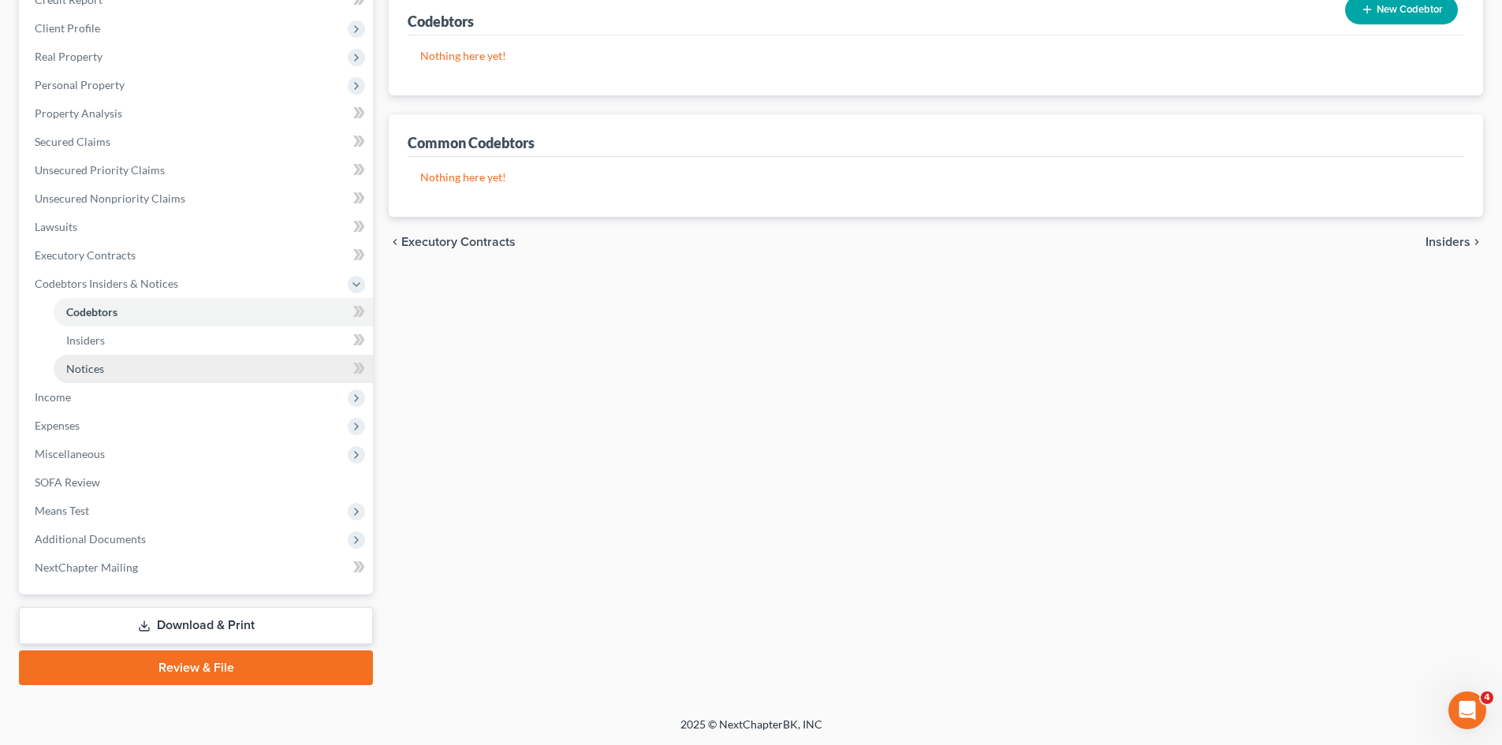
click at [106, 363] on link "Notices" at bounding box center [213, 369] width 319 height 28
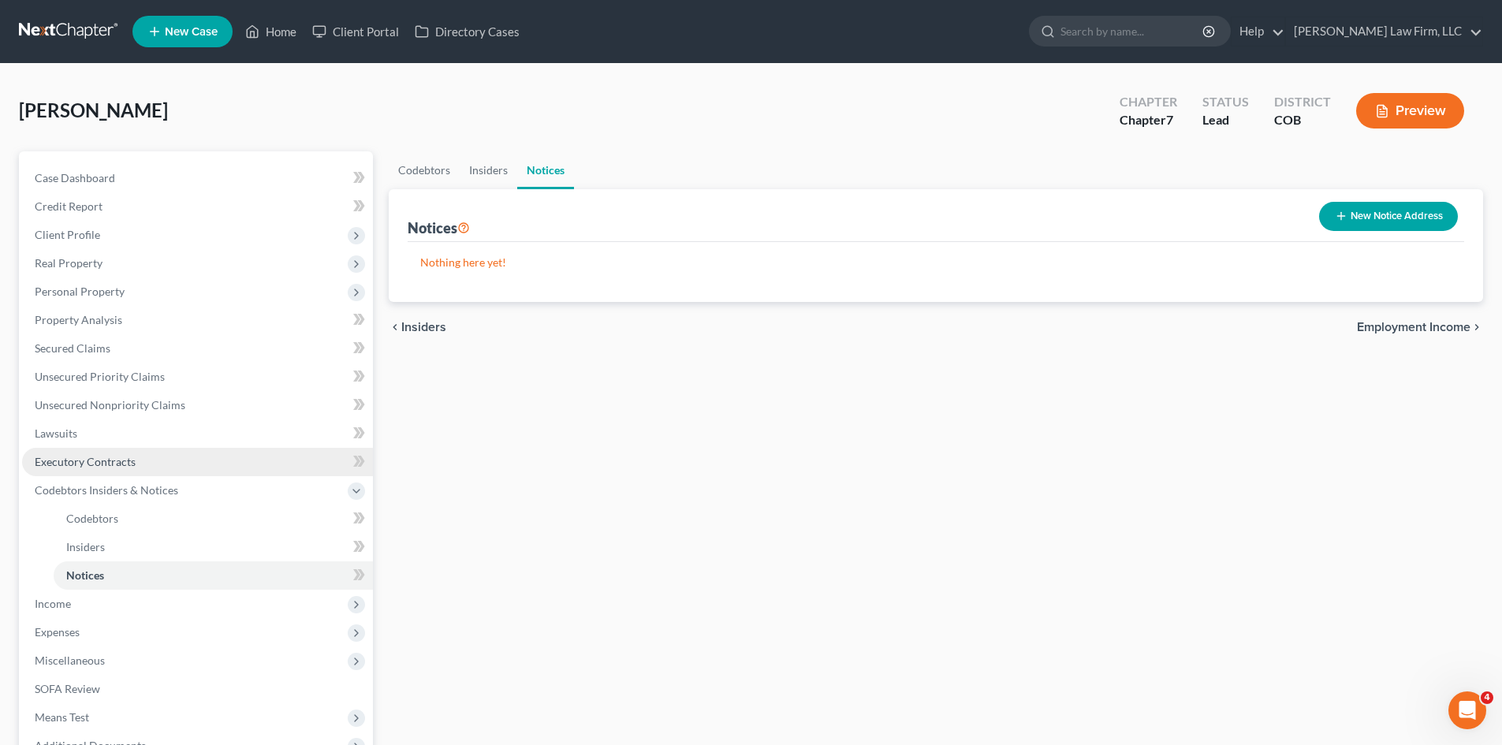
scroll to position [207, 0]
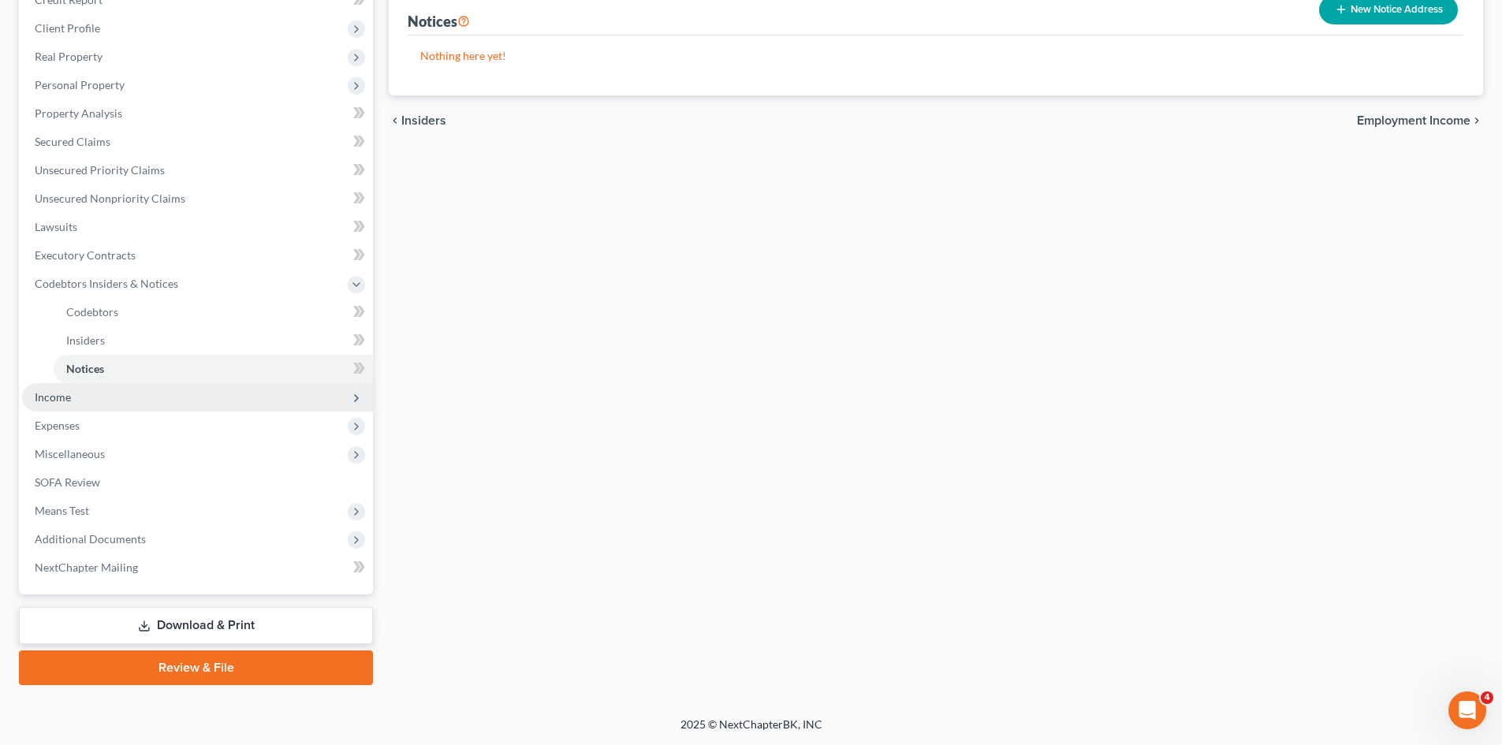
click at [84, 398] on span "Income" at bounding box center [197, 397] width 351 height 28
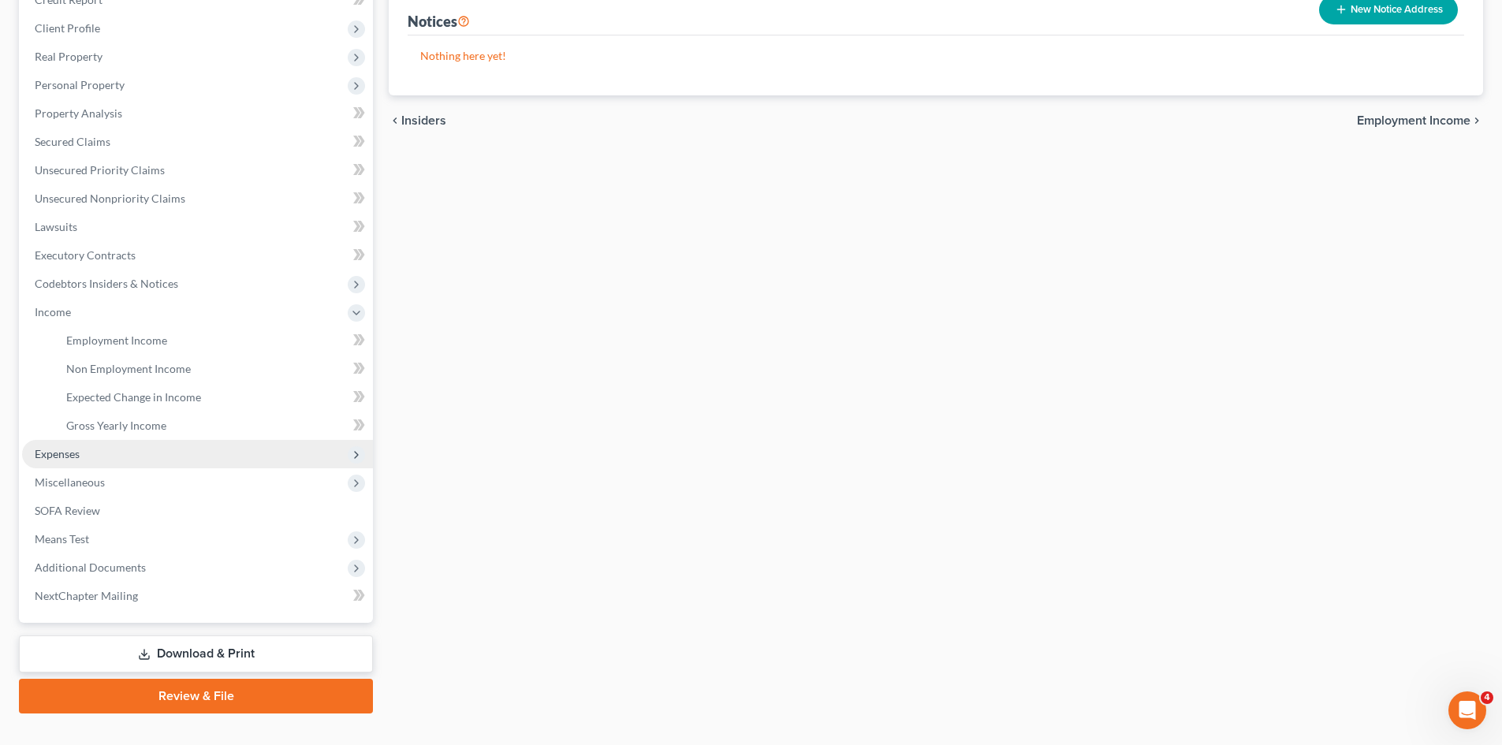
click at [117, 465] on span "Expenses" at bounding box center [197, 454] width 351 height 28
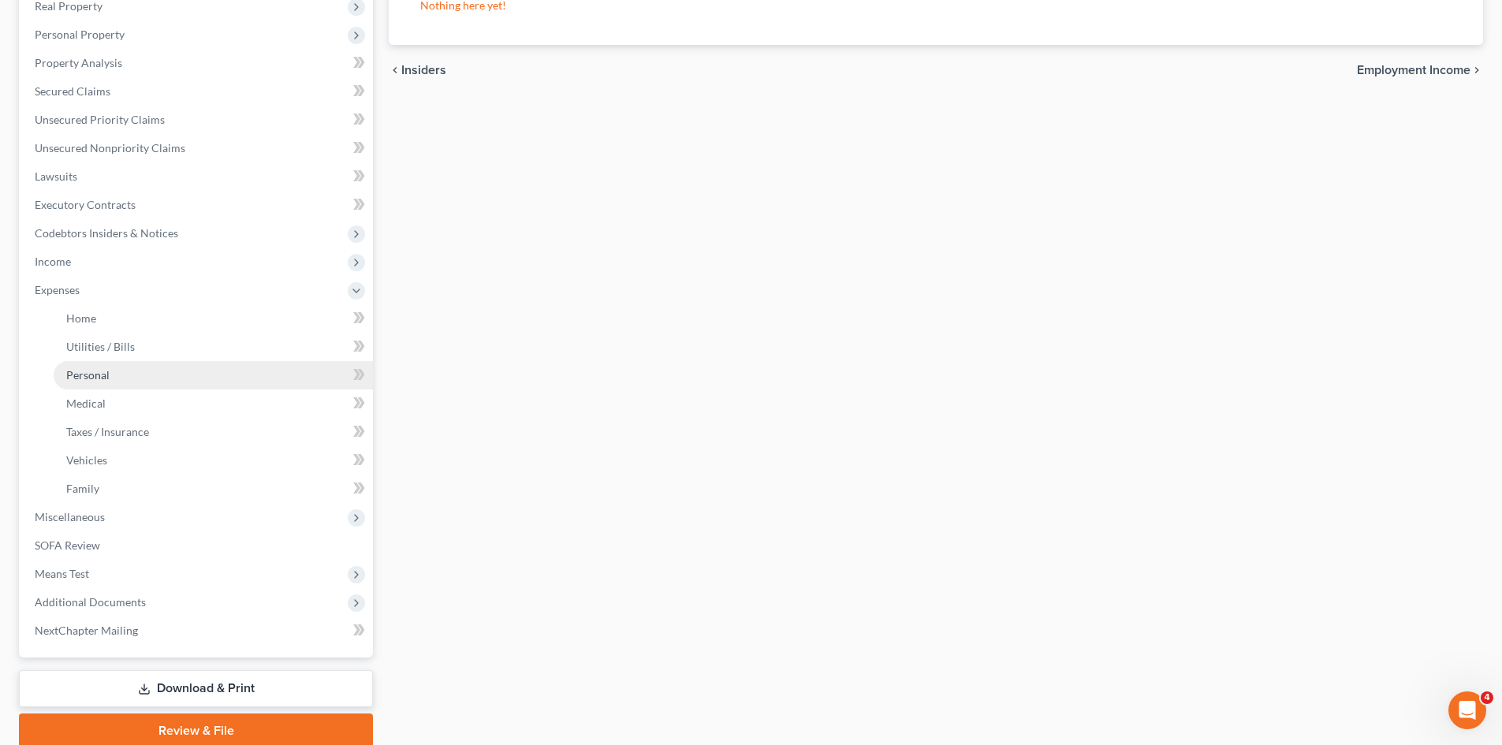
scroll to position [320, 0]
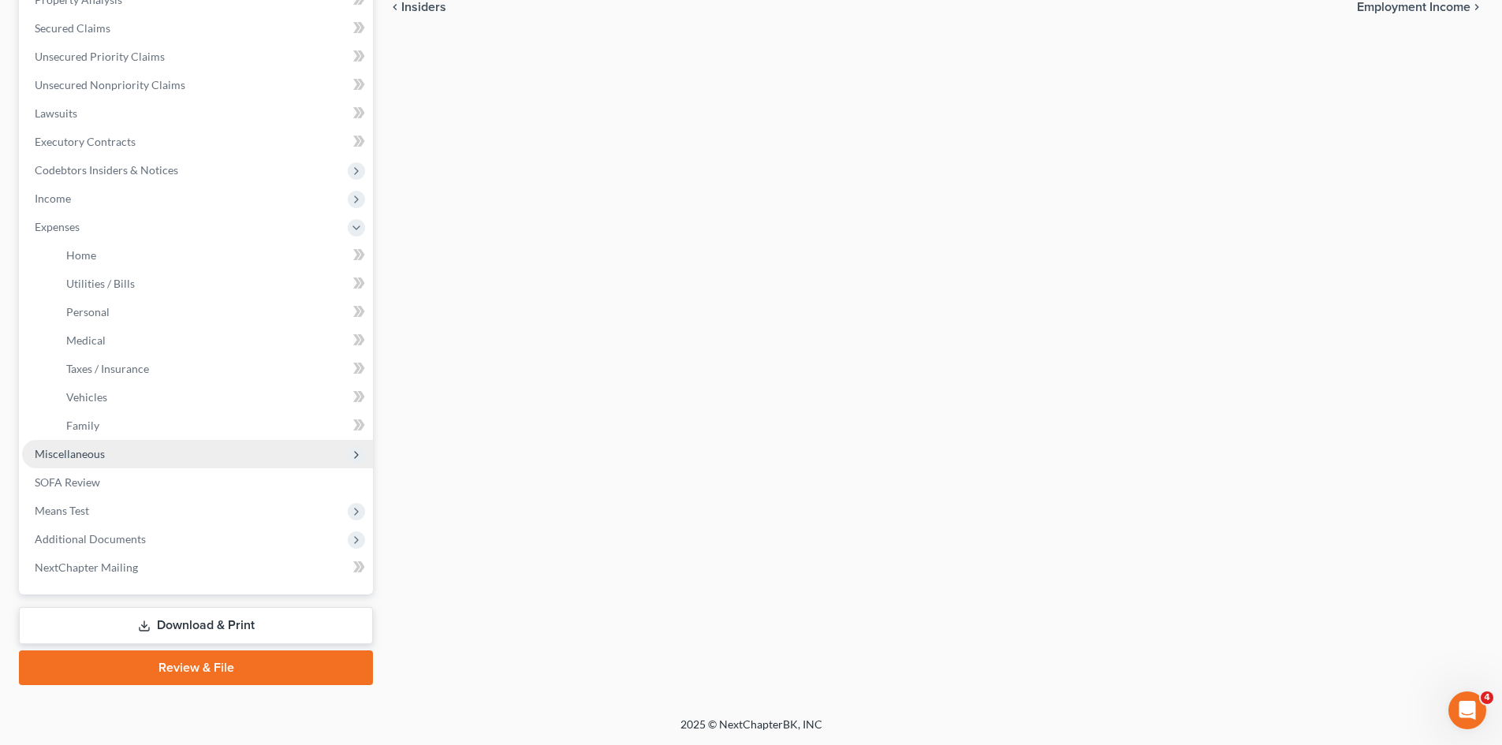
click at [162, 458] on span "Miscellaneous" at bounding box center [197, 454] width 351 height 28
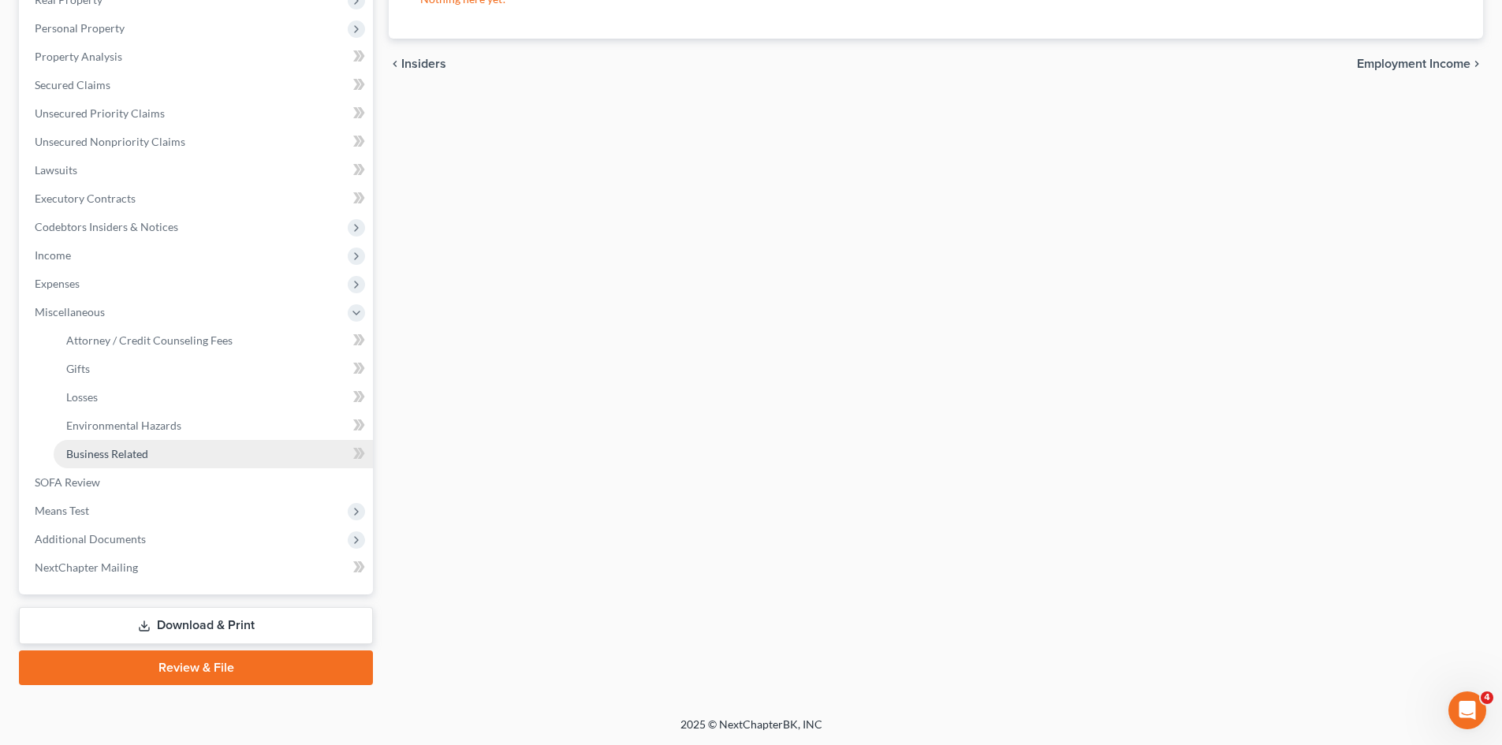
scroll to position [263, 0]
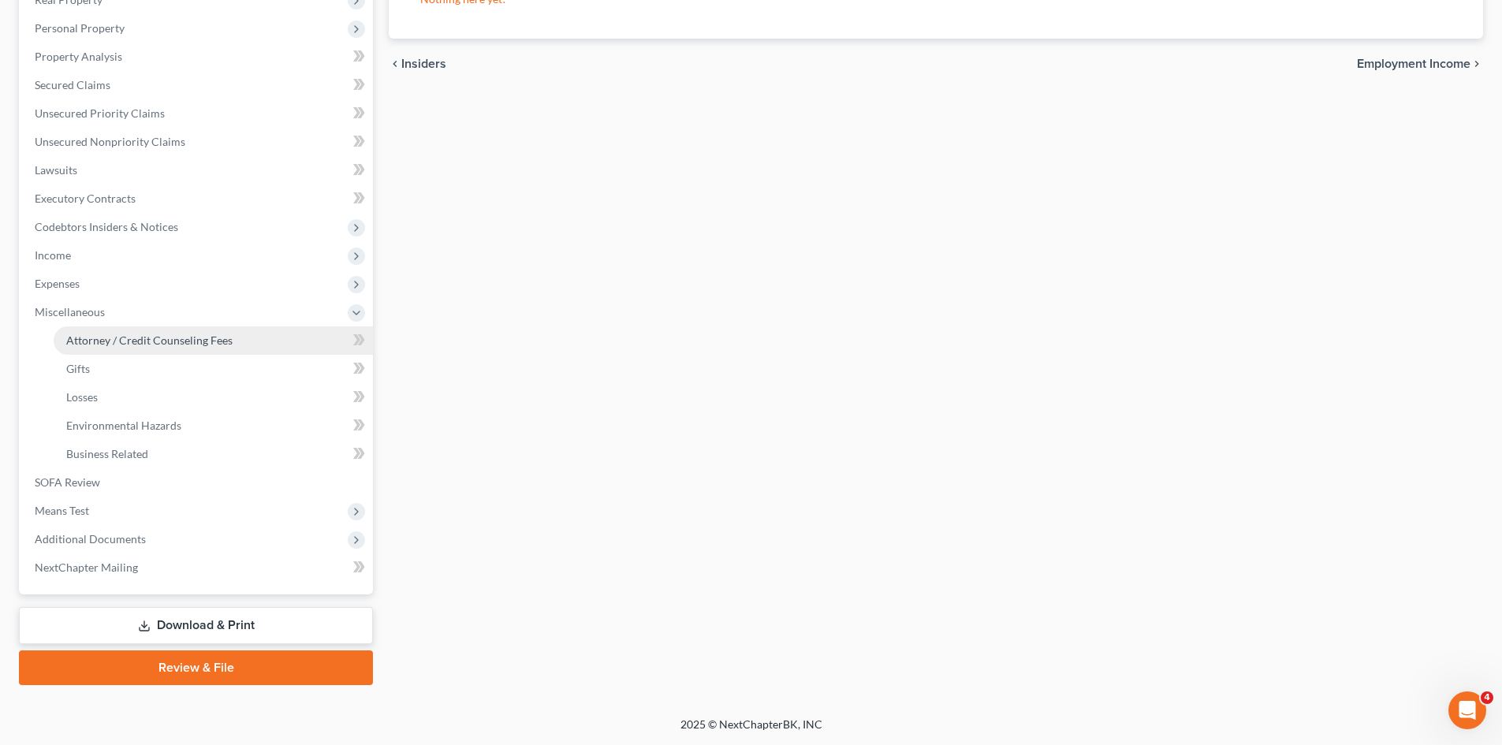
click at [165, 348] on link "Attorney / Credit Counseling Fees" at bounding box center [213, 340] width 319 height 28
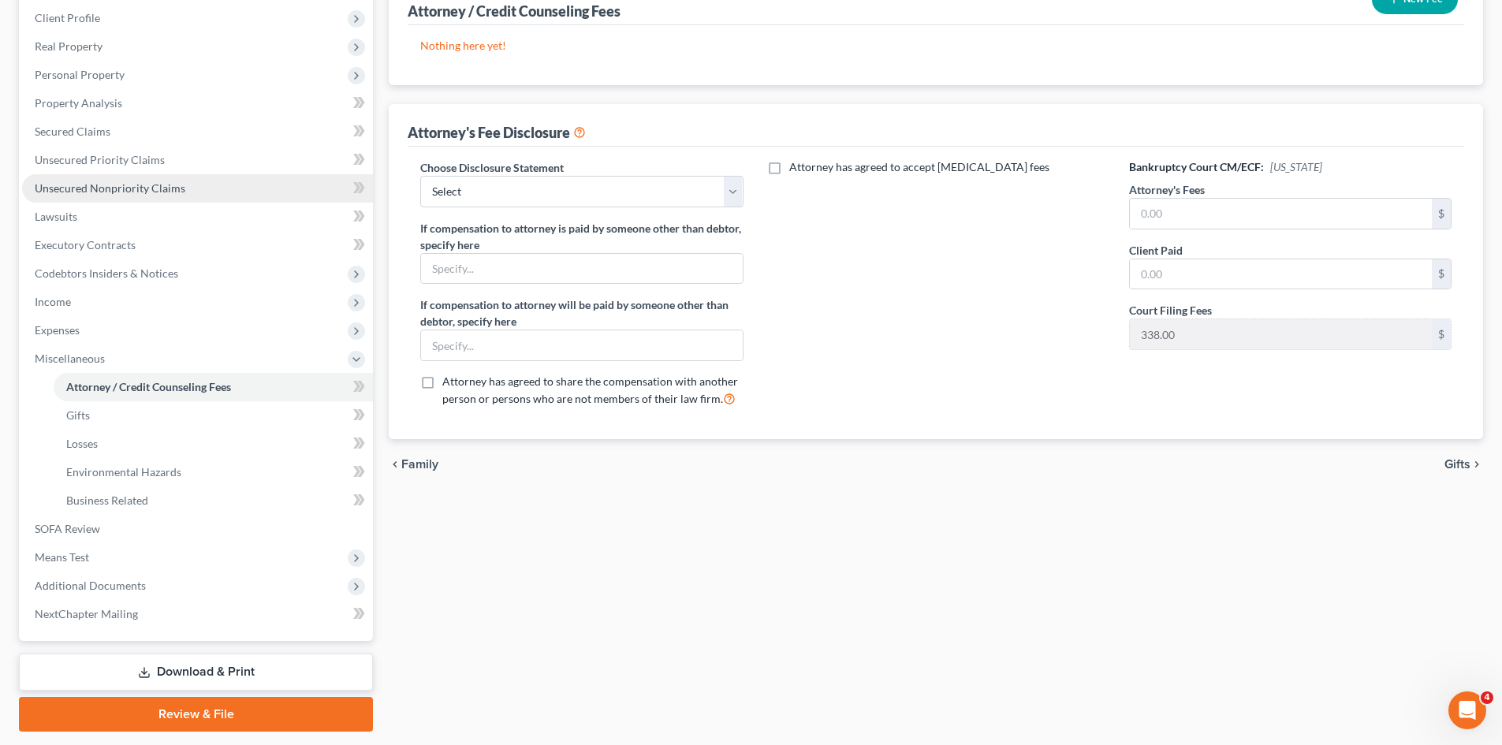
scroll to position [263, 0]
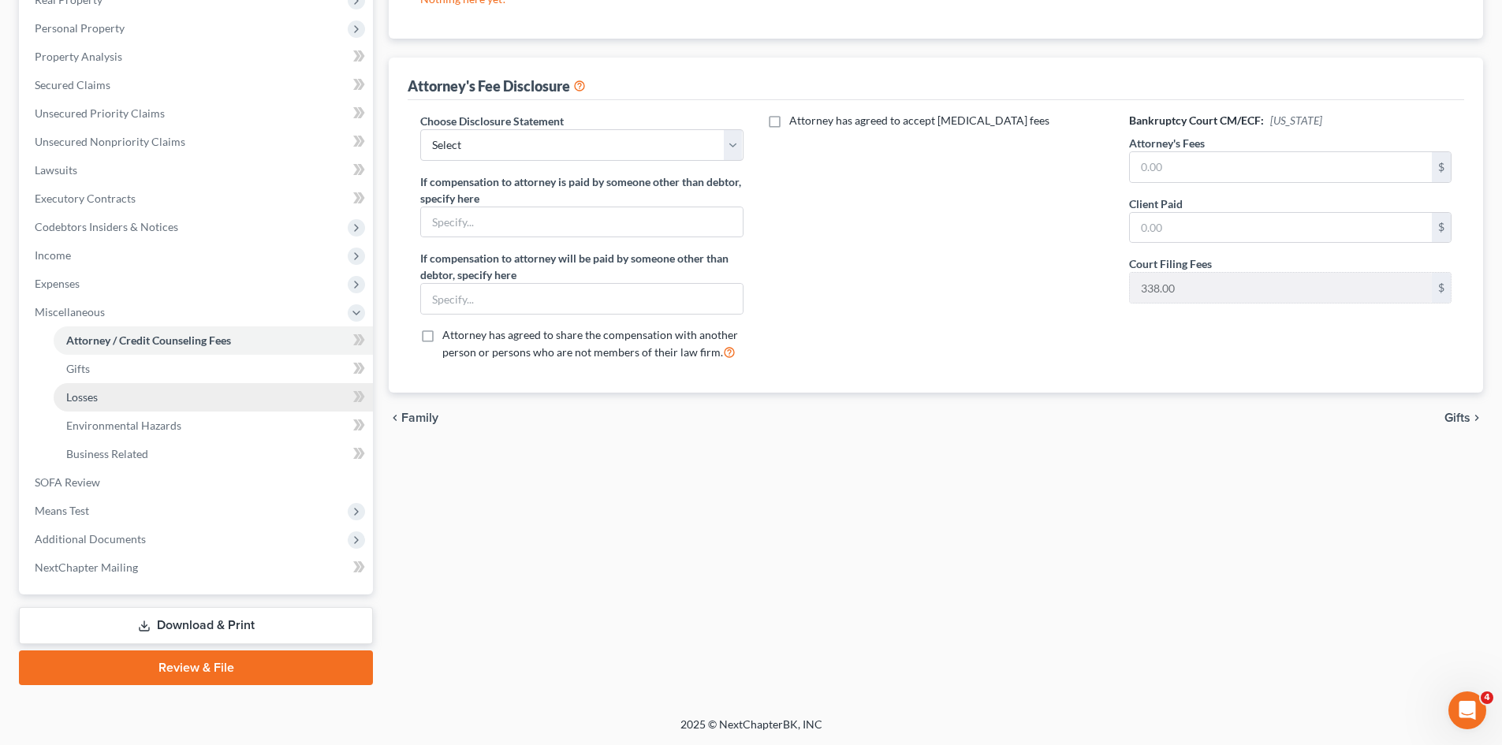
click at [120, 405] on link "Losses" at bounding box center [213, 397] width 319 height 28
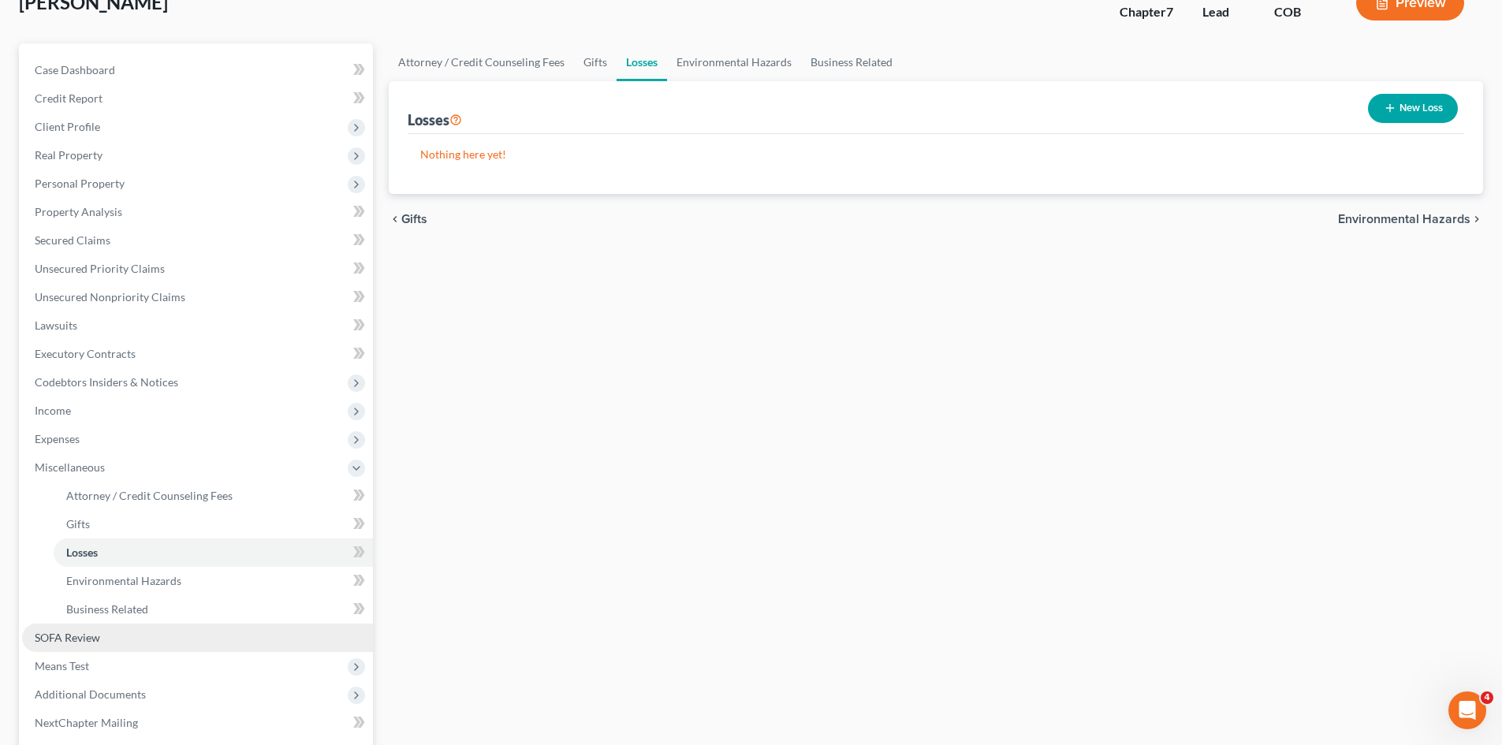
scroll to position [263, 0]
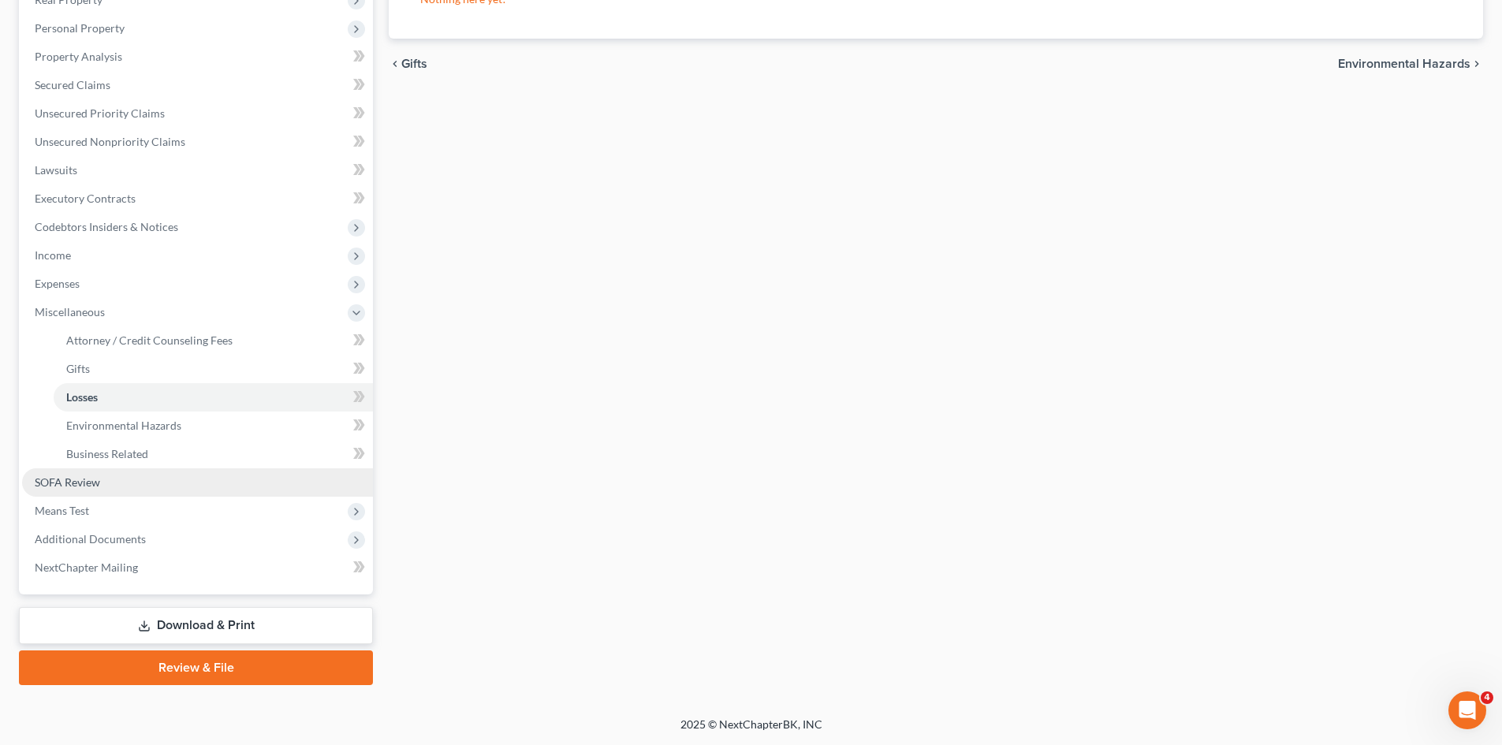
click at [108, 492] on link "SOFA Review" at bounding box center [197, 482] width 351 height 28
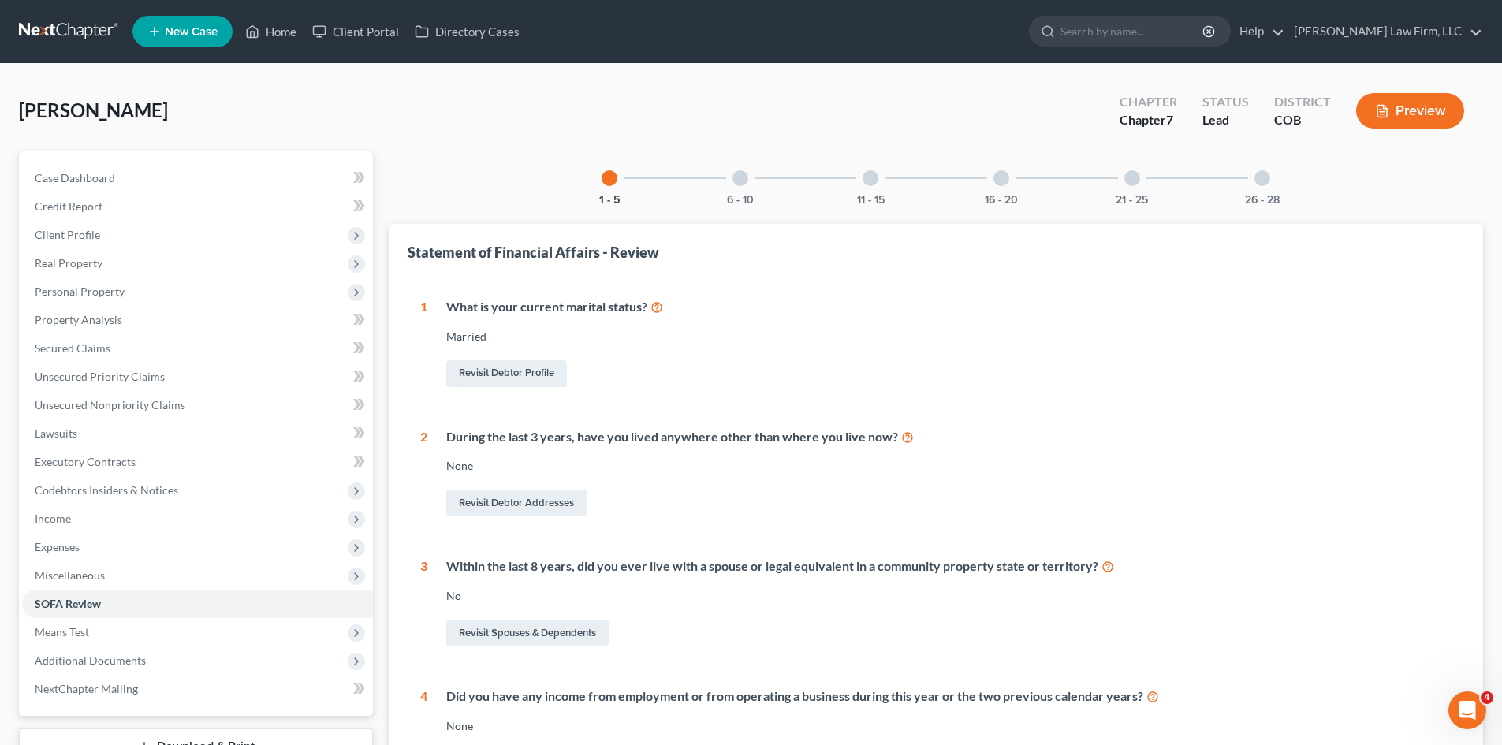
click at [746, 182] on div at bounding box center [740, 178] width 16 height 16
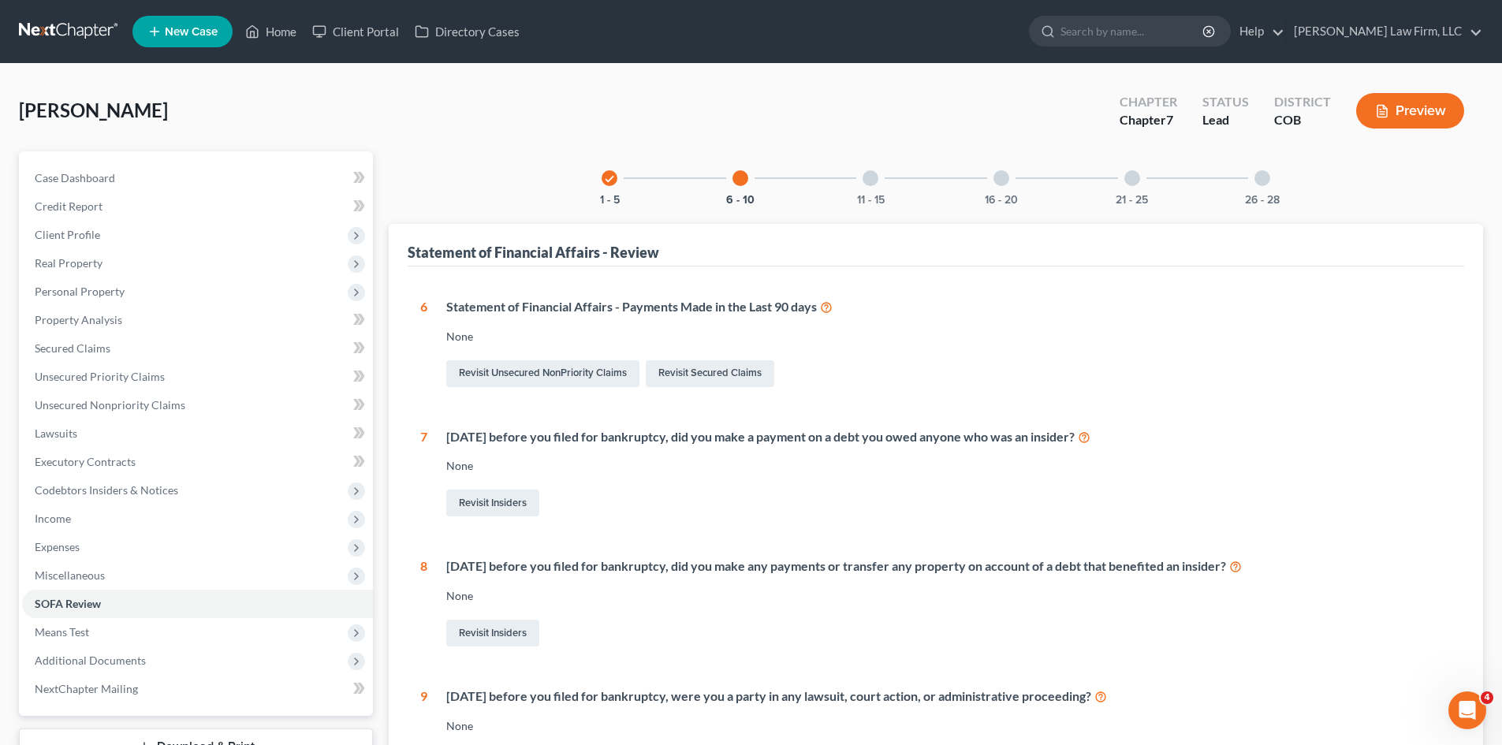
click at [871, 188] on div "11 - 15" at bounding box center [870, 178] width 54 height 54
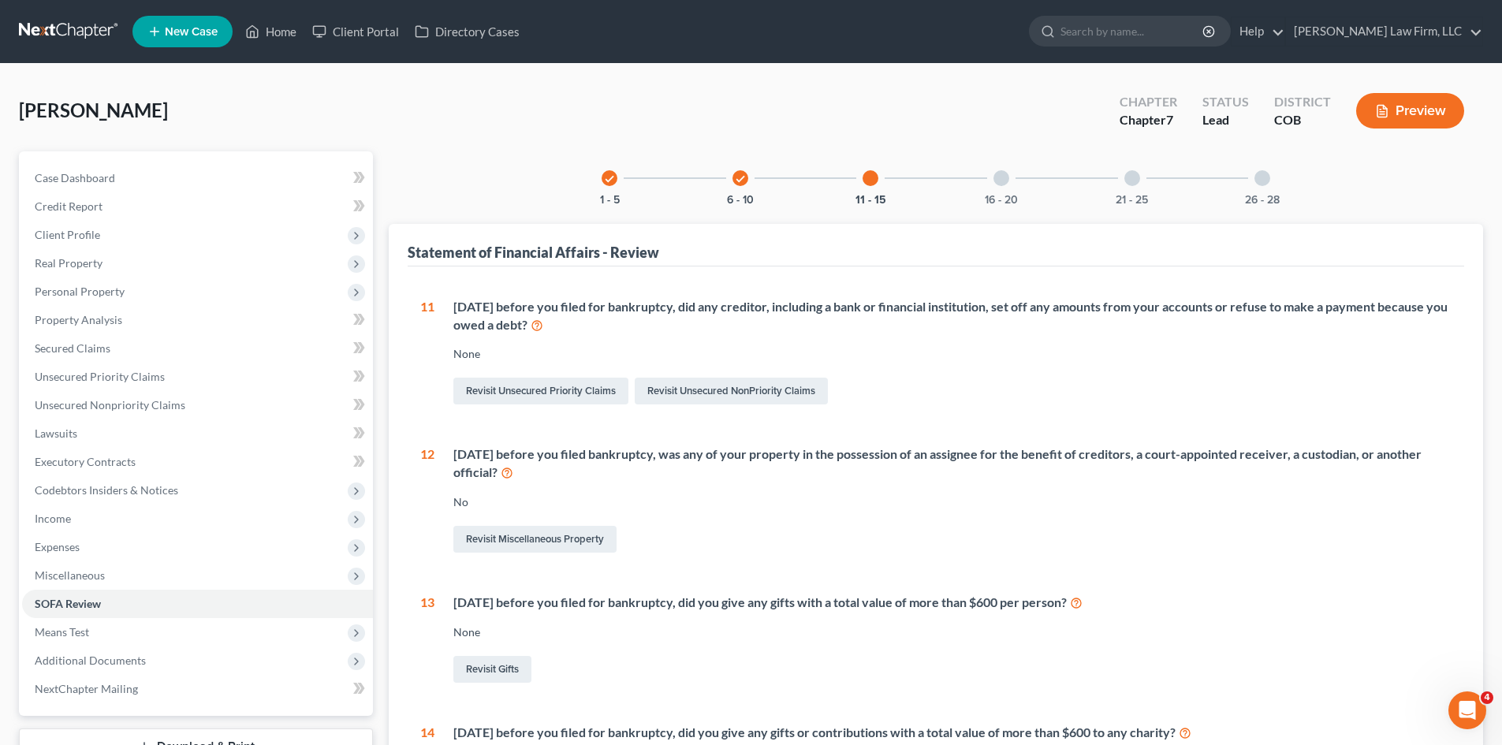
click at [997, 182] on div at bounding box center [1001, 178] width 16 height 16
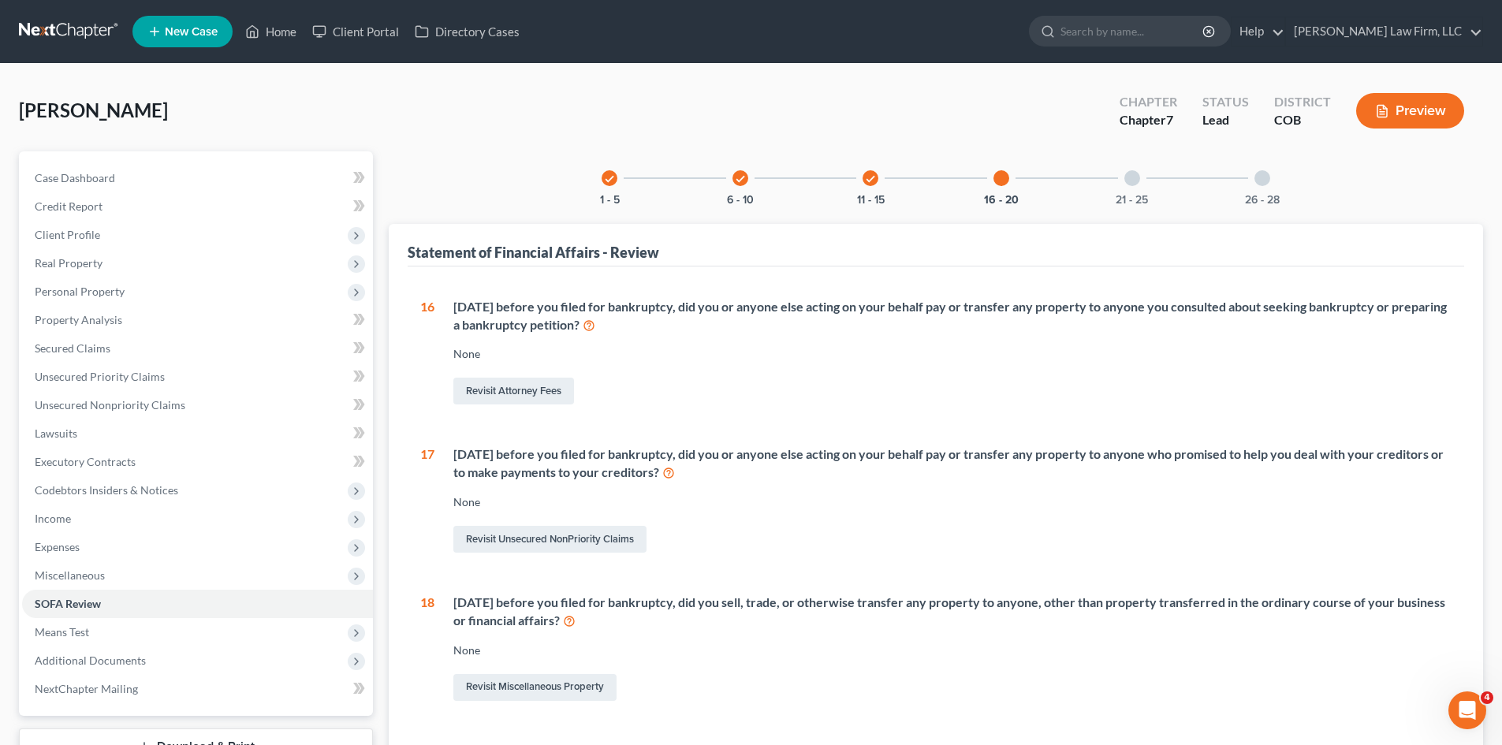
click at [1148, 188] on div "21 - 25" at bounding box center [1132, 178] width 54 height 54
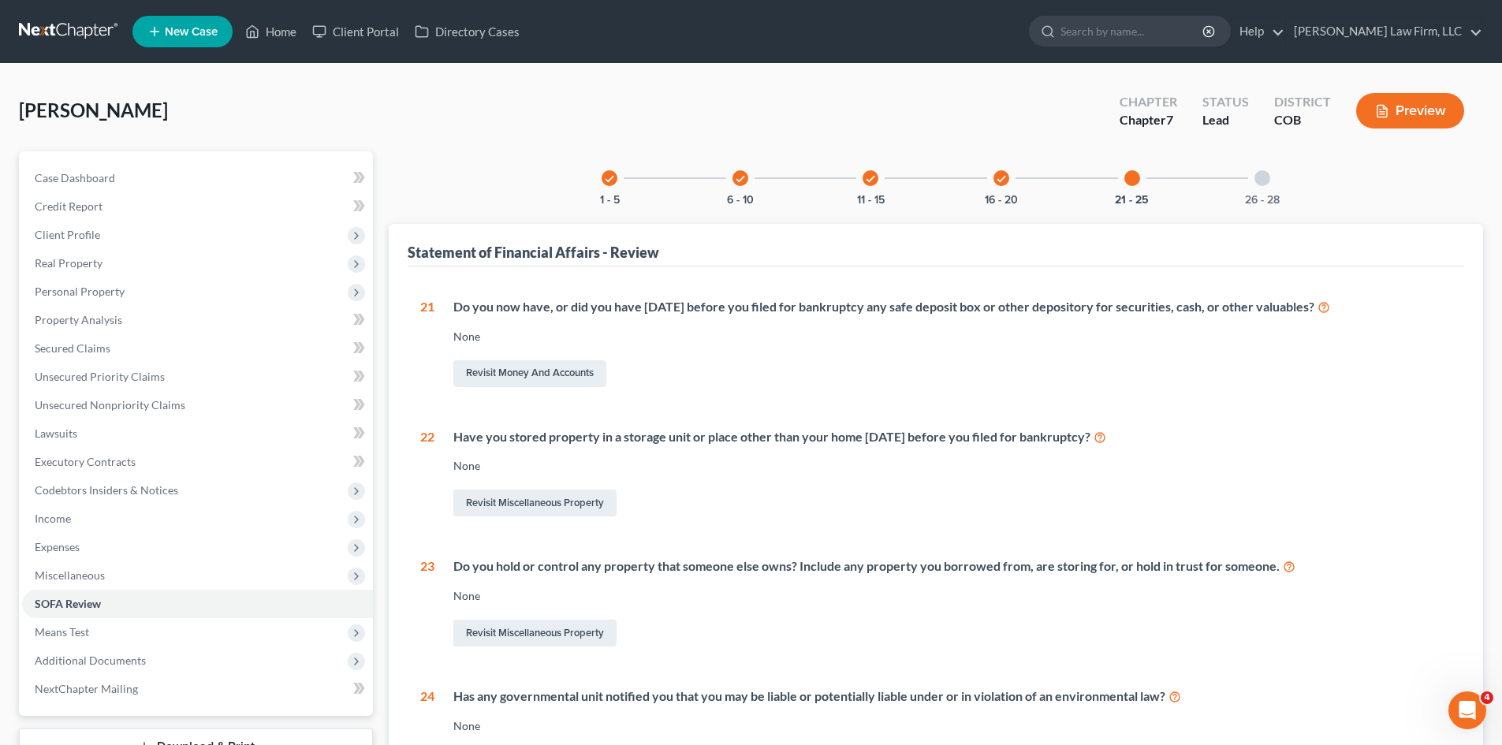
click at [1268, 181] on div at bounding box center [1262, 178] width 16 height 16
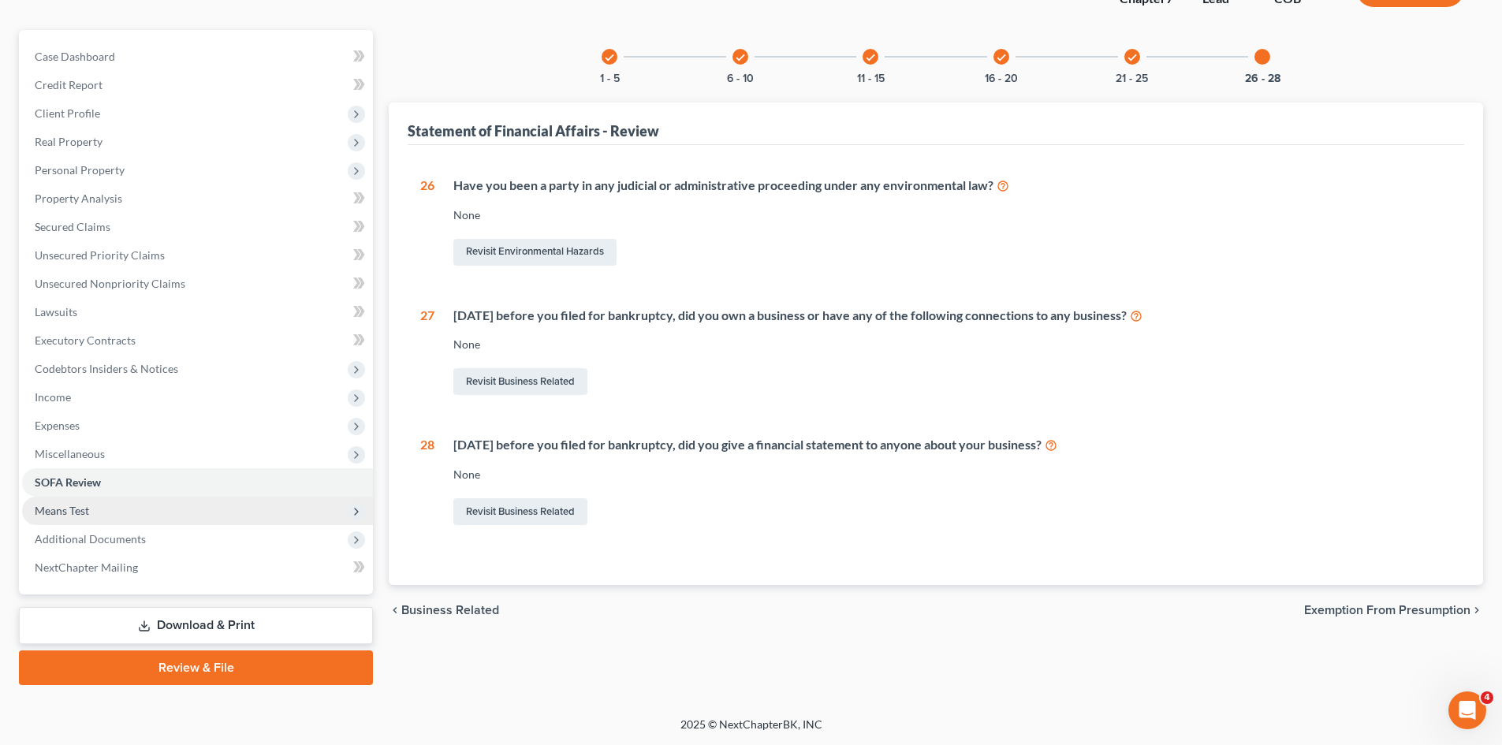
click at [102, 508] on span "Means Test" at bounding box center [197, 511] width 351 height 28
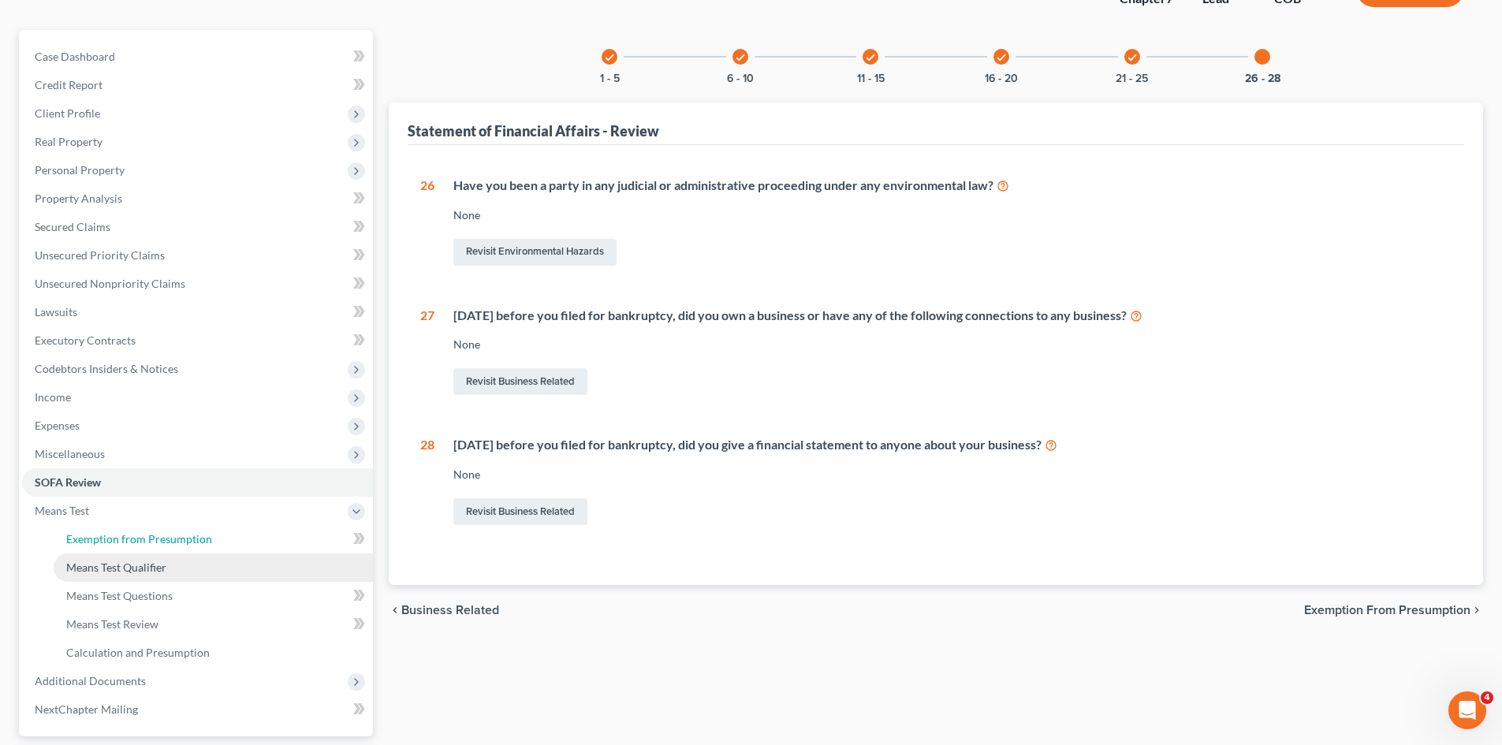
drag, startPoint x: 108, startPoint y: 542, endPoint x: 125, endPoint y: 555, distance: 20.8
click at [108, 542] on span "Exemption from Presumption" at bounding box center [139, 538] width 146 height 13
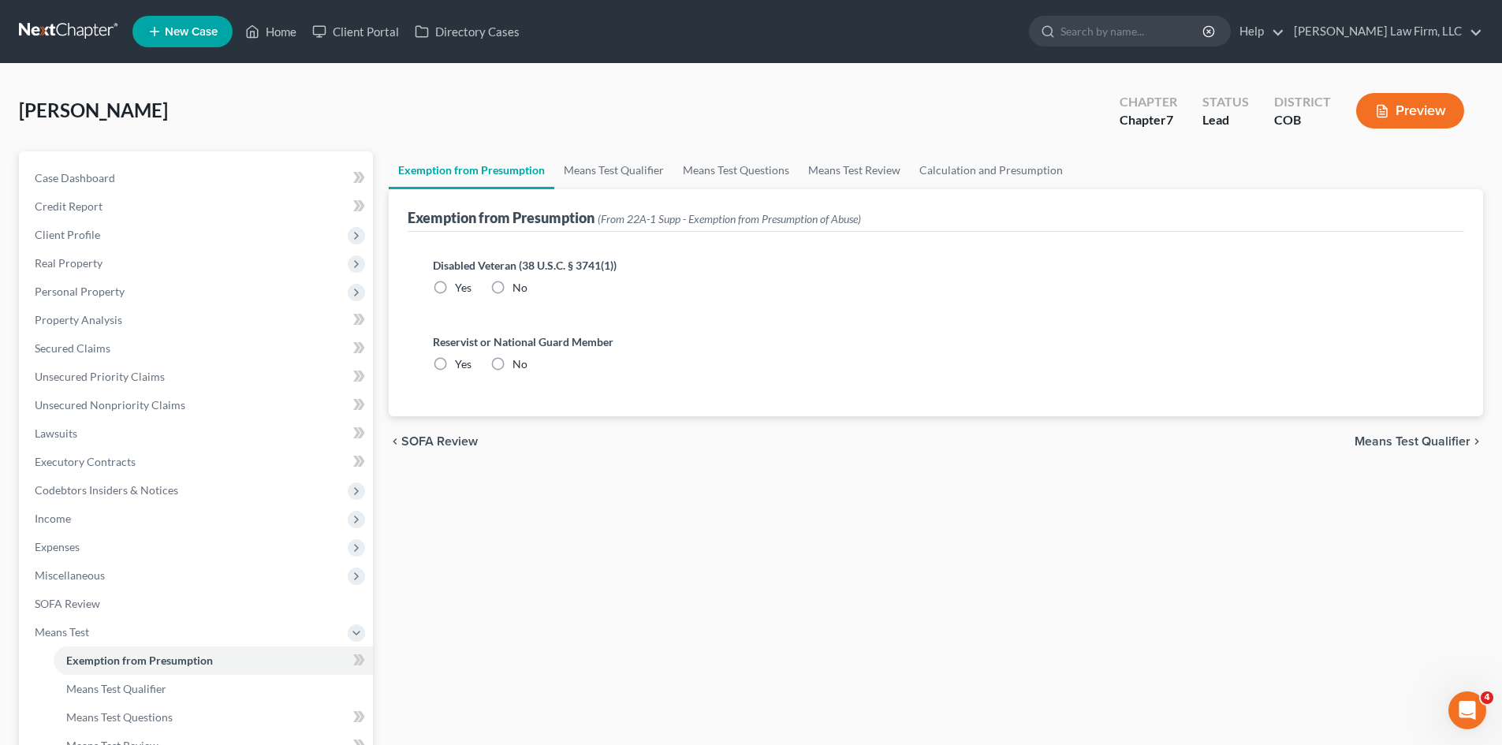
click at [511, 292] on div "No" at bounding box center [508, 288] width 37 height 16
click at [512, 288] on label "No" at bounding box center [519, 288] width 15 height 16
click at [519, 288] on input "No" at bounding box center [524, 285] width 10 height 10
radio input "true"
click at [512, 366] on label "No" at bounding box center [519, 364] width 15 height 16
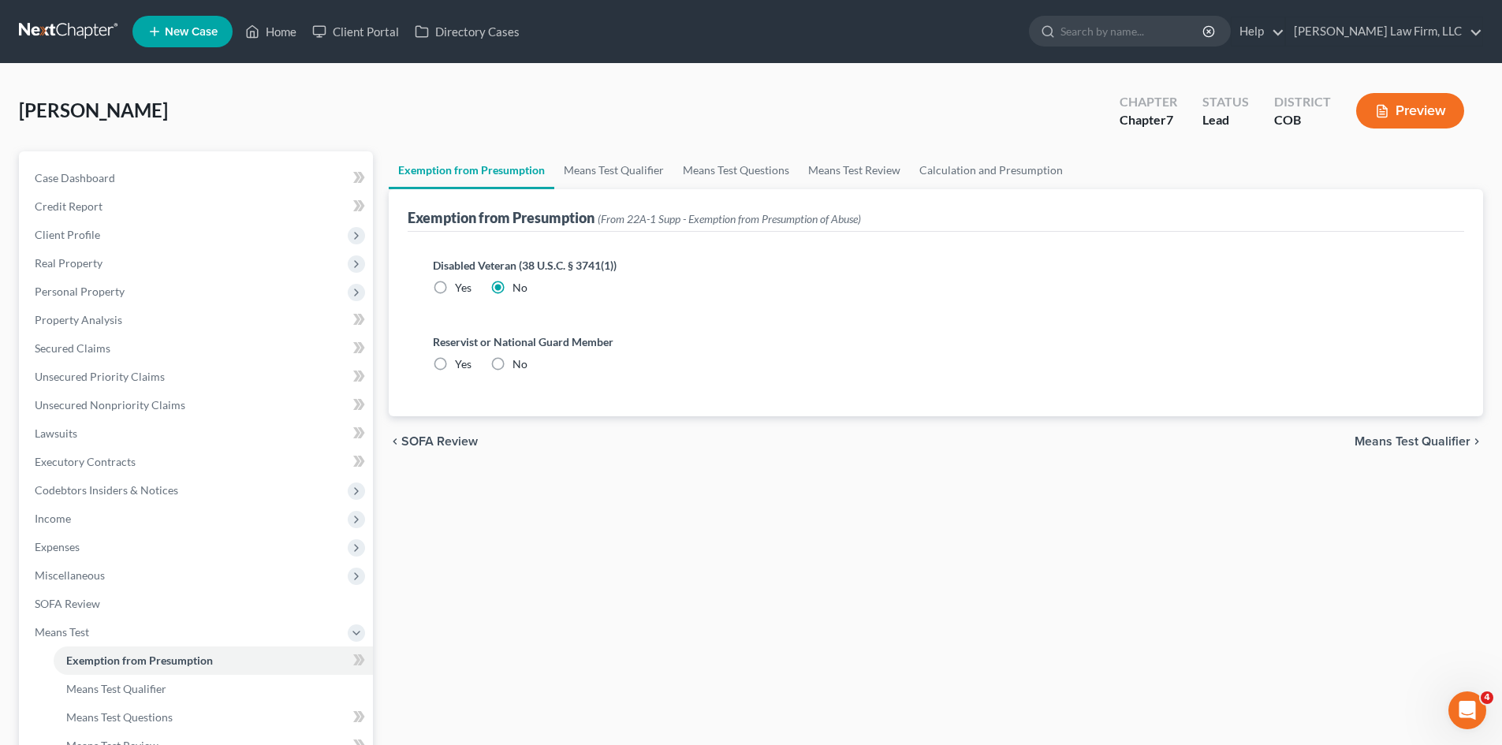
click at [519, 366] on input "No" at bounding box center [524, 361] width 10 height 10
radio input "true"
click at [619, 169] on link "Means Test Qualifier" at bounding box center [613, 170] width 119 height 38
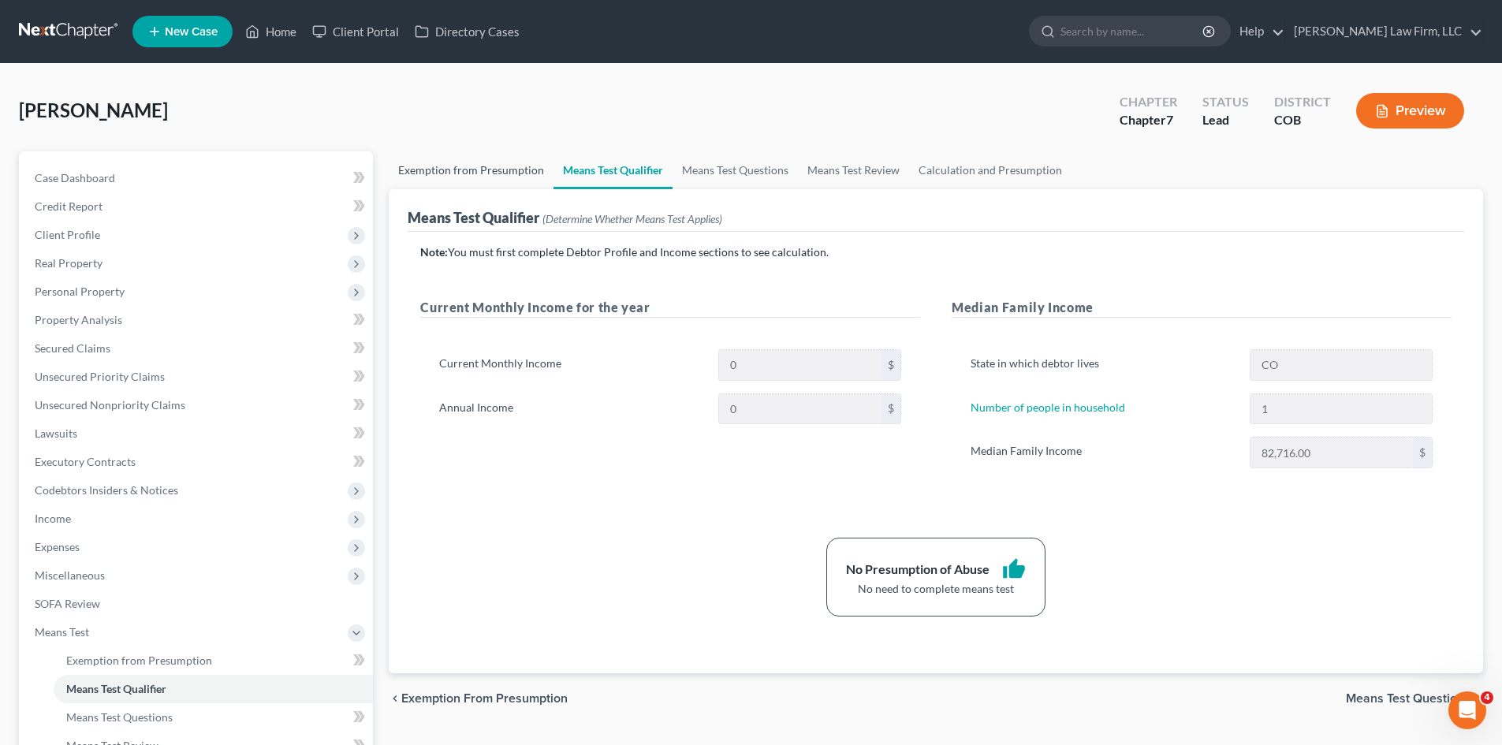
click at [475, 177] on link "Exemption from Presumption" at bounding box center [471, 170] width 165 height 38
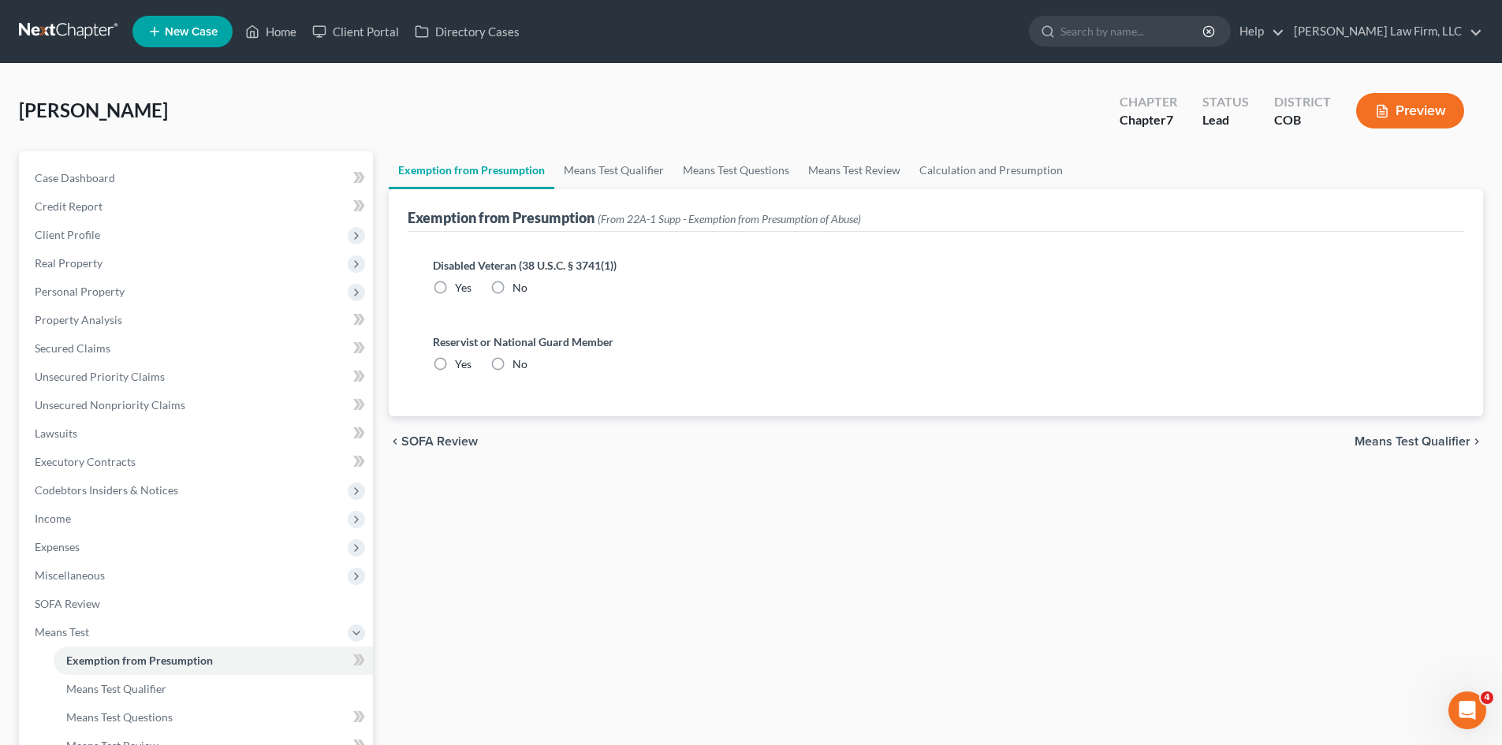
radio input "true"
click at [457, 359] on span "Yes" at bounding box center [463, 363] width 17 height 13
click at [461, 359] on input "Yes" at bounding box center [466, 361] width 10 height 10
radio input "true"
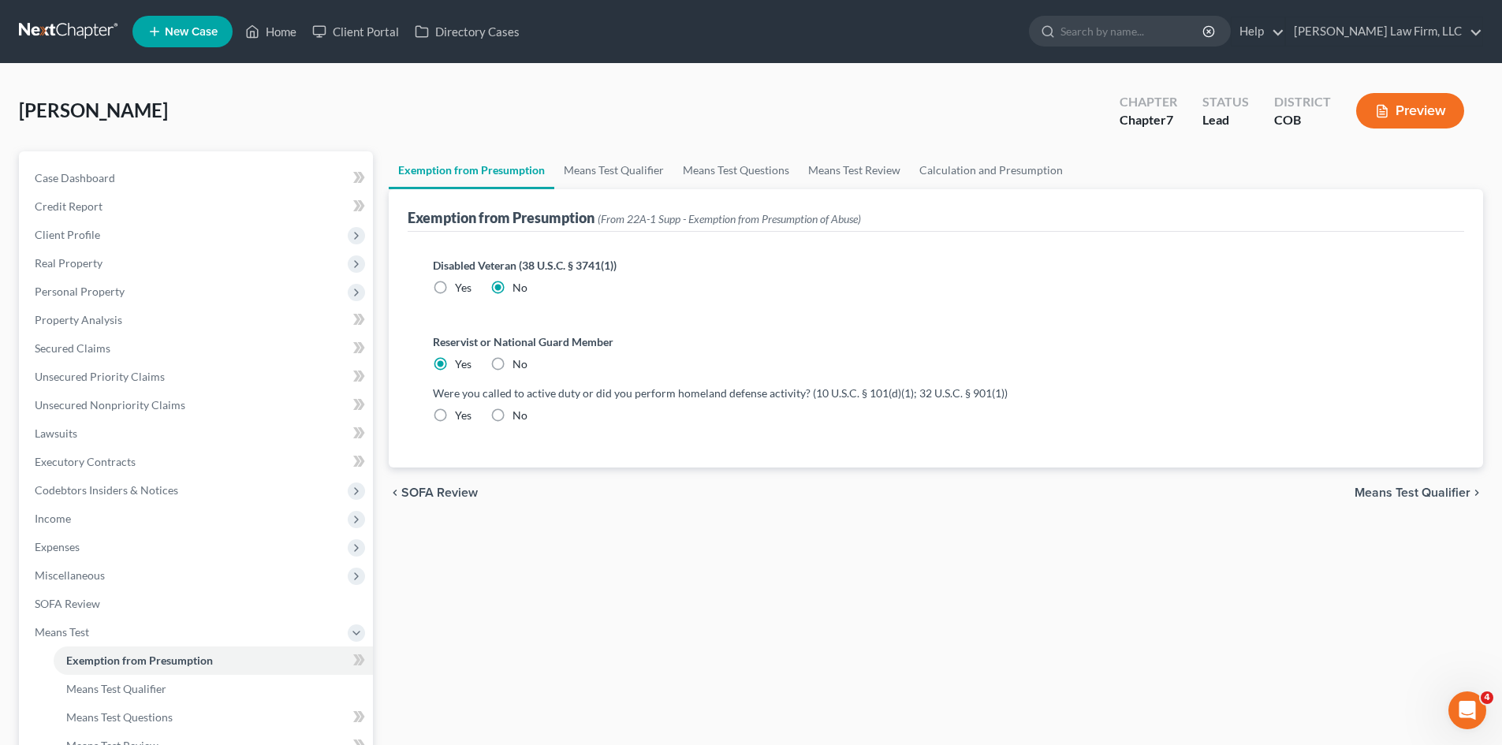
click at [512, 370] on label "No" at bounding box center [519, 364] width 15 height 16
click at [519, 367] on input "No" at bounding box center [524, 361] width 10 height 10
radio input "true"
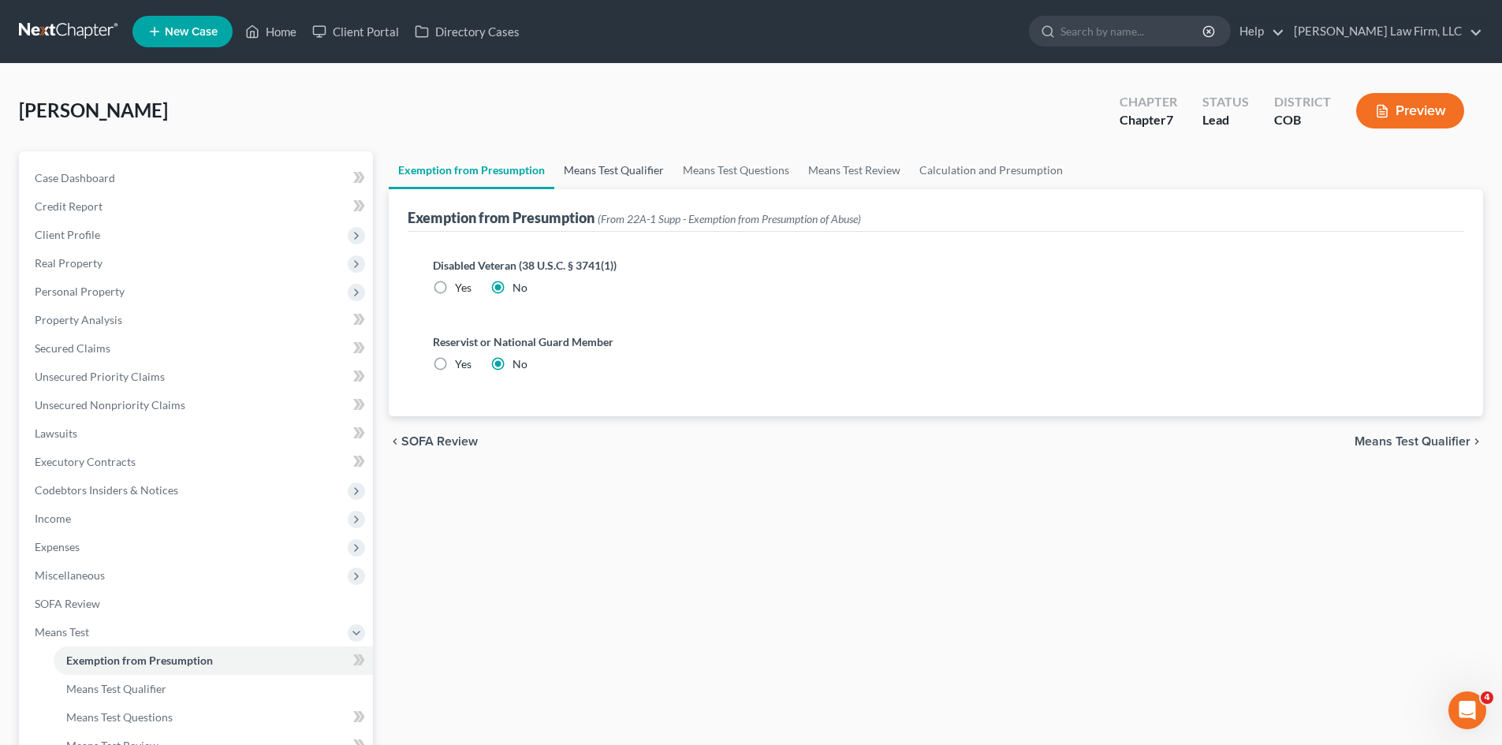
click at [642, 171] on link "Means Test Qualifier" at bounding box center [613, 170] width 119 height 38
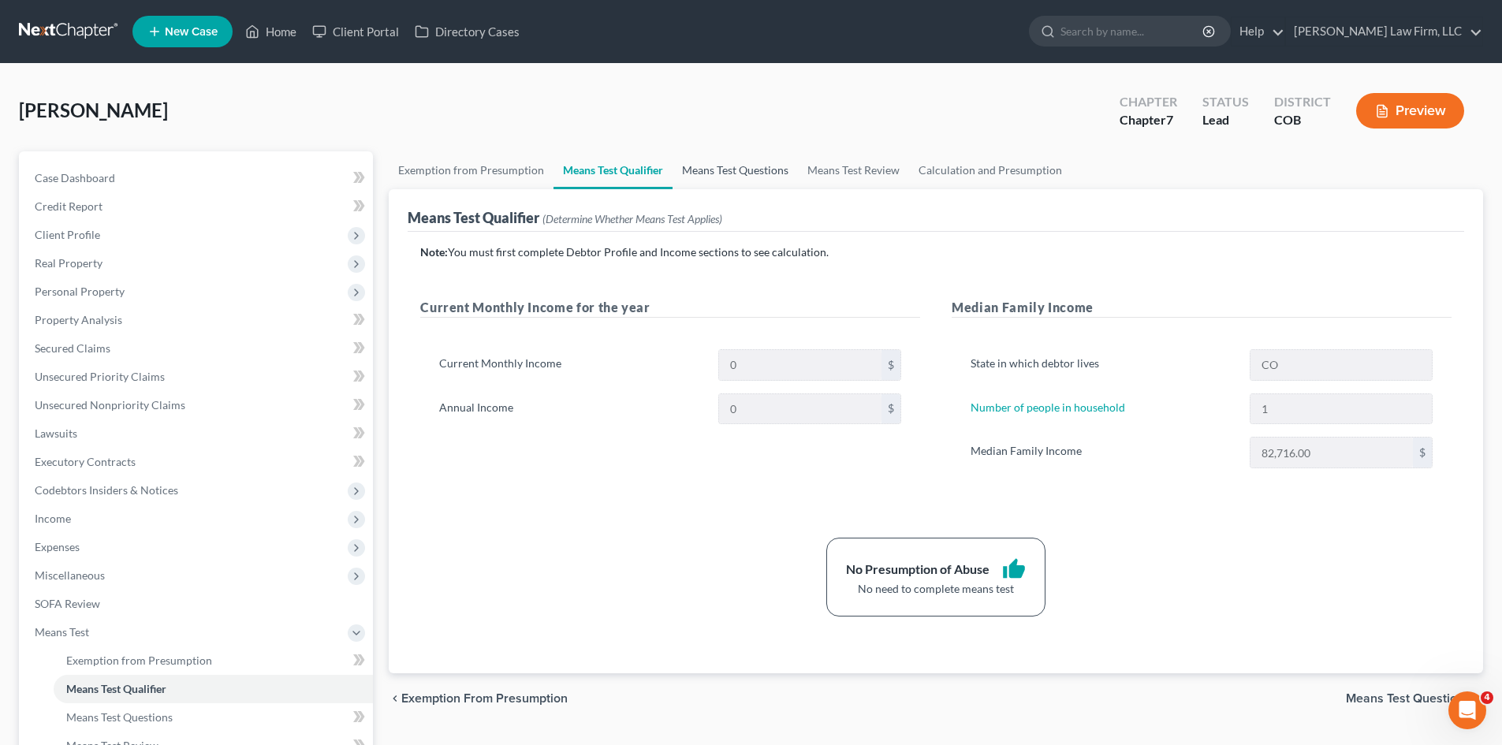
click at [746, 173] on link "Means Test Questions" at bounding box center [734, 170] width 125 height 38
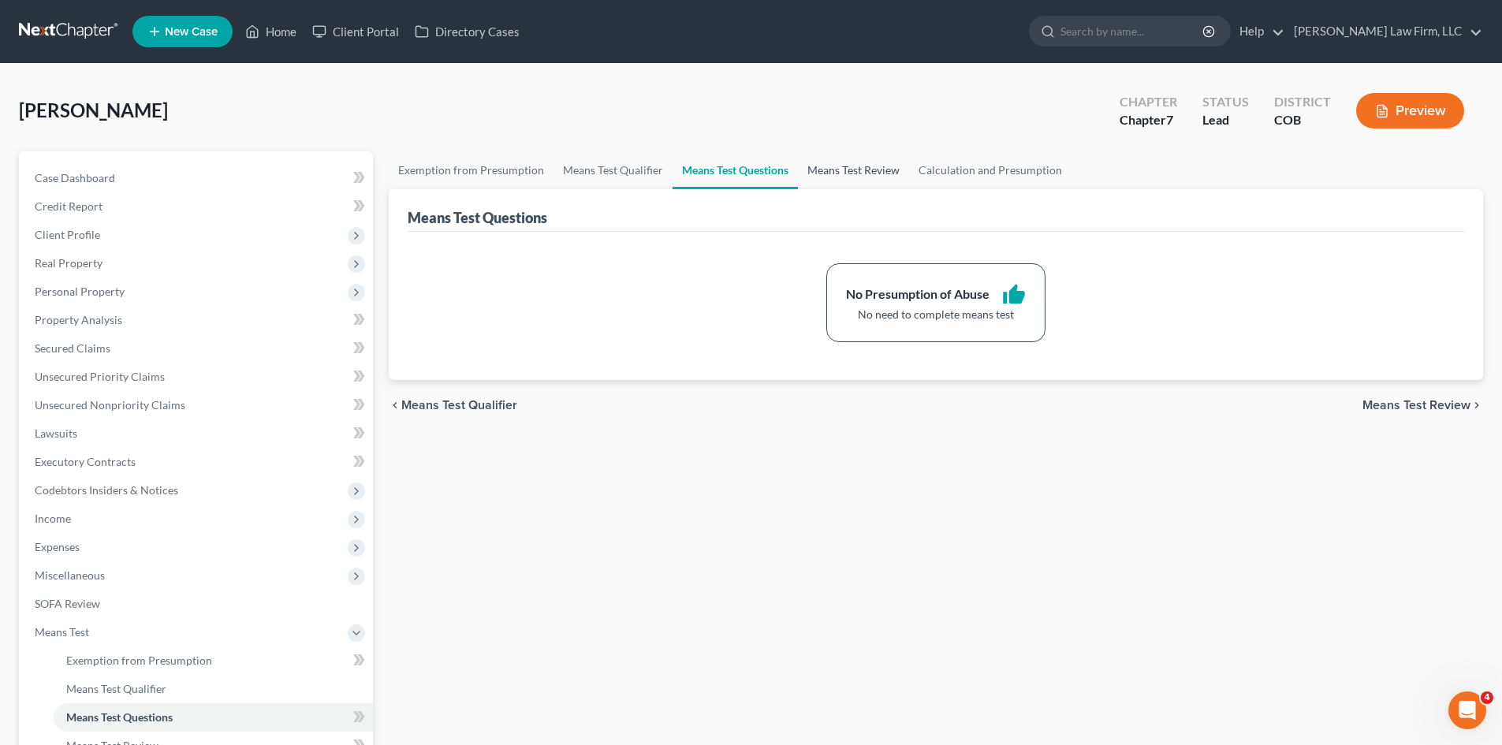
click at [858, 175] on link "Means Test Review" at bounding box center [853, 170] width 111 height 38
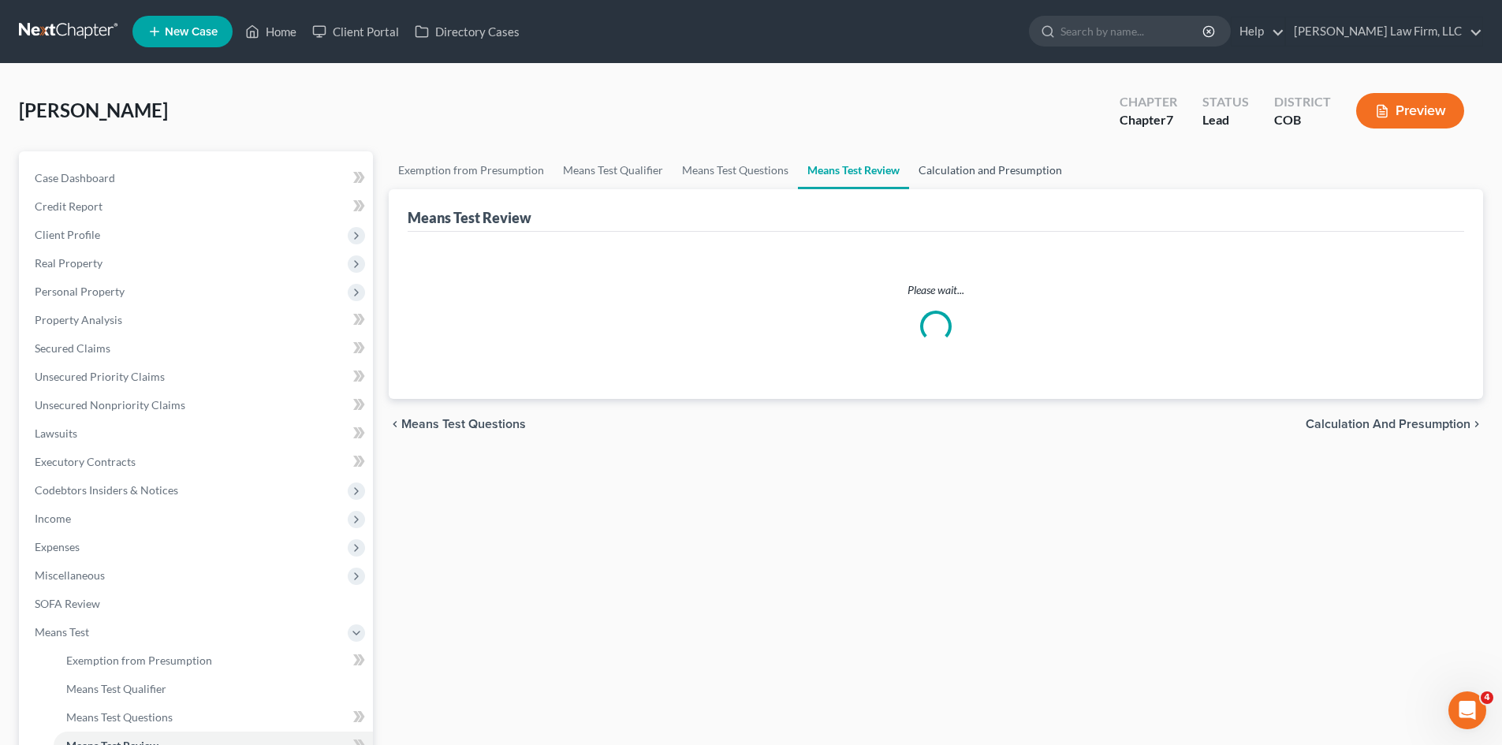
click at [966, 171] on link "Calculation and Presumption" at bounding box center [990, 170] width 162 height 38
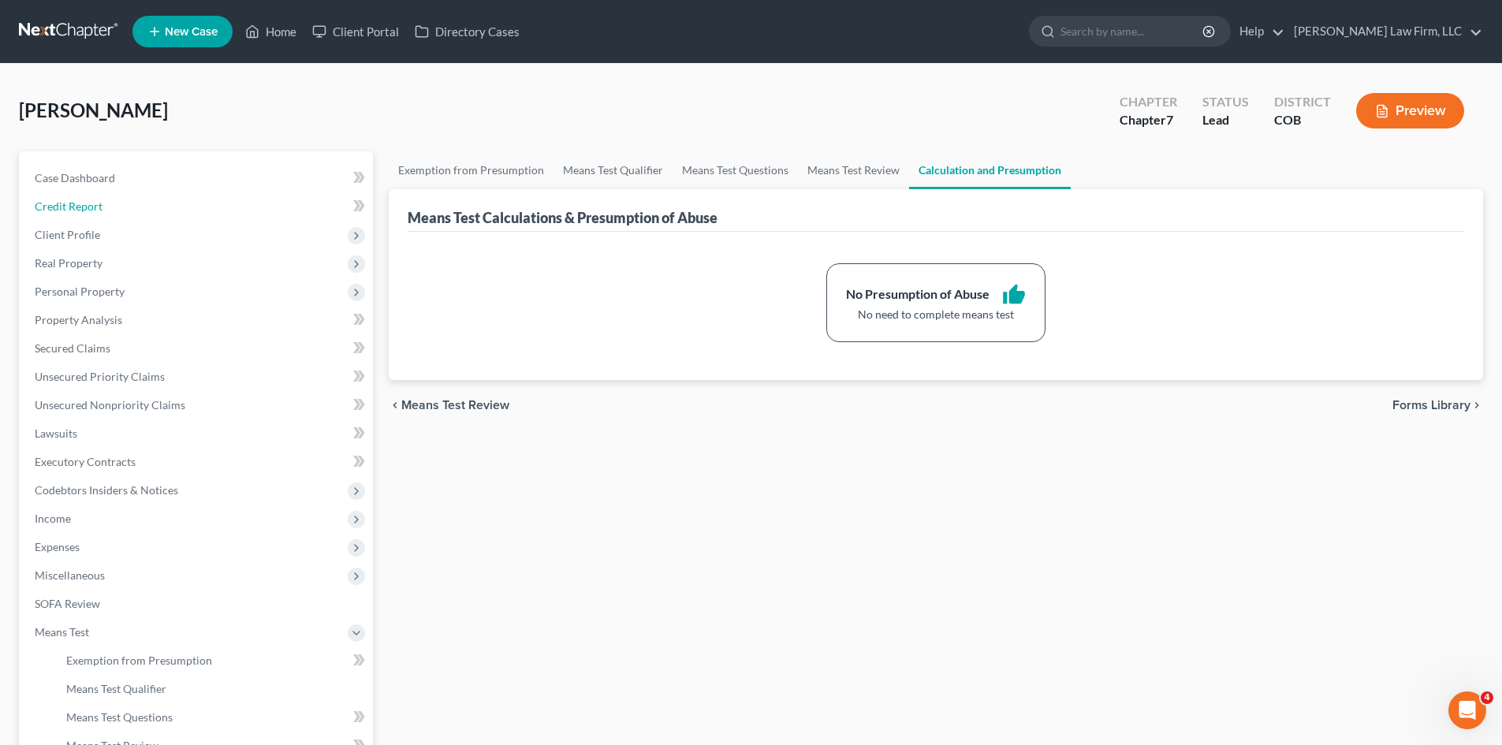
drag, startPoint x: 88, startPoint y: 203, endPoint x: 363, endPoint y: 203, distance: 274.3
click at [88, 203] on span "Credit Report" at bounding box center [69, 205] width 68 height 13
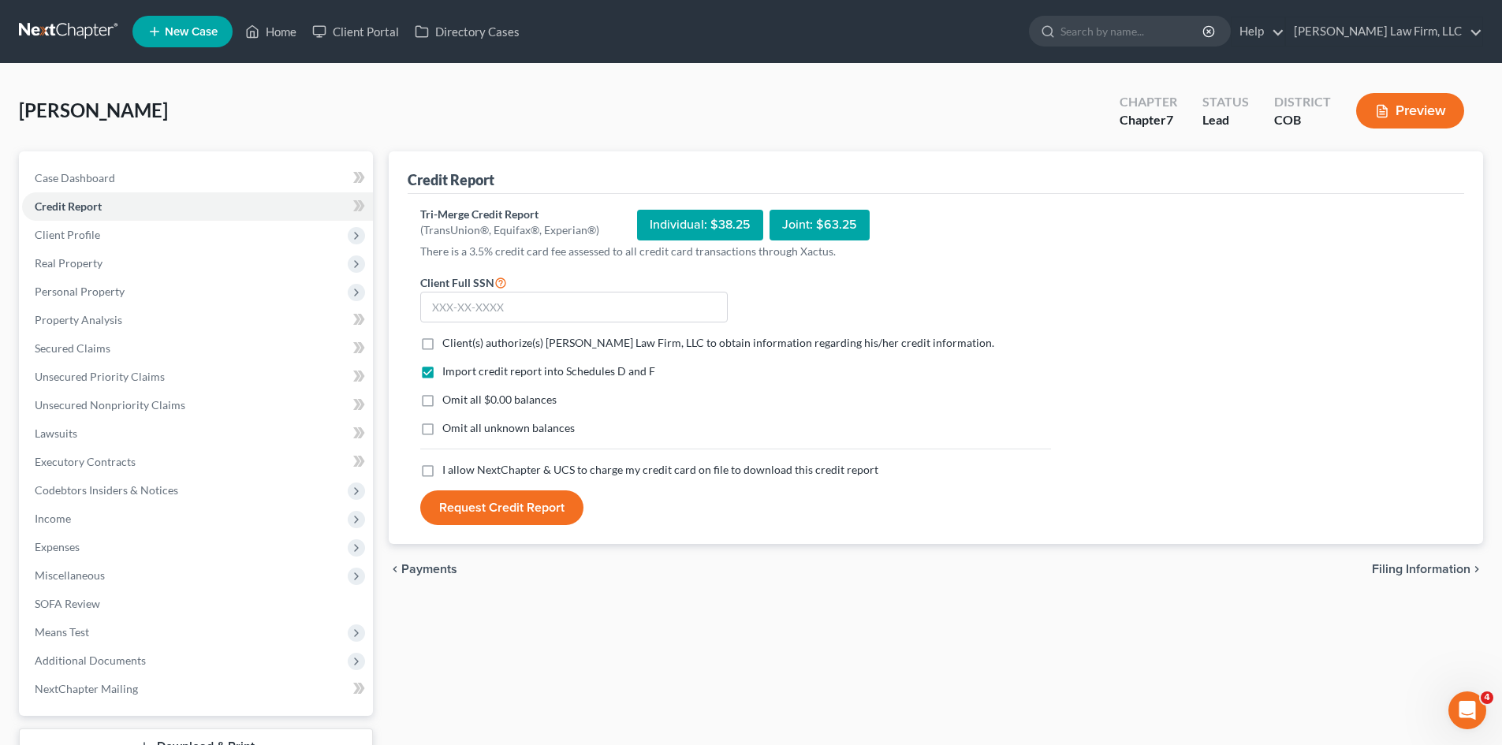
click at [442, 344] on label "Client(s) authorize(s) [PERSON_NAME] Law Firm, LLC to obtain information regard…" at bounding box center [718, 343] width 552 height 16
click at [449, 344] on input "Client(s) authorize(s) [PERSON_NAME] Law Firm, LLC to obtain information regard…" at bounding box center [454, 340] width 10 height 10
checkbox input "true"
click at [442, 475] on label "I allow NextChapter & UCS to charge my credit card on file to download this cre…" at bounding box center [660, 470] width 436 height 16
click at [449, 472] on input "I allow NextChapter & UCS to charge my credit card on file to download this cre…" at bounding box center [454, 467] width 10 height 10
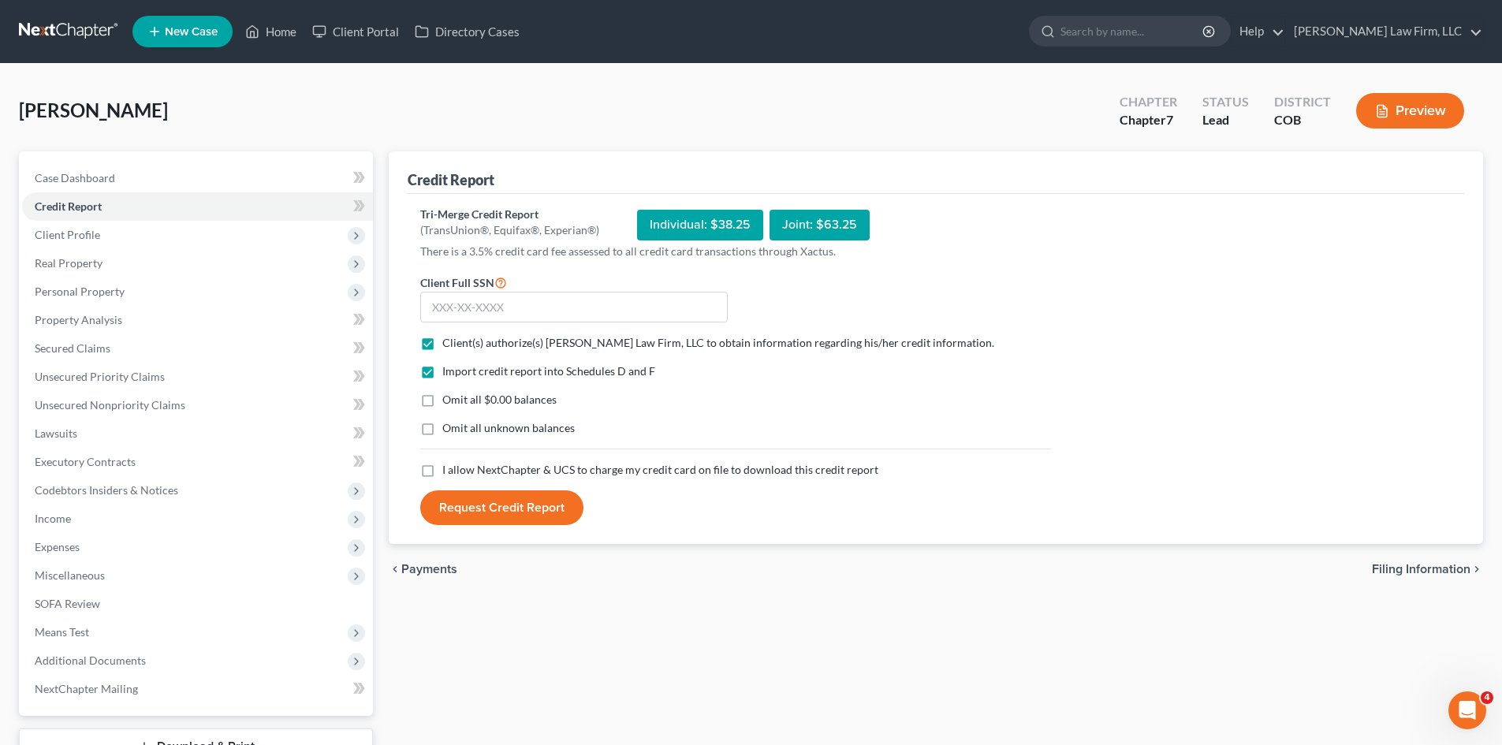
checkbox input "true"
click at [515, 303] on input "text" at bounding box center [573, 308] width 307 height 32
type input "547-74-3320"
click at [519, 512] on button "Request Credit Report" at bounding box center [501, 507] width 163 height 35
